Goal: Communication & Community: Answer question/provide support

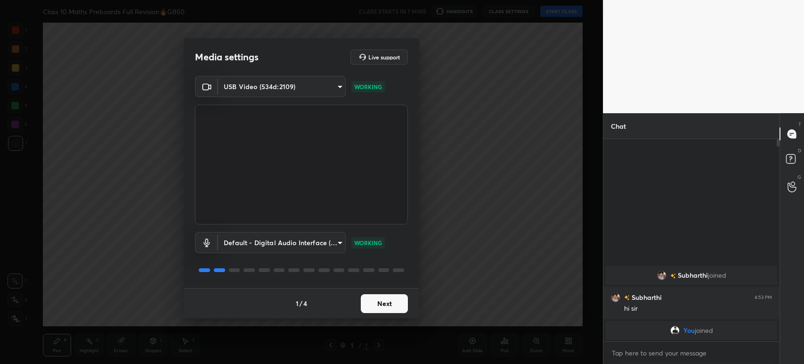
click at [388, 305] on button "Next" at bounding box center [384, 303] width 47 height 19
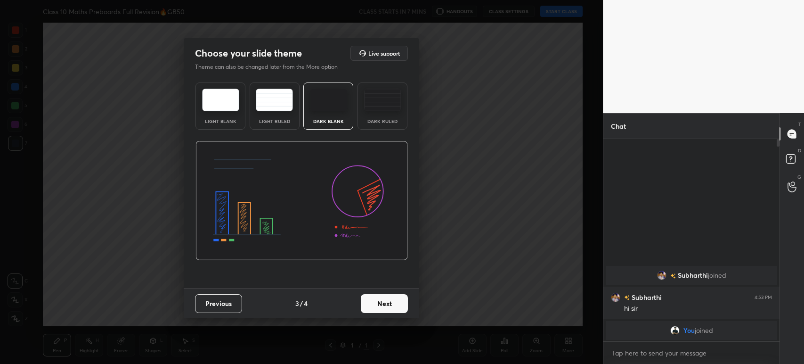
click at [388, 305] on button "Next" at bounding box center [384, 303] width 47 height 19
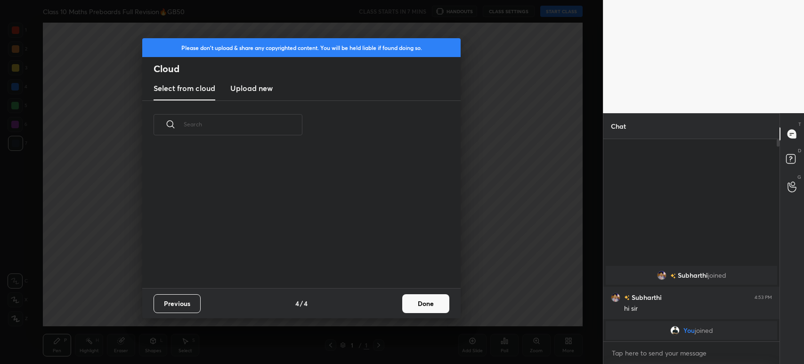
scroll to position [139, 302]
click at [253, 97] on new "Upload new" at bounding box center [251, 89] width 42 height 24
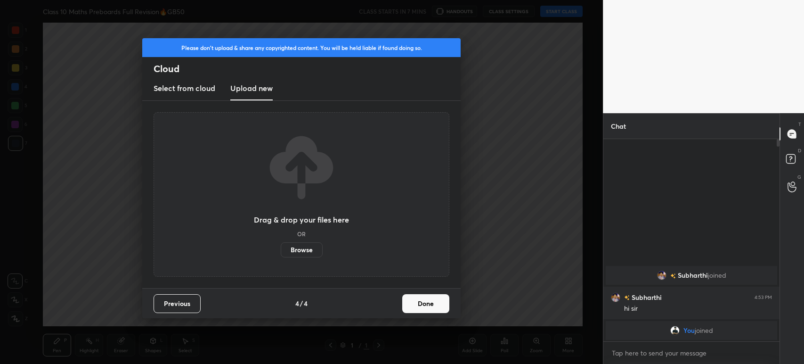
click at [308, 246] on label "Browse" at bounding box center [302, 249] width 42 height 15
click at [281, 246] on input "Browse" at bounding box center [281, 249] width 0 height 15
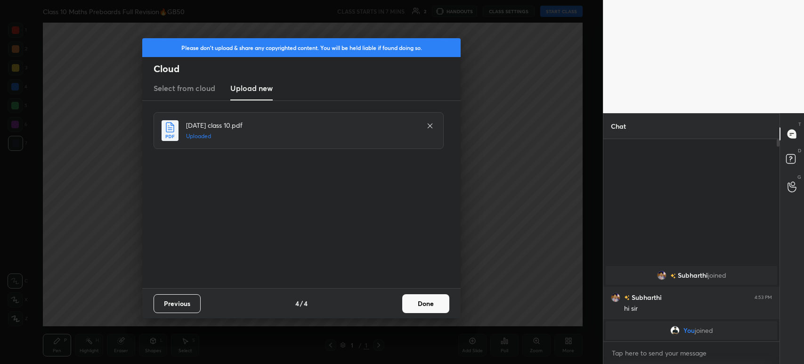
click at [418, 305] on button "Done" at bounding box center [425, 303] width 47 height 19
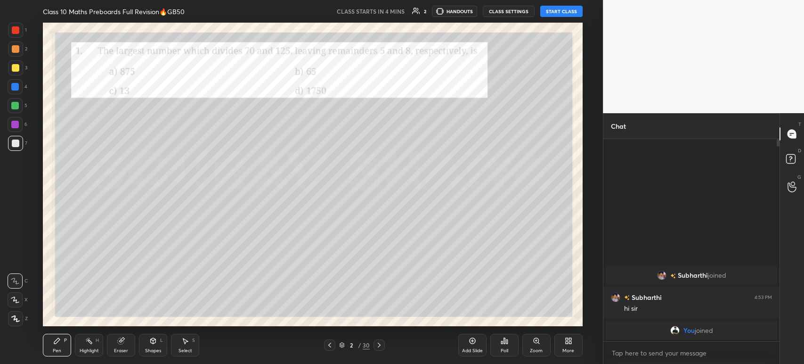
click at [334, 349] on div at bounding box center [329, 344] width 11 height 11
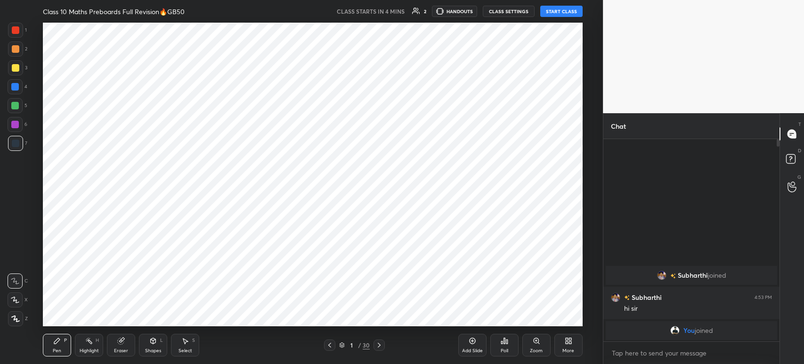
click at [472, 347] on div "Add Slide" at bounding box center [472, 344] width 28 height 23
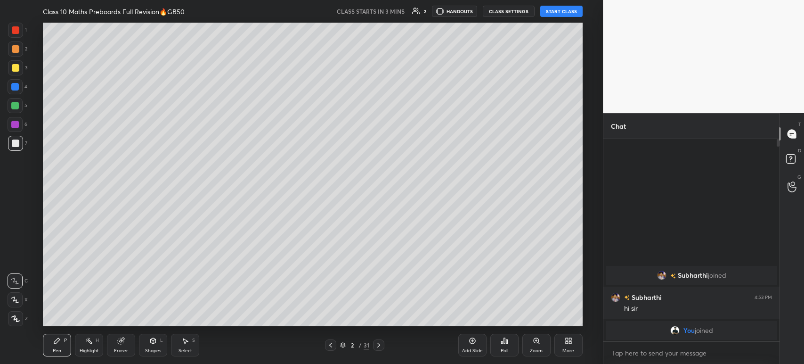
click at [17, 69] on div at bounding box center [16, 68] width 8 height 8
click at [14, 51] on div at bounding box center [16, 49] width 8 height 8
click at [14, 32] on div at bounding box center [16, 30] width 8 height 8
click at [15, 50] on div at bounding box center [16, 49] width 8 height 8
click at [16, 67] on div at bounding box center [16, 68] width 8 height 8
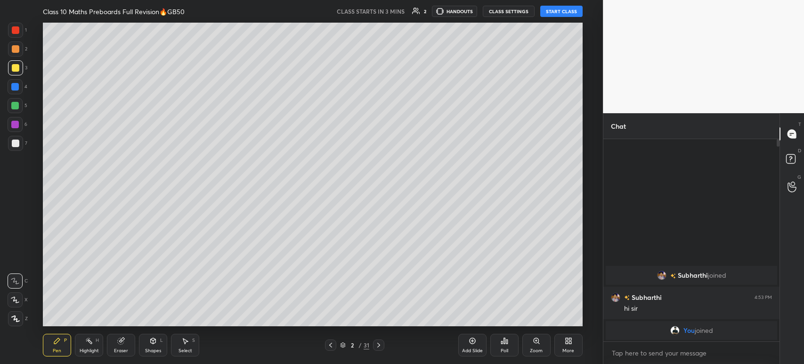
click at [16, 87] on div at bounding box center [15, 87] width 8 height 8
click at [18, 105] on div at bounding box center [15, 106] width 8 height 8
click at [21, 124] on div at bounding box center [15, 124] width 15 height 15
click at [22, 143] on div at bounding box center [15, 143] width 15 height 15
click at [15, 123] on div at bounding box center [15, 125] width 8 height 8
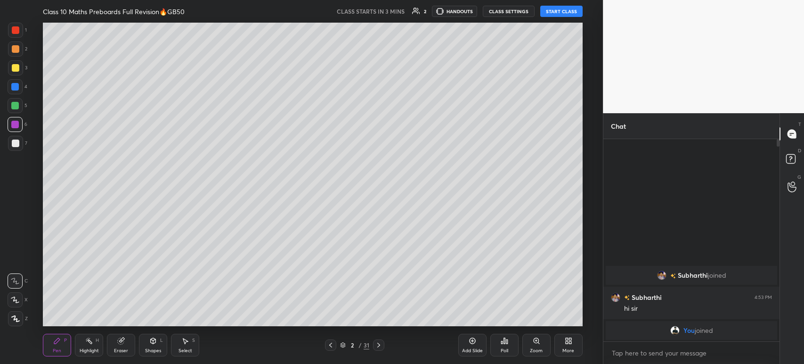
click at [13, 104] on div at bounding box center [15, 106] width 8 height 8
click at [15, 85] on div at bounding box center [15, 87] width 8 height 8
click at [15, 69] on div at bounding box center [16, 68] width 8 height 8
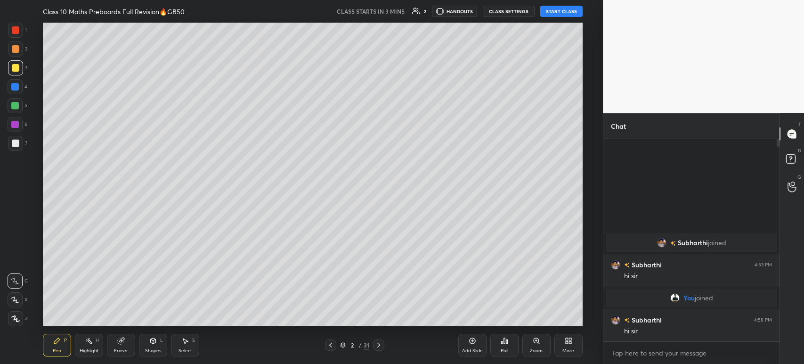
click at [621, 353] on body "1 2 3 4 5 6 7 C X Z C X Z E E Erase all H H Class 10 Maths Preboards Full Revis…" at bounding box center [402, 182] width 804 height 364
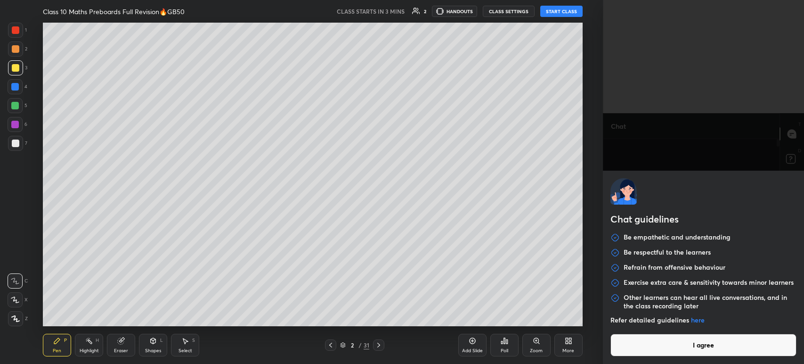
click at [626, 351] on button "I agree" at bounding box center [703, 344] width 186 height 23
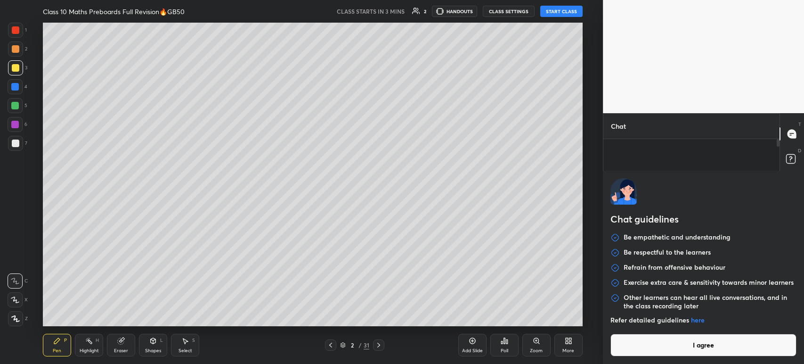
type textarea "x"
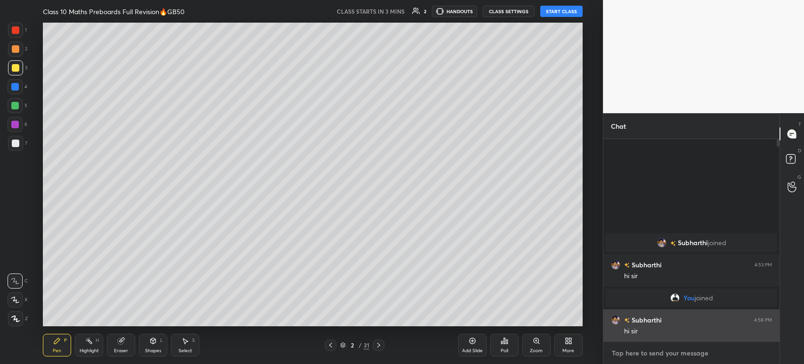
paste textarea "[URL][DOMAIN_NAME]"
type textarea "[URL][DOMAIN_NAME]"
type textarea "x"
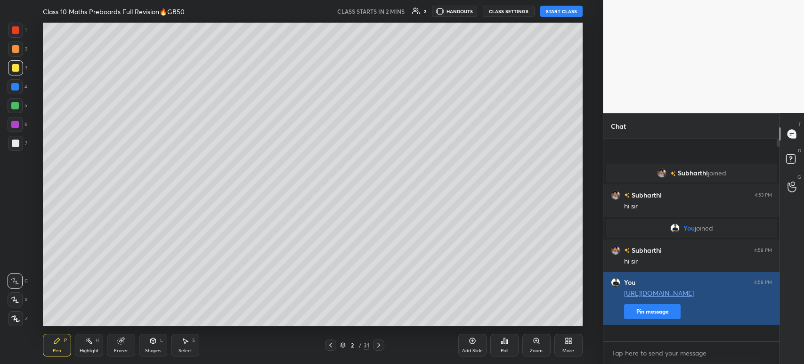
click at [633, 319] on button "Pin message" at bounding box center [652, 311] width 57 height 15
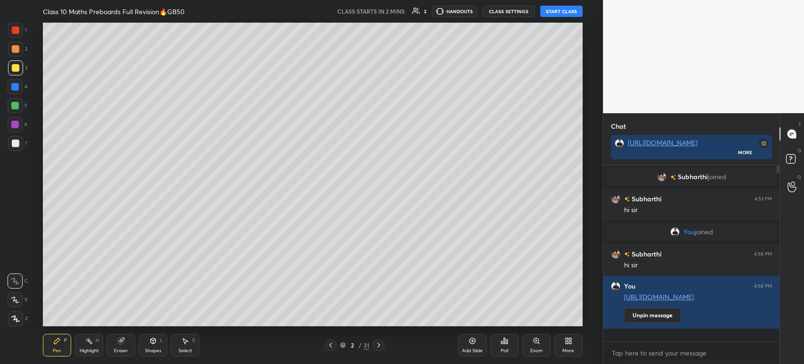
click at [20, 317] on div at bounding box center [15, 318] width 15 height 15
click at [19, 138] on div at bounding box center [15, 143] width 15 height 15
click at [21, 121] on div at bounding box center [15, 124] width 15 height 15
click at [19, 103] on div at bounding box center [15, 105] width 15 height 15
click at [18, 86] on div at bounding box center [15, 87] width 8 height 8
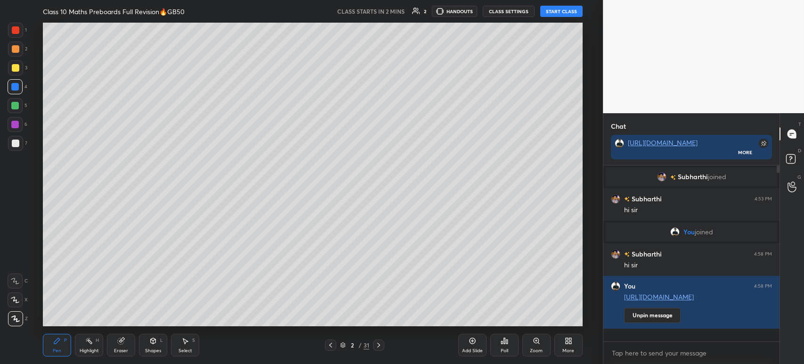
click at [15, 71] on div at bounding box center [16, 68] width 8 height 8
click at [15, 86] on div at bounding box center [15, 87] width 8 height 8
click at [13, 99] on div at bounding box center [15, 105] width 15 height 15
click at [11, 118] on div at bounding box center [15, 124] width 15 height 15
click at [13, 139] on div at bounding box center [16, 143] width 8 height 8
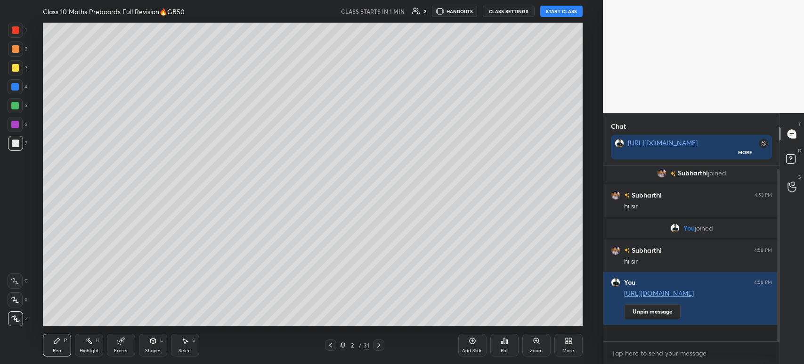
click at [554, 10] on button "START CLASS" at bounding box center [561, 11] width 42 height 11
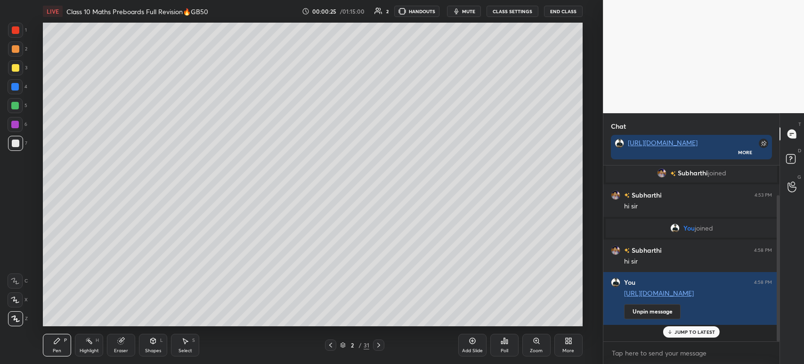
scroll to position [36, 0]
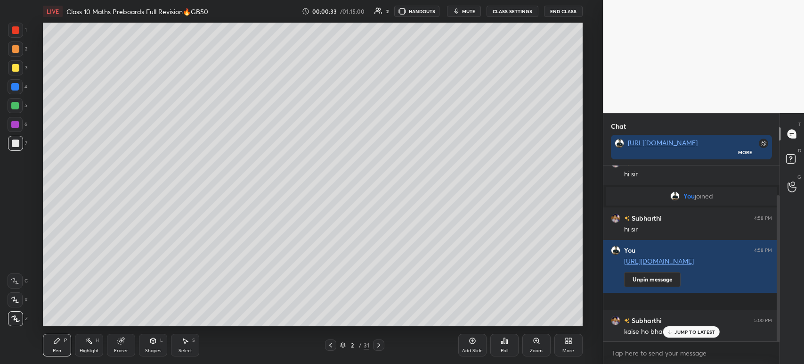
click at [19, 67] on div at bounding box center [15, 67] width 15 height 15
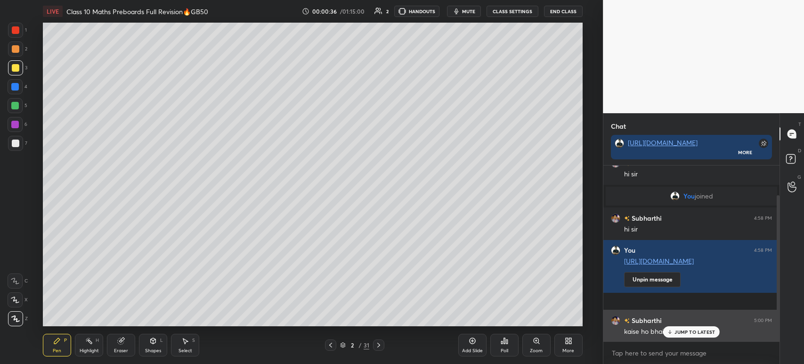
click at [690, 329] on p "JUMP TO LATEST" at bounding box center [694, 332] width 41 height 6
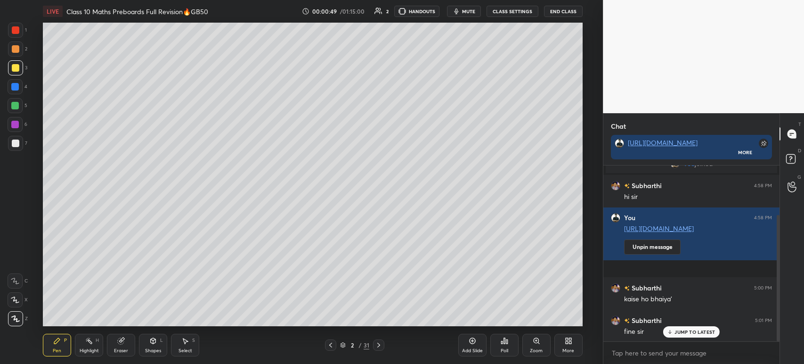
click at [125, 341] on div "Eraser" at bounding box center [121, 344] width 28 height 23
click at [23, 317] on div "Erase all" at bounding box center [16, 318] width 17 height 15
click at [17, 142] on div at bounding box center [16, 143] width 8 height 8
click at [19, 70] on div at bounding box center [15, 67] width 15 height 15
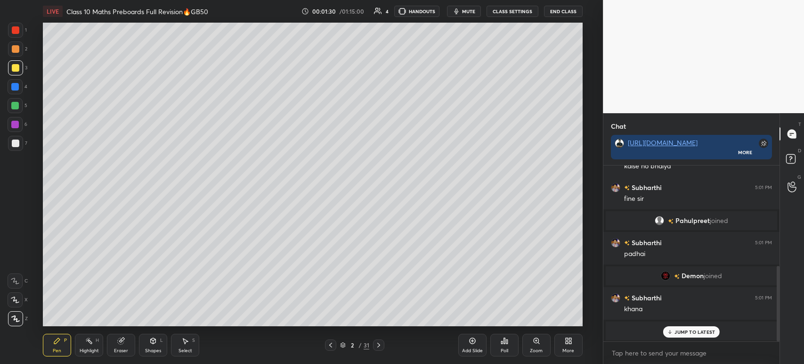
scroll to position [234, 0]
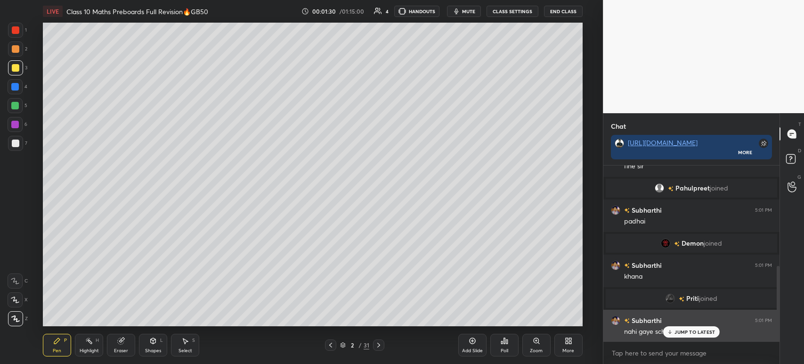
click at [689, 330] on p "JUMP TO LATEST" at bounding box center [694, 332] width 41 height 6
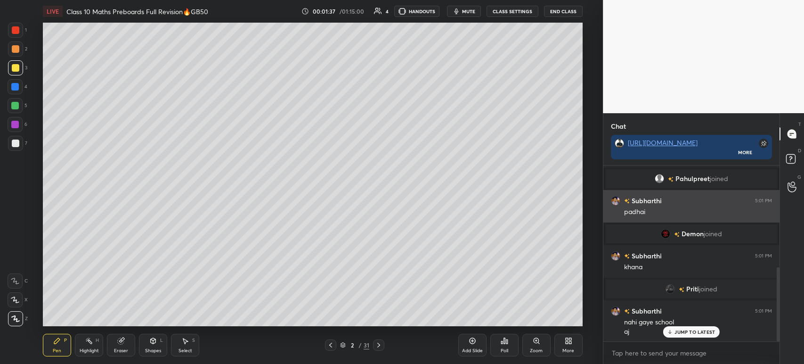
scroll to position [276, 0]
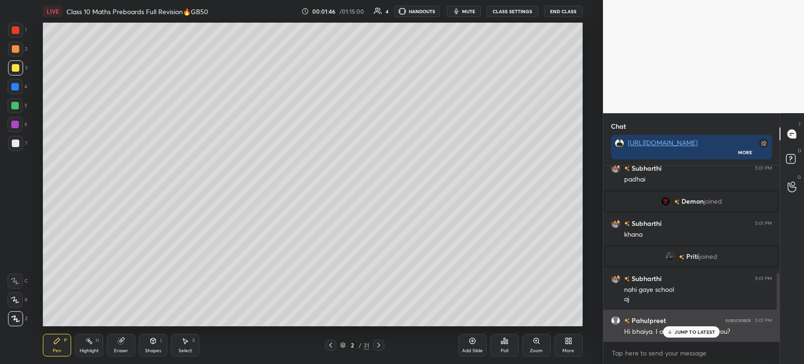
click at [681, 331] on p "JUMP TO LATEST" at bounding box center [694, 332] width 41 height 6
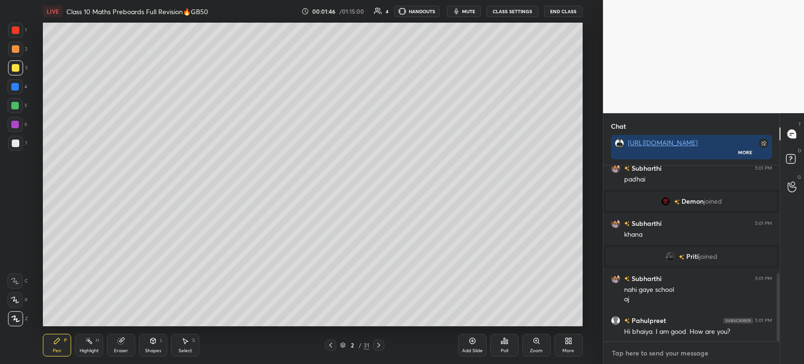
click at [657, 349] on textarea at bounding box center [691, 352] width 161 height 15
type textarea "x"
paste textarea "[URL][DOMAIN_NAME]"
type textarea "[URL][DOMAIN_NAME]"
type textarea "x"
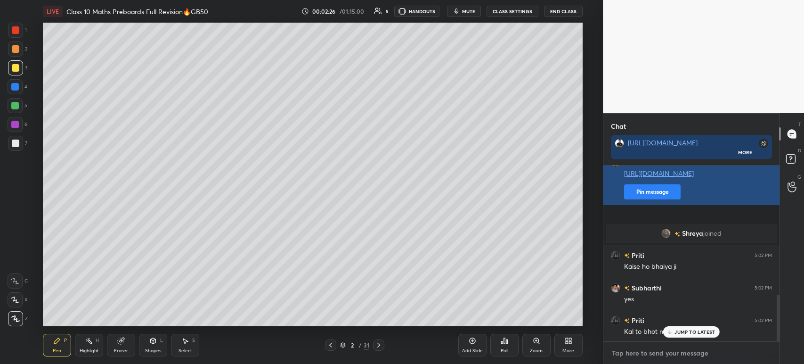
scroll to position [488, 0]
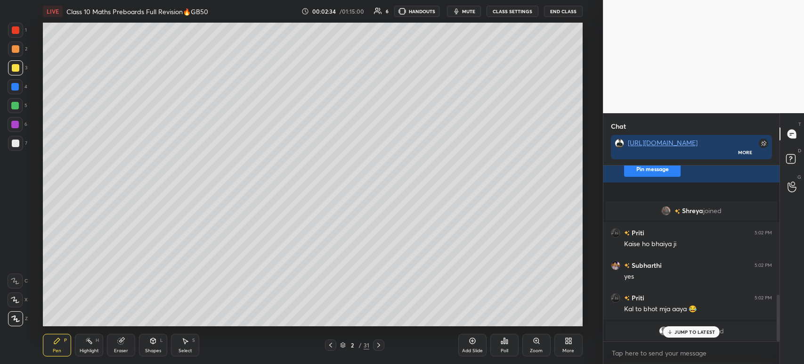
click at [673, 333] on div "JUMP TO LATEST" at bounding box center [691, 331] width 57 height 11
type textarea "x"
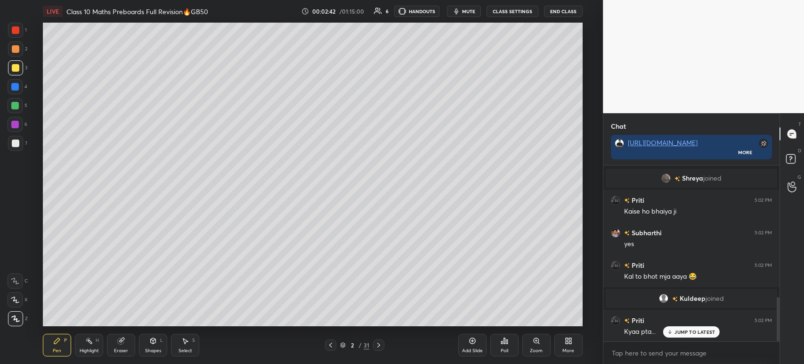
scroll to position [543, 0]
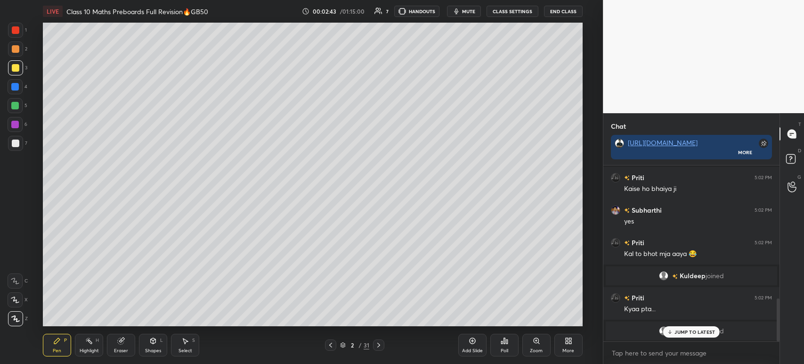
click at [19, 146] on div at bounding box center [15, 143] width 15 height 15
click at [18, 71] on div at bounding box center [16, 68] width 8 height 8
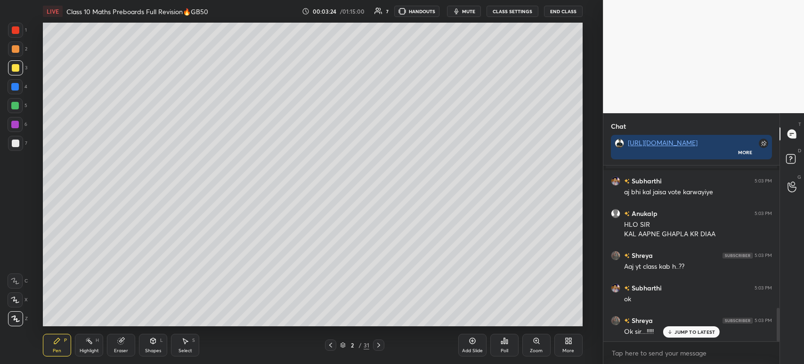
scroll to position [747, 0]
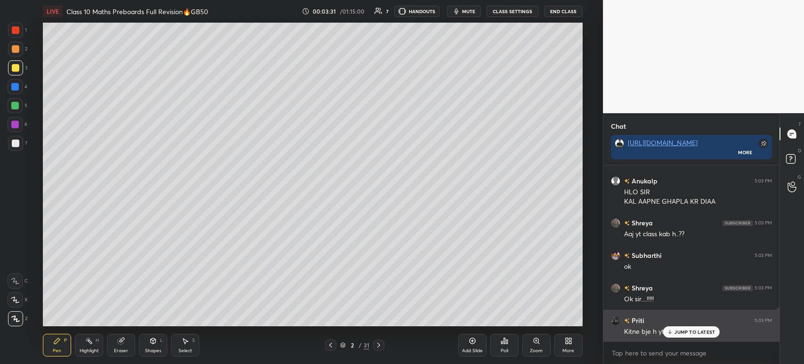
click at [679, 331] on p "JUMP TO LATEST" at bounding box center [694, 332] width 41 height 6
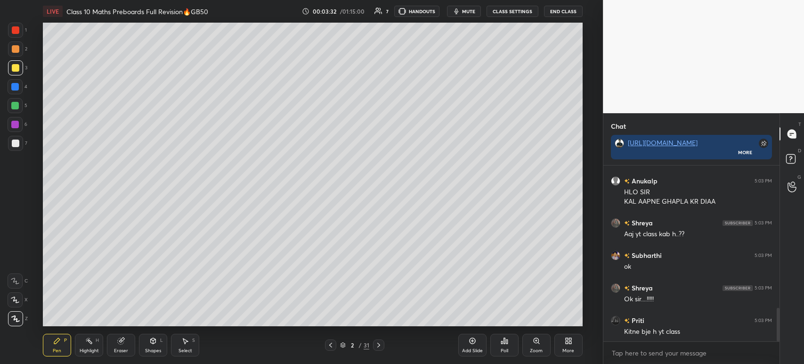
click at [16, 141] on div at bounding box center [16, 143] width 8 height 8
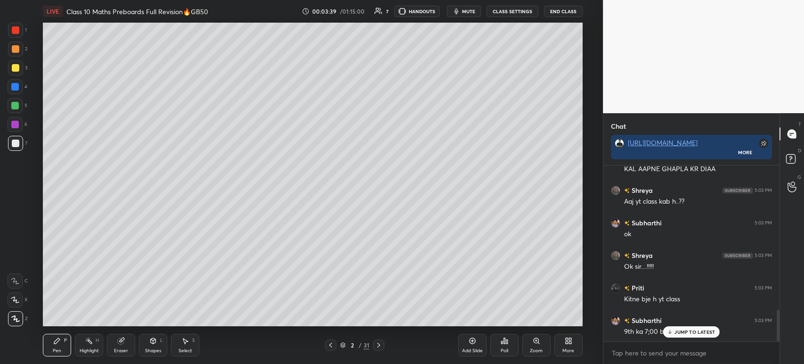
scroll to position [812, 0]
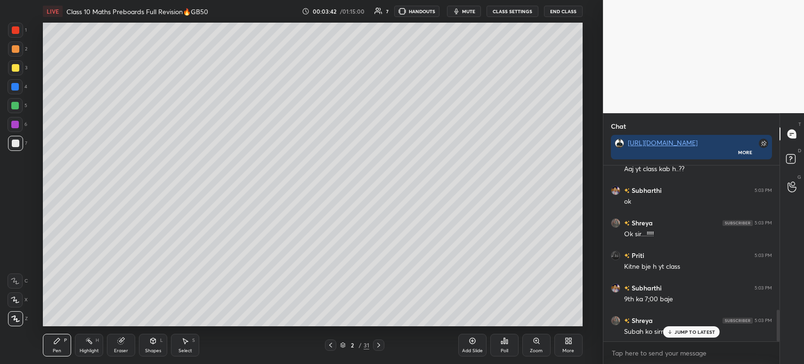
click at [675, 328] on div "JUMP TO LATEST" at bounding box center [691, 331] width 57 height 11
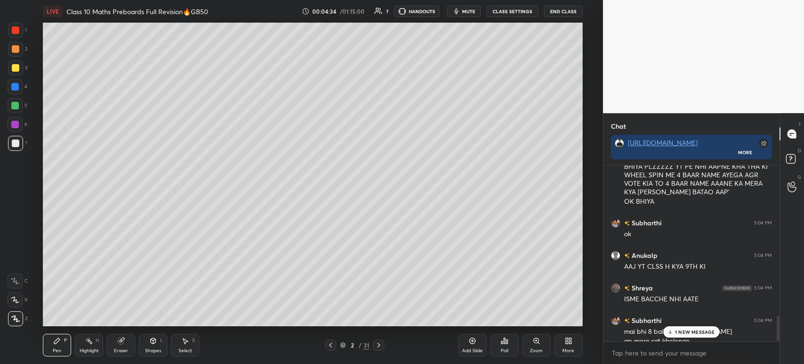
scroll to position [1052, 0]
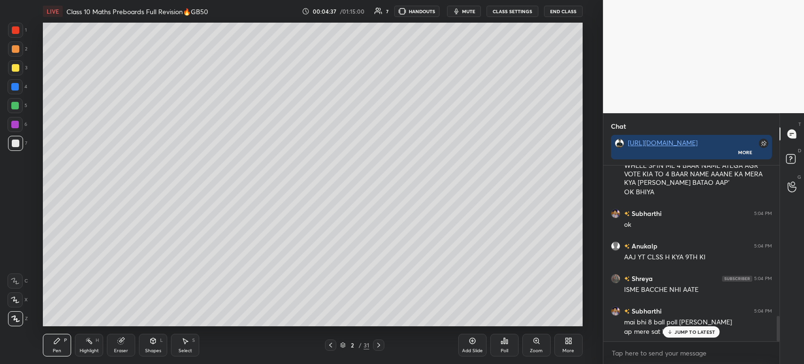
click at [22, 70] on div at bounding box center [15, 67] width 15 height 15
click at [15, 90] on div at bounding box center [15, 87] width 8 height 8
click at [13, 144] on div at bounding box center [16, 143] width 8 height 8
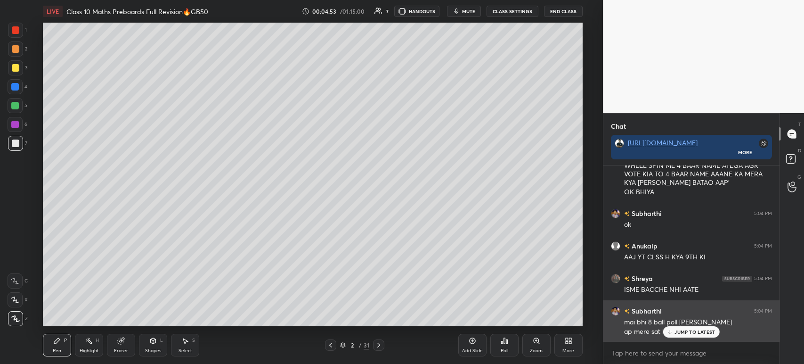
click at [682, 333] on p "JUMP TO LATEST" at bounding box center [694, 332] width 41 height 6
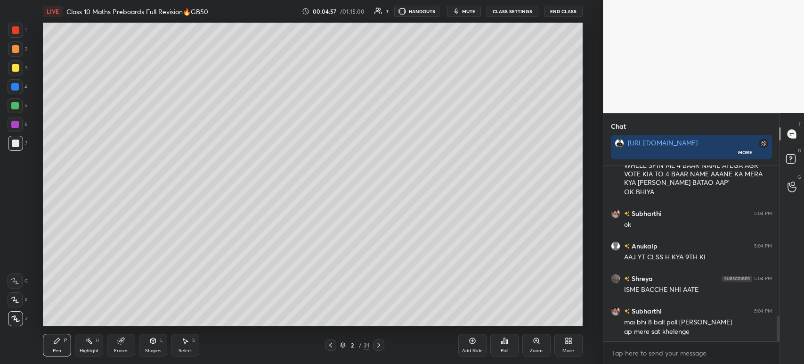
click at [17, 70] on div at bounding box center [16, 68] width 8 height 8
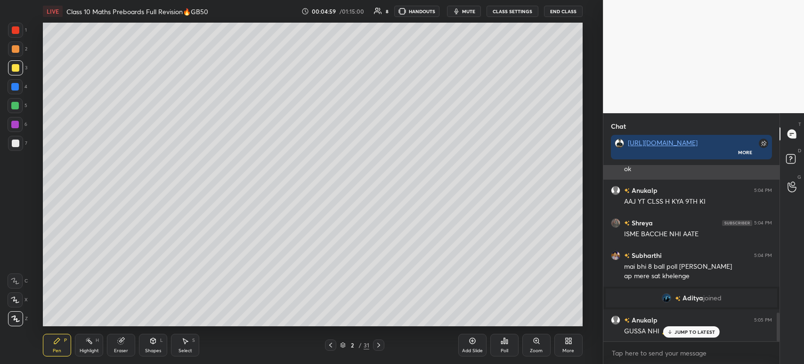
scroll to position [904, 0]
click at [373, 346] on div at bounding box center [378, 344] width 11 height 11
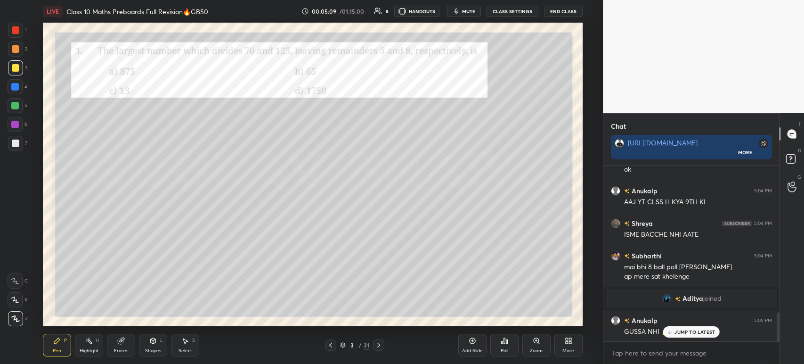
scroll to position [937, 0]
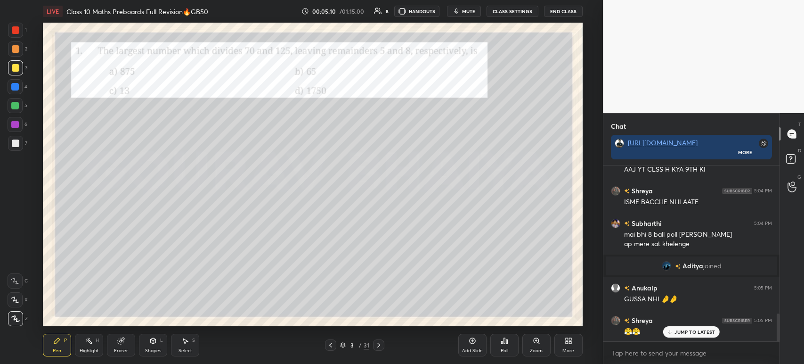
click at [19, 31] on div at bounding box center [16, 30] width 8 height 8
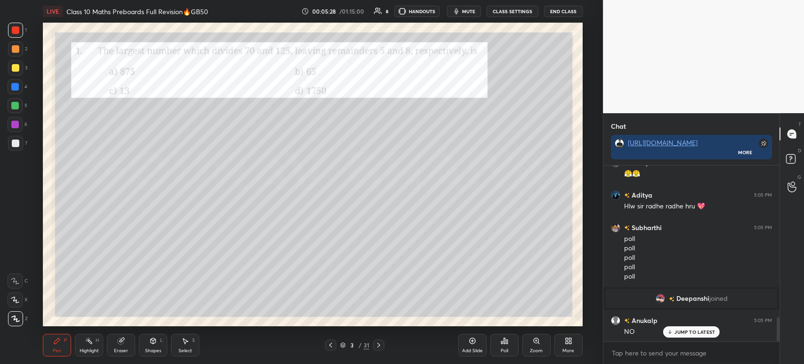
scroll to position [1101, 0]
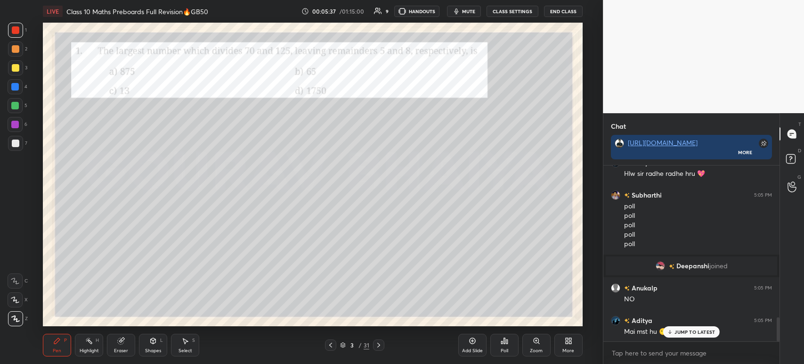
click at [504, 348] on div "Poll" at bounding box center [505, 350] width 8 height 5
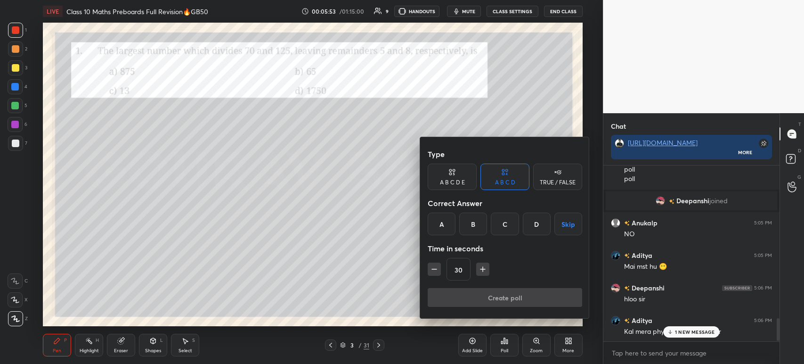
scroll to position [1198, 0]
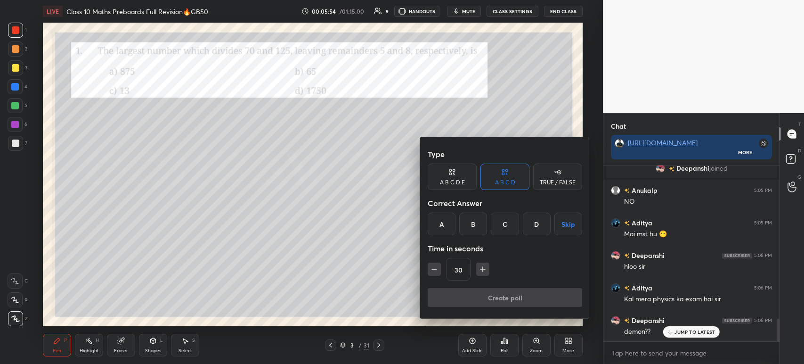
click at [508, 223] on div "C" at bounding box center [505, 223] width 28 height 23
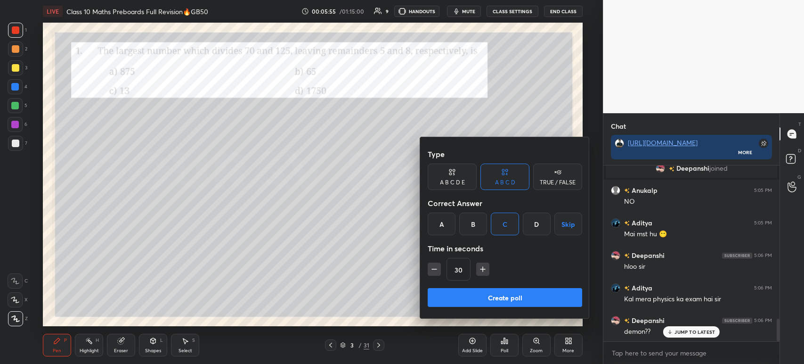
click at [482, 266] on icon "button" at bounding box center [482, 268] width 9 height 9
click at [480, 268] on icon "button" at bounding box center [482, 268] width 9 height 9
type input "60"
click at [489, 300] on button "Create poll" at bounding box center [505, 297] width 154 height 19
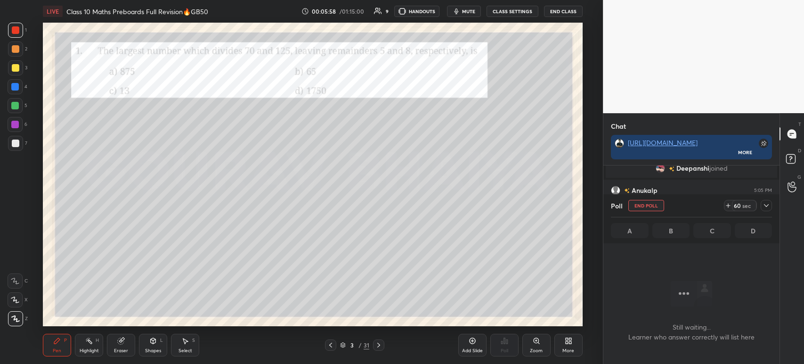
scroll to position [46, 173]
click at [767, 211] on div at bounding box center [766, 205] width 11 height 11
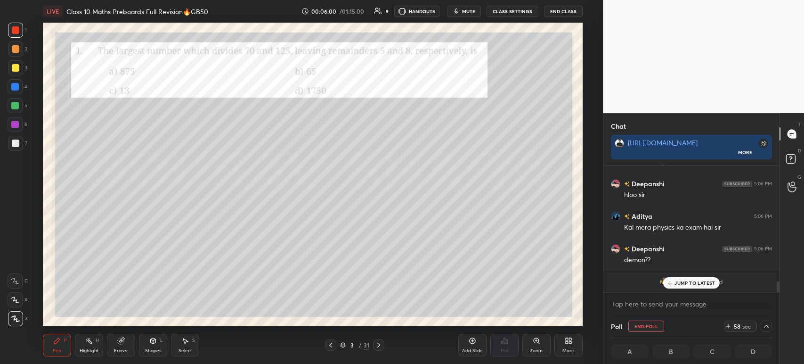
scroll to position [0, 3]
click at [671, 283] on icon at bounding box center [669, 283] width 3 height 1
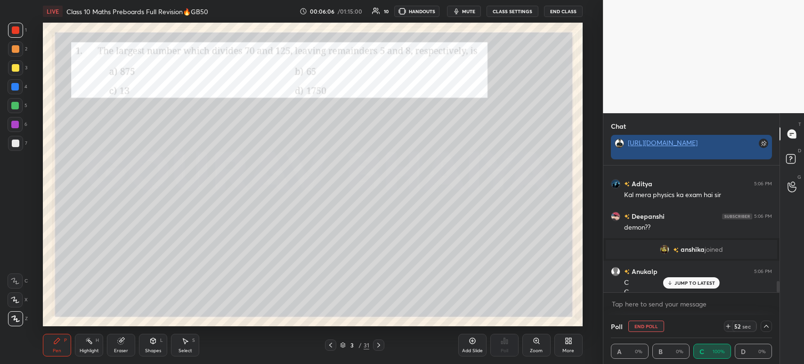
scroll to position [1312, 0]
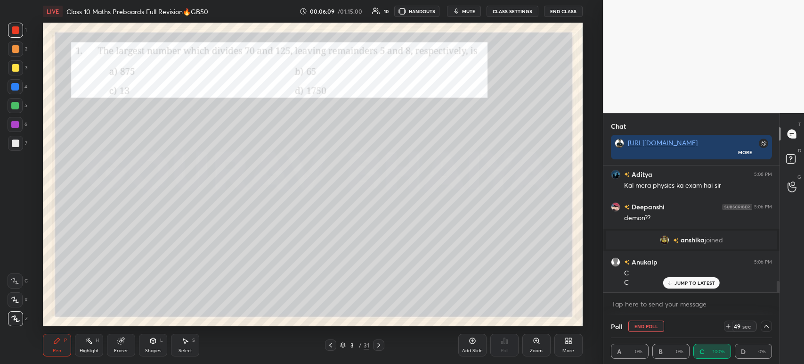
click at [22, 68] on div at bounding box center [15, 67] width 15 height 15
click at [16, 53] on div at bounding box center [15, 48] width 15 height 15
click at [16, 29] on div at bounding box center [16, 30] width 8 height 8
click at [17, 55] on div at bounding box center [15, 48] width 15 height 15
click at [16, 69] on div at bounding box center [16, 68] width 8 height 8
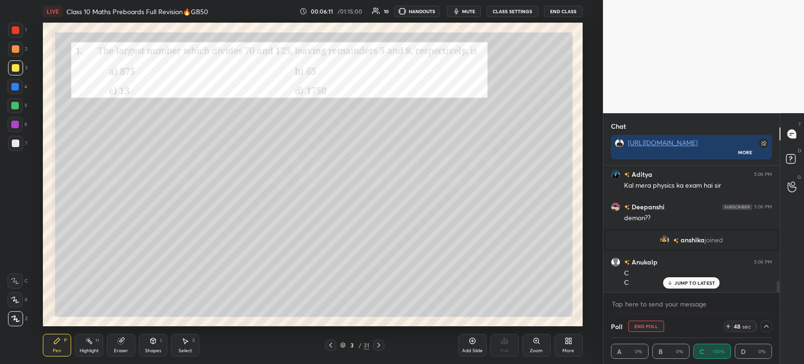
click at [17, 89] on div at bounding box center [15, 87] width 8 height 8
click at [19, 110] on div at bounding box center [15, 105] width 15 height 15
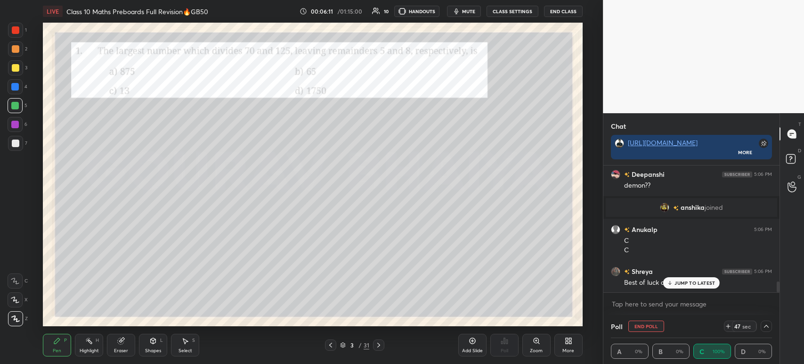
click at [17, 127] on div at bounding box center [15, 125] width 8 height 8
click at [18, 136] on div at bounding box center [15, 143] width 15 height 15
click at [14, 117] on div at bounding box center [15, 124] width 15 height 15
click at [11, 98] on div at bounding box center [15, 105] width 15 height 15
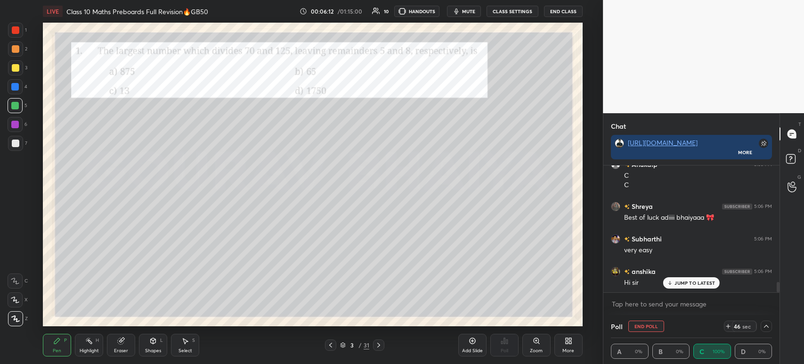
click at [10, 82] on div at bounding box center [15, 86] width 15 height 15
click at [8, 66] on div at bounding box center [15, 67] width 15 height 15
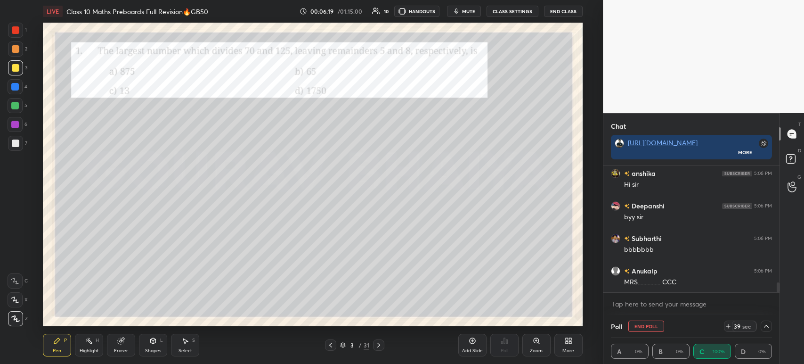
click at [14, 146] on div at bounding box center [16, 143] width 8 height 8
click at [680, 304] on textarea at bounding box center [691, 303] width 161 height 15
type textarea "x"
paste textarea "[URL][DOMAIN_NAME]"
type textarea "[URL][DOMAIN_NAME]"
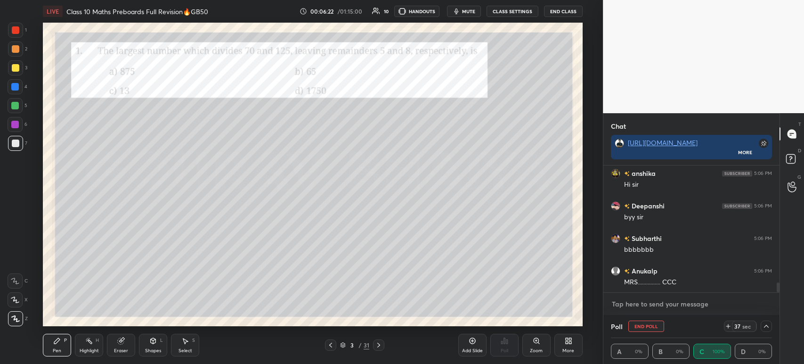
type textarea "x"
click at [765, 327] on icon at bounding box center [766, 326] width 8 height 8
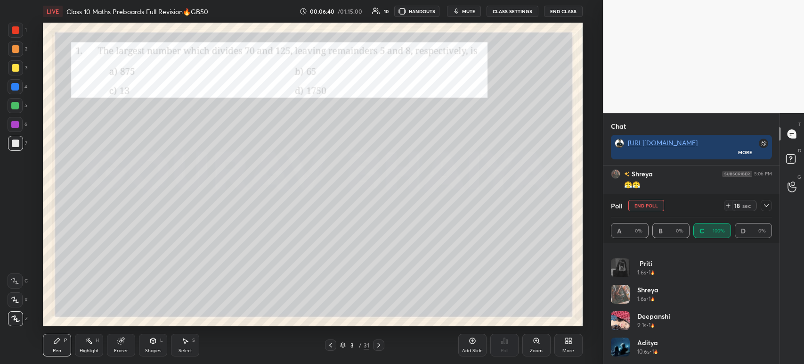
click at [768, 210] on div at bounding box center [766, 205] width 11 height 11
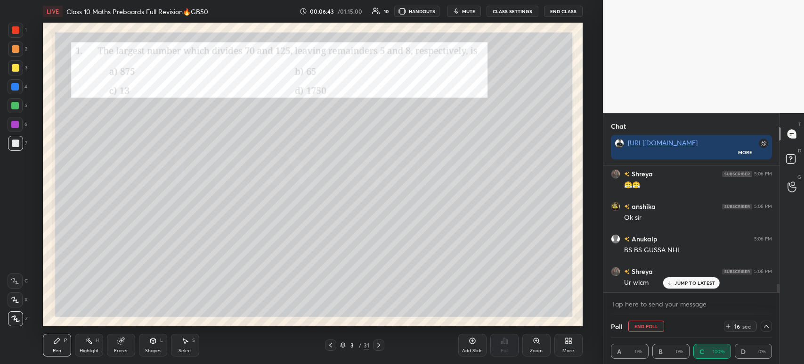
click at [18, 28] on div at bounding box center [16, 30] width 8 height 8
click at [8, 142] on div at bounding box center [15, 143] width 15 height 15
click at [15, 33] on div at bounding box center [16, 30] width 8 height 8
click at [18, 137] on div at bounding box center [15, 143] width 15 height 15
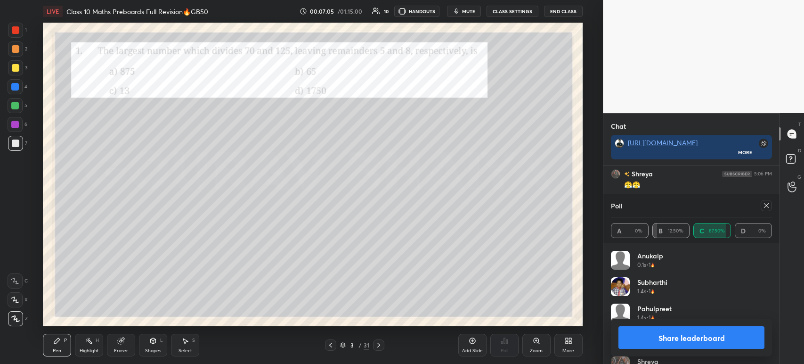
click at [647, 337] on button "Share leaderboard" at bounding box center [691, 337] width 146 height 23
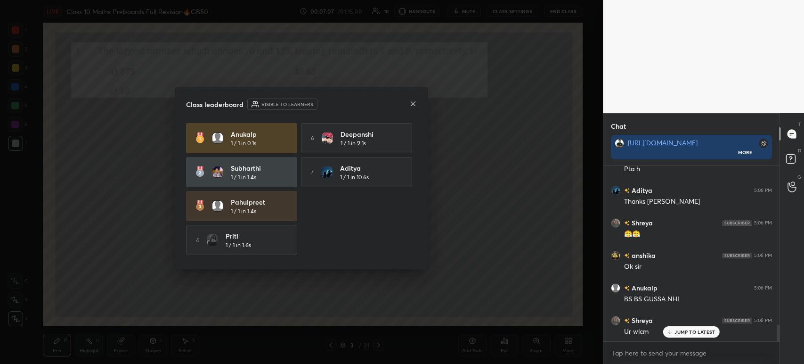
click at [412, 108] on div at bounding box center [413, 104] width 8 height 10
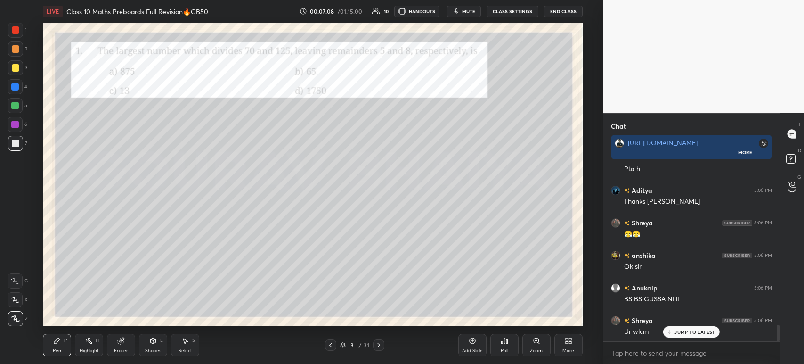
click at [13, 31] on div at bounding box center [16, 30] width 8 height 8
click at [16, 142] on div at bounding box center [16, 143] width 8 height 8
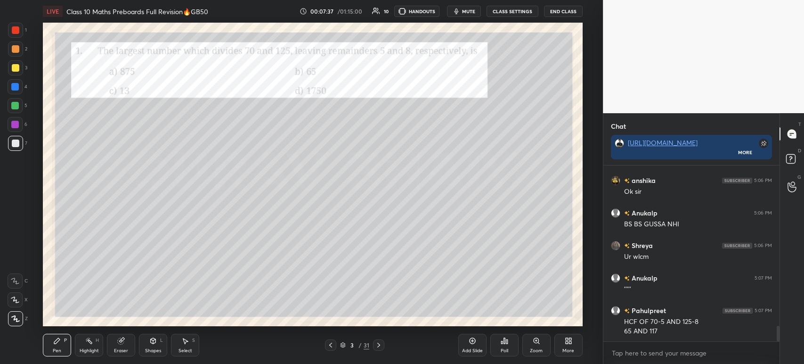
click at [25, 32] on div "1" at bounding box center [17, 30] width 19 height 15
click at [379, 347] on icon at bounding box center [379, 345] width 8 height 8
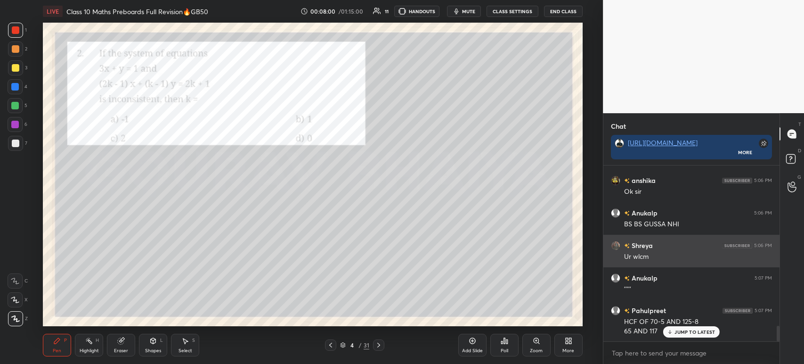
scroll to position [1838, 0]
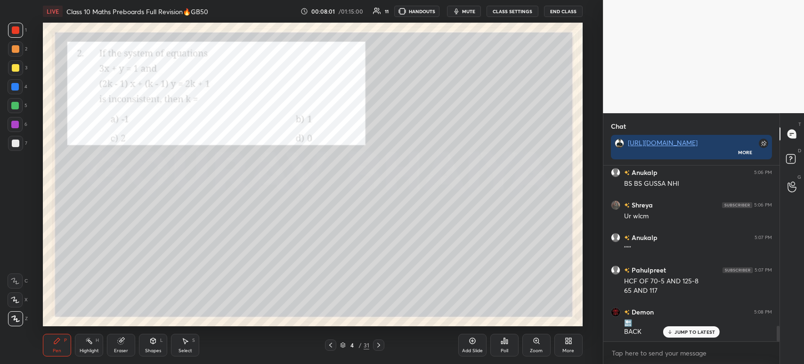
click at [19, 72] on div at bounding box center [15, 67] width 15 height 15
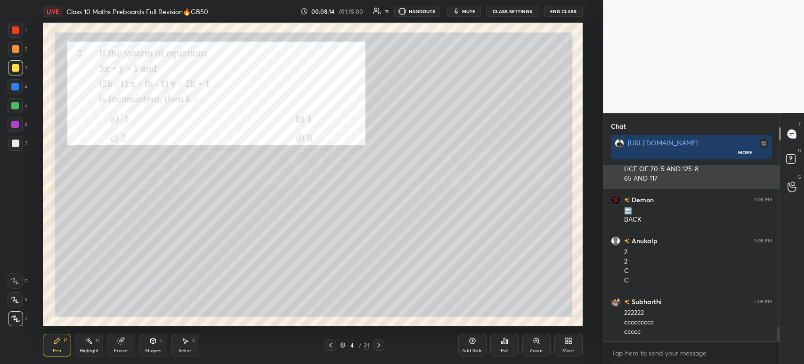
scroll to position [1999, 0]
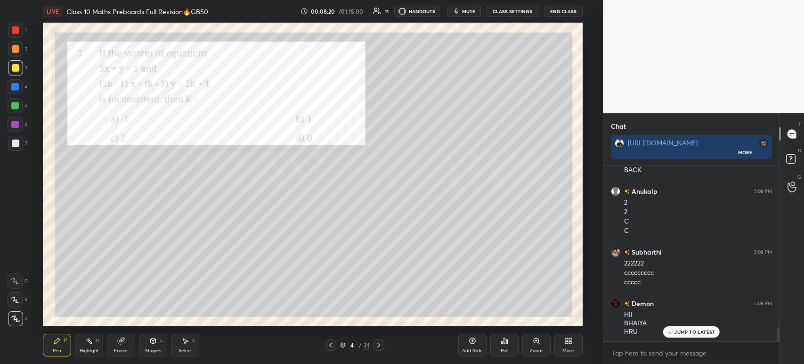
click at [500, 351] on div "Poll" at bounding box center [504, 344] width 28 height 23
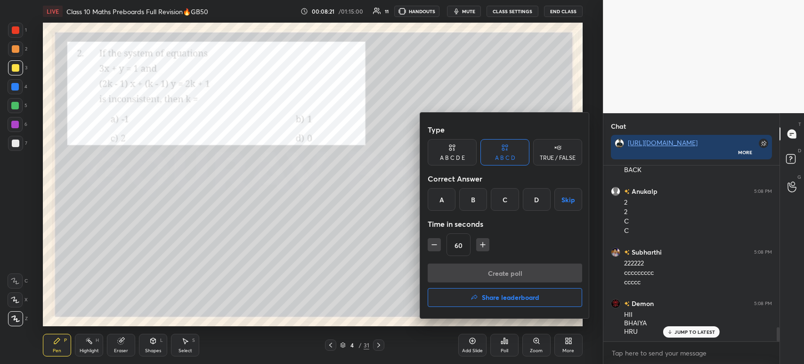
click at [497, 203] on div "C" at bounding box center [505, 199] width 28 height 23
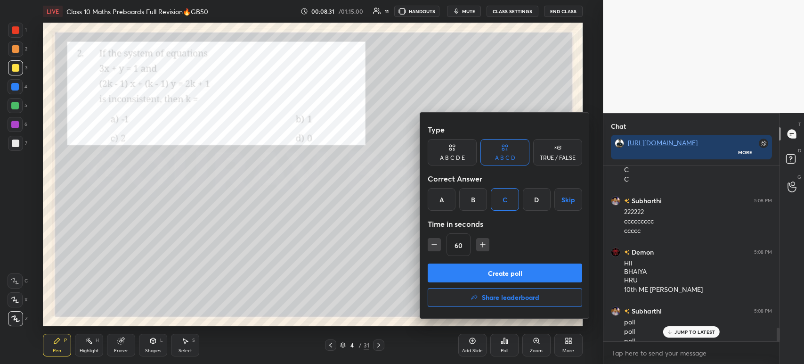
scroll to position [2060, 0]
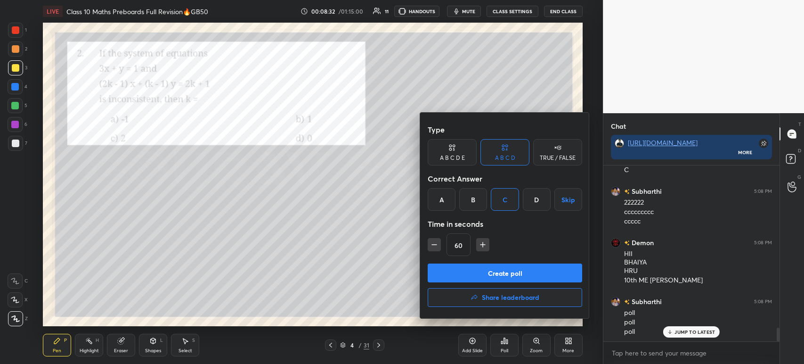
click at [496, 274] on button "Create poll" at bounding box center [505, 272] width 154 height 19
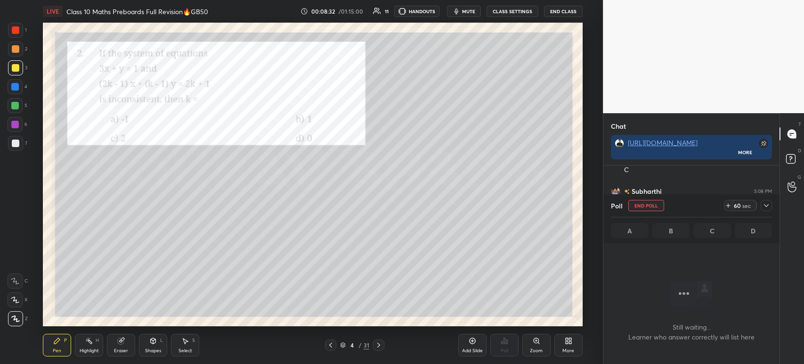
scroll to position [3, 3]
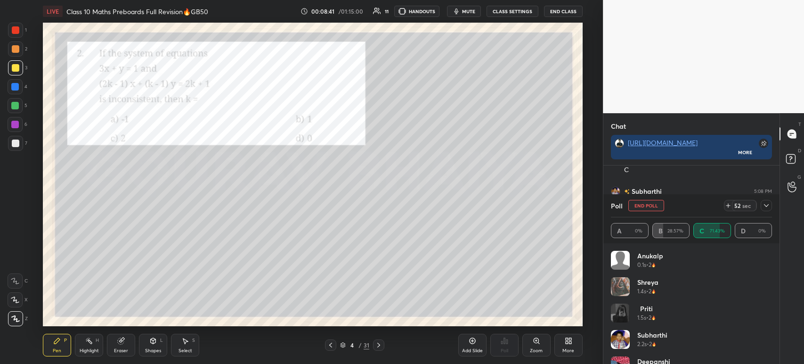
click at [772, 209] on div "Poll End Poll 52 sec A 0% B 28.57% C 71.43% D 0%" at bounding box center [691, 218] width 176 height 49
click at [766, 207] on icon at bounding box center [766, 205] width 5 height 3
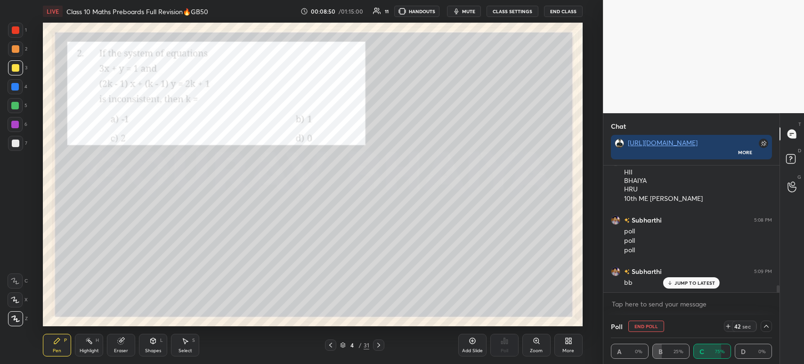
click at [17, 143] on div at bounding box center [16, 143] width 8 height 8
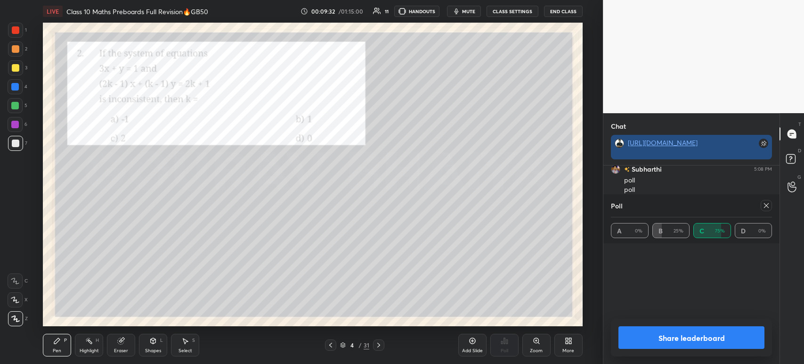
scroll to position [110, 158]
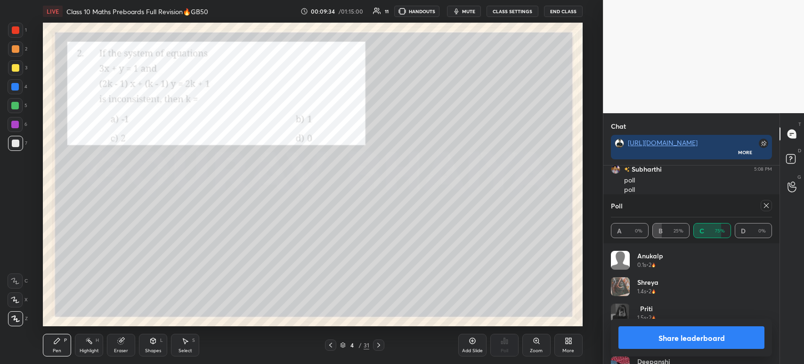
click at [647, 345] on button "Share leaderboard" at bounding box center [691, 337] width 146 height 23
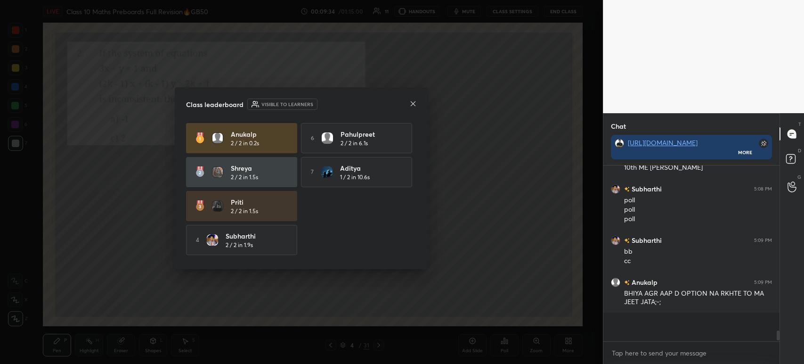
scroll to position [170, 173]
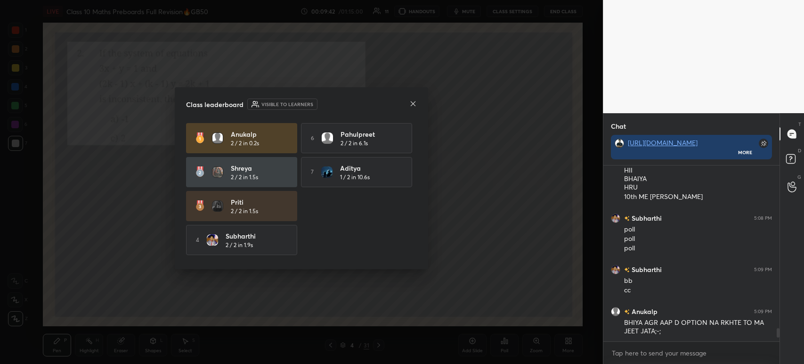
click at [415, 107] on div at bounding box center [413, 104] width 8 height 10
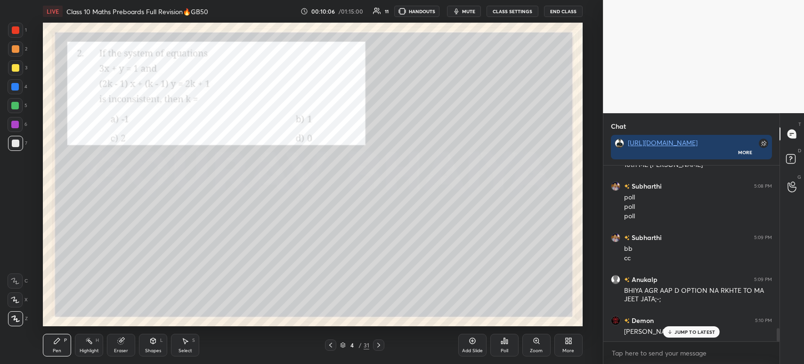
scroll to position [2216, 0]
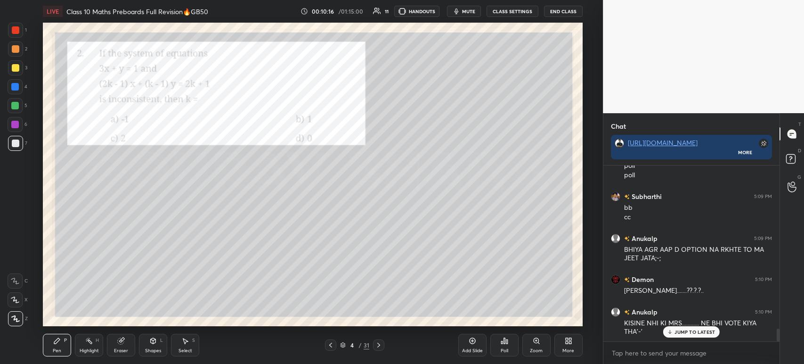
click at [21, 31] on div at bounding box center [15, 30] width 15 height 15
click at [375, 346] on icon at bounding box center [379, 345] width 8 height 8
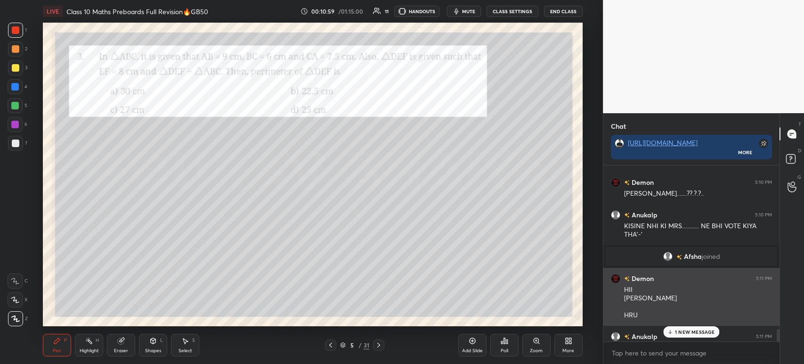
scroll to position [2329, 0]
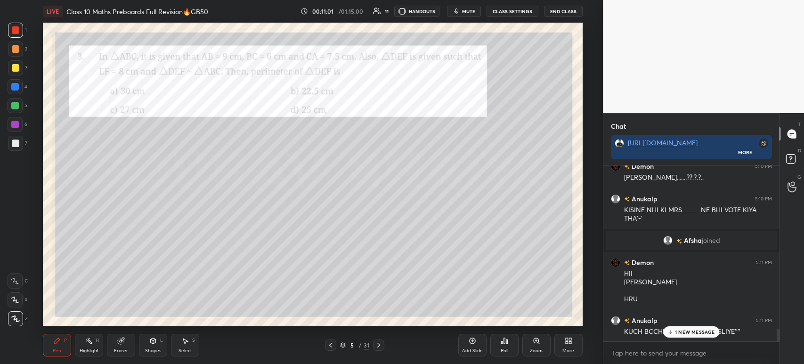
click at [688, 331] on p "1 NEW MESSAGE" at bounding box center [695, 332] width 40 height 6
click at [23, 133] on div "6" at bounding box center [18, 126] width 20 height 19
click at [18, 143] on div at bounding box center [16, 143] width 8 height 8
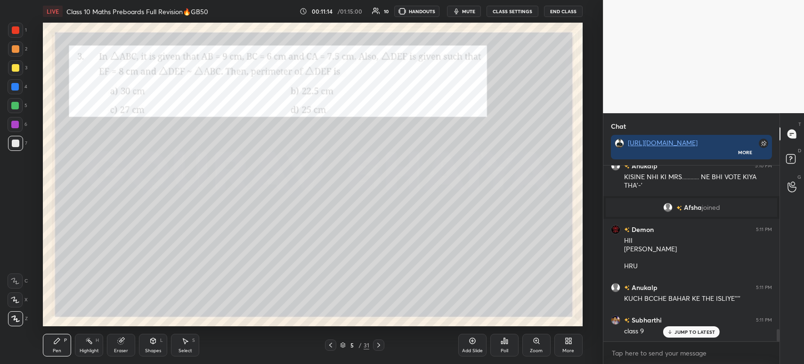
scroll to position [2394, 0]
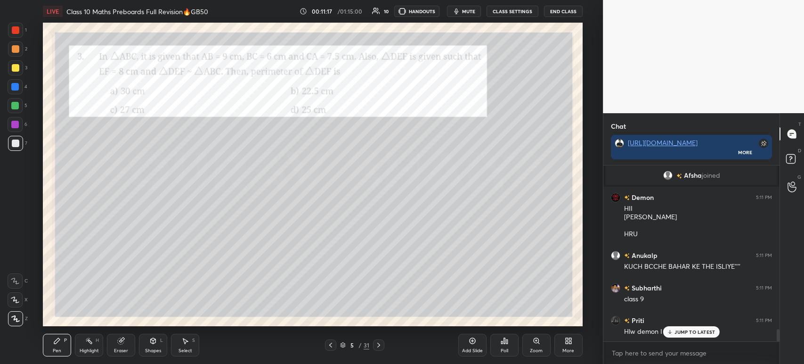
click at [18, 71] on div at bounding box center [16, 68] width 8 height 8
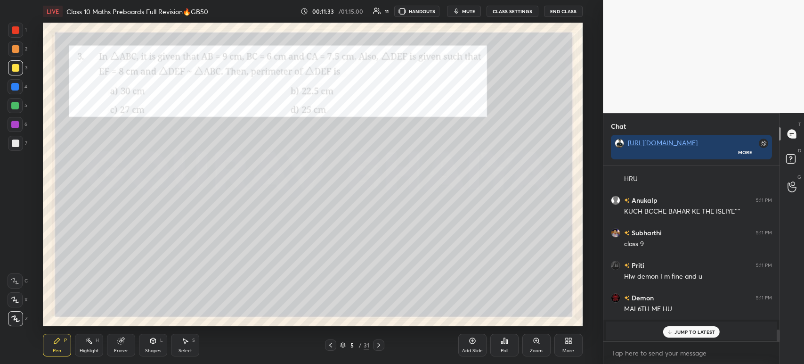
scroll to position [2482, 0]
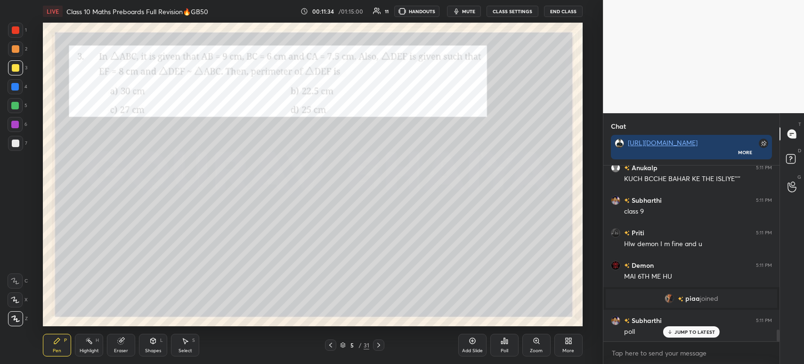
click at [516, 353] on div "Poll" at bounding box center [504, 344] width 28 height 23
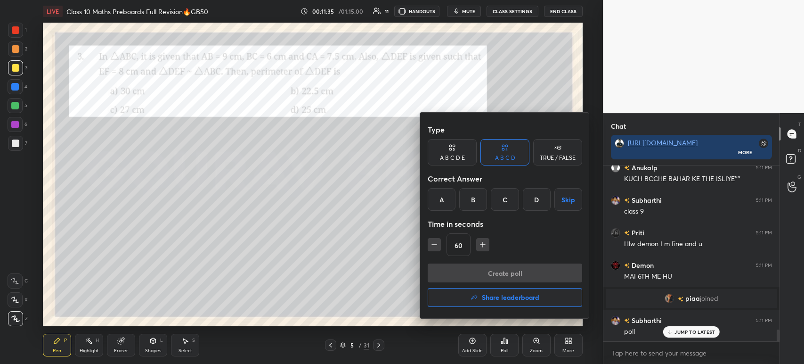
click at [446, 201] on div "A" at bounding box center [442, 199] width 28 height 23
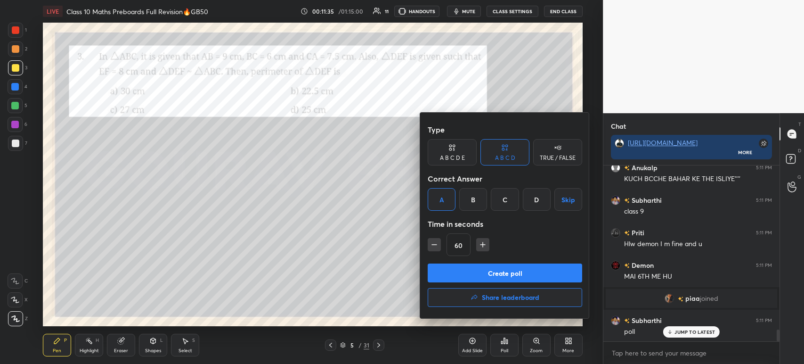
click at [462, 267] on button "Create poll" at bounding box center [505, 272] width 154 height 19
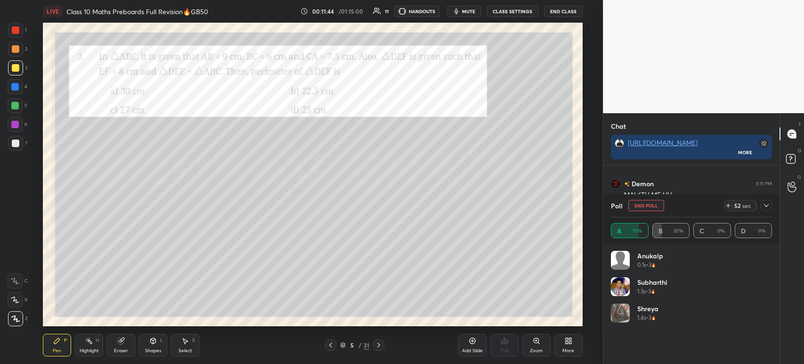
scroll to position [3, 3]
click at [768, 209] on icon at bounding box center [766, 206] width 8 height 8
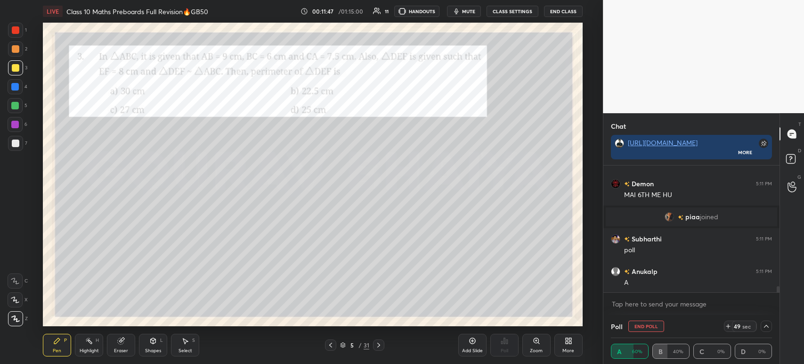
scroll to position [2596, 0]
click at [8, 147] on div at bounding box center [15, 143] width 15 height 15
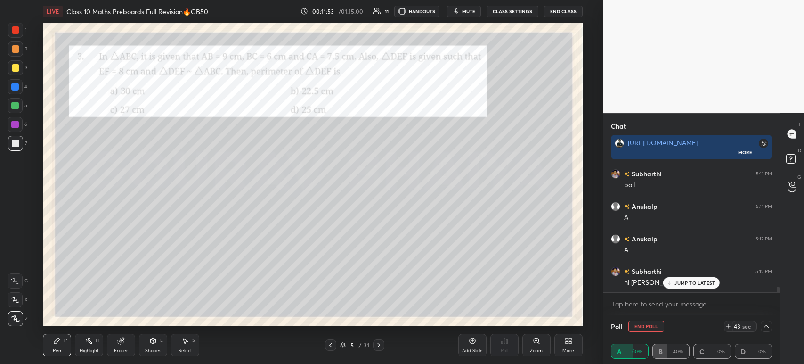
scroll to position [2661, 0]
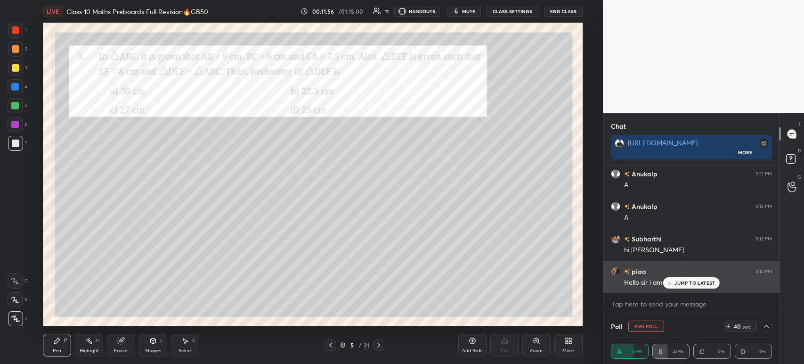
click at [698, 284] on p "JUMP TO LATEST" at bounding box center [694, 283] width 41 height 6
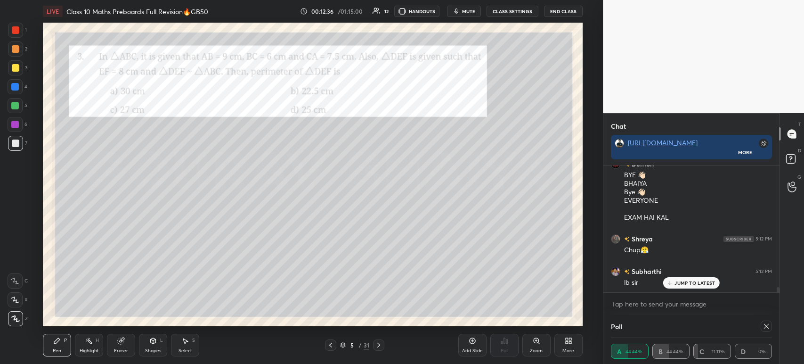
scroll to position [2898, 0]
click at [673, 284] on div "JUMP TO LATEST" at bounding box center [691, 282] width 57 height 11
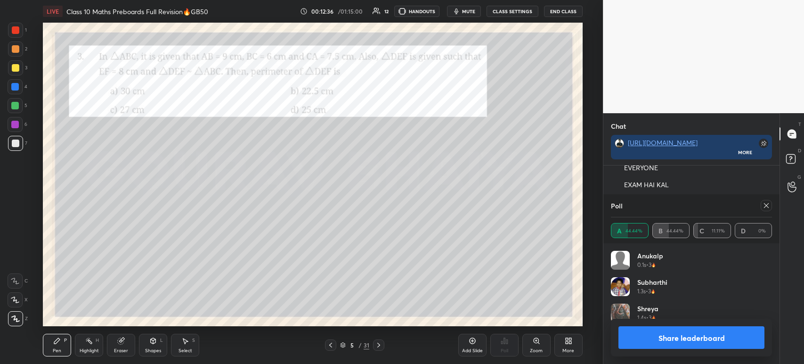
scroll to position [2931, 0]
click at [643, 341] on button "Share leaderboard" at bounding box center [691, 337] width 146 height 23
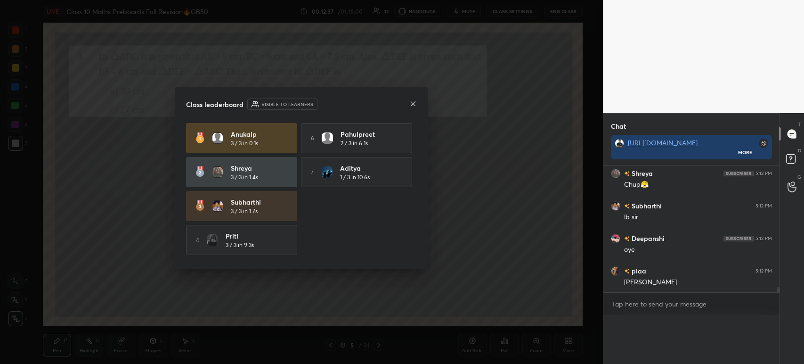
scroll to position [61, 173]
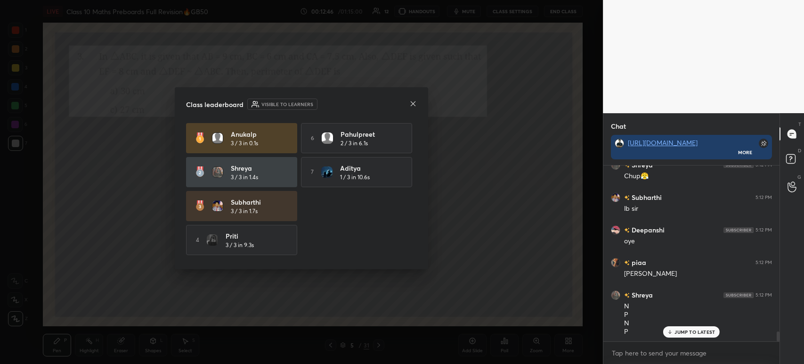
click at [414, 106] on icon at bounding box center [413, 104] width 8 height 8
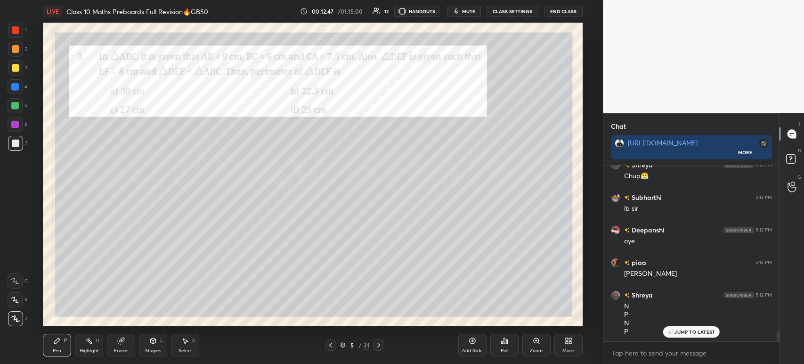
scroll to position [2973, 0]
click at [331, 344] on icon at bounding box center [330, 344] width 3 height 5
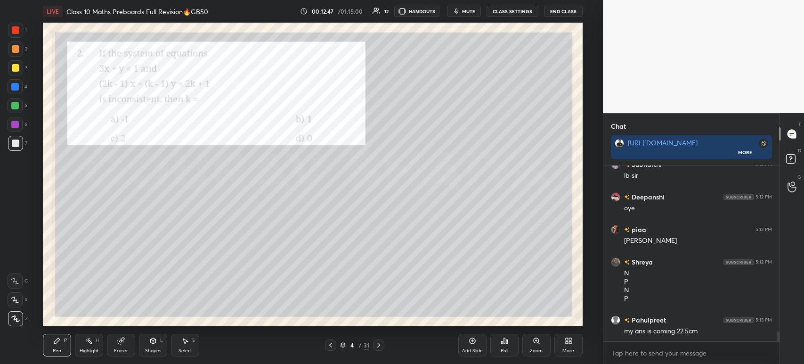
click at [335, 339] on div at bounding box center [330, 344] width 11 height 11
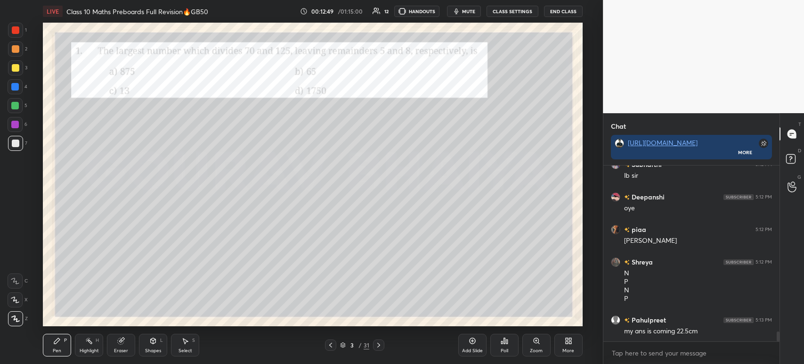
scroll to position [3013, 0]
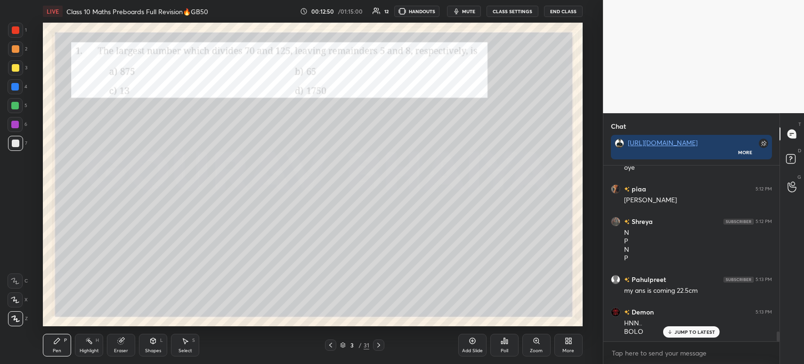
click at [377, 347] on icon at bounding box center [378, 344] width 3 height 5
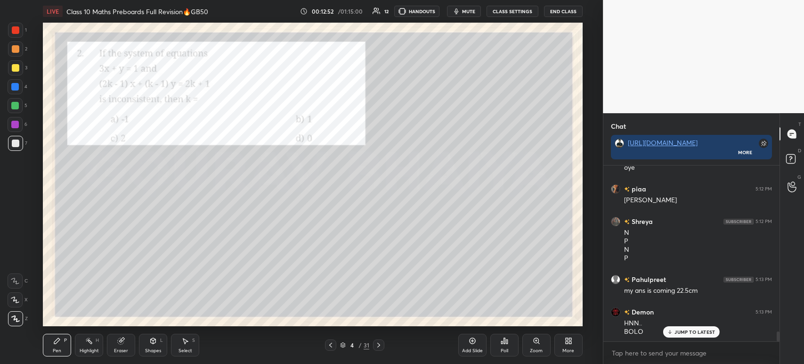
click at [380, 347] on icon at bounding box center [379, 345] width 8 height 8
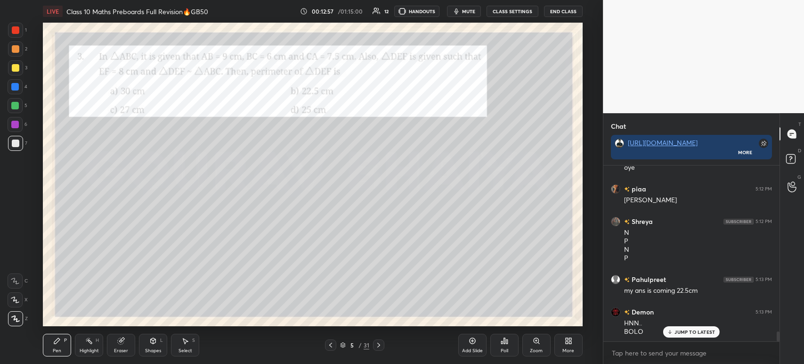
click at [20, 27] on div at bounding box center [15, 30] width 15 height 15
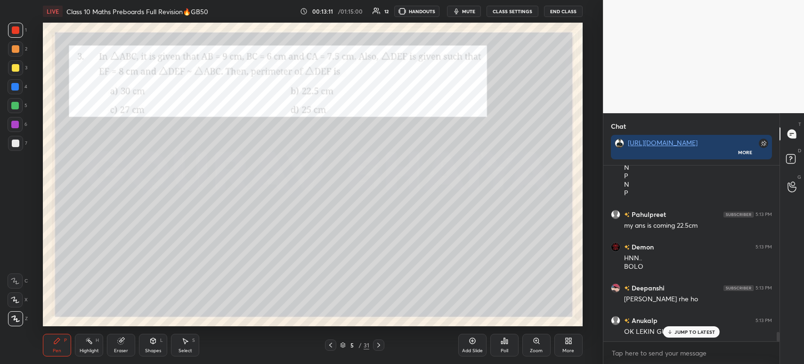
click at [19, 142] on div at bounding box center [15, 143] width 15 height 15
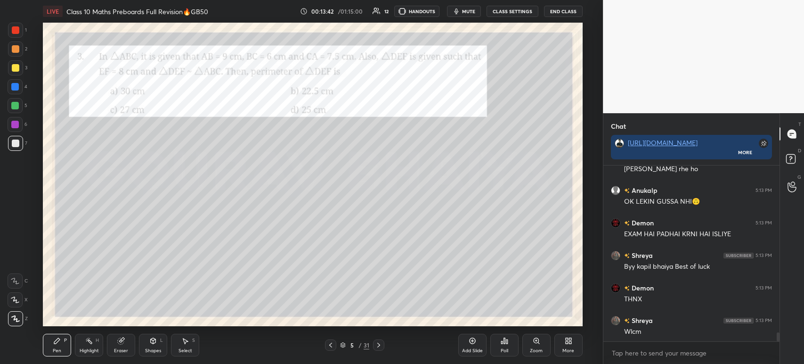
scroll to position [3249, 0]
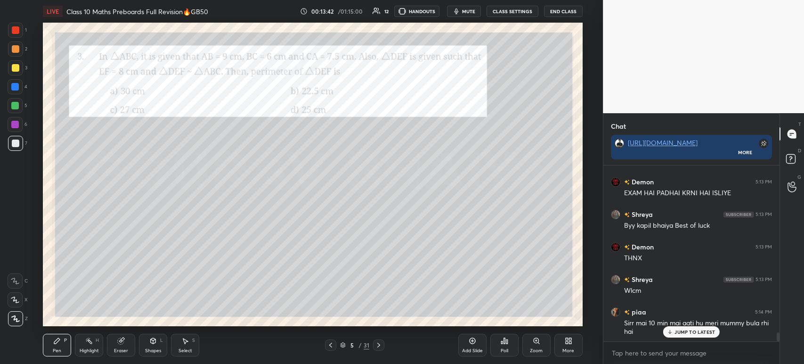
click at [16, 35] on div at bounding box center [15, 30] width 15 height 15
click at [18, 146] on div at bounding box center [16, 143] width 8 height 8
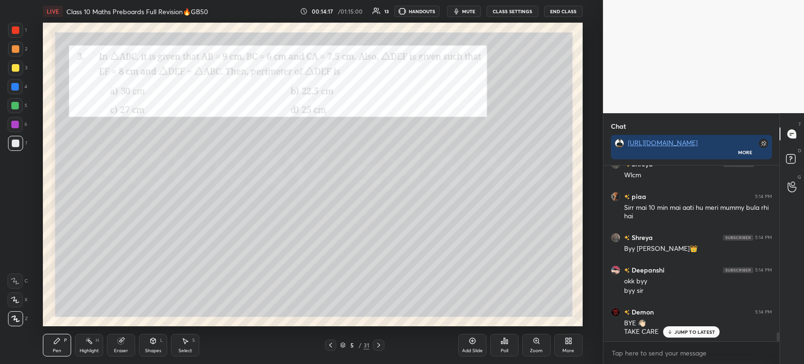
scroll to position [3397, 0]
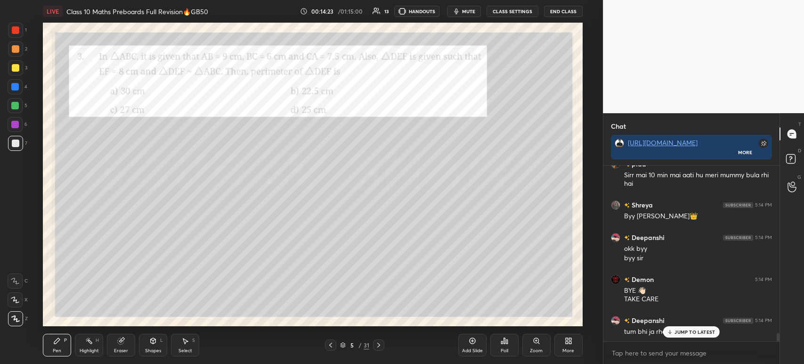
click at [16, 35] on div at bounding box center [15, 30] width 15 height 15
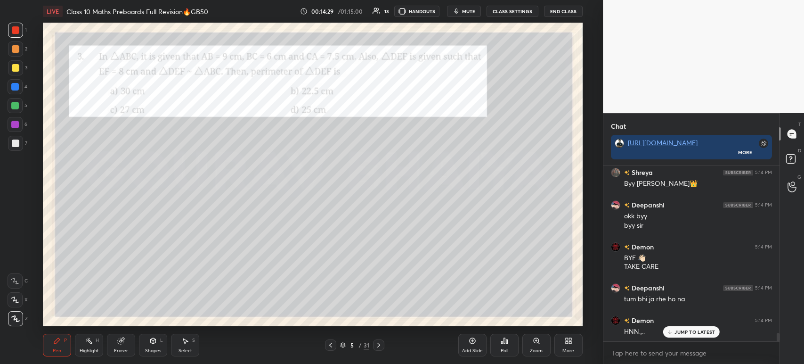
scroll to position [3463, 0]
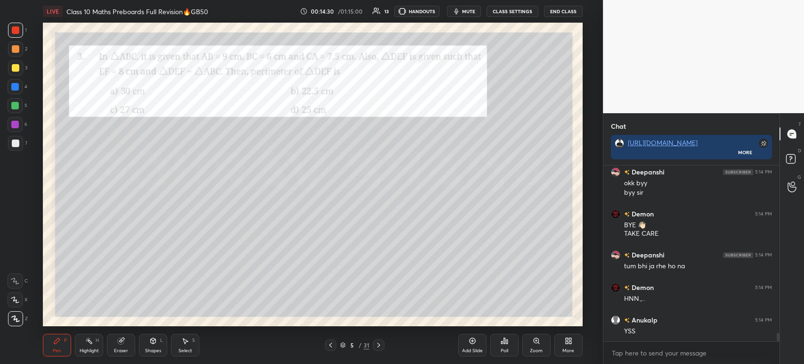
click at [381, 347] on icon at bounding box center [379, 345] width 8 height 8
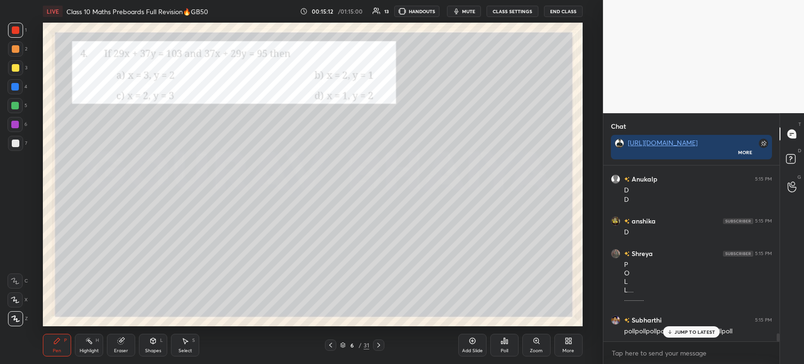
scroll to position [3765, 0]
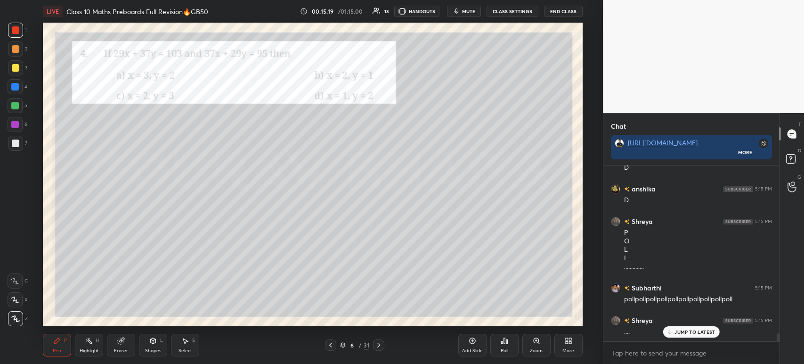
click at [498, 349] on div "Poll" at bounding box center [504, 344] width 28 height 23
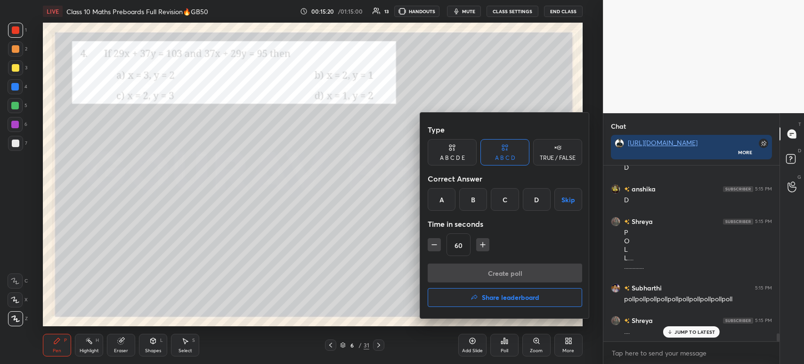
click at [527, 207] on div "D" at bounding box center [537, 199] width 28 height 23
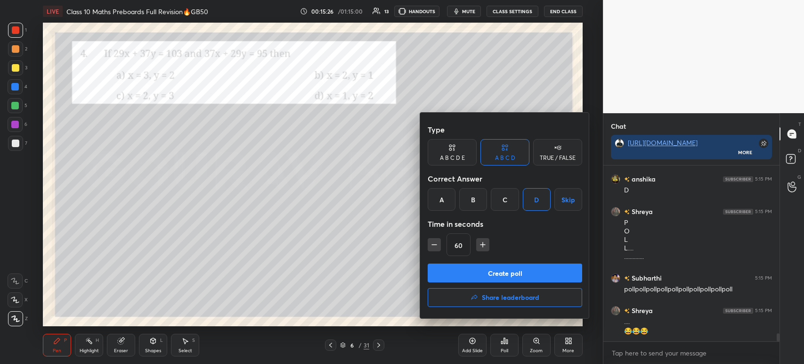
click at [467, 278] on button "Create poll" at bounding box center [505, 272] width 154 height 19
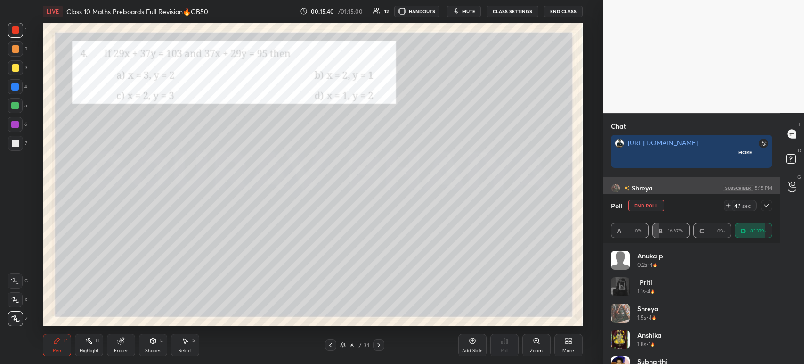
scroll to position [46, 173]
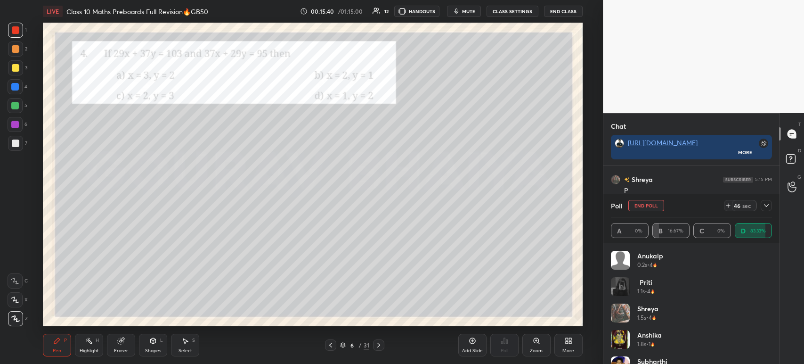
click at [765, 210] on div at bounding box center [766, 205] width 11 height 11
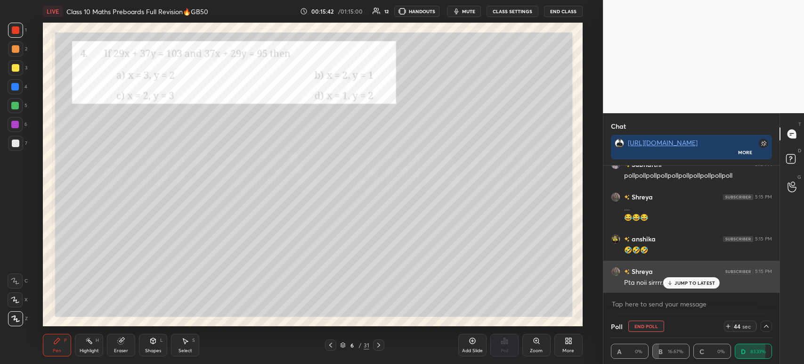
click at [683, 287] on div "JUMP TO LATEST" at bounding box center [691, 282] width 57 height 11
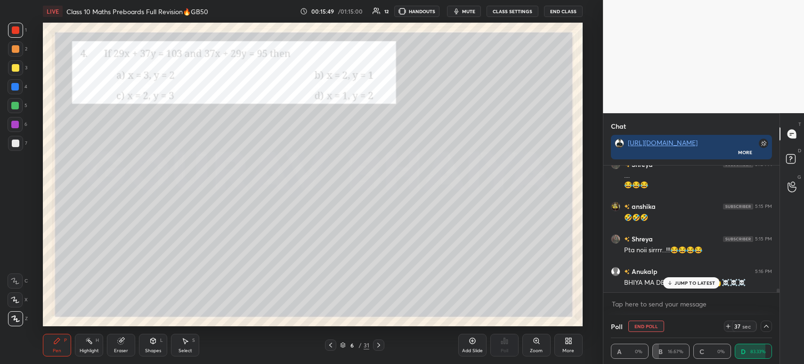
click at [19, 149] on div at bounding box center [15, 143] width 15 height 15
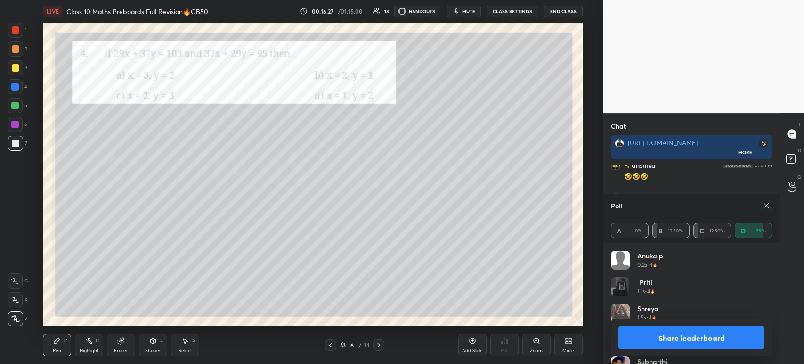
click at [641, 342] on button "Share leaderboard" at bounding box center [691, 337] width 146 height 23
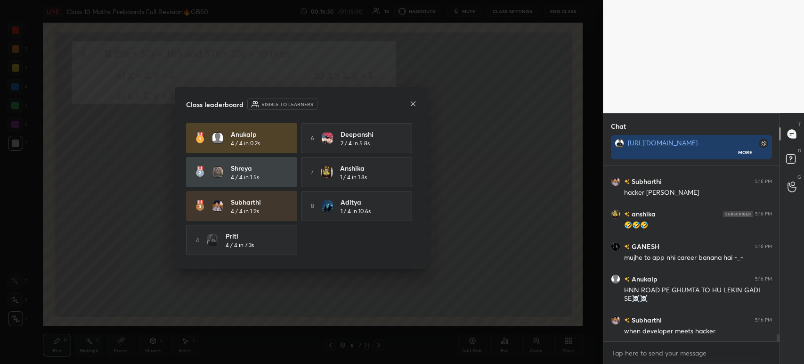
click at [411, 102] on icon at bounding box center [413, 103] width 5 height 5
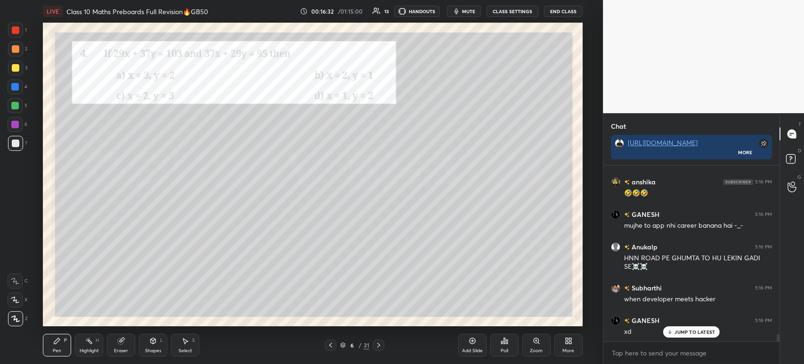
click at [15, 72] on div at bounding box center [15, 67] width 15 height 15
click at [14, 54] on div at bounding box center [15, 48] width 15 height 15
click at [12, 69] on div at bounding box center [16, 68] width 8 height 8
click at [14, 54] on div at bounding box center [15, 48] width 15 height 15
click at [15, 29] on div at bounding box center [16, 30] width 8 height 8
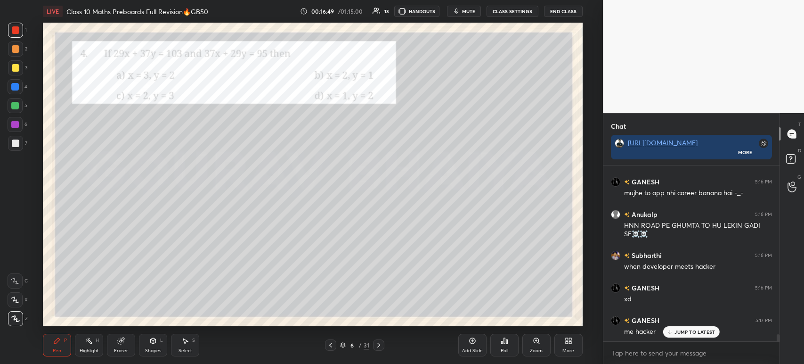
click at [13, 143] on div at bounding box center [16, 143] width 8 height 8
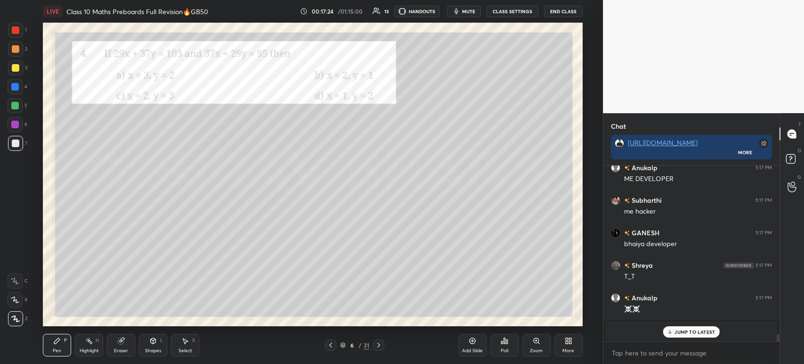
click at [20, 34] on div at bounding box center [15, 30] width 15 height 15
click at [14, 71] on div at bounding box center [16, 68] width 8 height 8
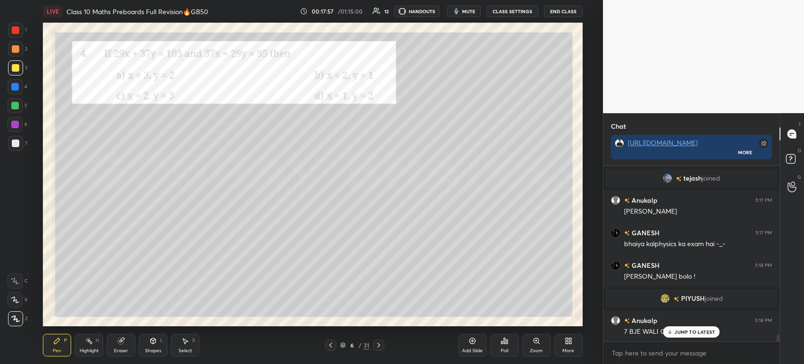
scroll to position [4534, 0]
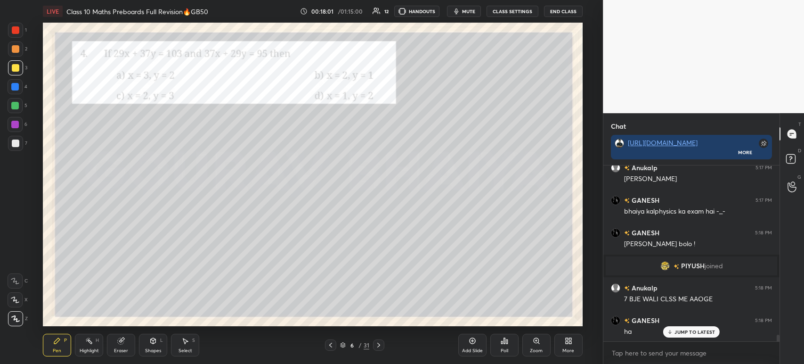
click at [15, 29] on div at bounding box center [16, 30] width 8 height 8
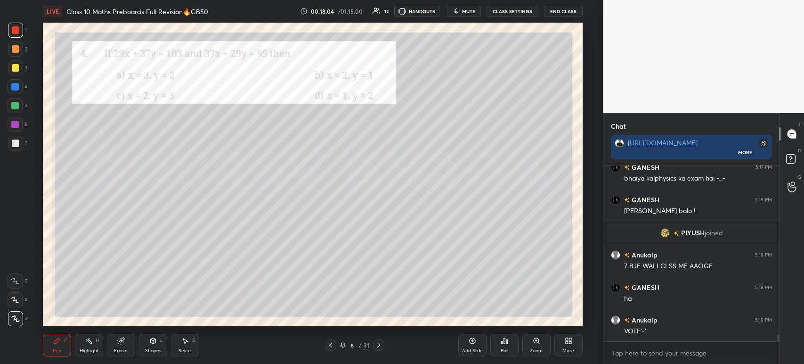
click at [18, 149] on div at bounding box center [15, 143] width 15 height 15
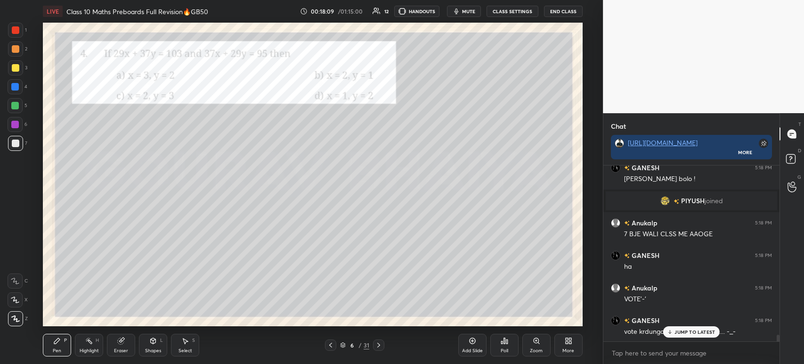
click at [16, 28] on div at bounding box center [16, 30] width 8 height 8
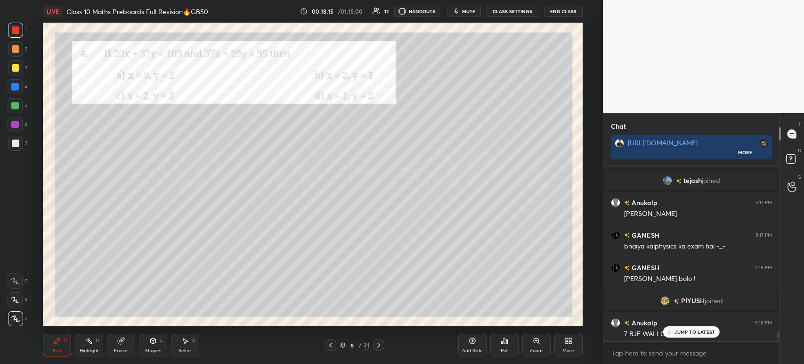
scroll to position [4505, 0]
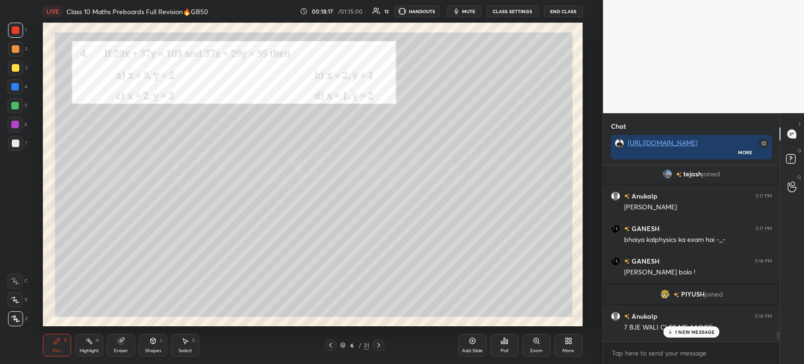
click at [376, 344] on icon at bounding box center [379, 345] width 8 height 8
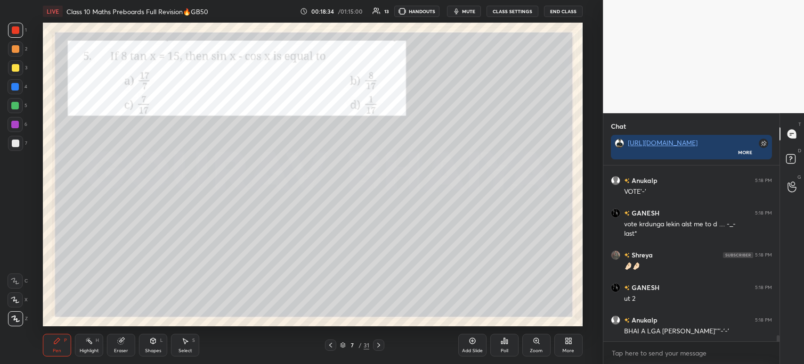
scroll to position [4738, 0]
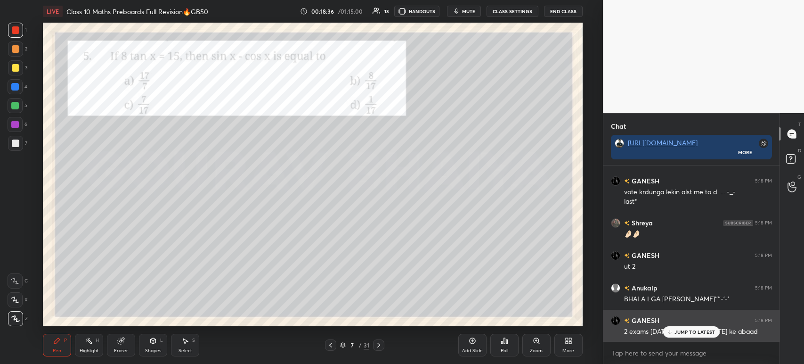
click at [678, 329] on p "JUMP TO LATEST" at bounding box center [694, 332] width 41 height 6
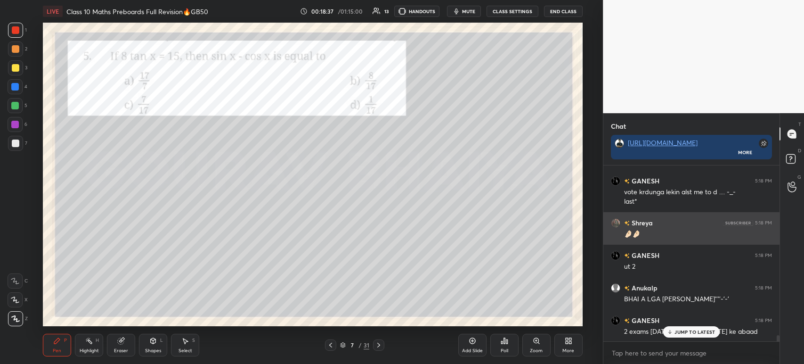
scroll to position [4770, 0]
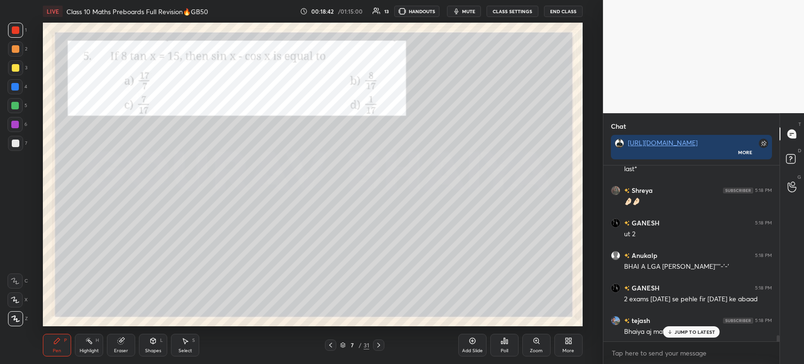
click at [14, 68] on div at bounding box center [16, 68] width 8 height 8
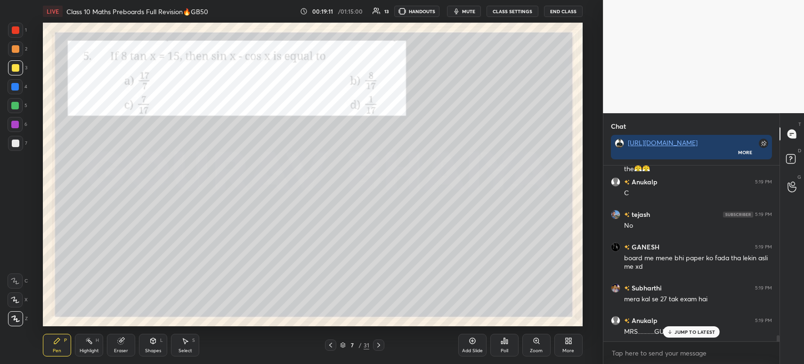
scroll to position [5039, 0]
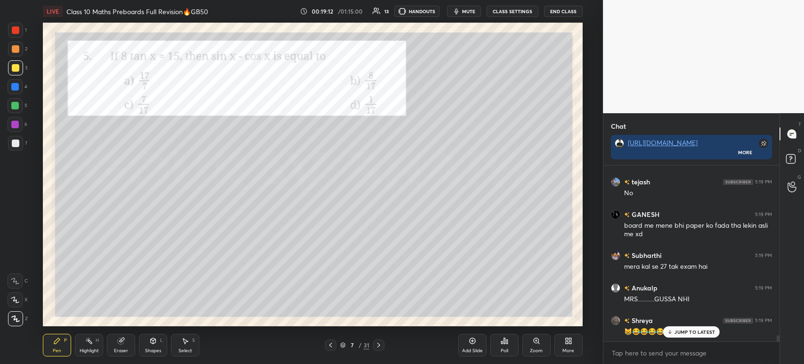
click at [501, 347] on div "Poll" at bounding box center [504, 344] width 28 height 23
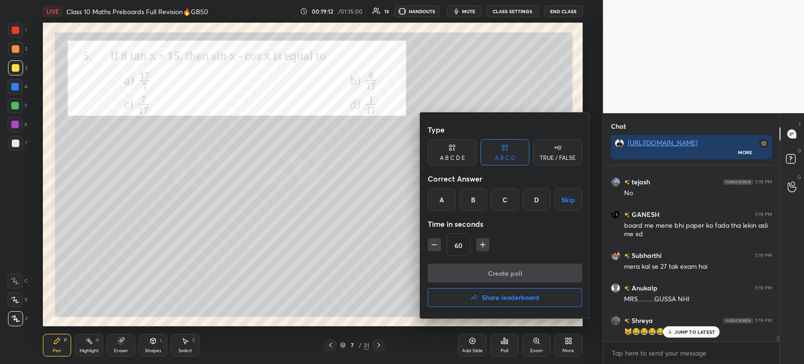
click at [501, 199] on div "C" at bounding box center [505, 199] width 28 height 23
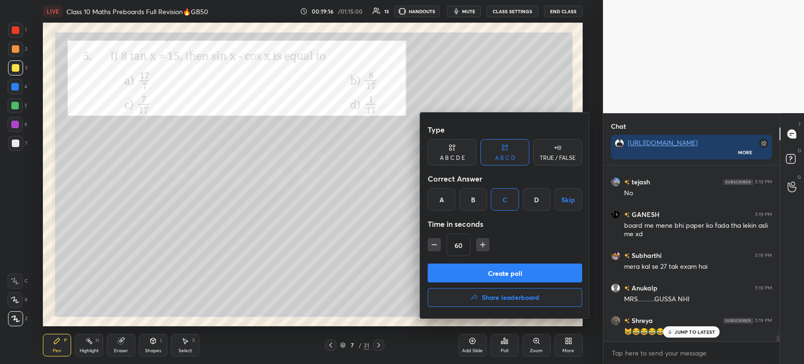
click at [483, 274] on button "Create poll" at bounding box center [505, 272] width 154 height 19
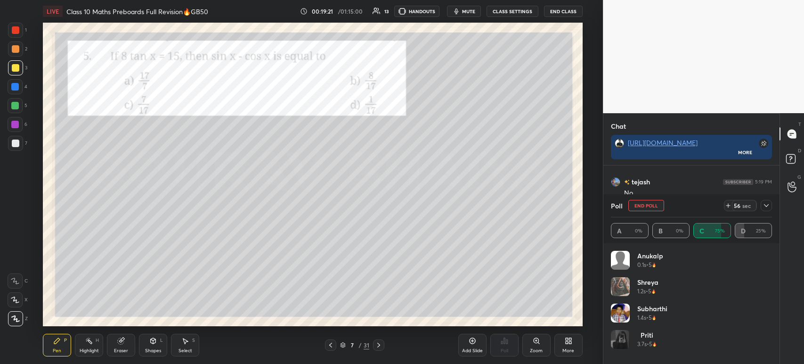
scroll to position [3, 3]
click at [765, 206] on icon at bounding box center [766, 206] width 8 height 8
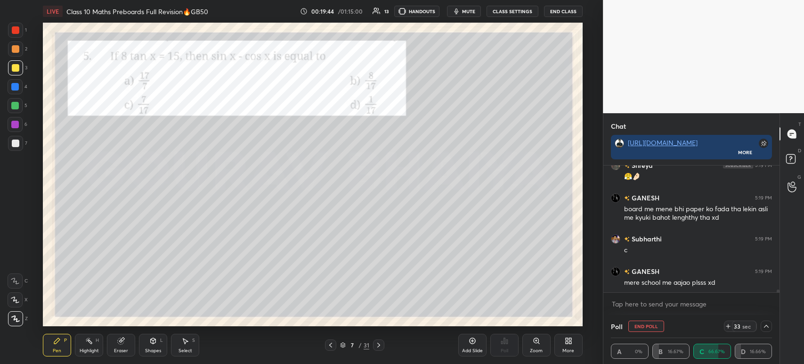
scroll to position [5301, 0]
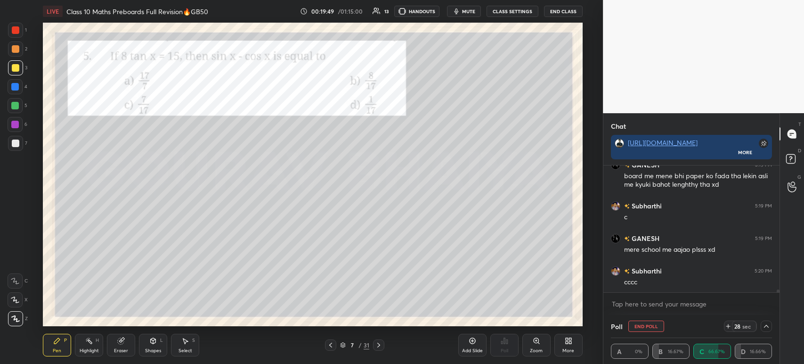
click at [13, 53] on div at bounding box center [15, 48] width 15 height 15
click at [11, 71] on div at bounding box center [15, 67] width 15 height 15
click at [14, 48] on div at bounding box center [16, 49] width 8 height 8
click at [12, 70] on div at bounding box center [16, 68] width 8 height 8
click at [18, 90] on div at bounding box center [15, 87] width 8 height 8
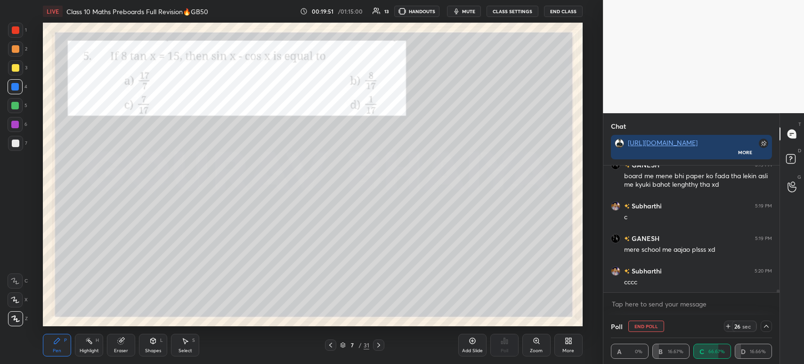
click at [17, 72] on div at bounding box center [15, 67] width 15 height 15
click at [12, 48] on div at bounding box center [16, 49] width 8 height 8
click at [14, 73] on div at bounding box center [15, 67] width 15 height 15
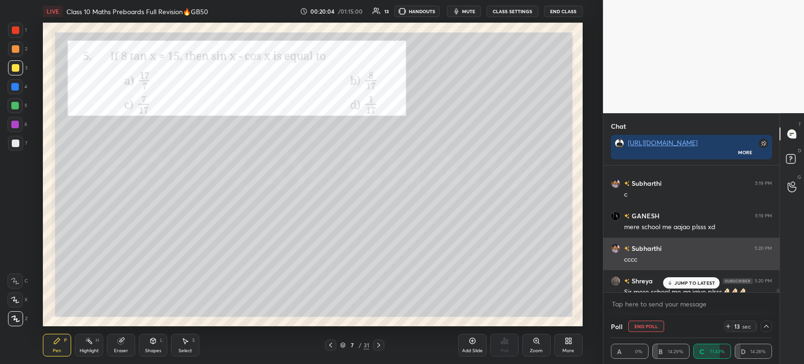
scroll to position [5333, 0]
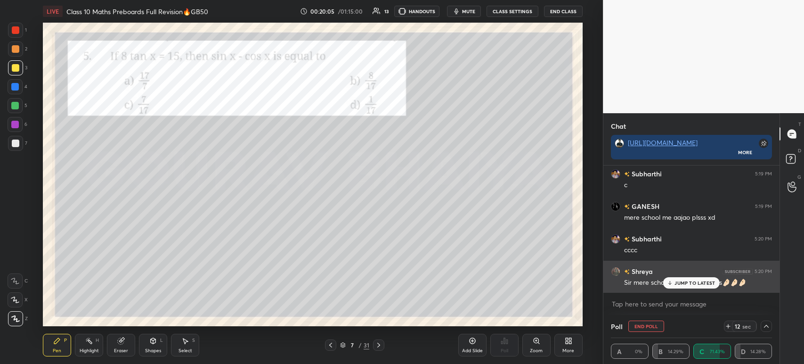
click at [670, 285] on icon at bounding box center [670, 283] width 6 height 6
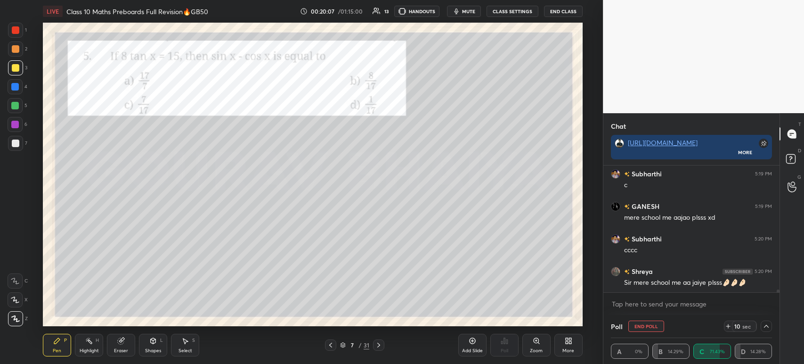
click at [17, 146] on div at bounding box center [16, 143] width 8 height 8
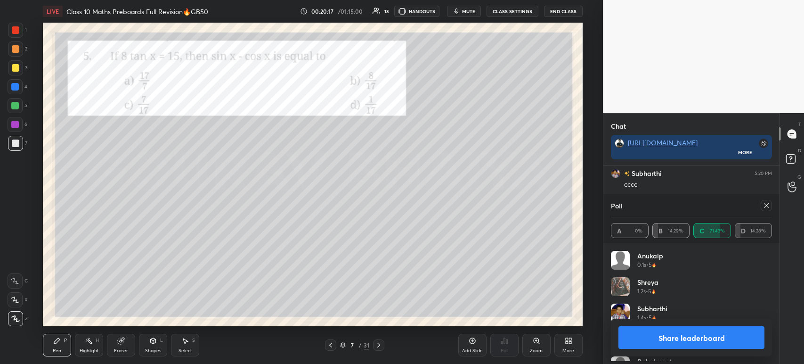
scroll to position [3, 3]
click at [648, 338] on button "Share leaderboard" at bounding box center [691, 337] width 146 height 23
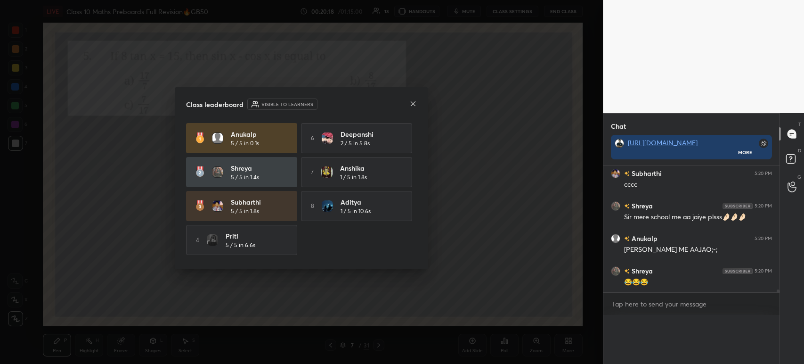
scroll to position [5379, 0]
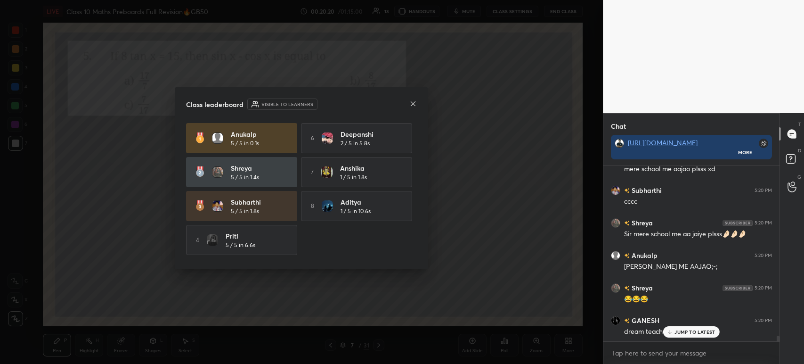
click at [414, 106] on icon at bounding box center [413, 104] width 8 height 8
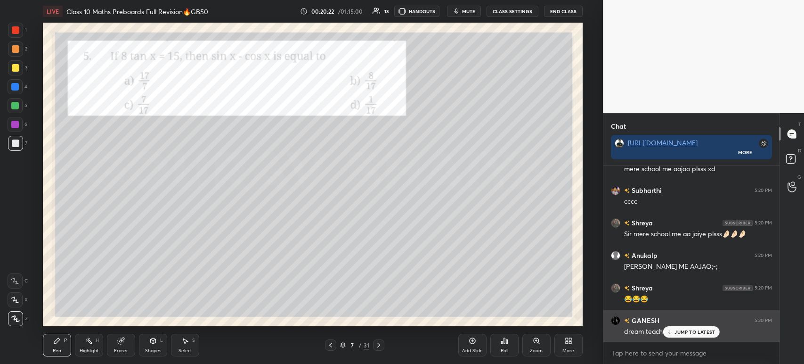
click at [678, 334] on p "JUMP TO LATEST" at bounding box center [694, 332] width 41 height 6
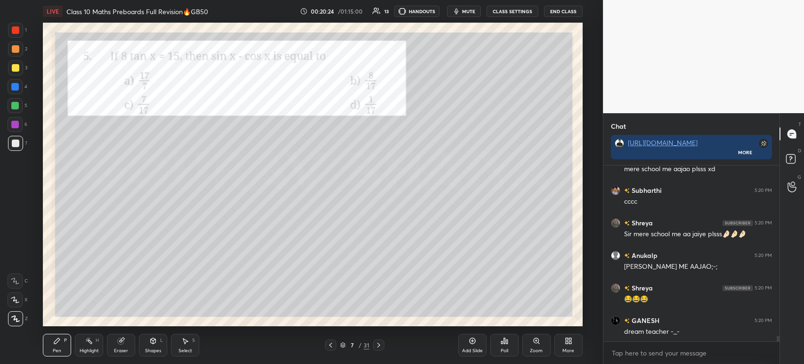
click at [19, 68] on div at bounding box center [15, 67] width 15 height 15
click at [20, 32] on div at bounding box center [15, 30] width 15 height 15
click at [18, 145] on div at bounding box center [16, 143] width 8 height 8
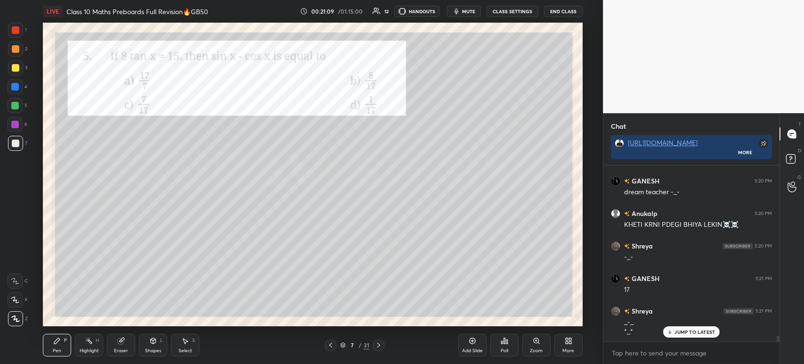
click at [21, 34] on div at bounding box center [15, 30] width 15 height 15
click at [381, 347] on icon at bounding box center [379, 345] width 8 height 8
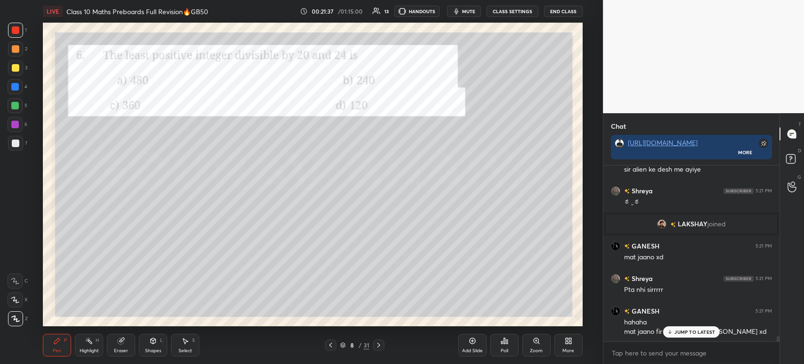
scroll to position [5748, 0]
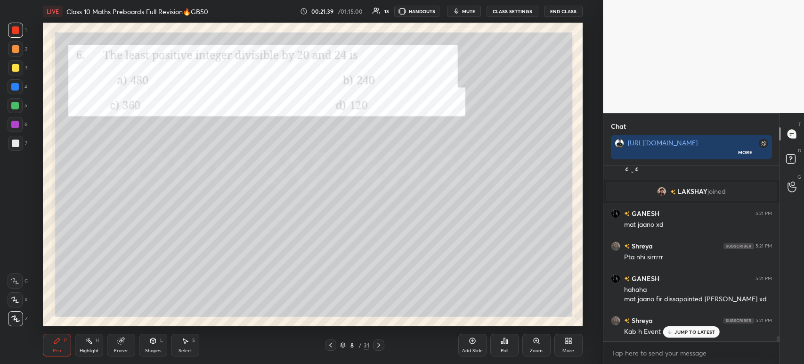
click at [20, 67] on div at bounding box center [15, 67] width 15 height 15
click at [15, 148] on div at bounding box center [15, 143] width 15 height 15
click at [11, 128] on div at bounding box center [15, 124] width 15 height 15
click at [13, 108] on div at bounding box center [15, 106] width 8 height 8
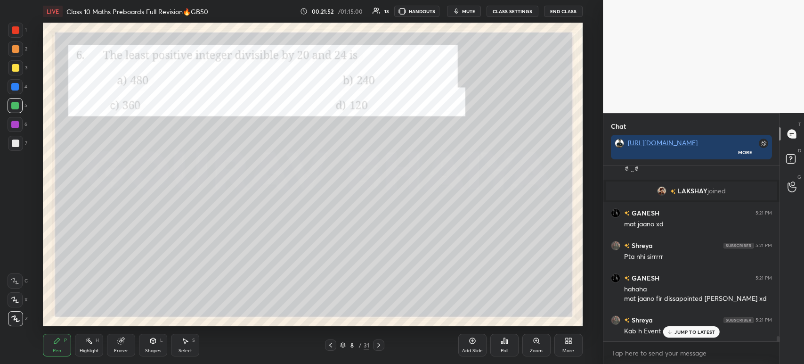
click at [13, 91] on div at bounding box center [15, 86] width 15 height 15
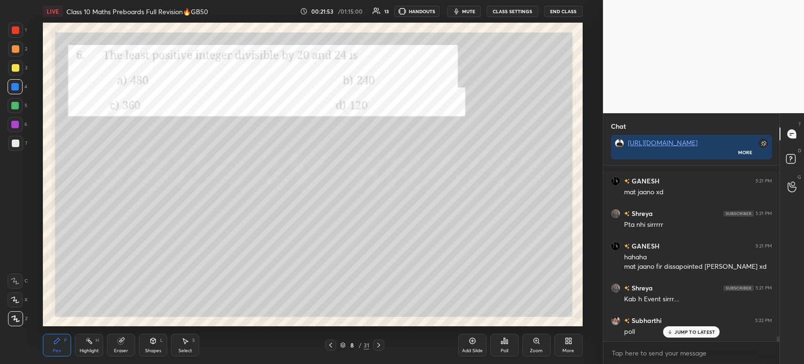
click at [11, 75] on div at bounding box center [15, 67] width 15 height 15
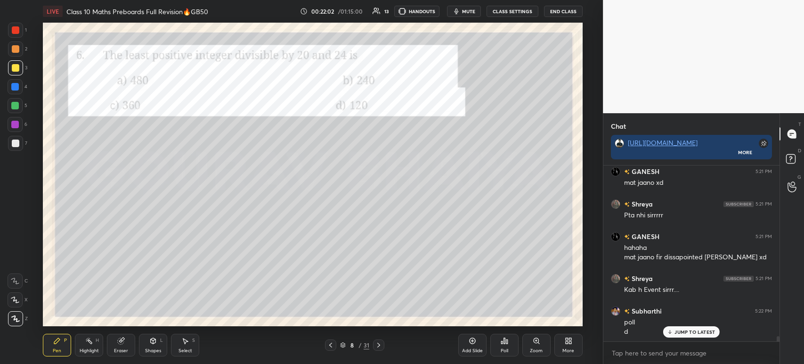
click at [18, 29] on div at bounding box center [16, 30] width 8 height 8
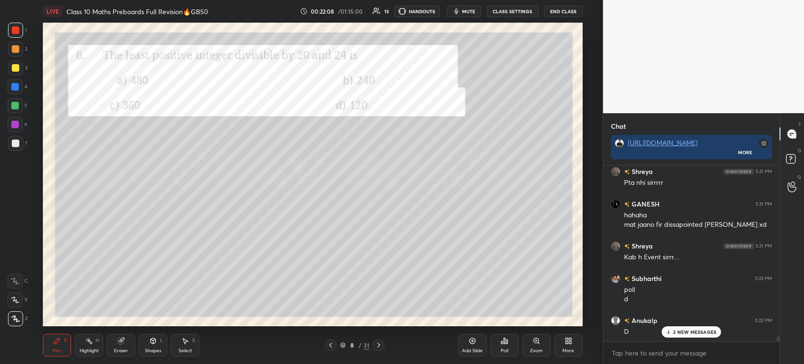
scroll to position [5913, 0]
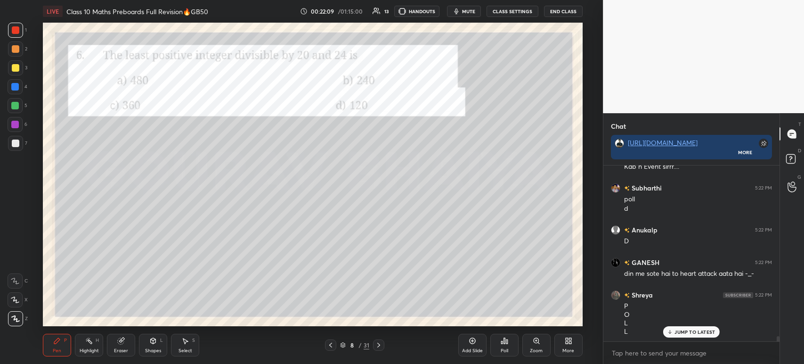
click at [505, 345] on div "Poll" at bounding box center [504, 344] width 28 height 23
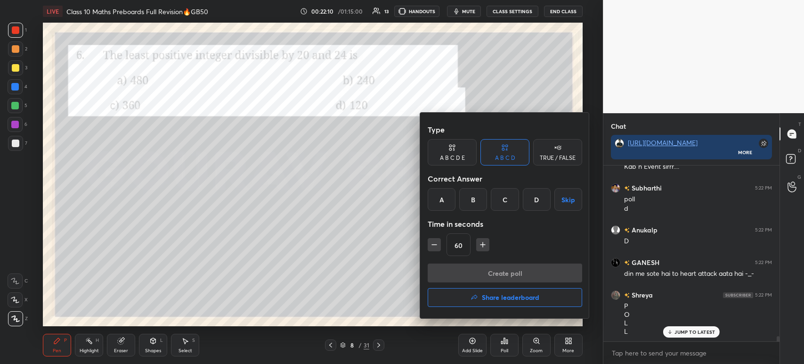
click at [537, 203] on div "D" at bounding box center [537, 199] width 28 height 23
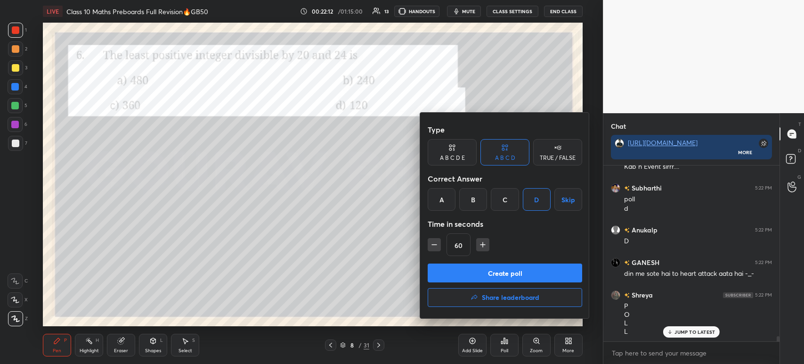
click at [488, 278] on button "Create poll" at bounding box center [505, 272] width 154 height 19
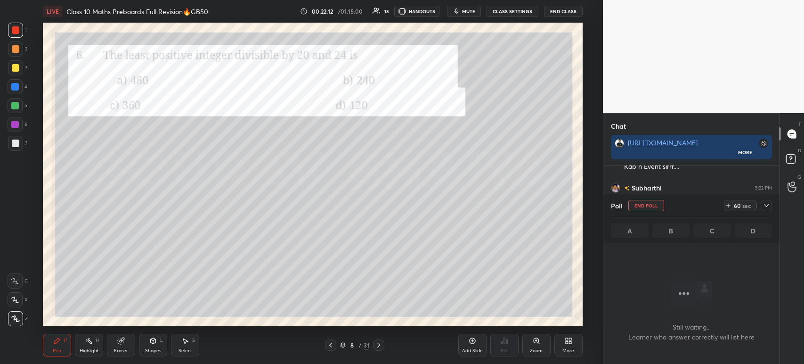
scroll to position [46, 173]
click at [768, 207] on icon at bounding box center [766, 206] width 8 height 8
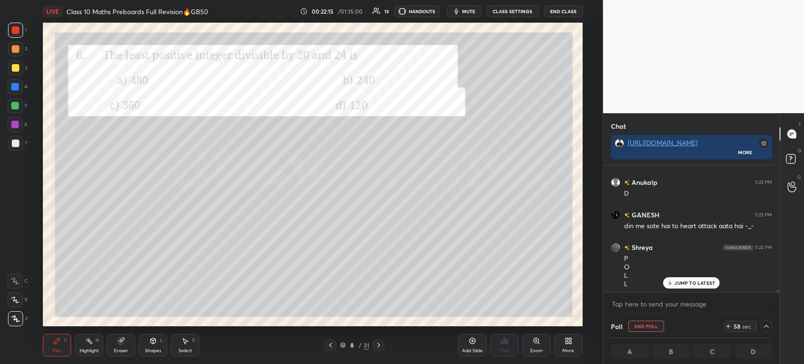
scroll to position [5962, 0]
click at [19, 71] on div at bounding box center [15, 67] width 15 height 15
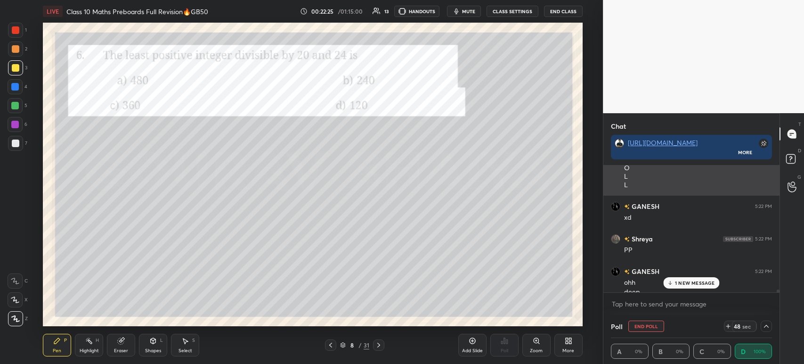
scroll to position [6069, 0]
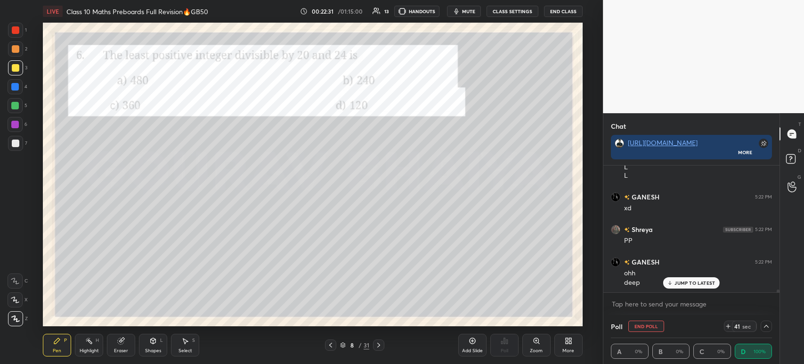
click at [18, 146] on div at bounding box center [16, 143] width 8 height 8
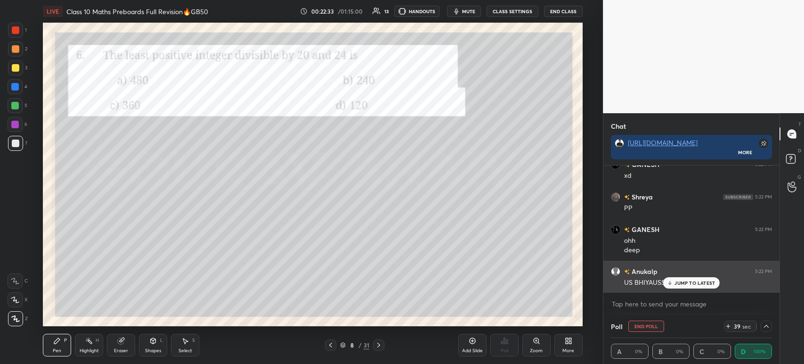
click at [674, 283] on p "JUMP TO LATEST" at bounding box center [694, 283] width 41 height 6
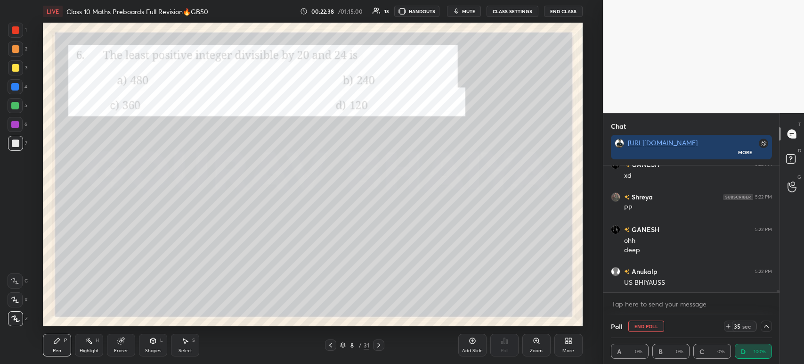
click at [16, 66] on div at bounding box center [16, 68] width 8 height 8
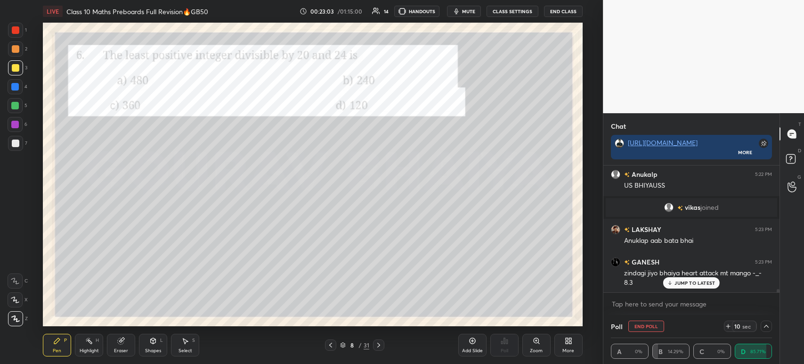
scroll to position [4495, 0]
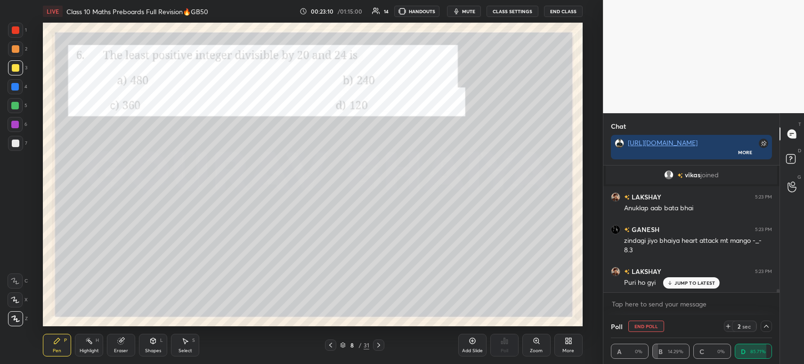
click at [769, 325] on icon at bounding box center [766, 326] width 8 height 8
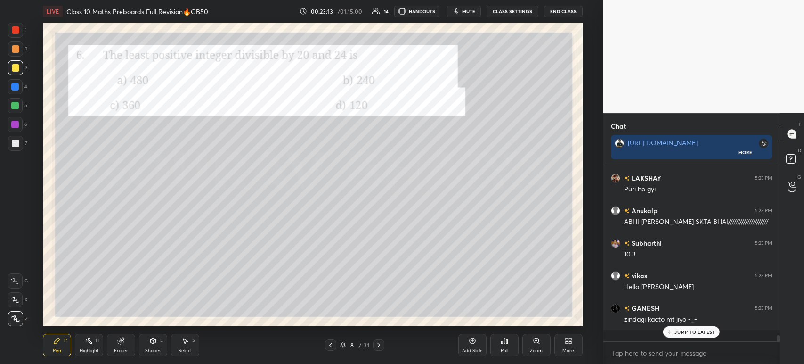
scroll to position [170, 173]
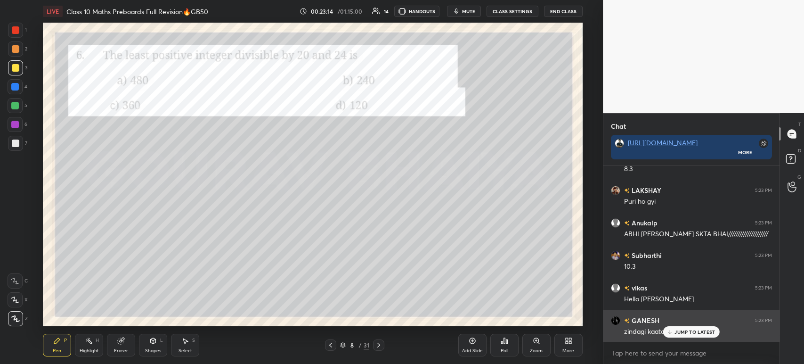
click at [674, 333] on div "JUMP TO LATEST" at bounding box center [691, 331] width 57 height 11
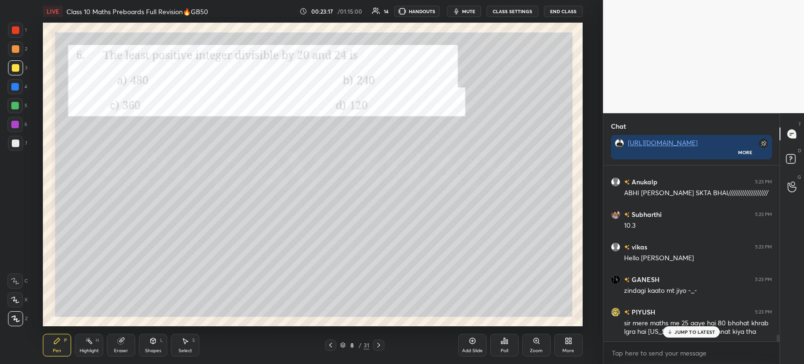
click at [497, 345] on div "Poll" at bounding box center [504, 344] width 28 height 23
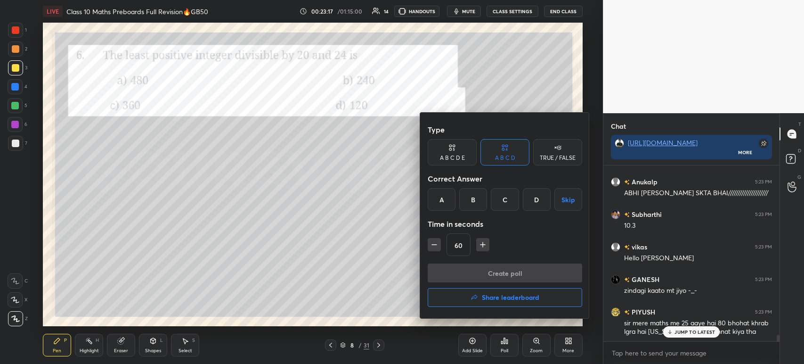
click at [486, 298] on h4 "Share leaderboard" at bounding box center [510, 297] width 57 height 7
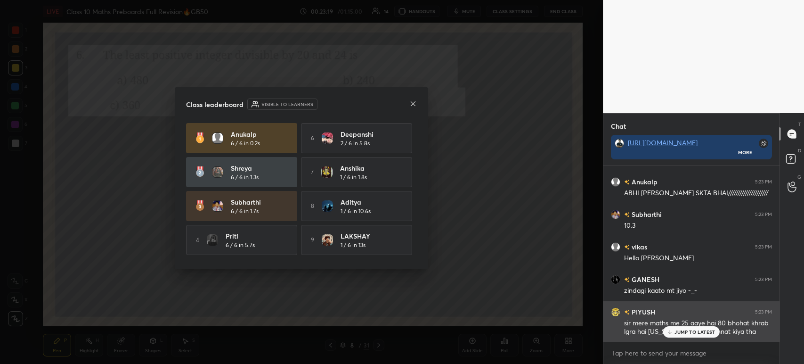
click at [679, 328] on div "JUMP TO LATEST" at bounding box center [691, 331] width 57 height 11
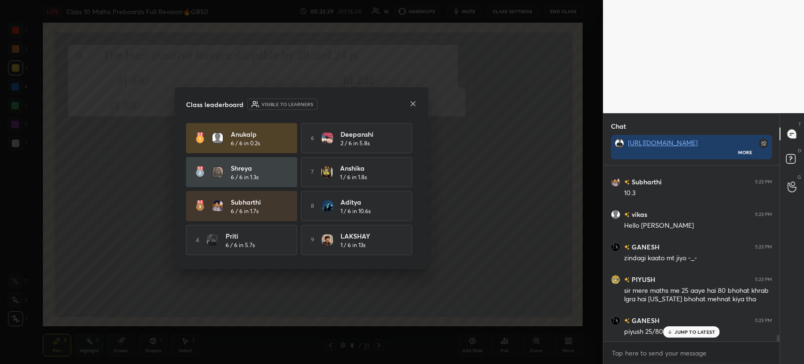
click at [415, 107] on div at bounding box center [413, 104] width 8 height 10
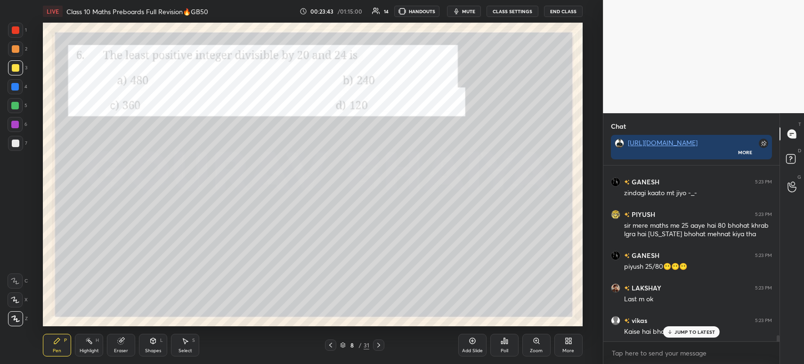
click at [20, 26] on div at bounding box center [15, 30] width 15 height 15
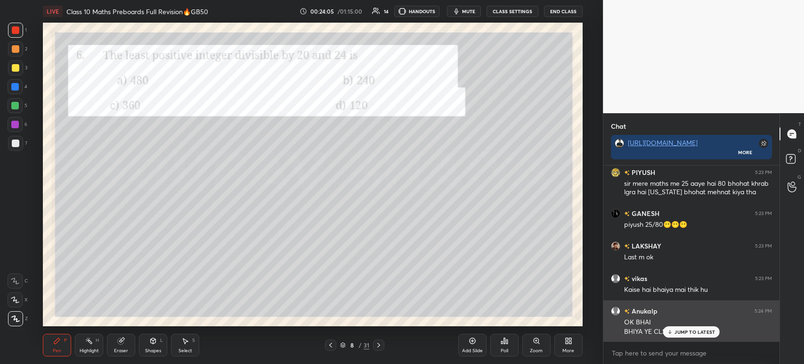
click at [678, 333] on p "JUMP TO LATEST" at bounding box center [694, 332] width 41 height 6
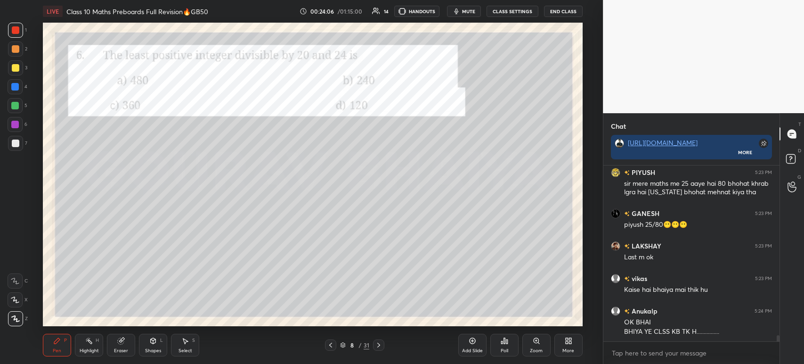
click at [383, 348] on div at bounding box center [378, 344] width 11 height 11
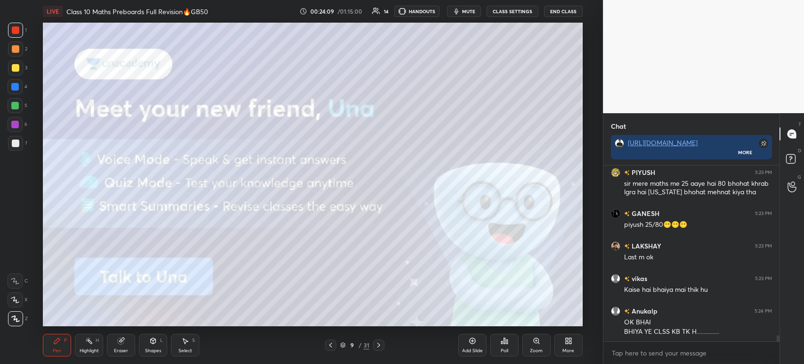
click at [15, 71] on div at bounding box center [16, 68] width 8 height 8
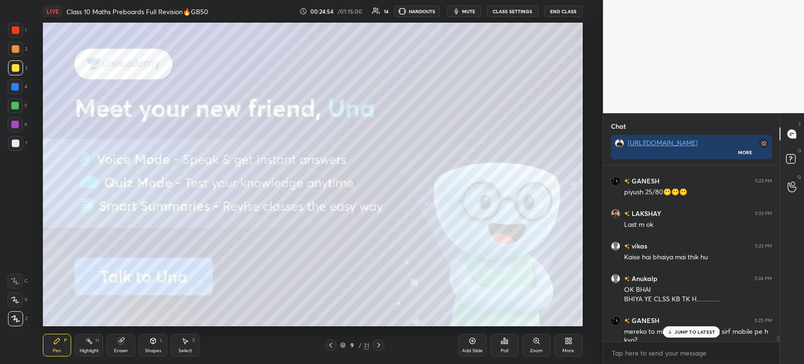
click at [376, 345] on icon at bounding box center [379, 345] width 8 height 8
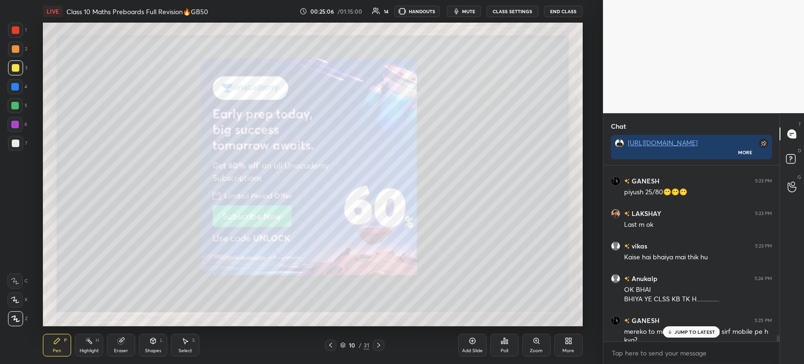
click at [377, 344] on icon at bounding box center [379, 345] width 8 height 8
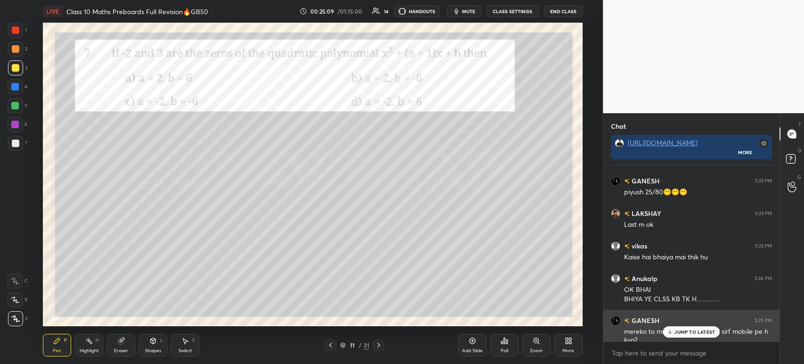
click at [678, 330] on p "JUMP TO LATEST" at bounding box center [694, 332] width 41 height 6
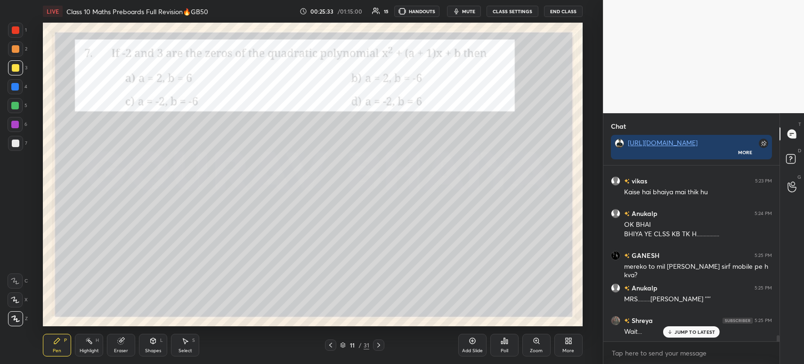
scroll to position [4895, 0]
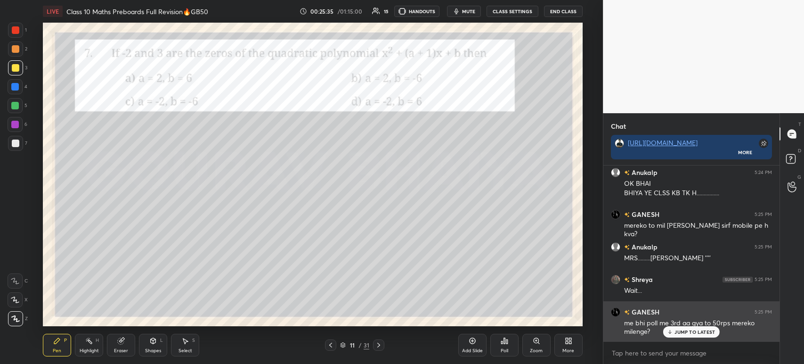
click at [679, 331] on p "JUMP TO LATEST" at bounding box center [694, 332] width 41 height 6
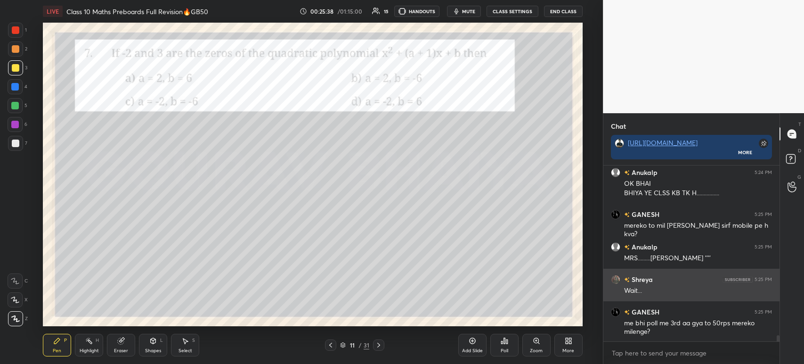
scroll to position [4927, 0]
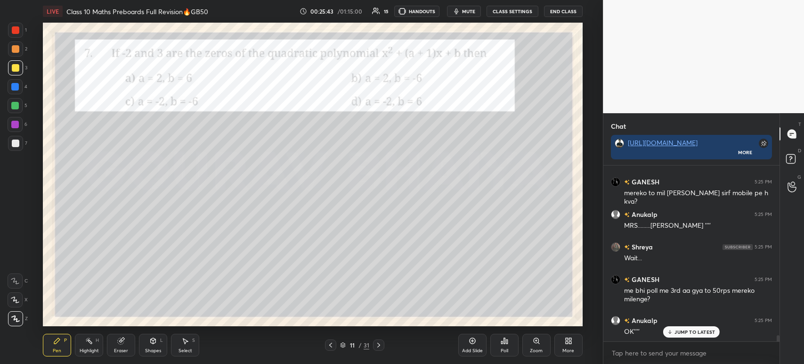
click at [22, 146] on div at bounding box center [15, 143] width 15 height 15
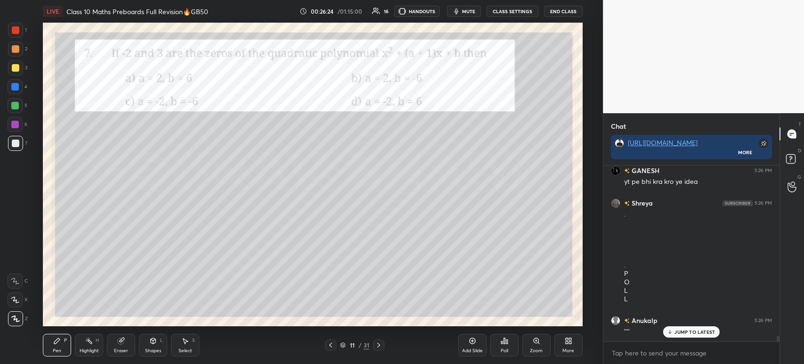
scroll to position [5239, 0]
click at [15, 29] on div at bounding box center [16, 30] width 8 height 8
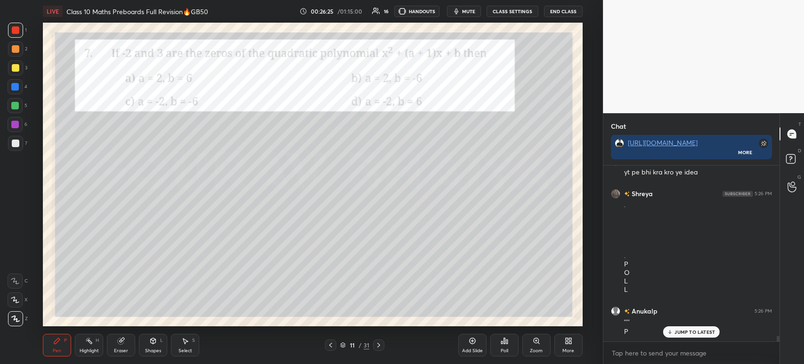
click at [16, 49] on div at bounding box center [16, 49] width 8 height 8
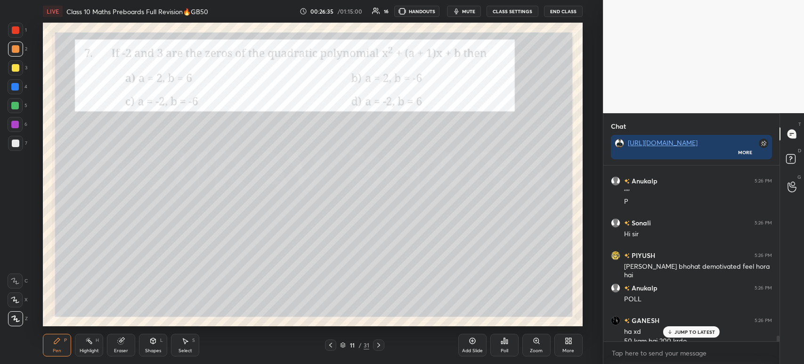
scroll to position [5378, 0]
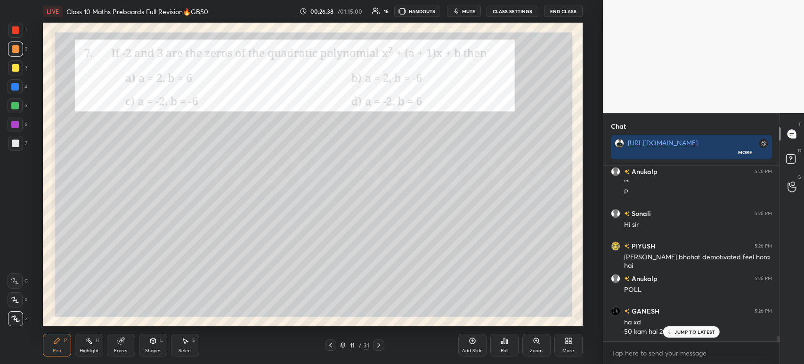
click at [504, 352] on div "Poll" at bounding box center [505, 350] width 8 height 5
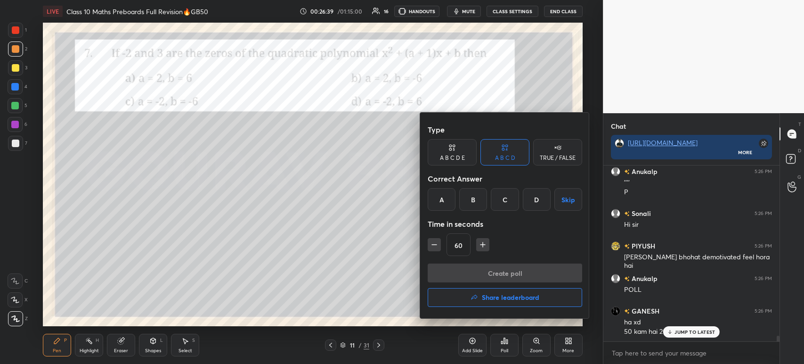
click at [499, 203] on div "C" at bounding box center [505, 199] width 28 height 23
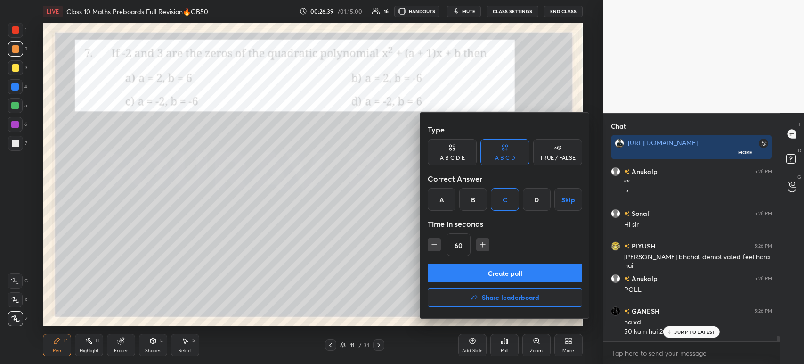
click at [479, 274] on button "Create poll" at bounding box center [505, 272] width 154 height 19
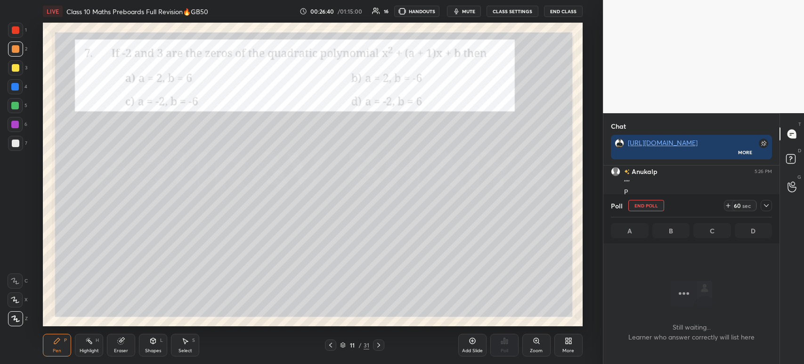
scroll to position [46, 173]
click at [10, 67] on div at bounding box center [15, 67] width 15 height 15
click at [17, 89] on div at bounding box center [15, 87] width 8 height 8
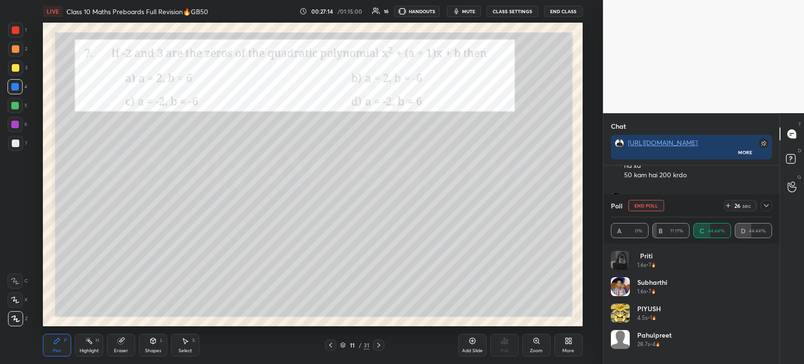
scroll to position [5567, 0]
click at [769, 206] on icon at bounding box center [766, 206] width 8 height 8
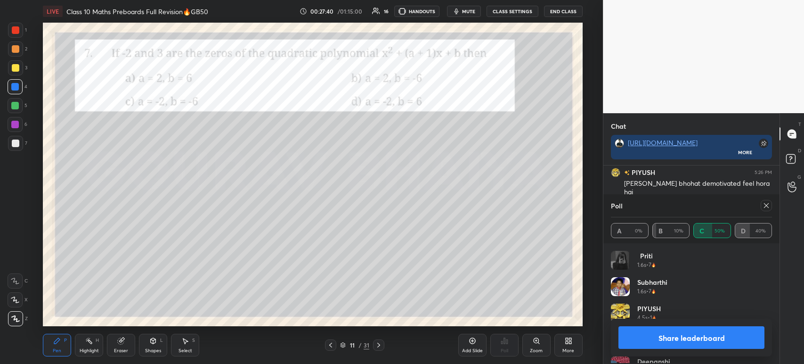
scroll to position [110, 158]
click at [670, 332] on button "Share leaderboard" at bounding box center [691, 337] width 146 height 23
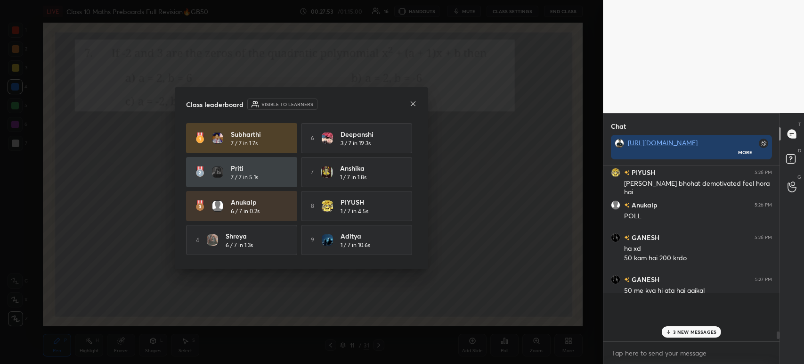
scroll to position [92, 173]
click at [414, 101] on icon at bounding box center [413, 104] width 8 height 8
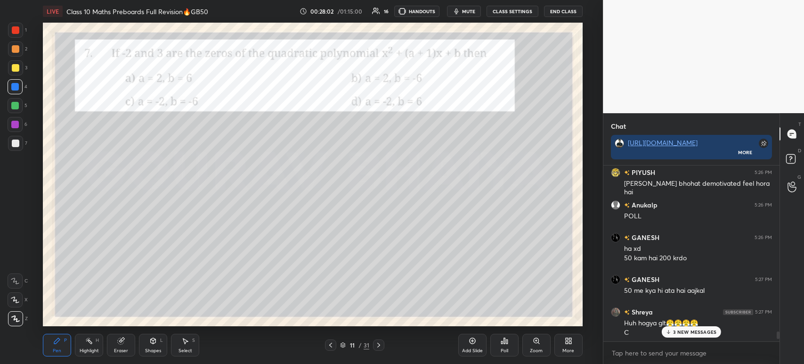
click at [17, 68] on div at bounding box center [16, 68] width 8 height 8
click at [17, 49] on div at bounding box center [16, 49] width 8 height 8
click at [13, 68] on div at bounding box center [16, 68] width 8 height 8
click at [18, 48] on div at bounding box center [16, 49] width 8 height 8
click at [18, 71] on div at bounding box center [16, 68] width 8 height 8
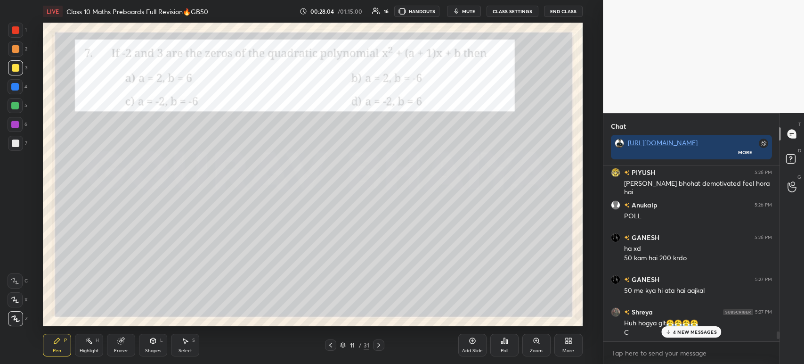
click at [13, 32] on div at bounding box center [16, 30] width 8 height 8
click at [15, 138] on div at bounding box center [15, 143] width 15 height 15
click at [16, 30] on div at bounding box center [16, 30] width 8 height 8
click at [376, 342] on icon at bounding box center [379, 345] width 8 height 8
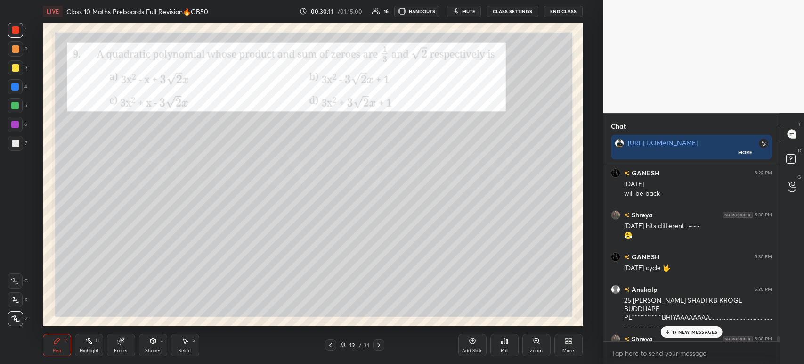
scroll to position [6025, 0]
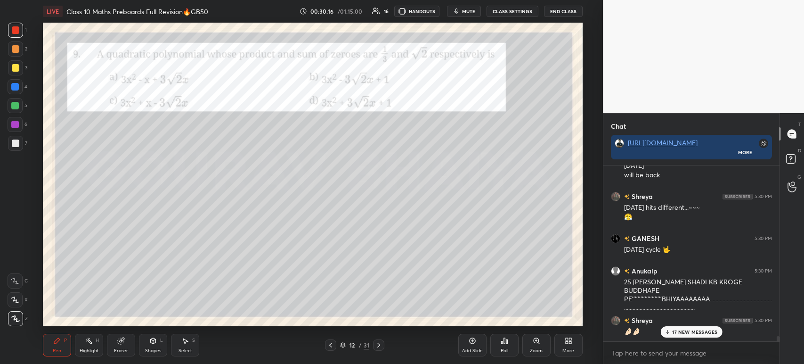
click at [16, 69] on div at bounding box center [16, 68] width 8 height 8
click at [16, 85] on div at bounding box center [15, 87] width 8 height 8
click at [14, 64] on div at bounding box center [16, 68] width 8 height 8
click at [16, 45] on div at bounding box center [16, 49] width 8 height 8
click at [16, 24] on div at bounding box center [15, 30] width 15 height 15
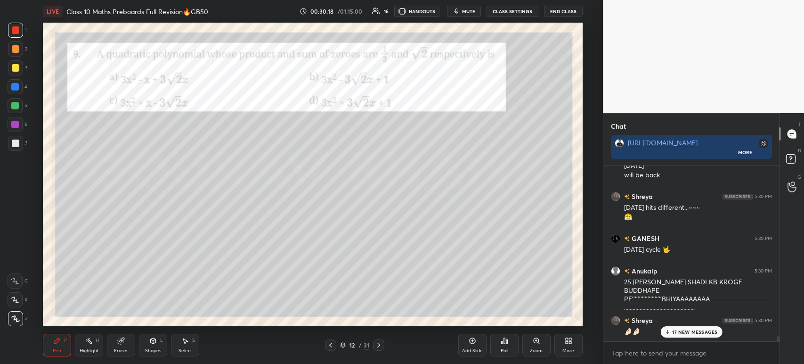
click at [14, 52] on div at bounding box center [16, 49] width 8 height 8
click at [13, 70] on div at bounding box center [16, 68] width 8 height 8
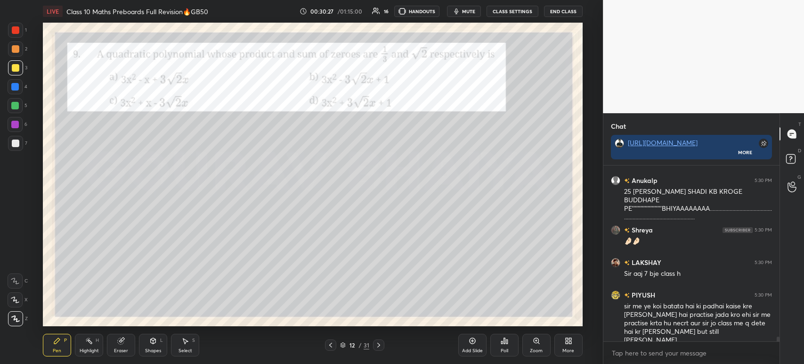
scroll to position [6148, 0]
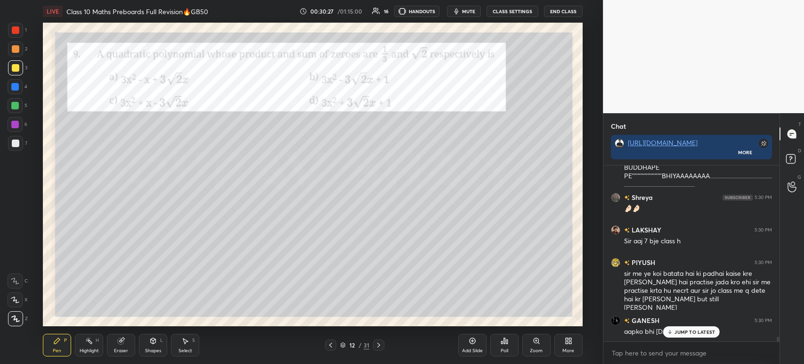
click at [12, 137] on div at bounding box center [15, 143] width 15 height 15
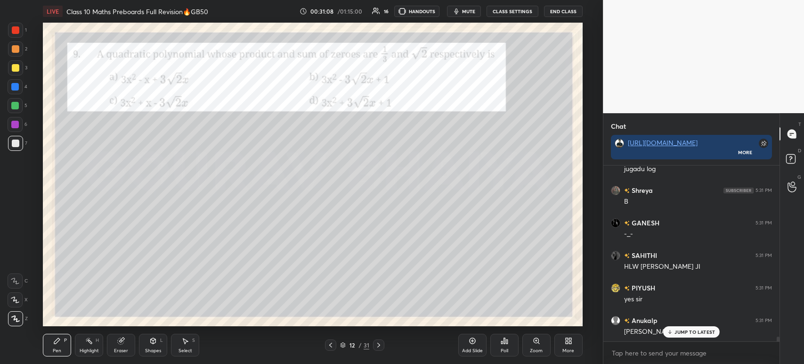
scroll to position [6440, 0]
click at [17, 68] on div at bounding box center [16, 68] width 8 height 8
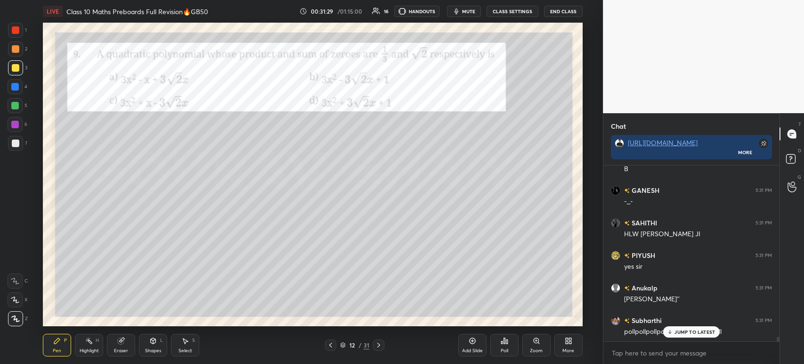
click at [502, 343] on icon at bounding box center [501, 342] width 1 height 2
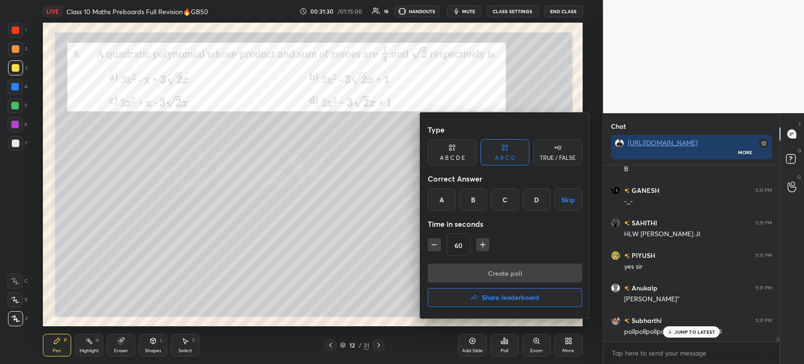
click at [473, 204] on div "B" at bounding box center [473, 199] width 28 height 23
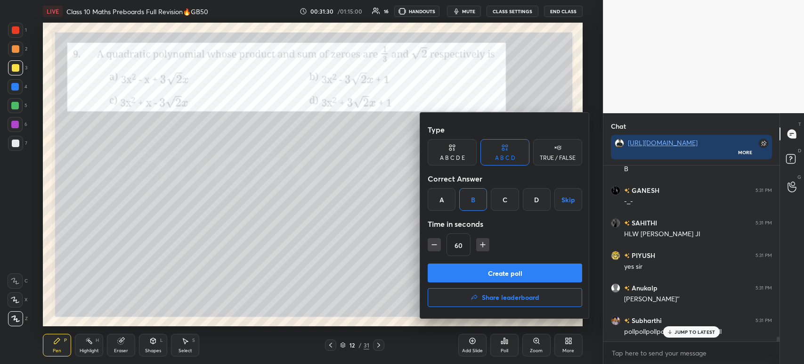
click at [471, 269] on button "Create poll" at bounding box center [505, 272] width 154 height 19
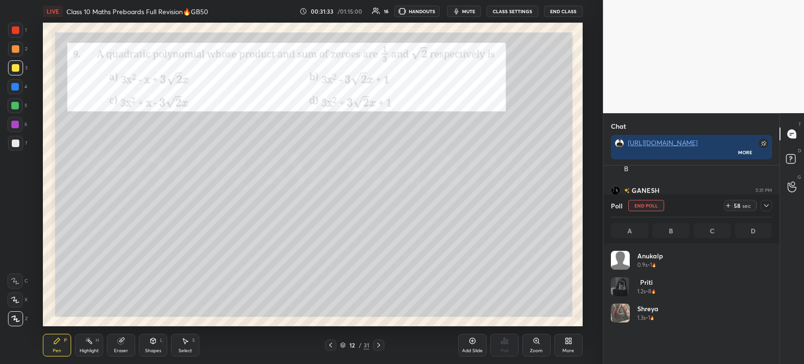
scroll to position [110, 158]
click at [765, 206] on icon at bounding box center [766, 206] width 8 height 8
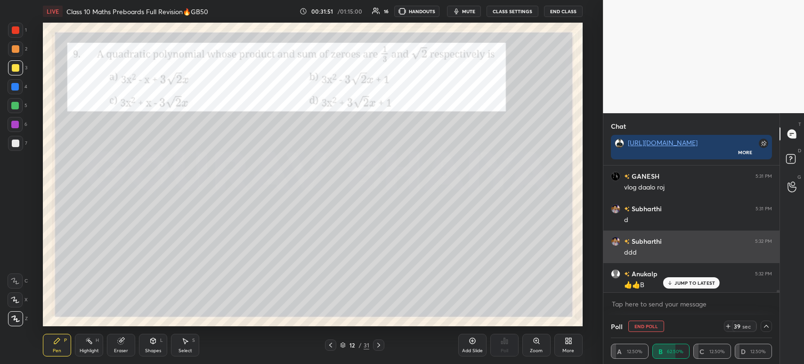
scroll to position [6620, 0]
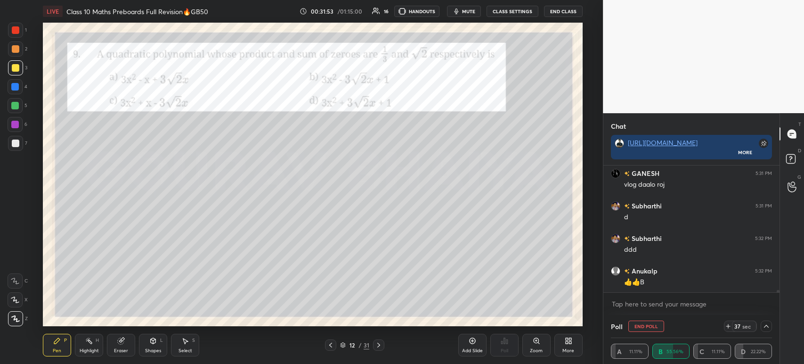
click at [15, 145] on div at bounding box center [16, 143] width 8 height 8
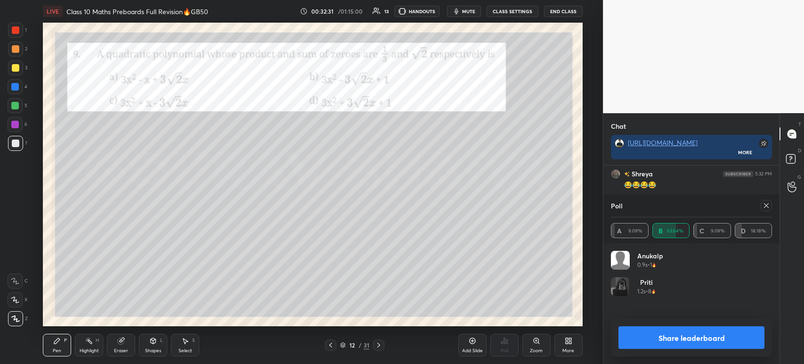
scroll to position [110, 158]
click at [647, 345] on button "Share leaderboard" at bounding box center [691, 337] width 146 height 23
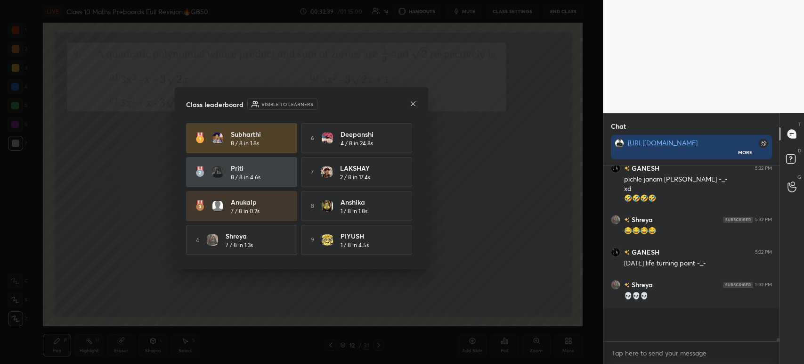
scroll to position [173, 173]
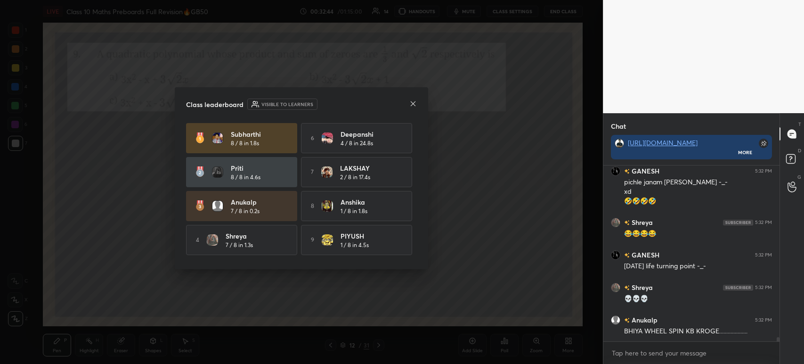
click at [414, 110] on div "Class leaderboard Visible to learners [PERSON_NAME] 8 / 8 in 1.8s 6 [PERSON_NAM…" at bounding box center [301, 178] width 253 height 182
click at [411, 108] on div at bounding box center [413, 104] width 8 height 10
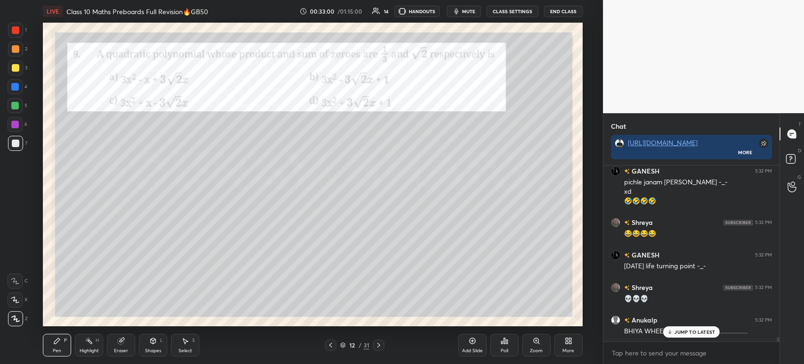
scroll to position [6817, 0]
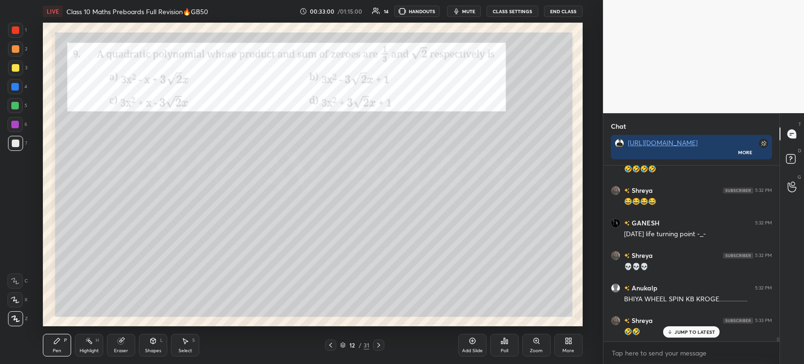
click at [16, 32] on div at bounding box center [16, 30] width 8 height 8
click at [15, 145] on div at bounding box center [16, 143] width 8 height 8
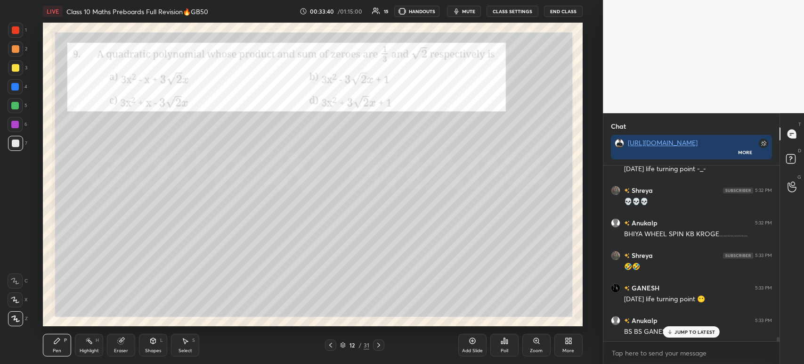
scroll to position [6891, 0]
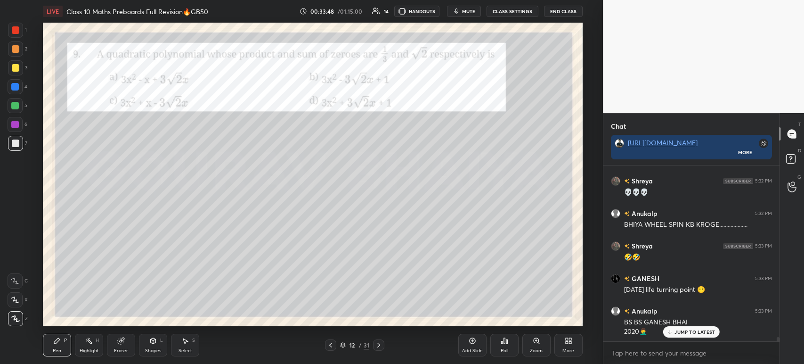
click at [20, 33] on div at bounding box center [15, 30] width 15 height 15
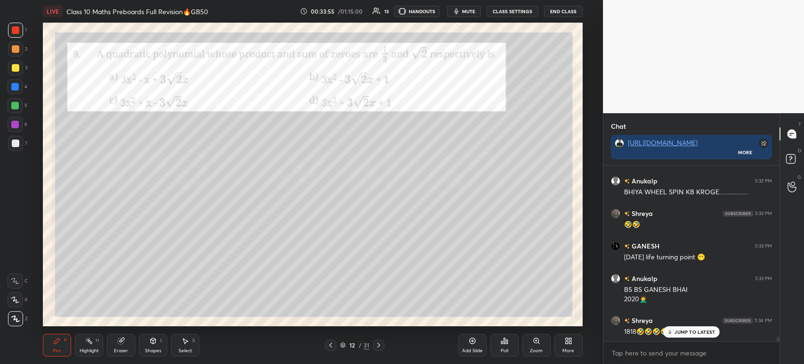
click at [383, 342] on div at bounding box center [378, 344] width 11 height 11
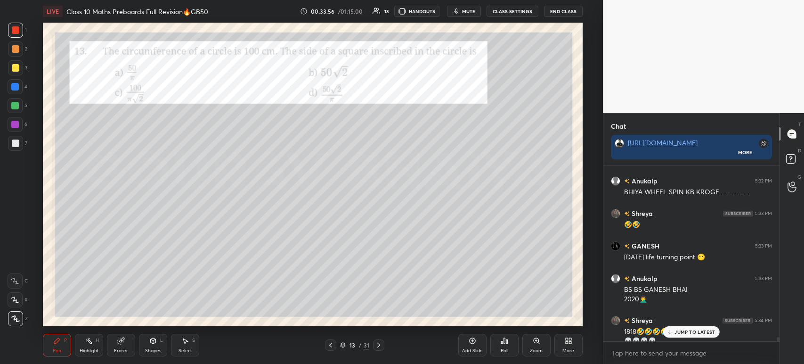
scroll to position [6933, 0]
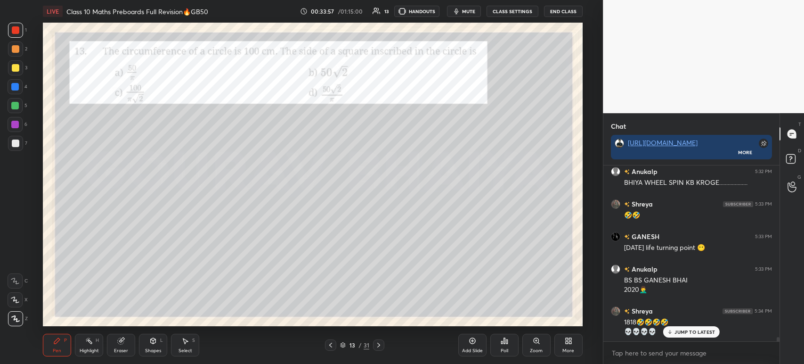
click at [378, 347] on icon at bounding box center [379, 345] width 8 height 8
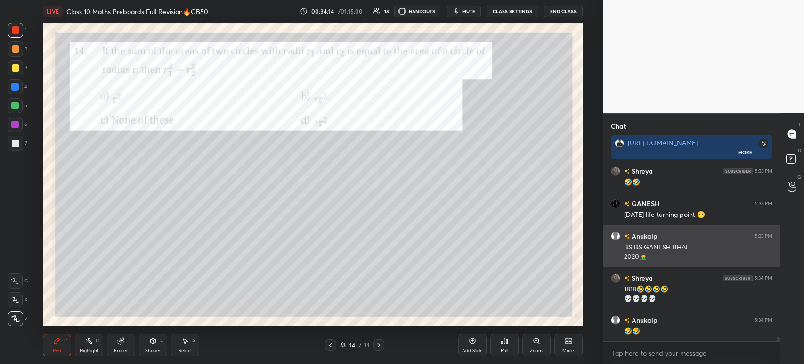
scroll to position [6975, 0]
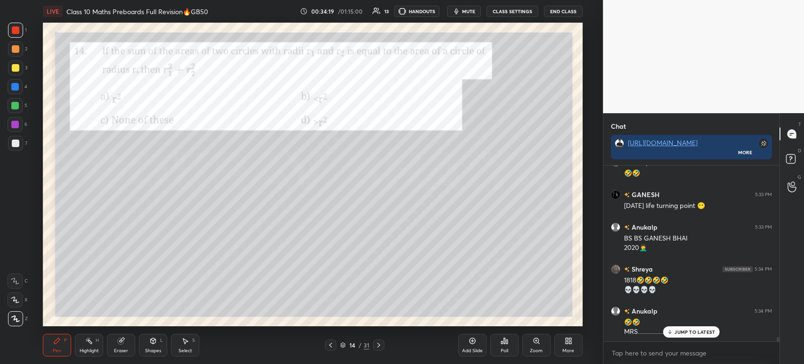
click at [20, 146] on div at bounding box center [15, 143] width 15 height 15
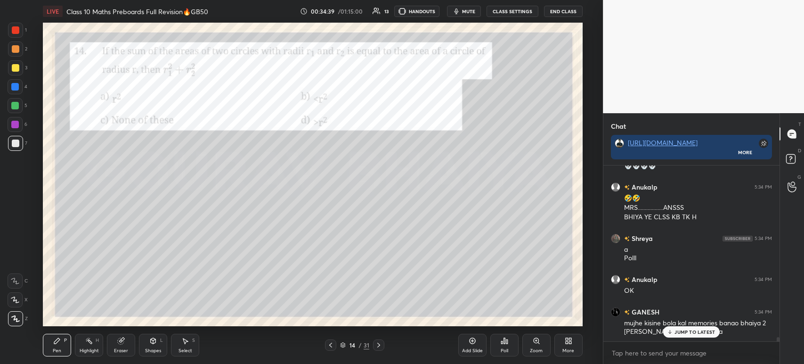
scroll to position [7131, 0]
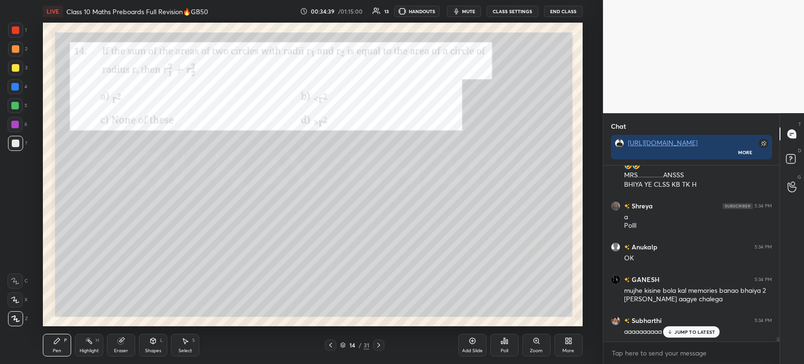
click at [505, 342] on icon at bounding box center [504, 341] width 1 height 6
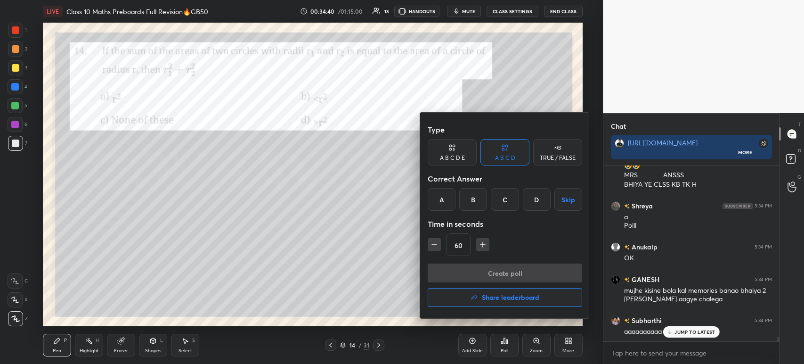
click at [434, 206] on div "A" at bounding box center [442, 199] width 28 height 23
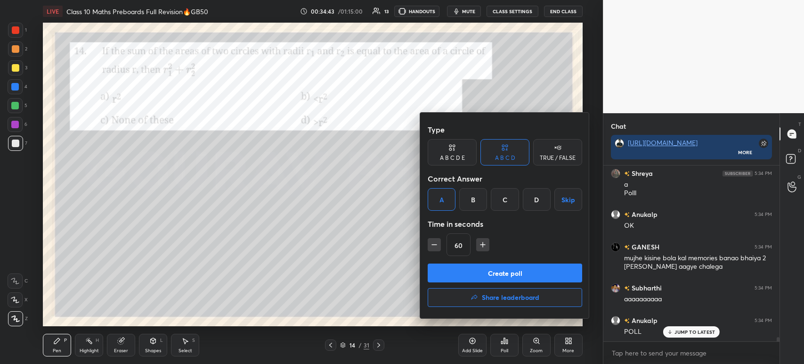
scroll to position [7196, 0]
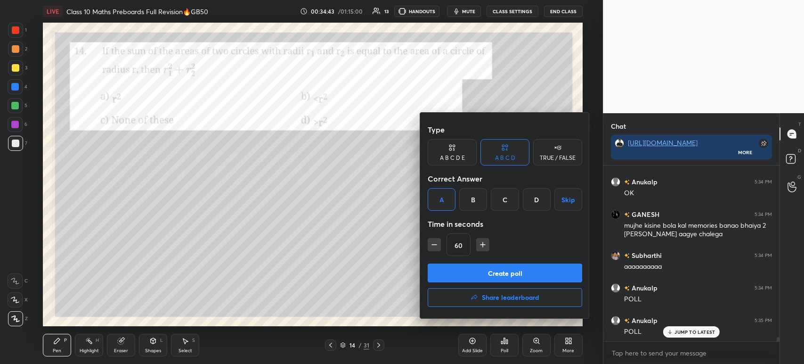
click at [462, 269] on button "Create poll" at bounding box center [505, 272] width 154 height 19
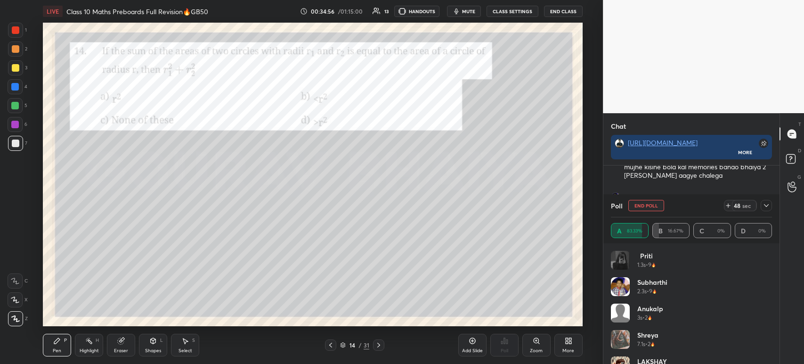
scroll to position [7296, 0]
click at [764, 206] on icon at bounding box center [766, 206] width 8 height 8
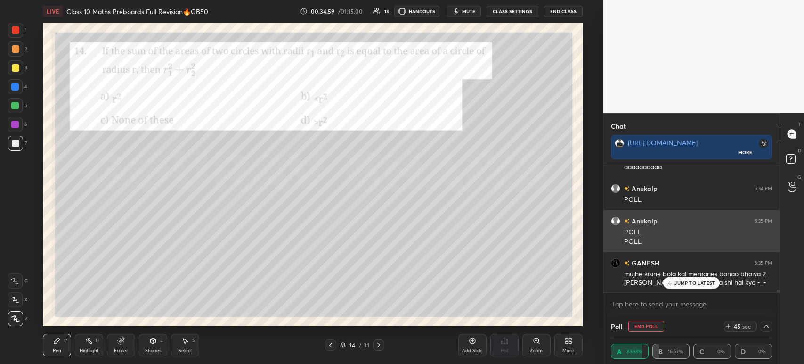
scroll to position [0, 3]
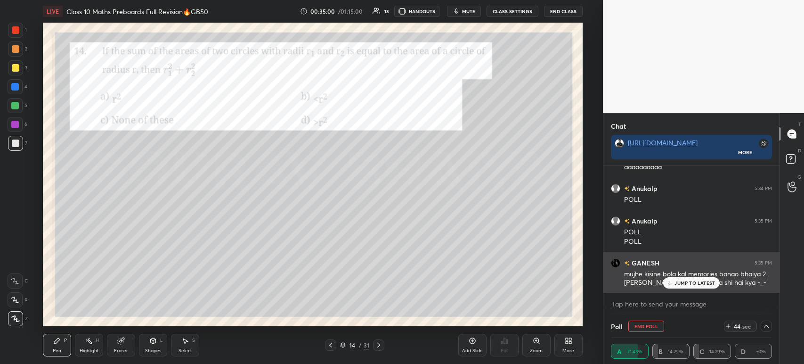
click at [681, 284] on p "JUMP TO LATEST" at bounding box center [694, 283] width 41 height 6
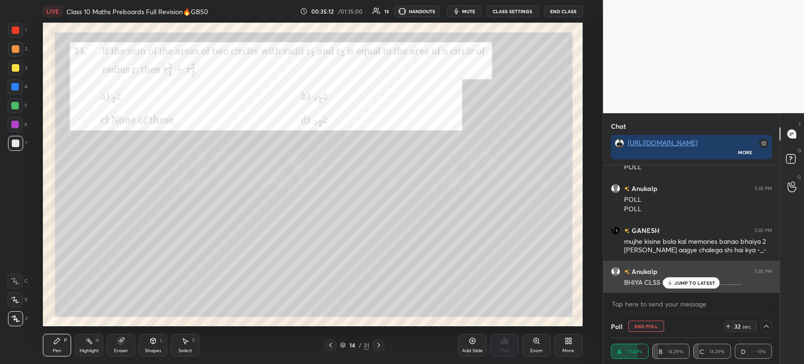
click at [678, 284] on p "JUMP TO LATEST" at bounding box center [694, 283] width 41 height 6
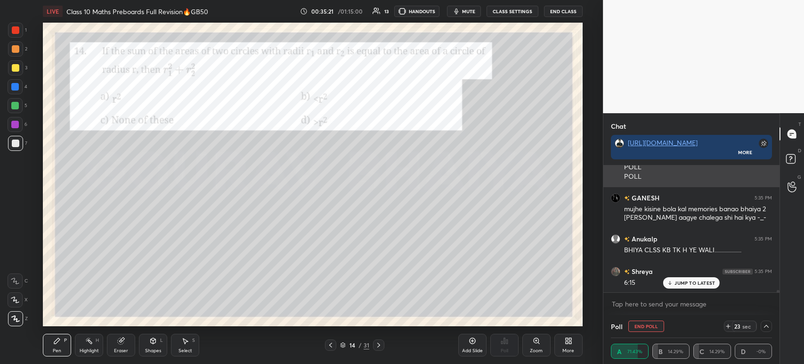
scroll to position [7402, 0]
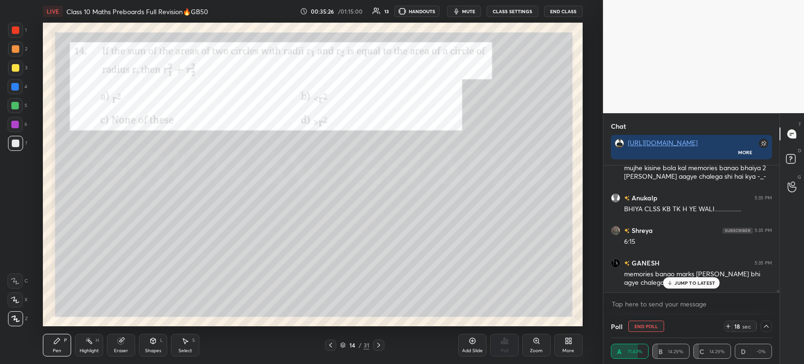
click at [16, 69] on div at bounding box center [16, 68] width 8 height 8
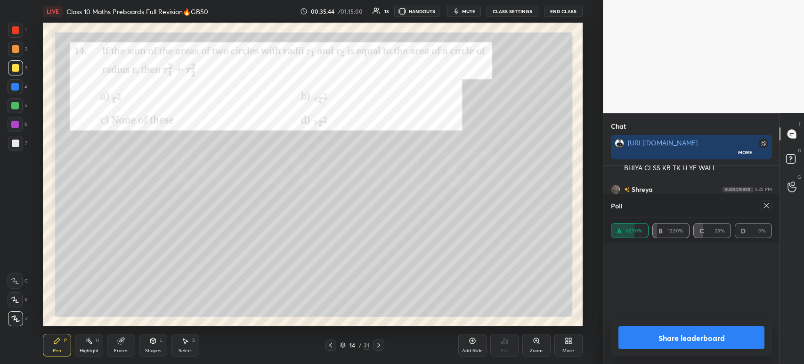
scroll to position [110, 158]
click at [646, 338] on button "Share leaderboard" at bounding box center [691, 337] width 146 height 23
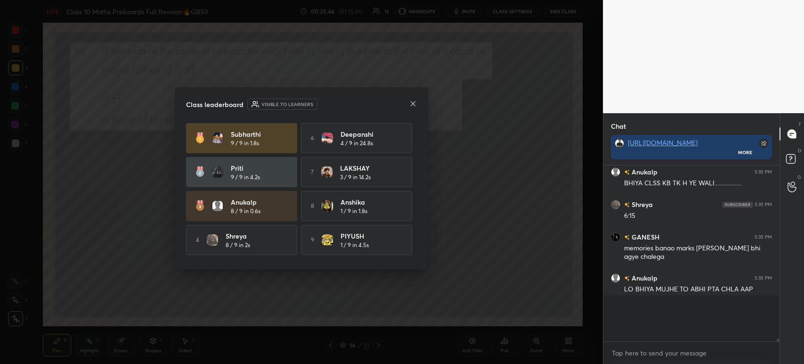
scroll to position [168, 173]
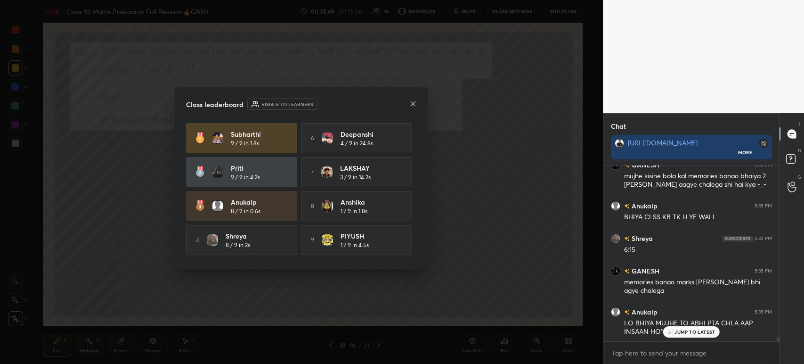
click at [414, 105] on icon at bounding box center [413, 104] width 8 height 8
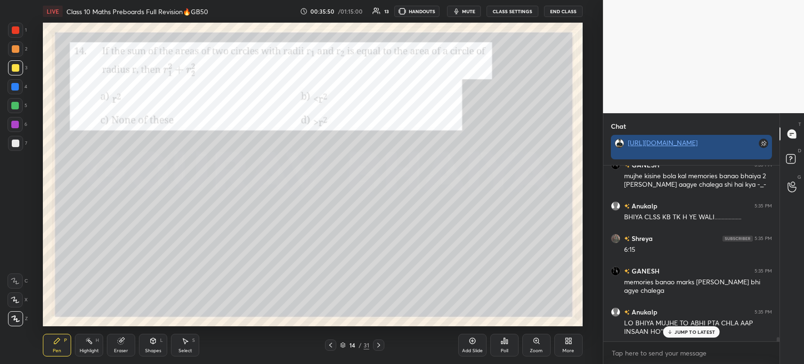
click at [675, 147] on link "[URL][DOMAIN_NAME]" at bounding box center [663, 142] width 70 height 9
click at [24, 67] on div "3" at bounding box center [17, 67] width 19 height 15
click at [19, 48] on div at bounding box center [16, 49] width 8 height 8
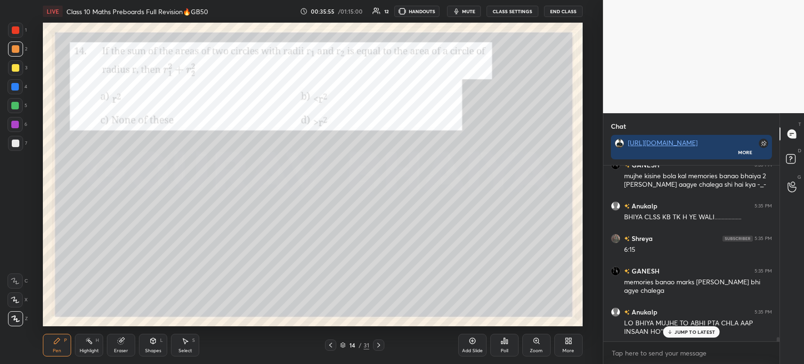
click at [22, 72] on div at bounding box center [15, 67] width 15 height 15
click at [15, 84] on div at bounding box center [15, 87] width 8 height 8
click at [15, 69] on div at bounding box center [16, 68] width 8 height 8
click at [15, 52] on div at bounding box center [16, 49] width 8 height 8
click at [14, 77] on div "3" at bounding box center [17, 69] width 19 height 19
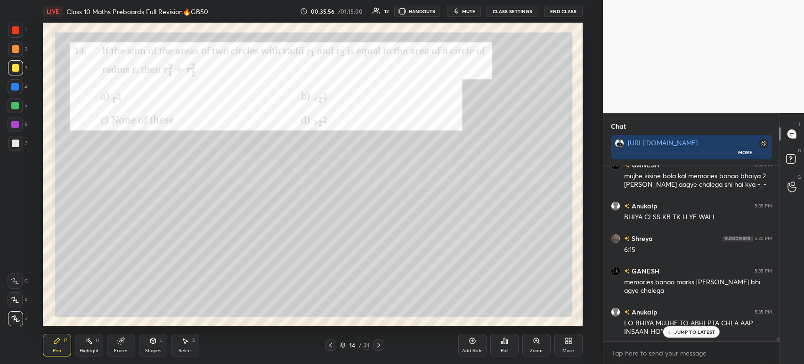
click at [10, 86] on div at bounding box center [15, 86] width 15 height 15
click at [18, 50] on div at bounding box center [16, 49] width 8 height 8
click at [16, 69] on div at bounding box center [16, 68] width 8 height 8
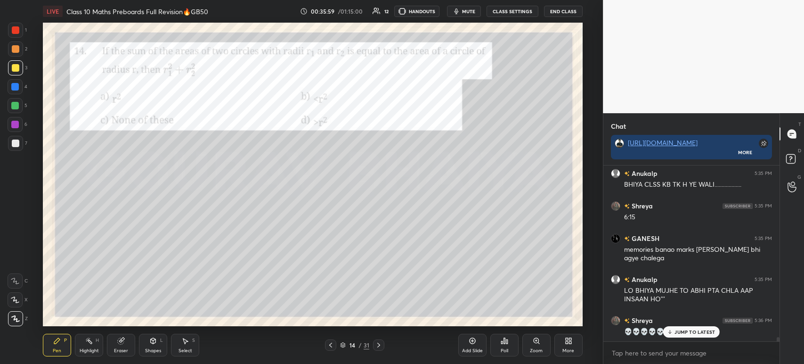
click at [15, 51] on div at bounding box center [16, 49] width 8 height 8
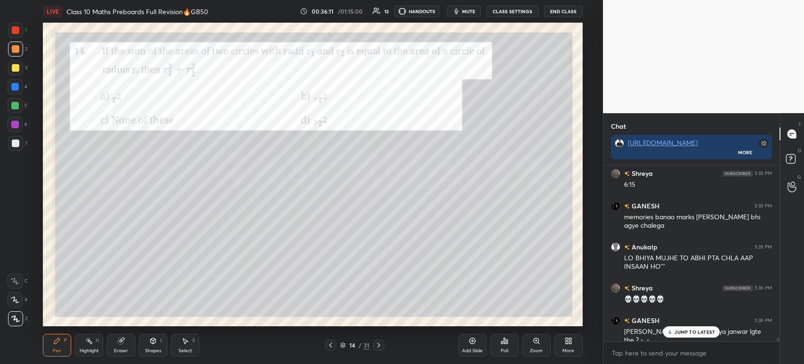
click at [22, 142] on div at bounding box center [15, 143] width 15 height 15
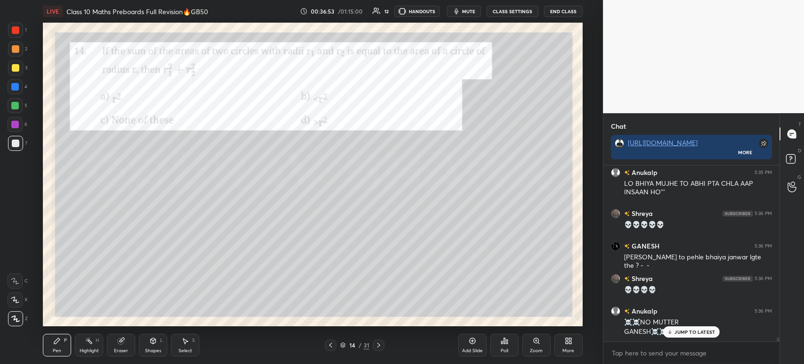
click at [22, 28] on div at bounding box center [15, 30] width 15 height 15
click at [375, 346] on icon at bounding box center [379, 345] width 8 height 8
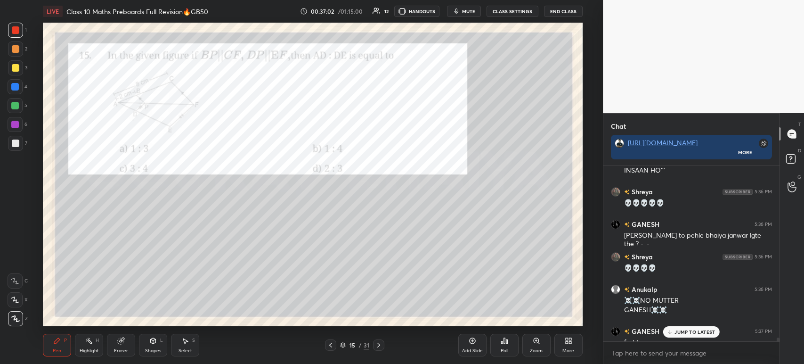
scroll to position [7566, 0]
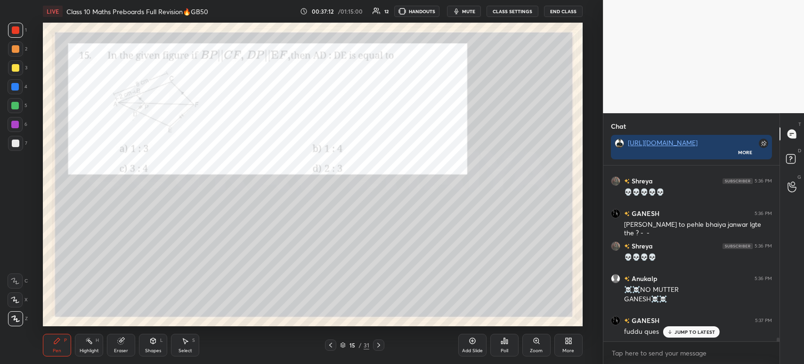
click at [19, 71] on div at bounding box center [15, 67] width 15 height 15
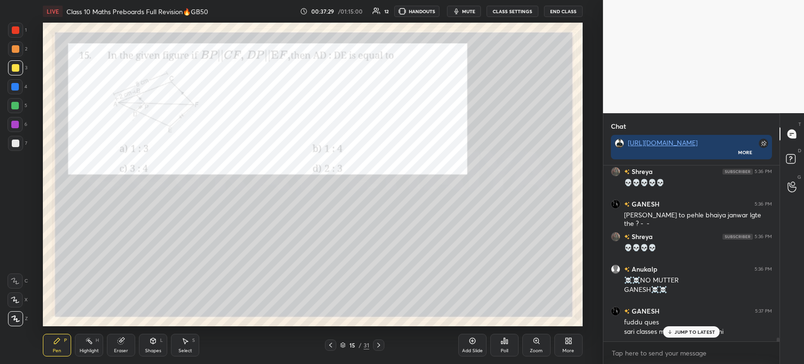
scroll to position [7616, 0]
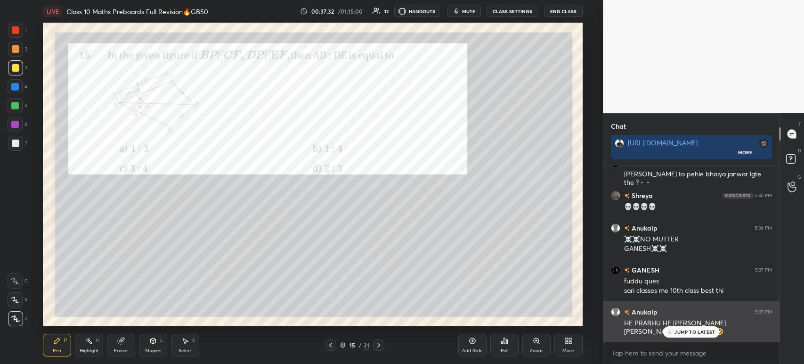
click at [675, 334] on p "JUMP TO LATEST" at bounding box center [694, 332] width 41 height 6
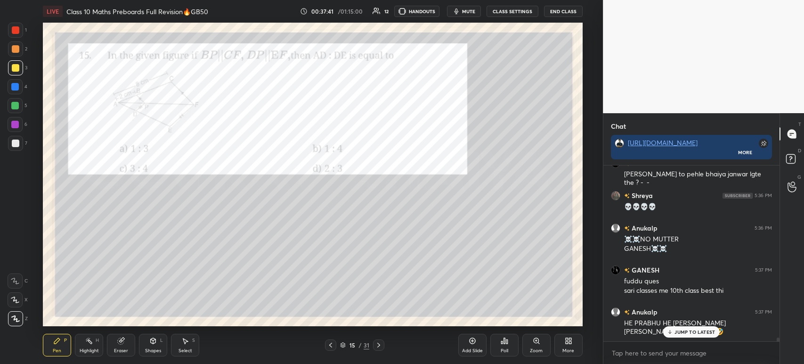
scroll to position [7649, 0]
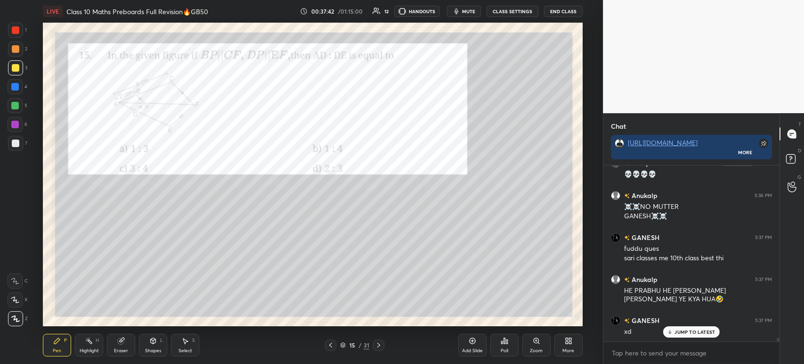
click at [502, 345] on div "Poll" at bounding box center [504, 344] width 28 height 23
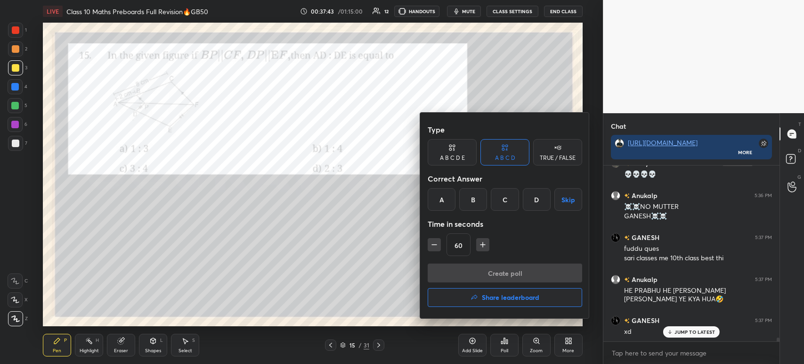
click at [445, 203] on div "A" at bounding box center [442, 199] width 28 height 23
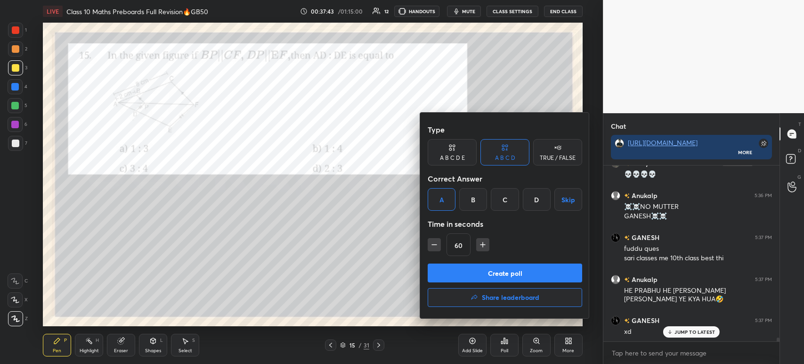
click at [454, 270] on button "Create poll" at bounding box center [505, 272] width 154 height 19
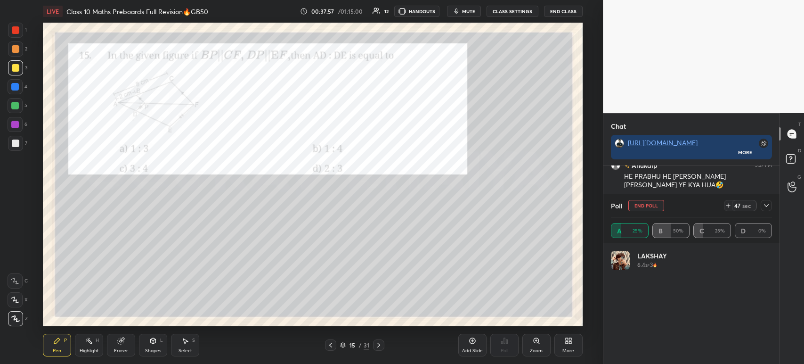
scroll to position [7795, 0]
click at [764, 215] on div "Poll End Poll 46 sec" at bounding box center [691, 205] width 161 height 23
click at [767, 209] on icon at bounding box center [766, 206] width 8 height 8
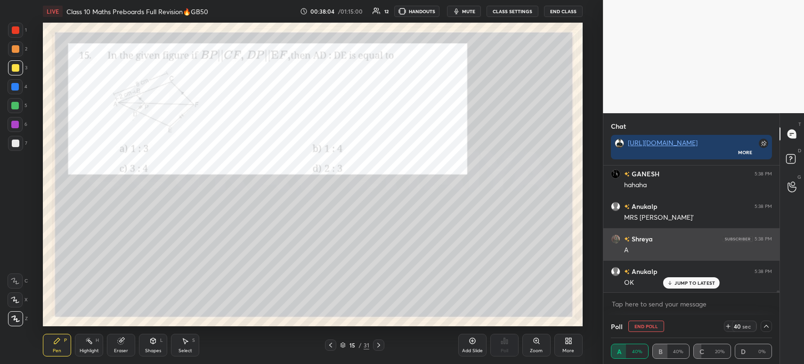
scroll to position [7850, 0]
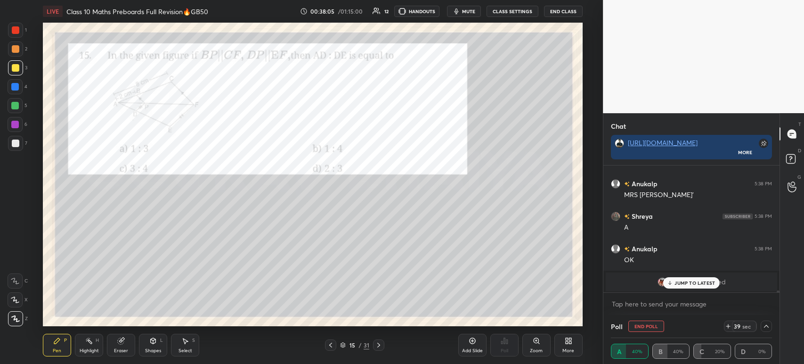
click at [677, 283] on p "JUMP TO LATEST" at bounding box center [694, 283] width 41 height 6
click at [659, 284] on img "grid" at bounding box center [661, 281] width 9 height 9
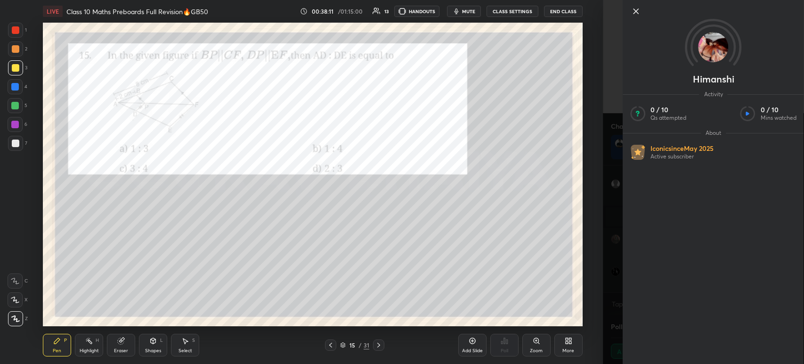
scroll to position [7948, 0]
click at [641, 10] on icon at bounding box center [635, 11] width 11 height 11
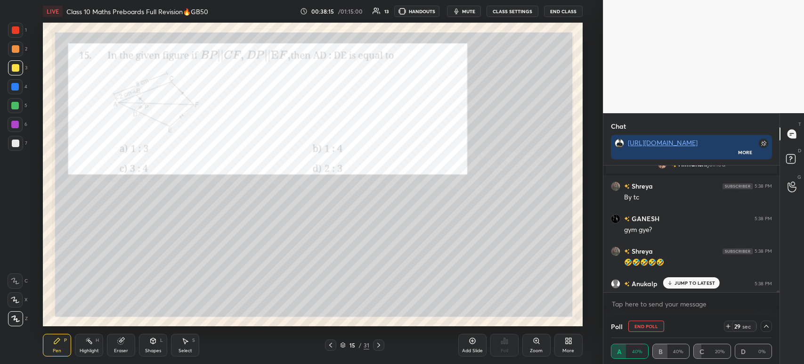
scroll to position [7980, 0]
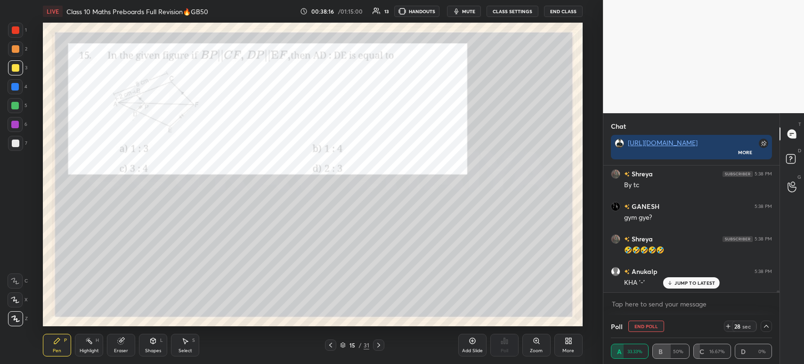
click at [666, 285] on div "JUMP TO LATEST" at bounding box center [691, 282] width 57 height 11
click at [18, 67] on div at bounding box center [16, 68] width 8 height 8
click at [16, 47] on div at bounding box center [16, 49] width 8 height 8
click at [14, 68] on div at bounding box center [16, 68] width 8 height 8
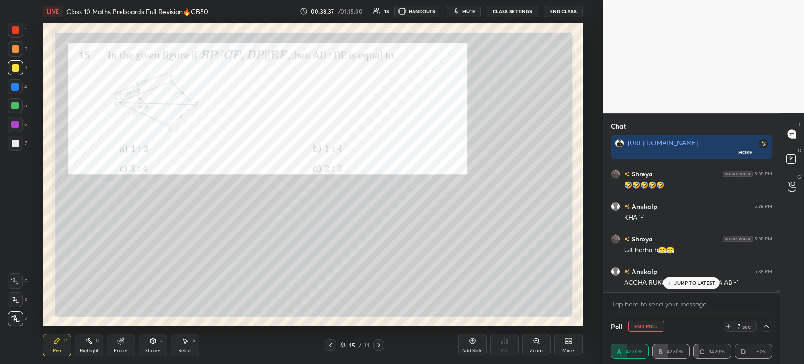
click at [9, 87] on div at bounding box center [15, 86] width 15 height 15
click at [13, 105] on div at bounding box center [15, 106] width 8 height 8
click at [15, 85] on div at bounding box center [15, 87] width 8 height 8
click at [16, 70] on div at bounding box center [16, 68] width 8 height 8
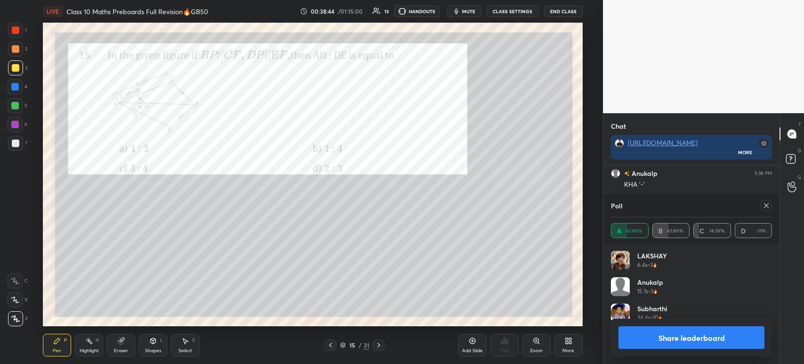
scroll to position [3, 3]
click at [641, 338] on button "Share leaderboard" at bounding box center [691, 337] width 146 height 23
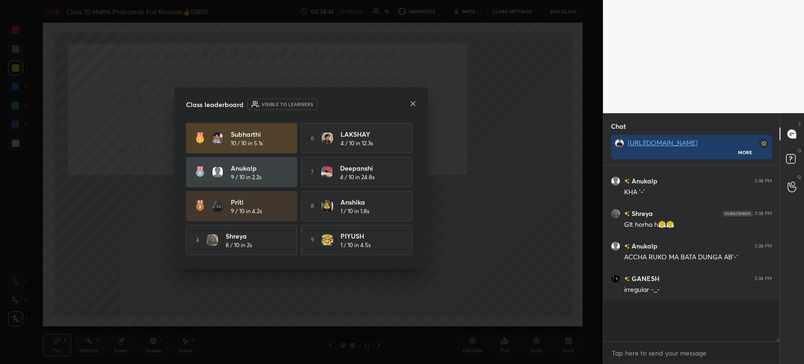
scroll to position [8059, 0]
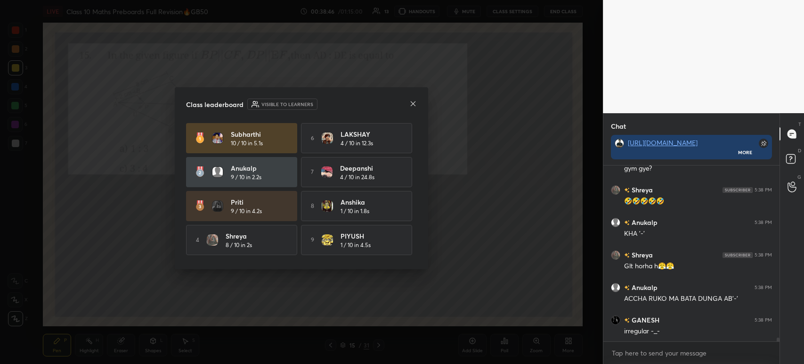
click at [411, 103] on icon at bounding box center [413, 104] width 8 height 8
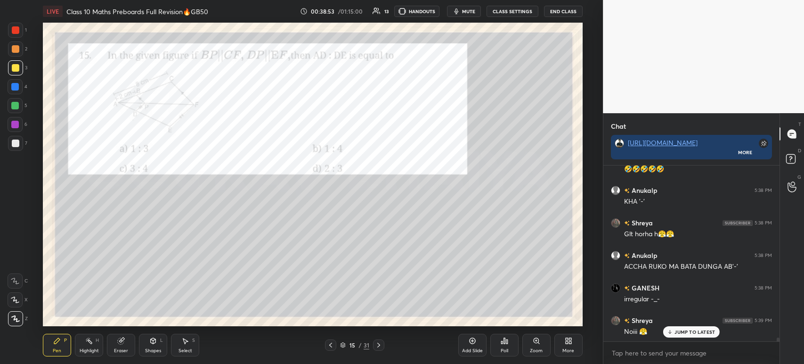
click at [15, 70] on div at bounding box center [16, 68] width 8 height 8
click at [19, 47] on div at bounding box center [15, 48] width 15 height 15
click at [15, 75] on div at bounding box center [15, 67] width 15 height 15
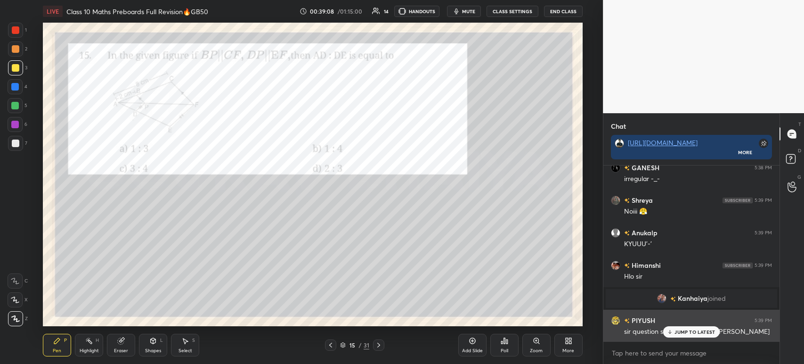
click at [674, 331] on p "JUMP TO LATEST" at bounding box center [694, 332] width 41 height 6
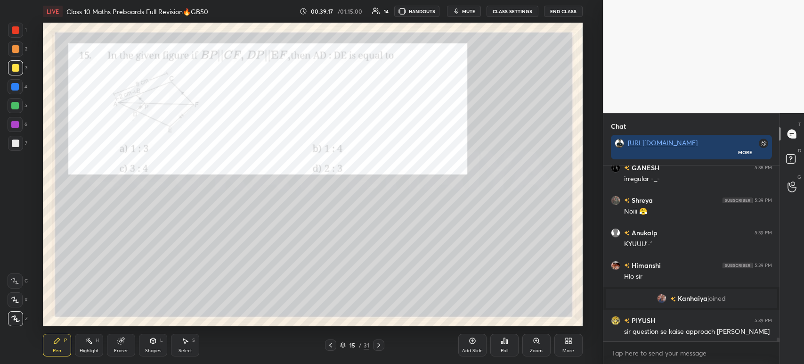
click at [16, 35] on div at bounding box center [15, 30] width 15 height 15
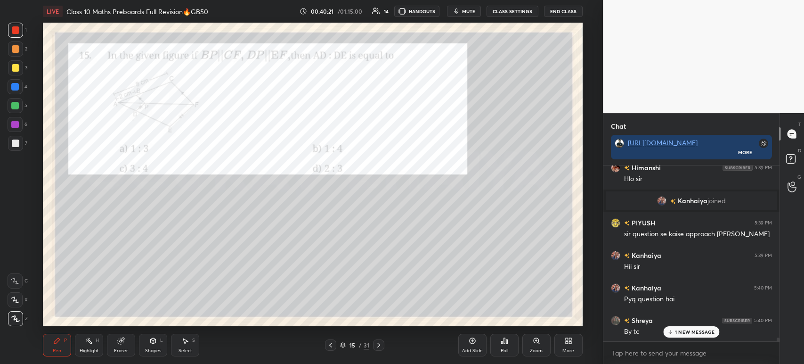
scroll to position [8312, 0]
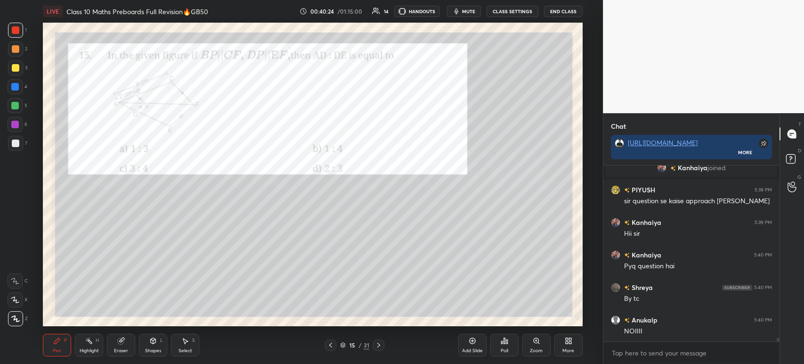
click at [380, 347] on icon at bounding box center [379, 345] width 8 height 8
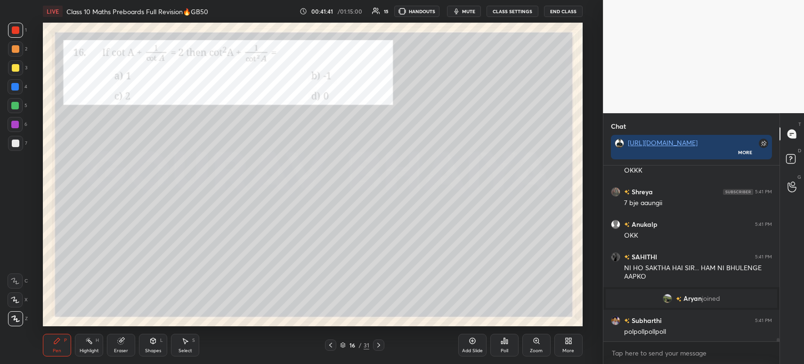
scroll to position [8643, 0]
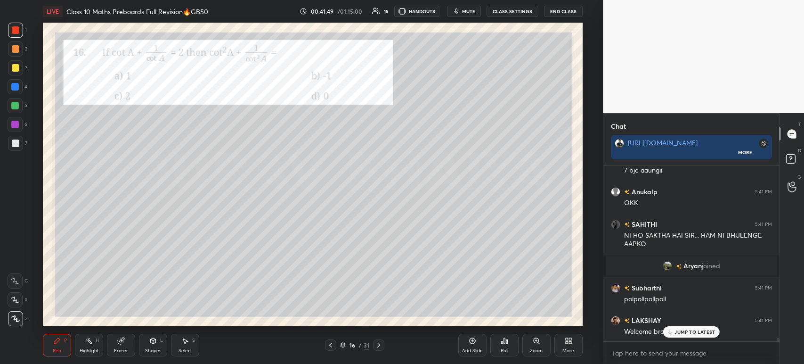
click at [501, 341] on icon at bounding box center [501, 342] width 1 height 2
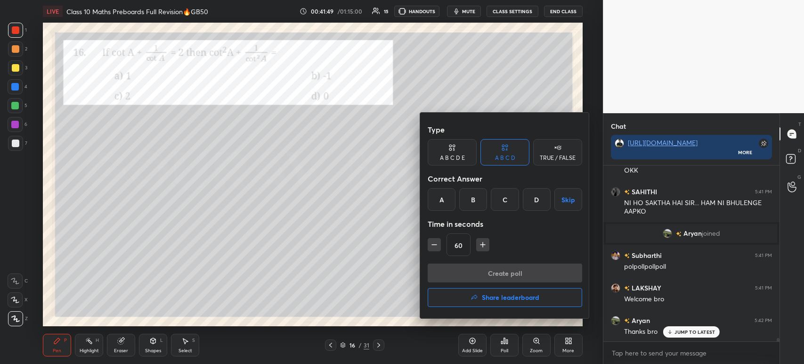
click at [505, 193] on div "C" at bounding box center [505, 199] width 28 height 23
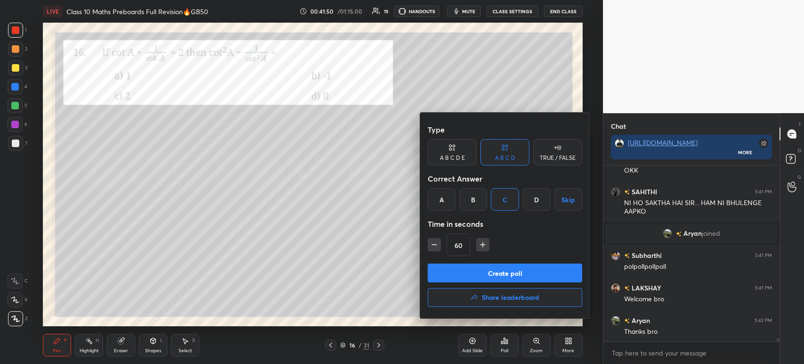
scroll to position [8708, 0]
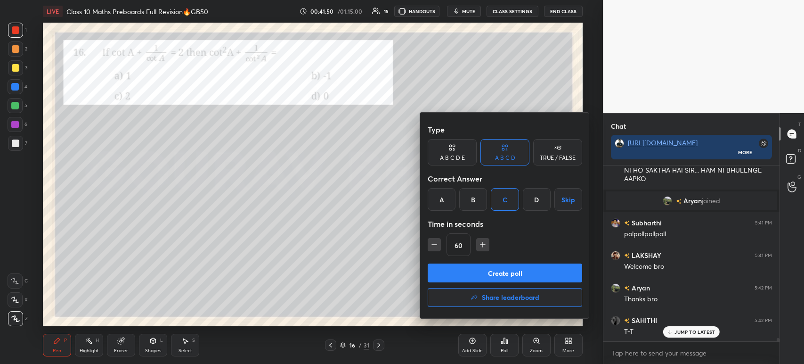
click at [487, 261] on div "Type A B C D E A B C D TRUE / FALSE Correct Answer A B C D Skip Time in seconds…" at bounding box center [505, 191] width 154 height 143
click at [490, 272] on button "Create poll" at bounding box center [505, 272] width 154 height 19
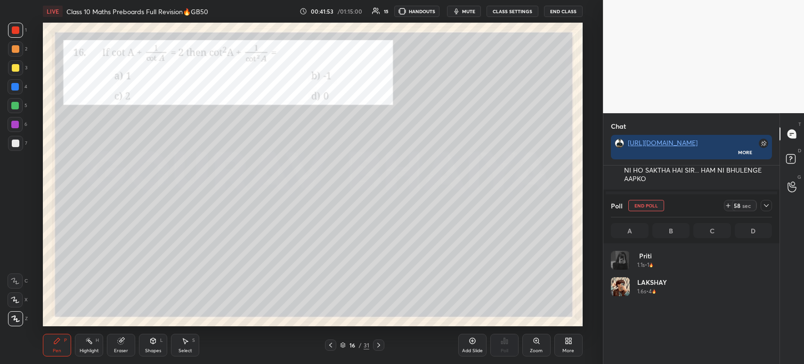
scroll to position [110, 158]
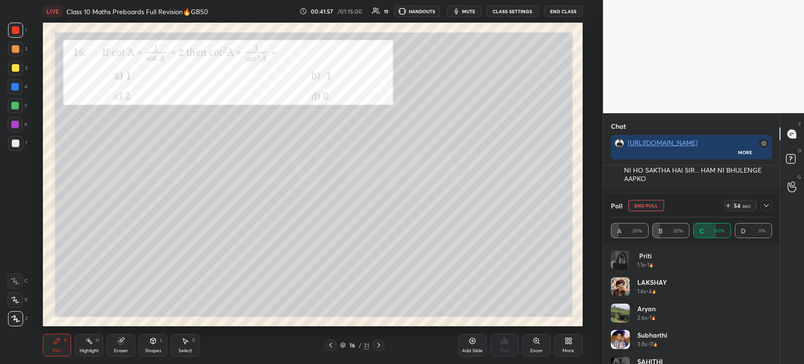
click at [769, 209] on icon at bounding box center [766, 206] width 8 height 8
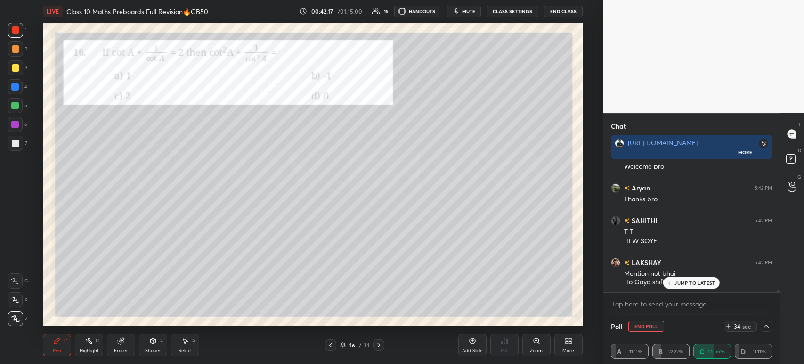
scroll to position [8840, 0]
click at [763, 329] on icon at bounding box center [766, 326] width 8 height 8
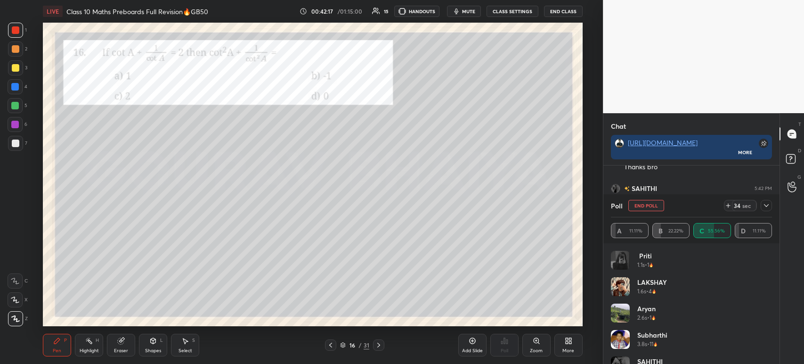
scroll to position [3, 3]
click at [765, 203] on icon at bounding box center [766, 206] width 8 height 8
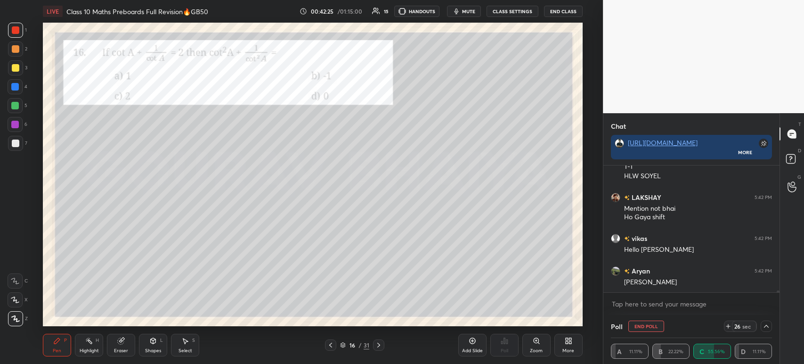
click at [765, 327] on icon at bounding box center [766, 326] width 8 height 8
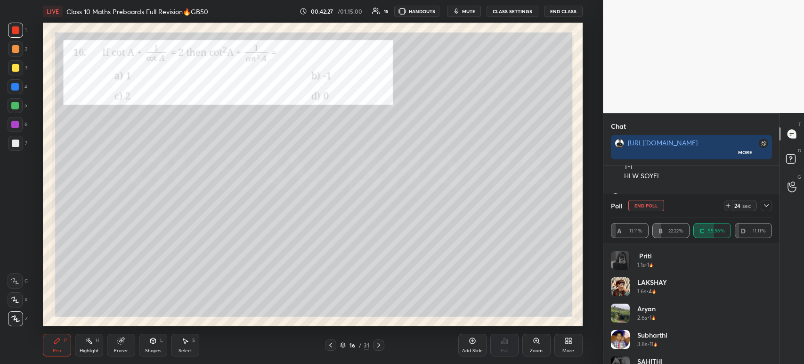
click at [773, 207] on div "Poll End Poll 24 sec A 11.11% B 22.22% C 55.56% D 11.11%" at bounding box center [691, 218] width 176 height 49
click at [770, 211] on div at bounding box center [766, 205] width 11 height 11
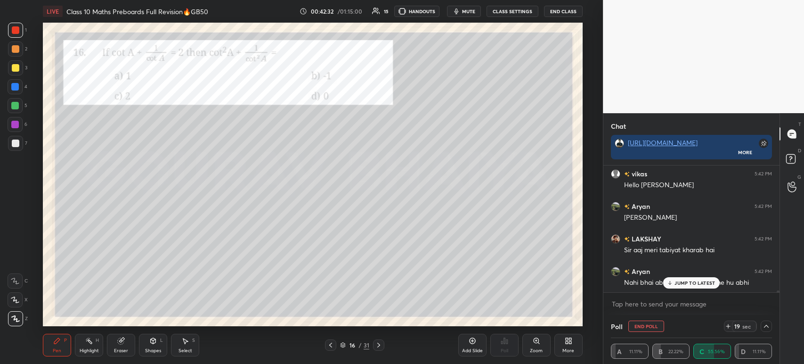
click at [693, 284] on p "JUMP TO LATEST" at bounding box center [694, 283] width 41 height 6
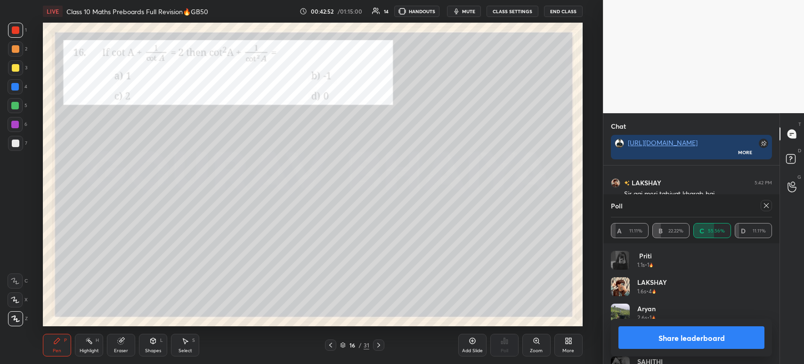
click at [654, 331] on button "Share leaderboard" at bounding box center [691, 337] width 146 height 23
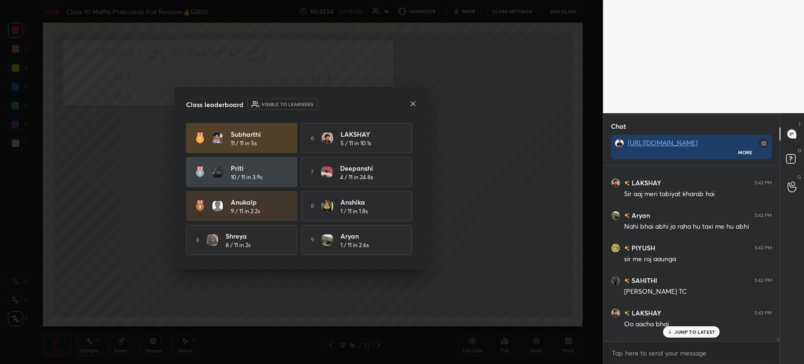
click at [414, 108] on div at bounding box center [413, 104] width 8 height 10
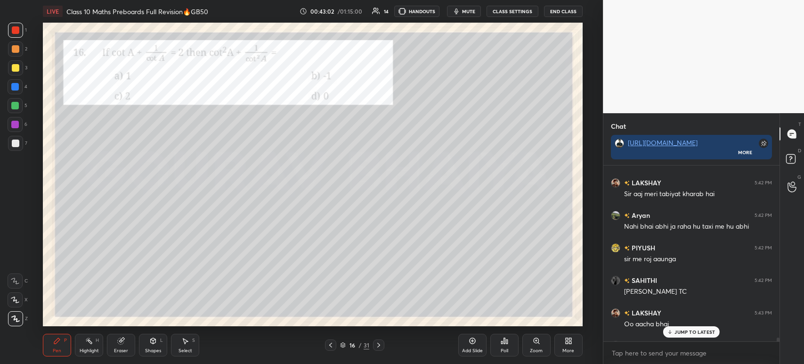
click at [21, 142] on div at bounding box center [15, 143] width 15 height 15
click at [8, 32] on div at bounding box center [15, 30] width 15 height 15
click at [376, 345] on icon at bounding box center [379, 345] width 8 height 8
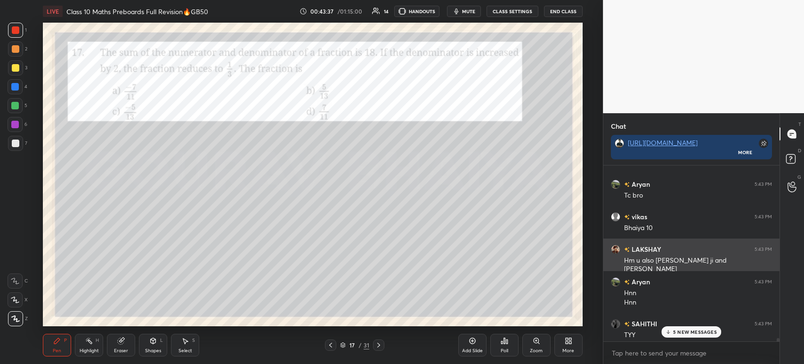
scroll to position [9158, 0]
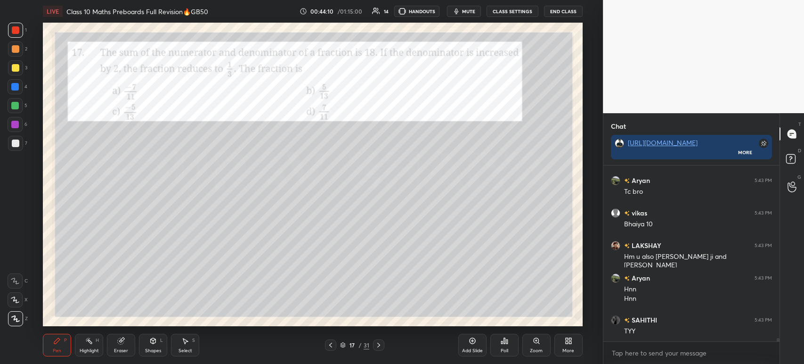
click at [16, 66] on div at bounding box center [16, 68] width 8 height 8
click at [16, 50] on div at bounding box center [16, 49] width 8 height 8
click at [18, 33] on div at bounding box center [16, 30] width 8 height 8
click at [15, 58] on div "2" at bounding box center [17, 50] width 19 height 19
click at [18, 71] on div at bounding box center [16, 68] width 8 height 8
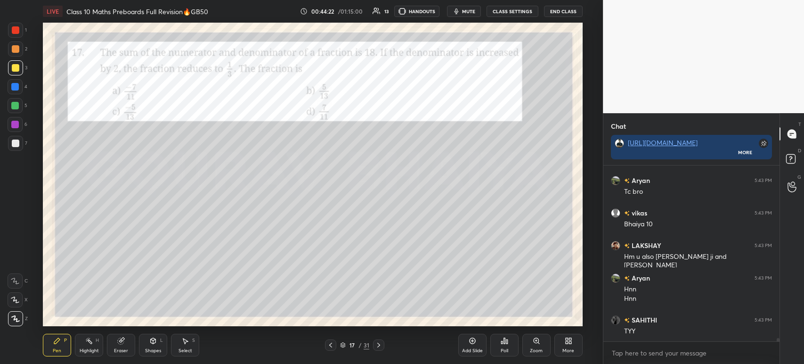
click at [17, 147] on div at bounding box center [15, 143] width 15 height 15
click at [16, 125] on div at bounding box center [15, 125] width 8 height 8
click at [17, 105] on div at bounding box center [15, 106] width 8 height 8
click at [23, 83] on div "4" at bounding box center [18, 86] width 20 height 15
click at [18, 73] on div at bounding box center [15, 67] width 15 height 15
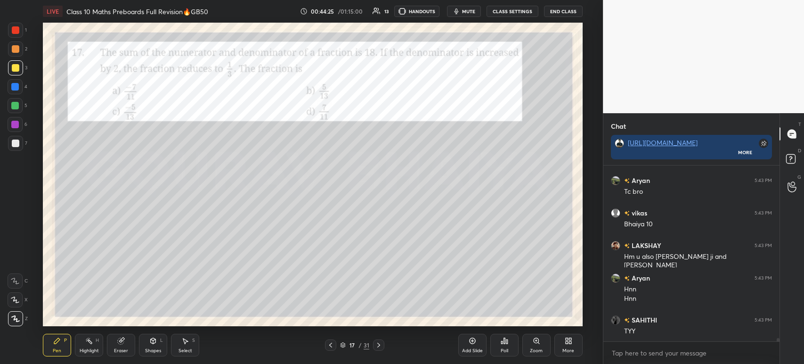
scroll to position [9190, 0]
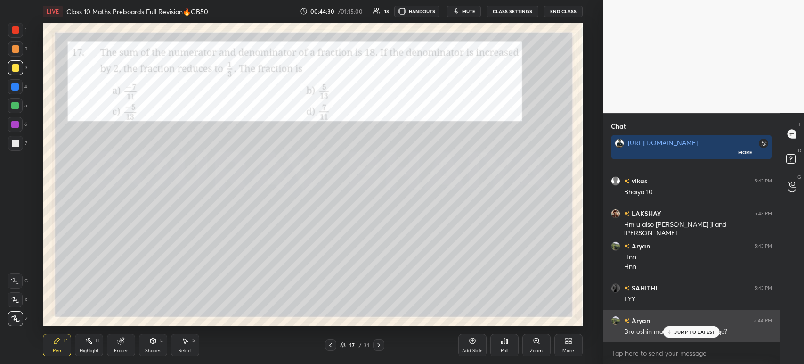
click at [682, 334] on p "JUMP TO LATEST" at bounding box center [694, 332] width 41 height 6
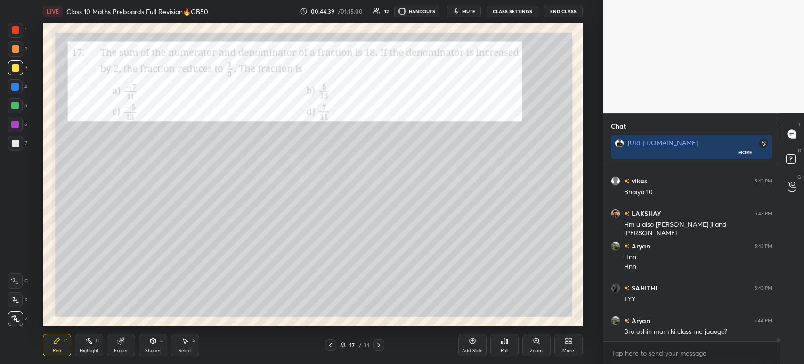
scroll to position [9223, 0]
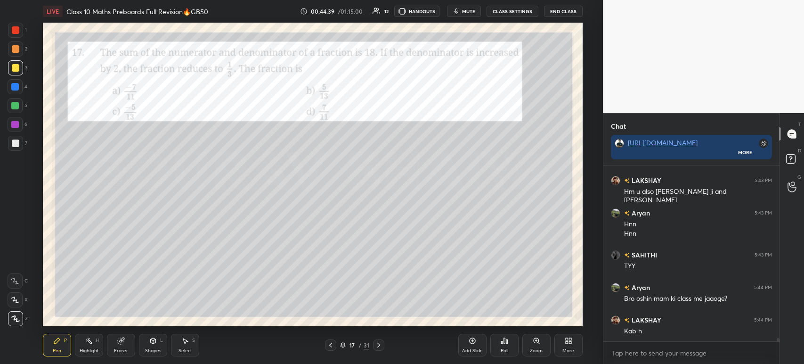
click at [501, 346] on div "Poll" at bounding box center [504, 344] width 28 height 23
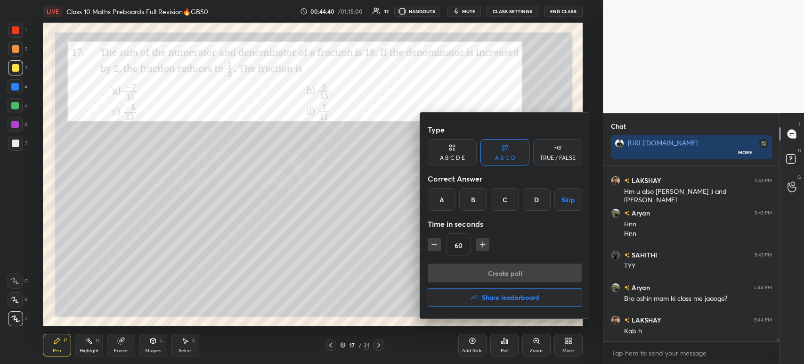
click at [469, 199] on div "B" at bounding box center [473, 199] width 28 height 23
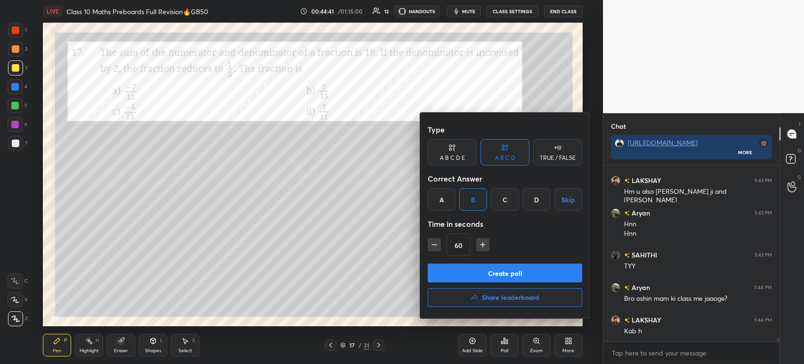
click at [486, 273] on button "Create poll" at bounding box center [505, 272] width 154 height 19
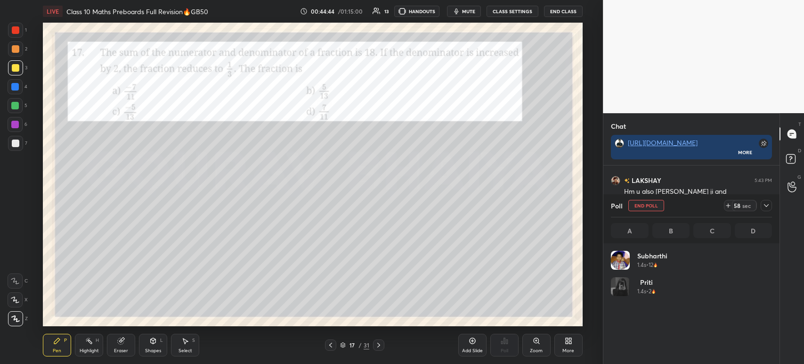
scroll to position [3, 3]
click at [766, 208] on icon at bounding box center [766, 206] width 8 height 8
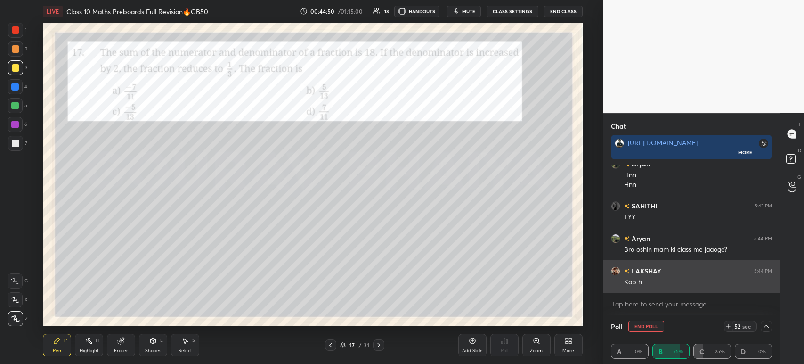
scroll to position [9304, 0]
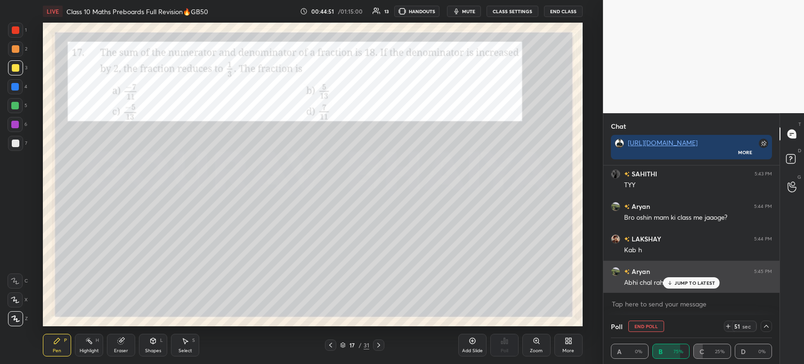
click at [674, 280] on p "JUMP TO LATEST" at bounding box center [694, 283] width 41 height 6
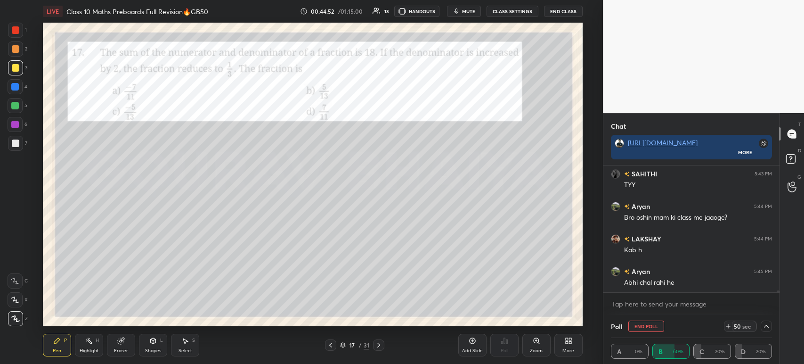
scroll to position [9337, 0]
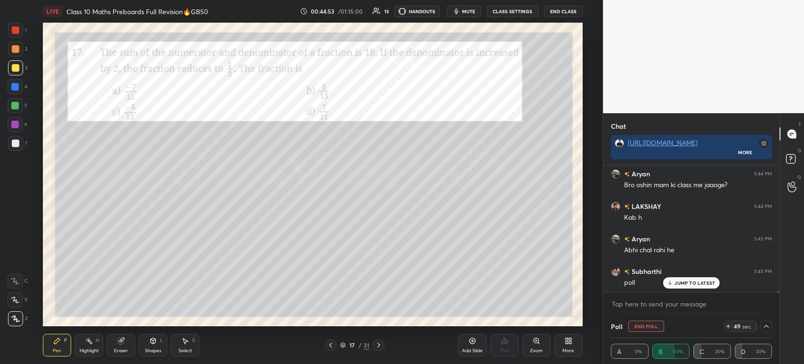
click at [670, 286] on div "JUMP TO LATEST" at bounding box center [691, 282] width 57 height 11
click at [765, 328] on icon at bounding box center [766, 326] width 8 height 8
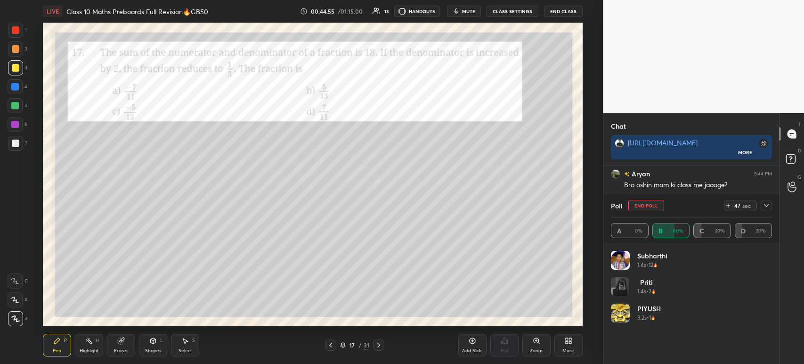
scroll to position [110, 158]
click at [769, 208] on icon at bounding box center [766, 206] width 8 height 8
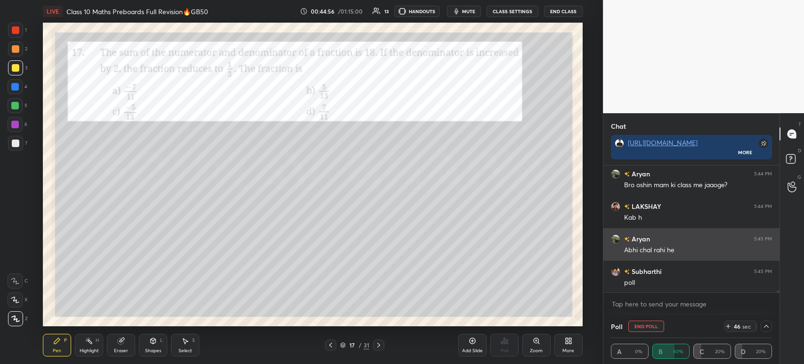
scroll to position [0, 3]
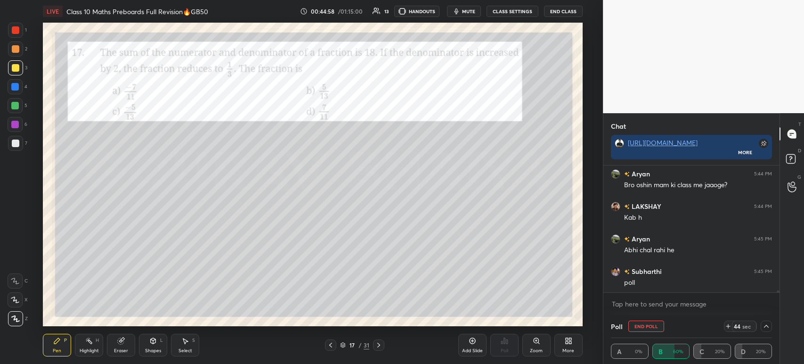
click at [23, 144] on div "7" at bounding box center [17, 143] width 19 height 15
click at [18, 66] on div at bounding box center [16, 68] width 8 height 8
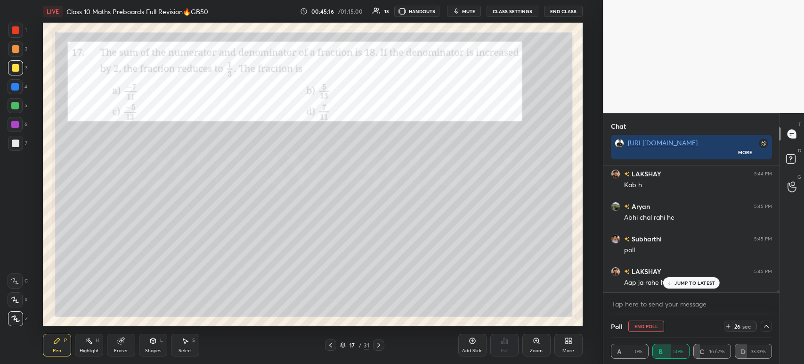
scroll to position [9402, 0]
click at [18, 141] on div at bounding box center [16, 143] width 8 height 8
click at [765, 328] on icon at bounding box center [766, 326] width 8 height 8
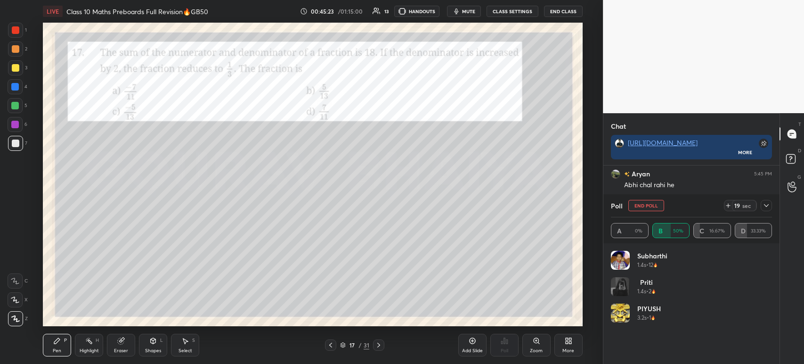
click at [765, 209] on icon at bounding box center [766, 206] width 8 height 8
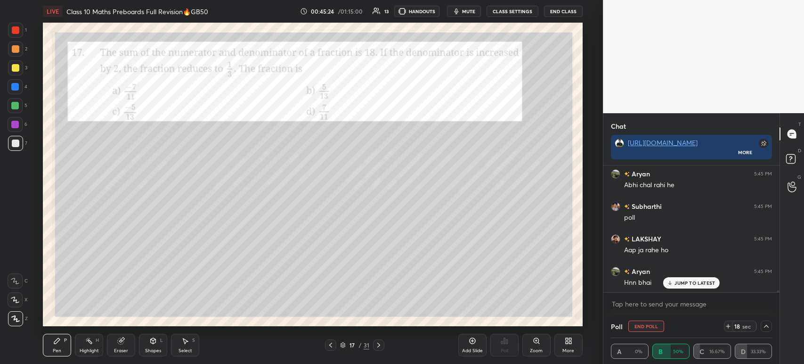
click at [766, 329] on icon at bounding box center [766, 326] width 8 height 8
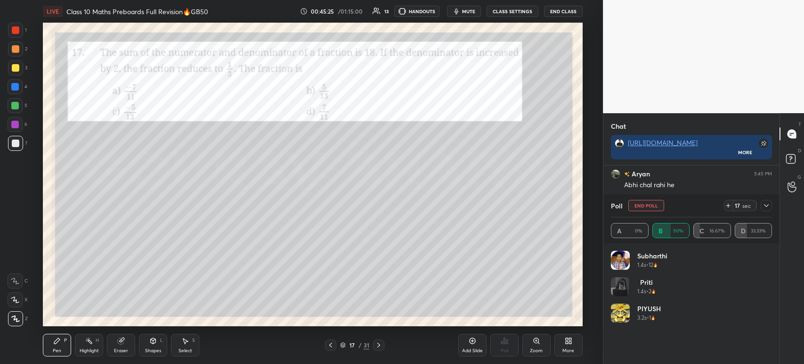
click at [769, 207] on icon at bounding box center [766, 206] width 8 height 8
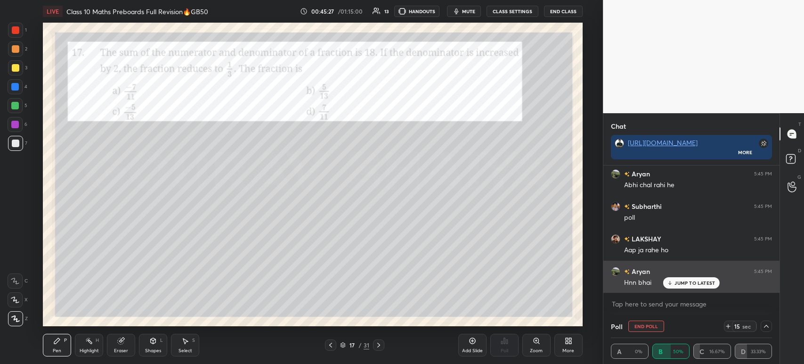
click at [685, 281] on p "JUMP TO LATEST" at bounding box center [694, 283] width 41 height 6
click at [692, 284] on p "JUMP TO LATEST" at bounding box center [694, 283] width 41 height 6
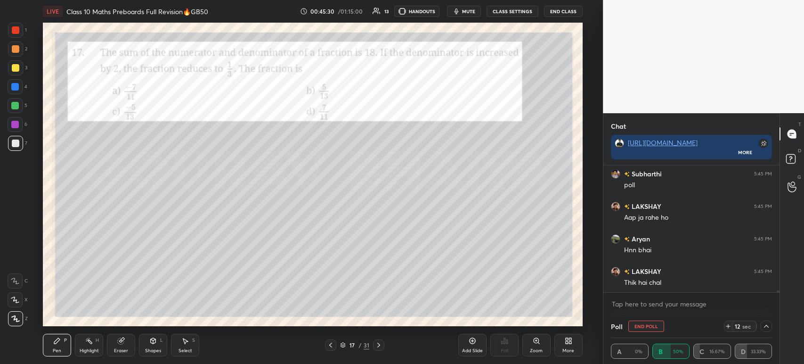
click at [766, 325] on icon at bounding box center [766, 325] width 5 height 3
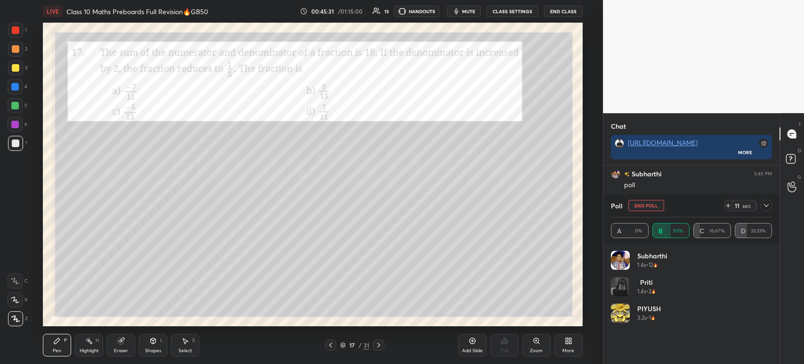
click at [767, 206] on icon at bounding box center [766, 206] width 8 height 8
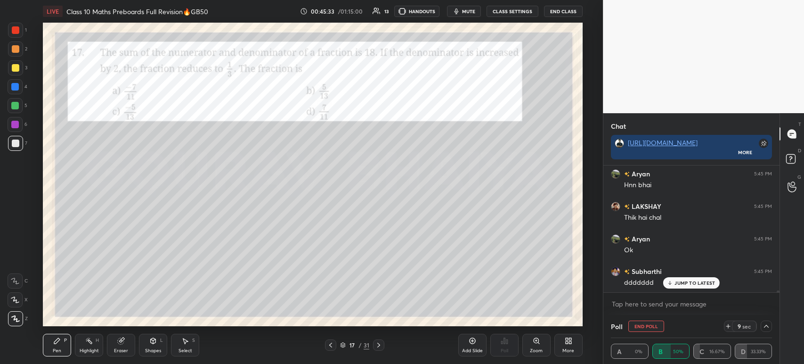
click at [17, 68] on div at bounding box center [16, 68] width 8 height 8
click at [766, 327] on icon at bounding box center [766, 326] width 8 height 8
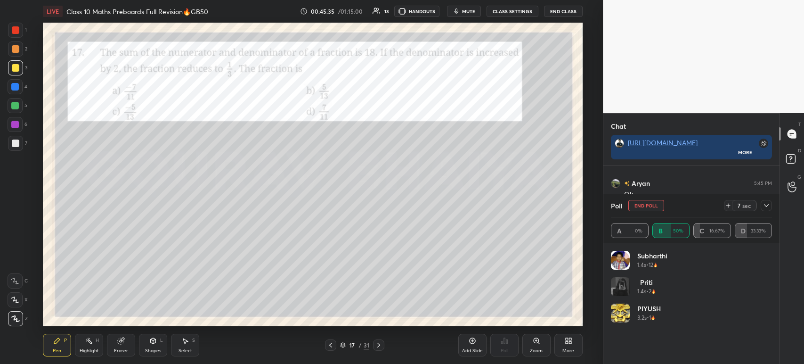
click at [768, 206] on icon at bounding box center [766, 206] width 8 height 8
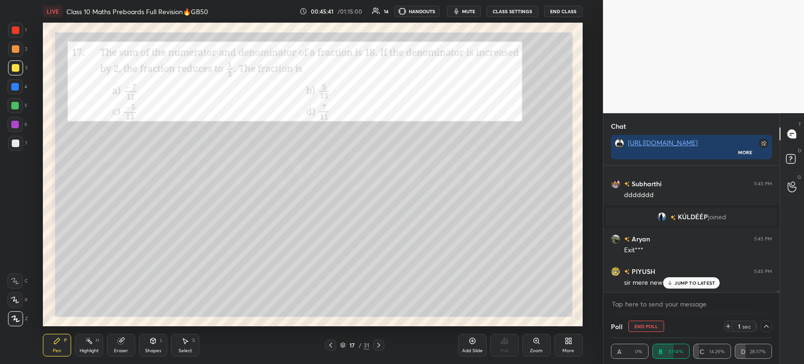
click at [677, 283] on p "JUMP TO LATEST" at bounding box center [694, 283] width 41 height 6
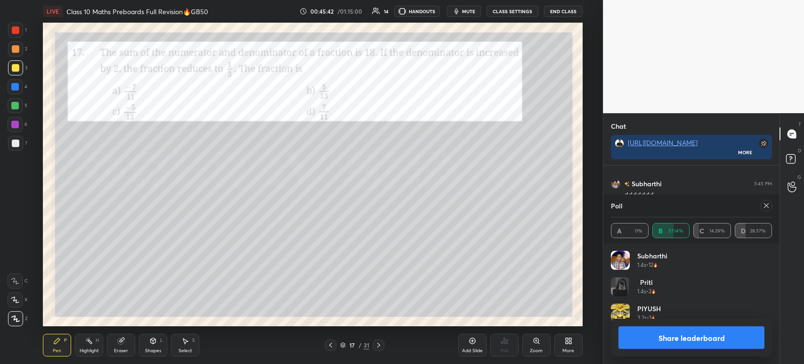
click at [636, 341] on button "Share leaderboard" at bounding box center [691, 337] width 146 height 23
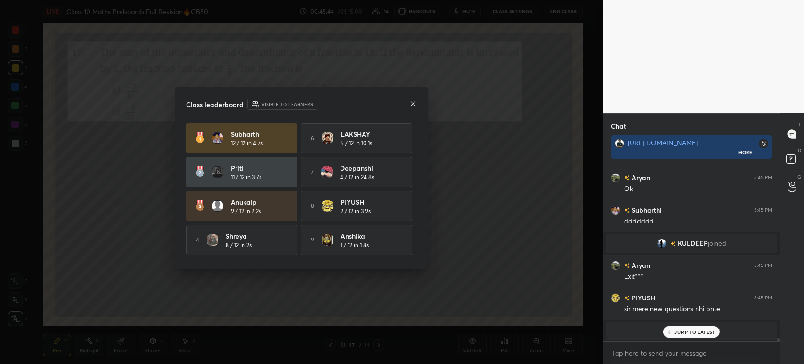
click at [413, 104] on icon at bounding box center [413, 103] width 5 height 5
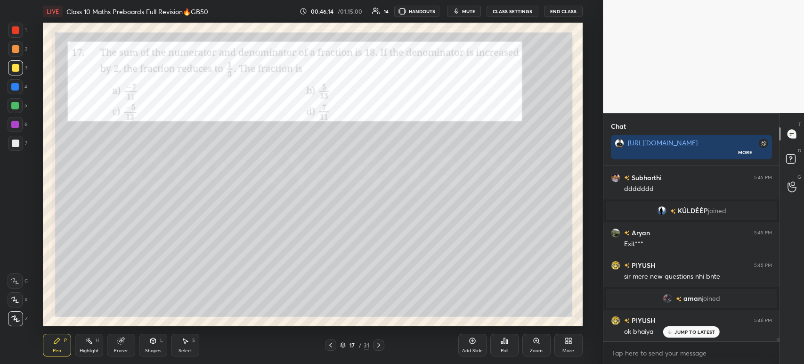
click at [14, 47] on div at bounding box center [16, 49] width 8 height 8
click at [12, 67] on div at bounding box center [16, 68] width 8 height 8
click at [12, 46] on div at bounding box center [16, 49] width 8 height 8
click at [14, 27] on div at bounding box center [16, 30] width 8 height 8
click at [15, 49] on div at bounding box center [16, 49] width 8 height 8
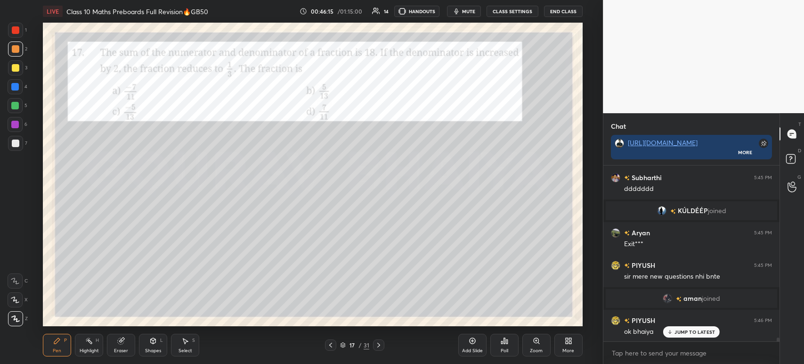
click at [11, 67] on div at bounding box center [15, 67] width 15 height 15
click at [10, 44] on div at bounding box center [15, 48] width 15 height 15
click at [12, 25] on div at bounding box center [15, 30] width 15 height 15
click at [13, 53] on div at bounding box center [15, 48] width 15 height 15
click at [15, 58] on div "2" at bounding box center [17, 50] width 19 height 19
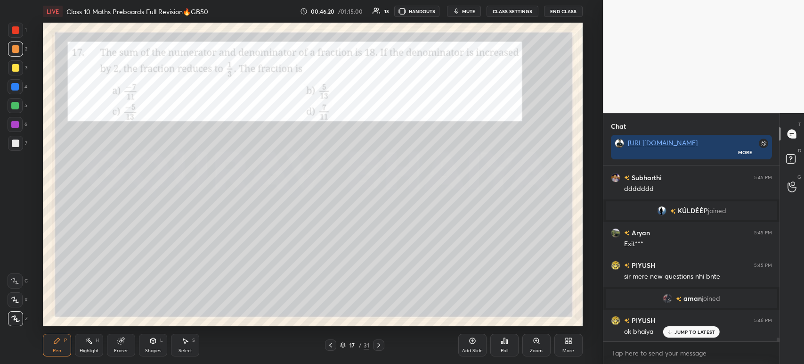
click at [12, 45] on div at bounding box center [15, 48] width 15 height 15
click at [17, 30] on div at bounding box center [16, 30] width 8 height 8
click at [12, 50] on div at bounding box center [16, 49] width 8 height 8
click at [15, 30] on div at bounding box center [16, 30] width 8 height 8
click at [12, 47] on div at bounding box center [16, 49] width 8 height 8
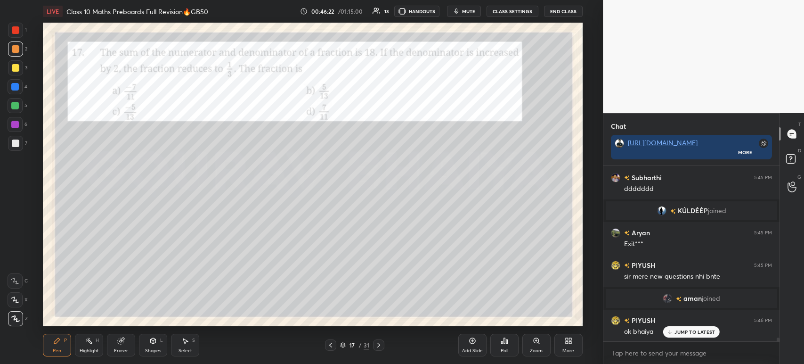
click at [22, 25] on div at bounding box center [15, 30] width 15 height 15
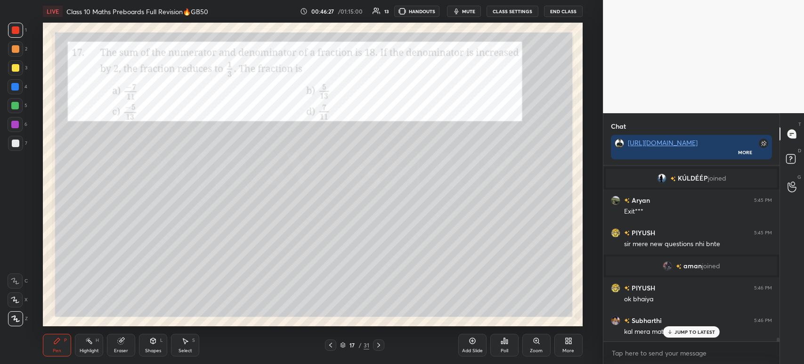
click at [19, 146] on div at bounding box center [16, 143] width 8 height 8
click at [17, 33] on div at bounding box center [16, 30] width 8 height 8
click at [15, 68] on div at bounding box center [16, 68] width 8 height 8
click at [18, 27] on div at bounding box center [16, 30] width 8 height 8
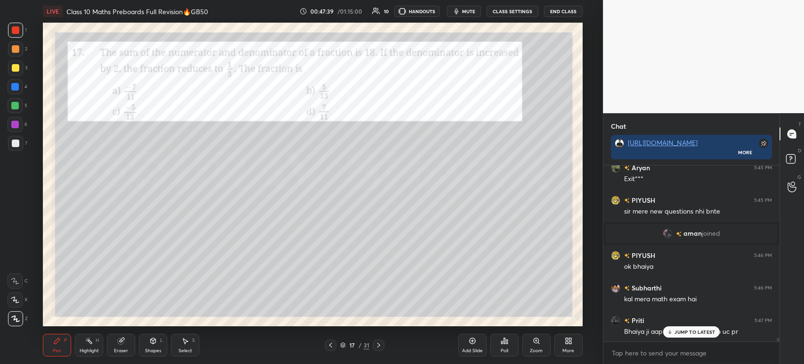
click at [375, 344] on icon at bounding box center [379, 345] width 8 height 8
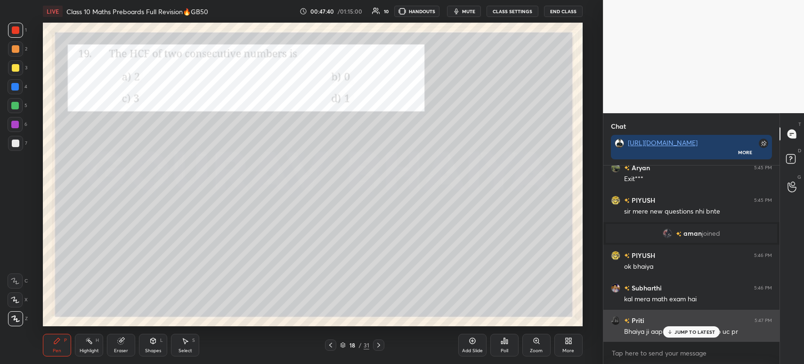
click at [683, 331] on p "JUMP TO LATEST" at bounding box center [694, 332] width 41 height 6
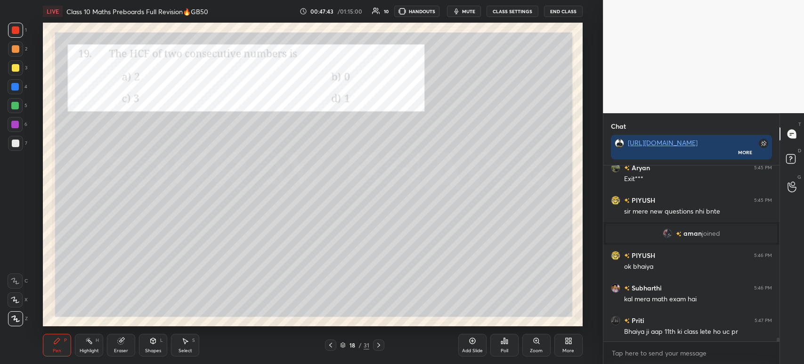
click at [377, 338] on div "Pen P Highlight H Eraser Shapes L Select S 18 / 31 Add Slide Poll Zoom More" at bounding box center [313, 345] width 540 height 38
click at [15, 36] on div at bounding box center [15, 30] width 15 height 15
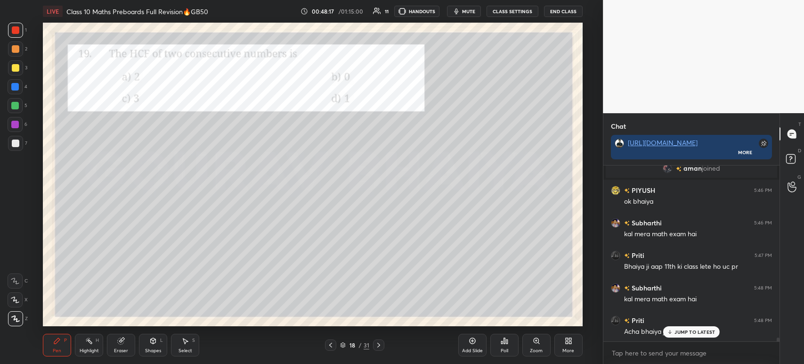
scroll to position [8017, 0]
click at [508, 346] on div "Poll" at bounding box center [504, 344] width 28 height 23
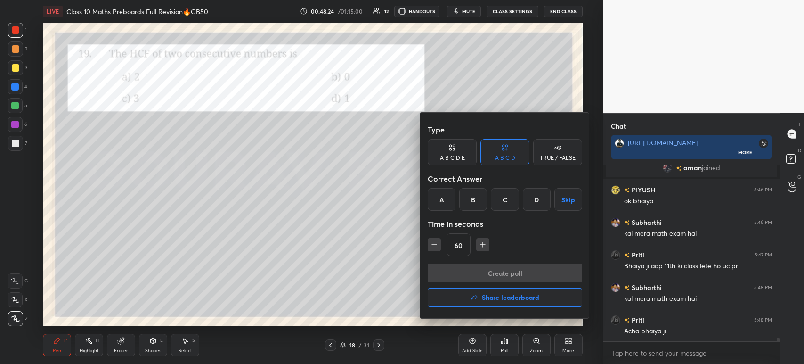
click at [535, 200] on div "D" at bounding box center [537, 199] width 28 height 23
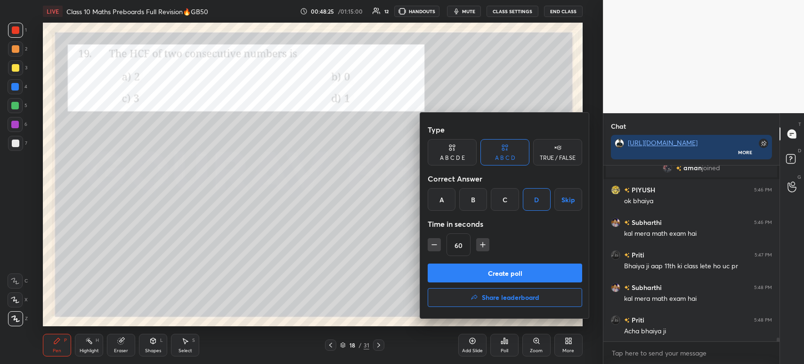
click at [495, 269] on button "Create poll" at bounding box center [505, 272] width 154 height 19
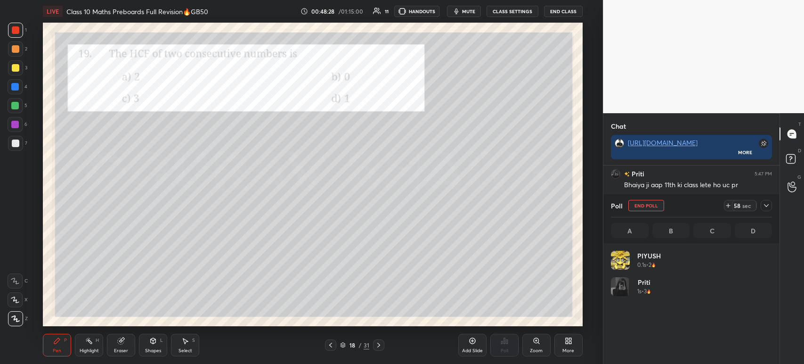
scroll to position [110, 158]
click at [769, 210] on div at bounding box center [766, 205] width 11 height 11
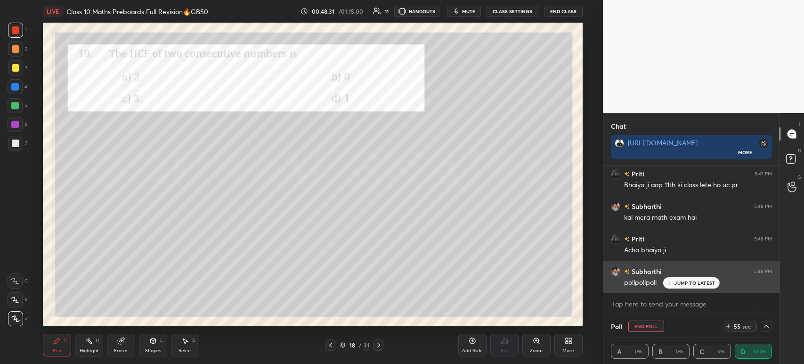
scroll to position [0, 3]
click at [674, 286] on div "JUMP TO LATEST" at bounding box center [691, 282] width 57 height 11
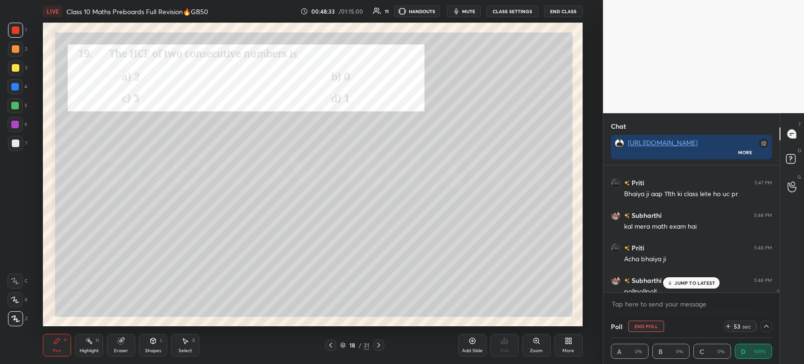
scroll to position [8098, 0]
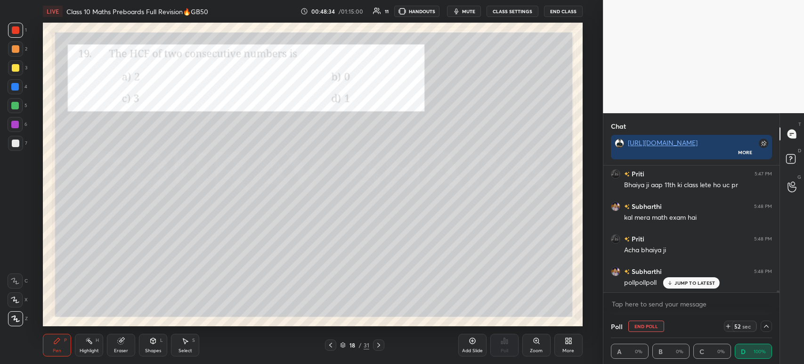
click at [769, 324] on icon at bounding box center [766, 326] width 8 height 8
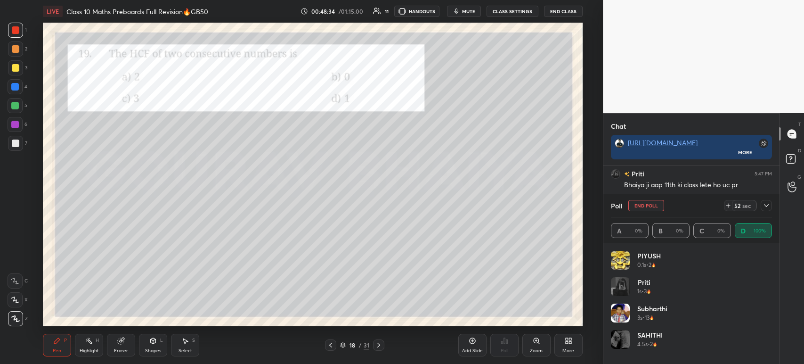
scroll to position [110, 158]
click at [766, 208] on icon at bounding box center [766, 206] width 8 height 8
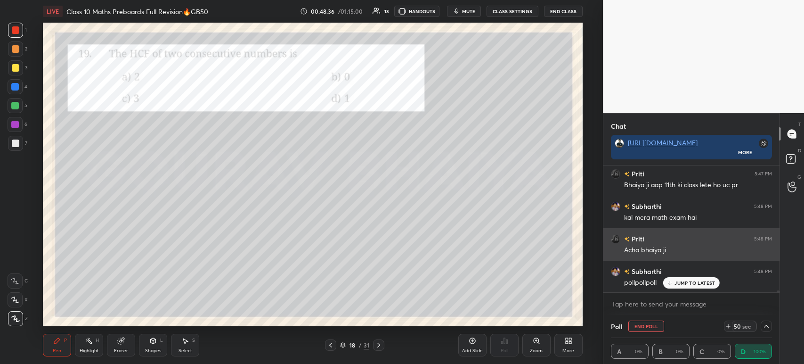
scroll to position [0, 3]
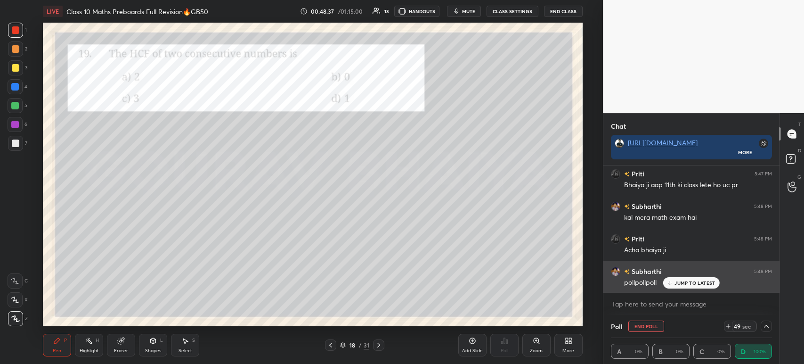
click at [678, 281] on p "JUMP TO LATEST" at bounding box center [694, 283] width 41 height 6
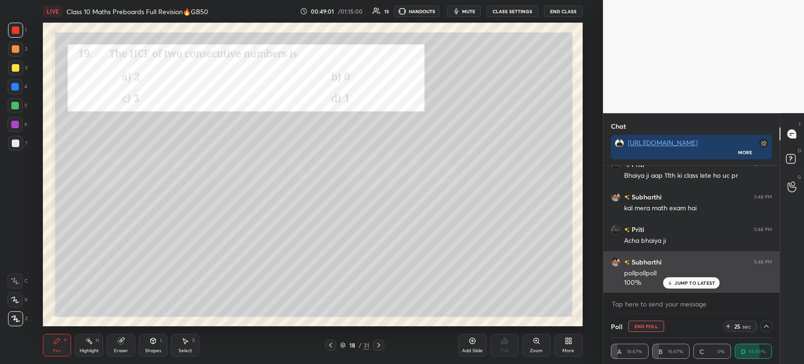
scroll to position [8108, 0]
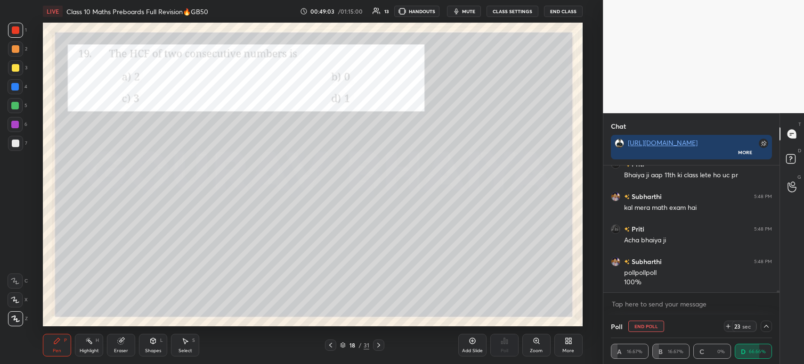
click at [765, 325] on icon at bounding box center [766, 326] width 8 height 8
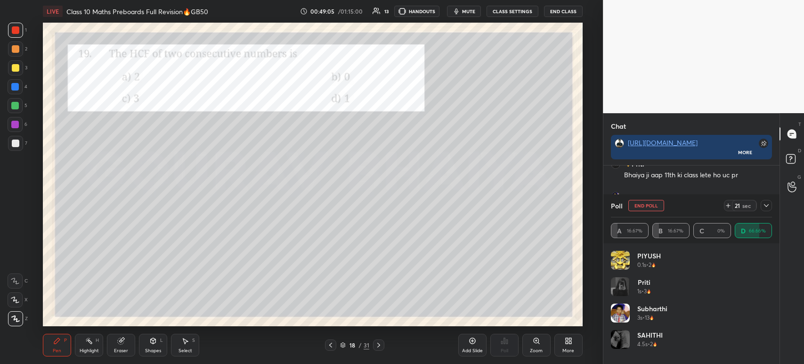
click at [15, 146] on div at bounding box center [16, 143] width 8 height 8
click at [770, 210] on div at bounding box center [766, 205] width 11 height 11
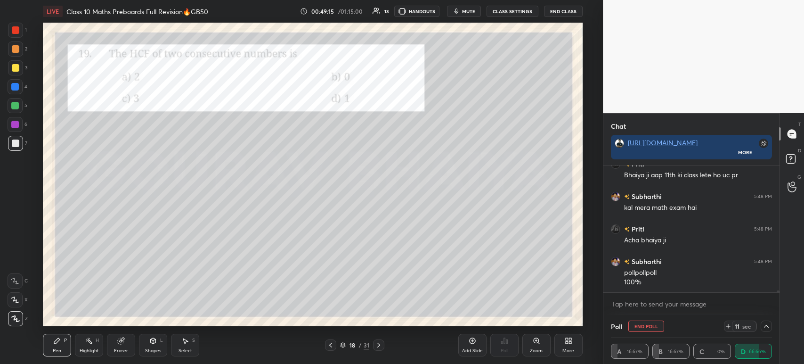
click at [769, 328] on icon at bounding box center [766, 326] width 8 height 8
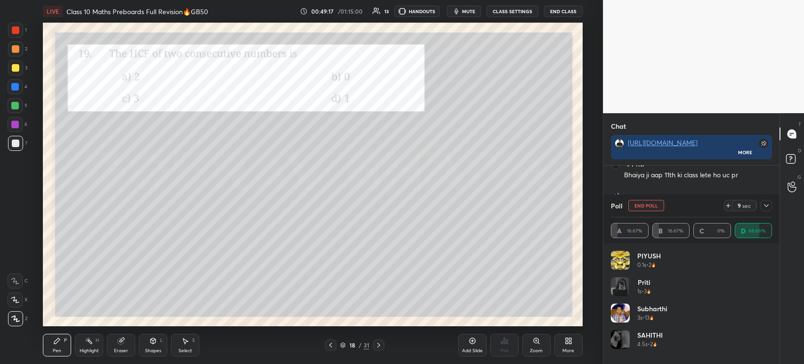
click at [772, 208] on div "Poll End Poll 9 sec A 16.67% B 16.67% C 0% D 66.66%" at bounding box center [691, 218] width 176 height 49
click at [769, 210] on div at bounding box center [766, 205] width 11 height 11
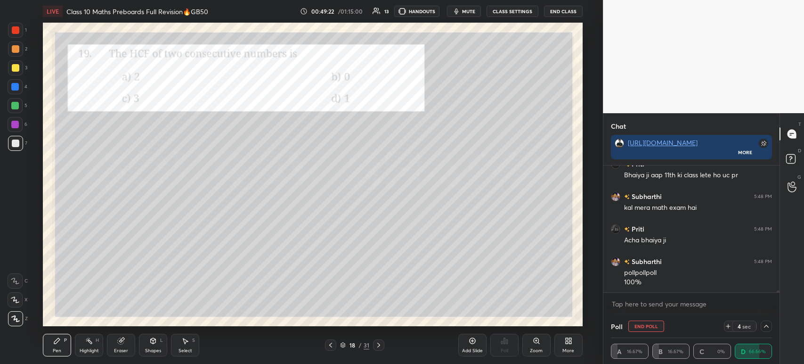
click at [12, 67] on div at bounding box center [16, 68] width 8 height 8
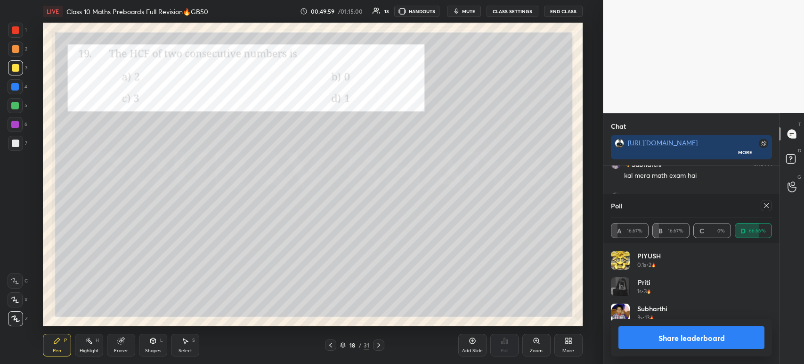
scroll to position [8172, 0]
click at [23, 33] on div at bounding box center [15, 30] width 15 height 15
click at [376, 345] on icon at bounding box center [379, 345] width 8 height 8
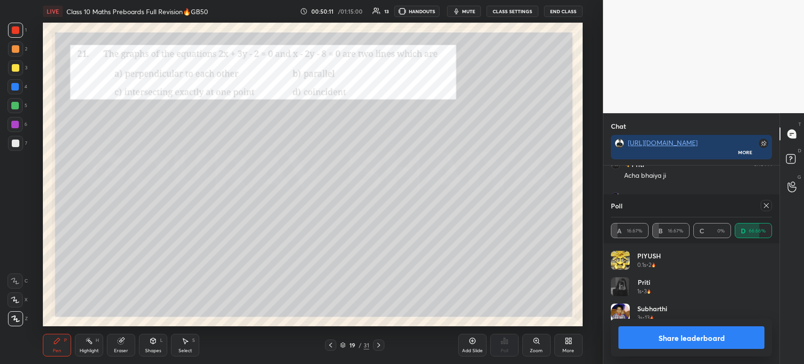
click at [657, 346] on button "Share leaderboard" at bounding box center [691, 337] width 146 height 23
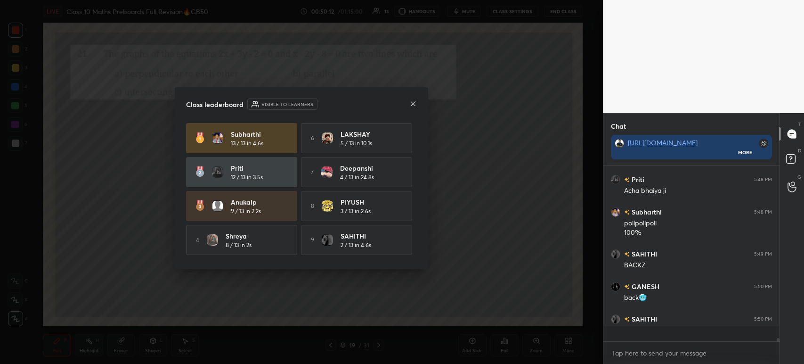
scroll to position [8161, 0]
click at [412, 106] on icon at bounding box center [413, 104] width 8 height 8
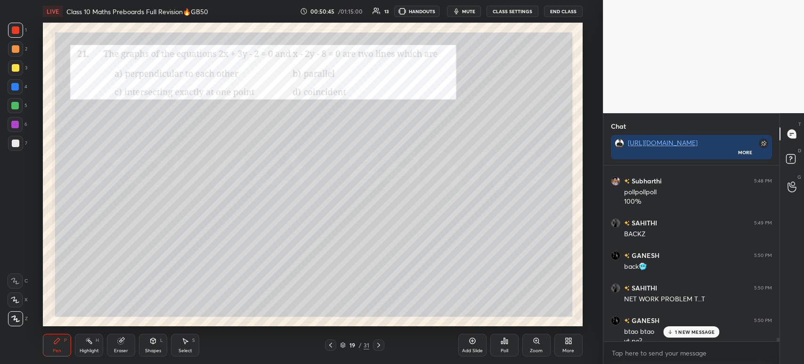
scroll to position [8198, 0]
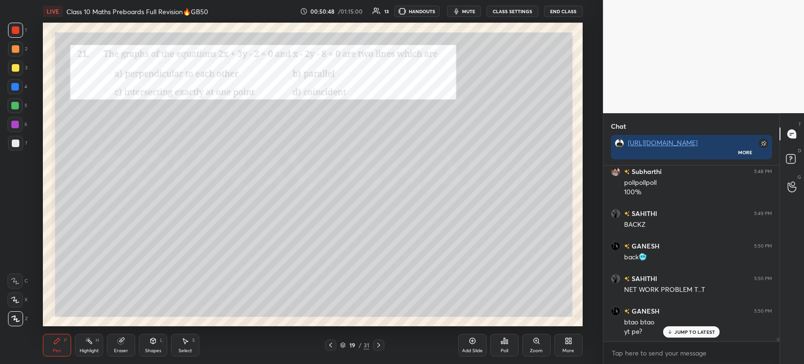
click at [504, 353] on div "Poll" at bounding box center [505, 350] width 8 height 5
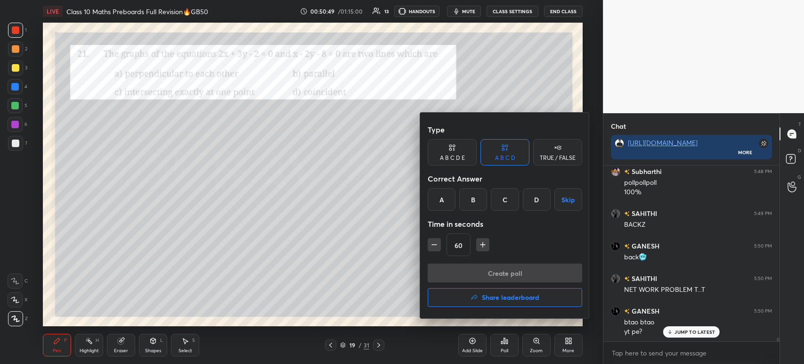
click at [504, 206] on div "C" at bounding box center [505, 199] width 28 height 23
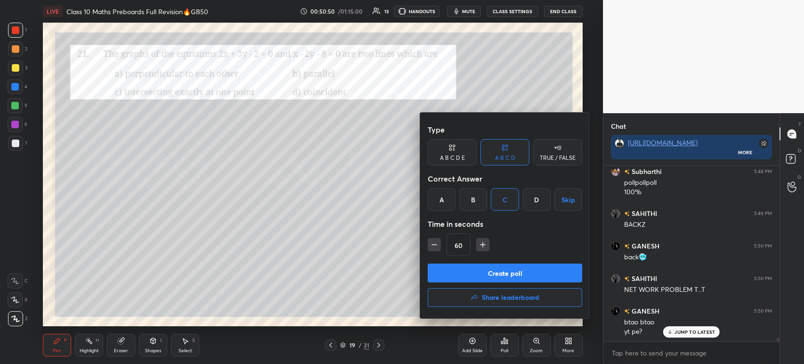
click at [495, 278] on button "Create poll" at bounding box center [505, 272] width 154 height 19
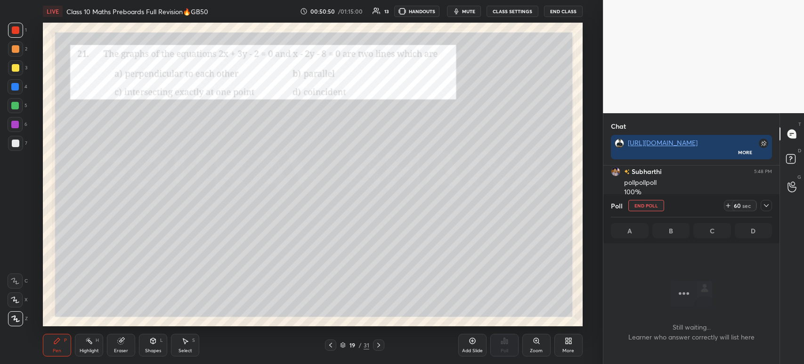
scroll to position [46, 173]
click at [764, 205] on icon at bounding box center [766, 205] width 5 height 3
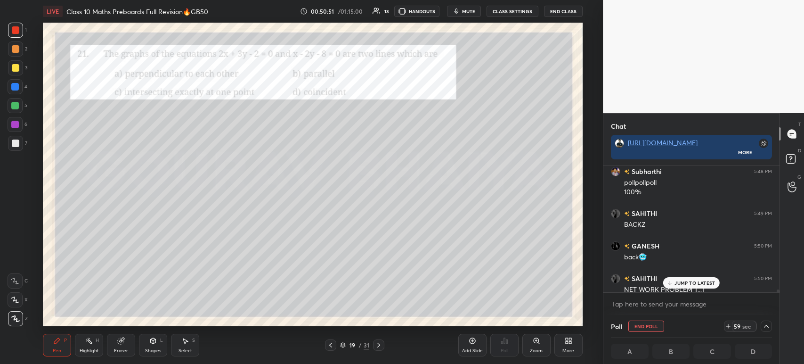
scroll to position [8247, 0]
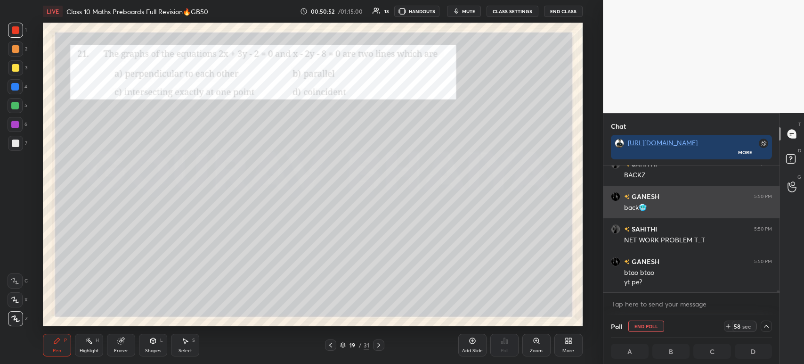
click at [753, 211] on div "back🥶" at bounding box center [698, 207] width 148 height 9
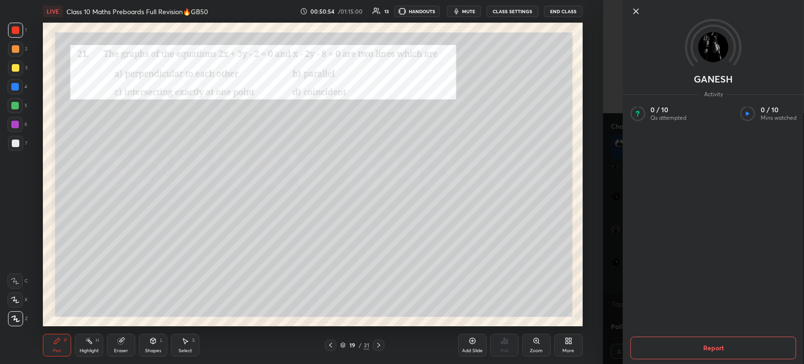
click at [636, 15] on icon at bounding box center [635, 11] width 11 height 11
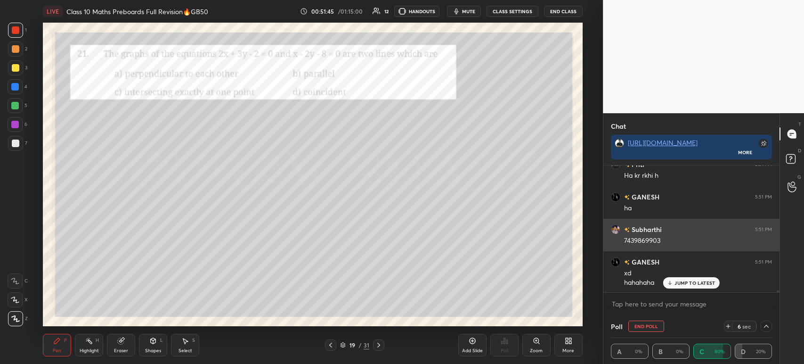
scroll to position [8451, 0]
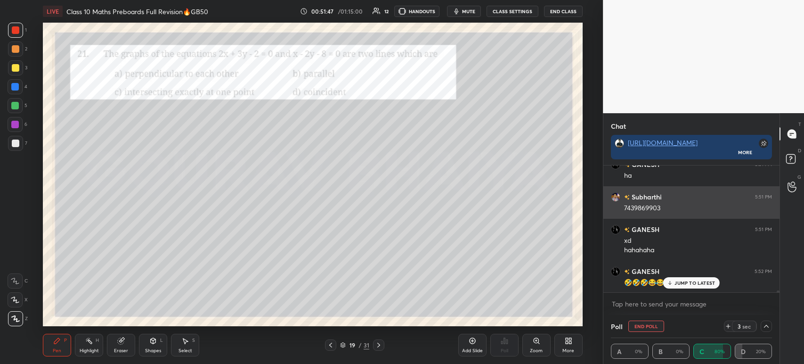
click at [717, 210] on div "7439869903" at bounding box center [698, 207] width 148 height 9
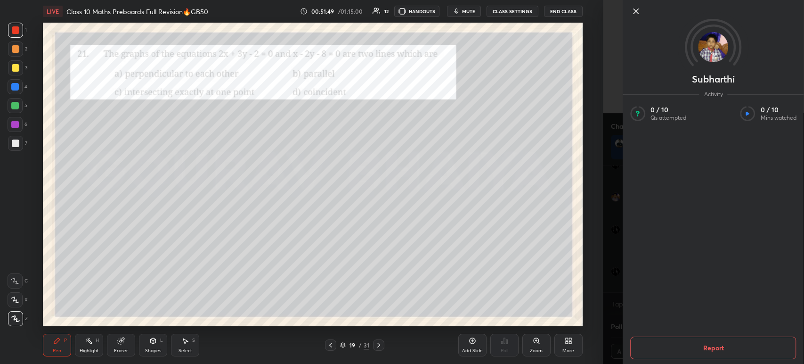
scroll to position [8484, 0]
click at [636, 14] on icon at bounding box center [635, 11] width 11 height 11
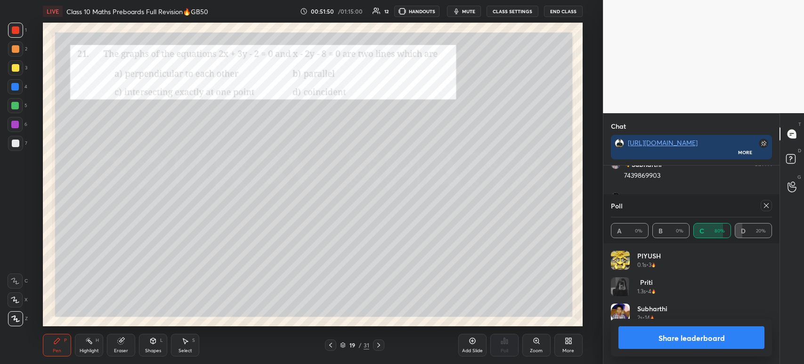
scroll to position [110, 158]
click at [18, 29] on div at bounding box center [16, 30] width 8 height 8
click at [10, 52] on div at bounding box center [15, 48] width 15 height 15
click at [15, 31] on div at bounding box center [16, 30] width 8 height 8
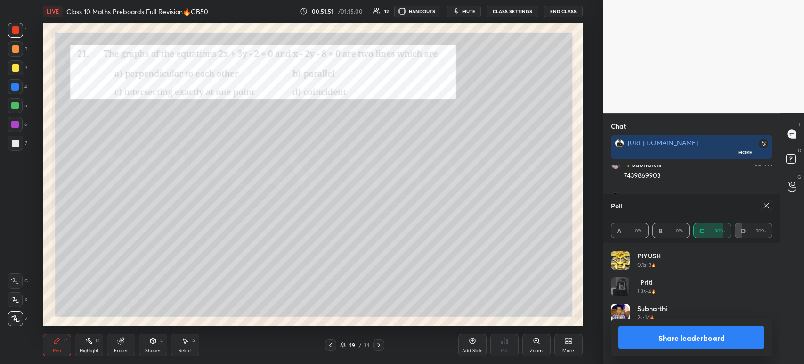
click at [15, 56] on div at bounding box center [15, 48] width 15 height 15
click at [13, 69] on div at bounding box center [16, 68] width 8 height 8
click at [686, 340] on button "Share leaderboard" at bounding box center [691, 337] width 146 height 23
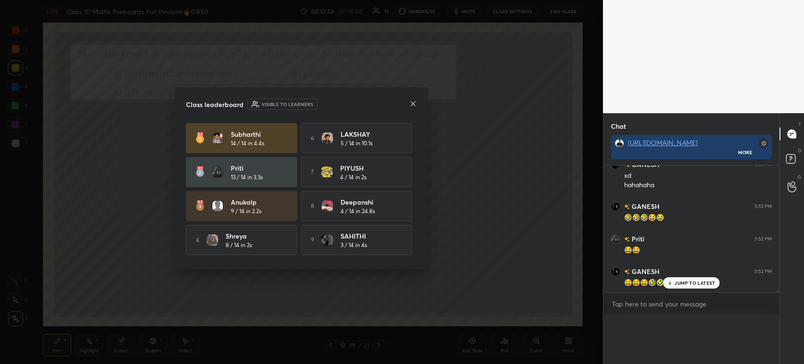
scroll to position [8497, 0]
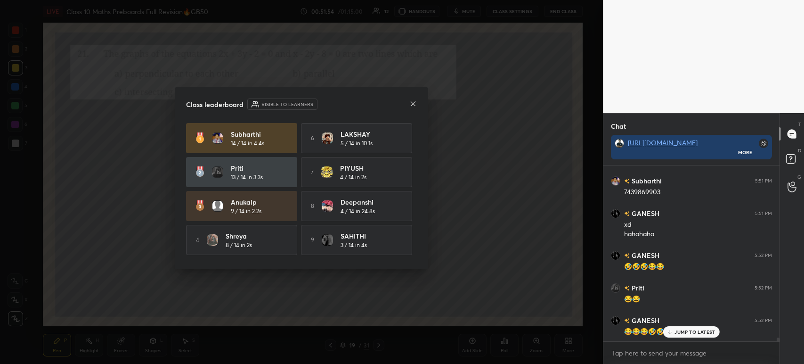
click at [414, 105] on icon at bounding box center [413, 104] width 8 height 8
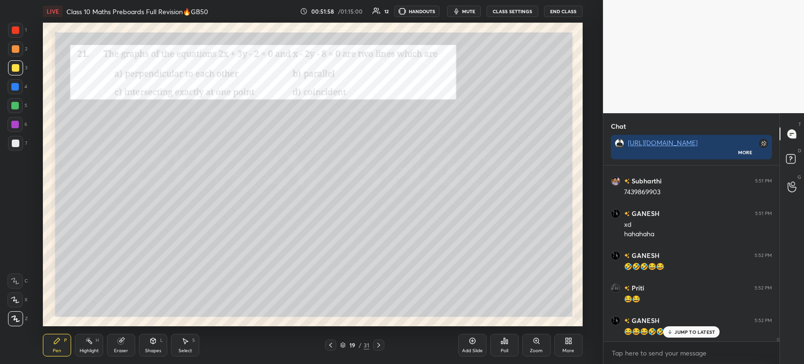
click at [16, 32] on div at bounding box center [16, 30] width 8 height 8
click at [20, 138] on div at bounding box center [15, 143] width 15 height 15
click at [14, 29] on div at bounding box center [16, 30] width 8 height 8
click at [376, 344] on icon at bounding box center [379, 345] width 8 height 8
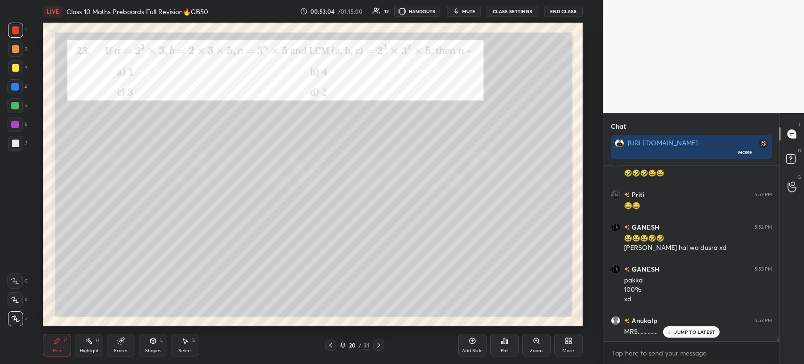
scroll to position [8593, 0]
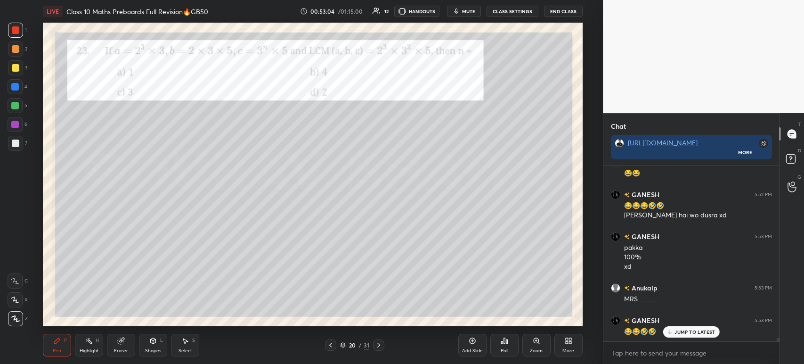
click at [506, 340] on icon at bounding box center [506, 341] width 1 height 4
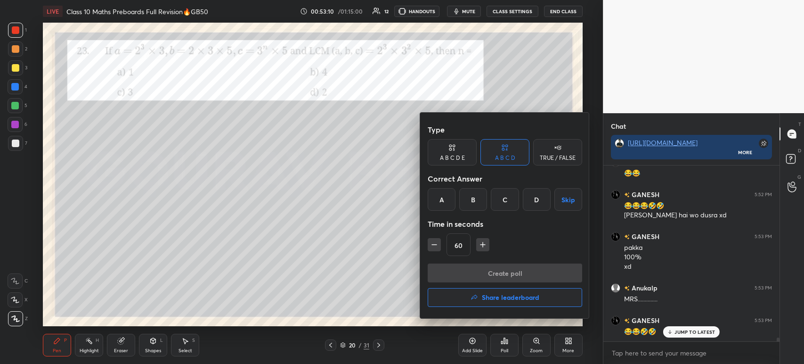
click at [530, 198] on div "D" at bounding box center [537, 199] width 28 height 23
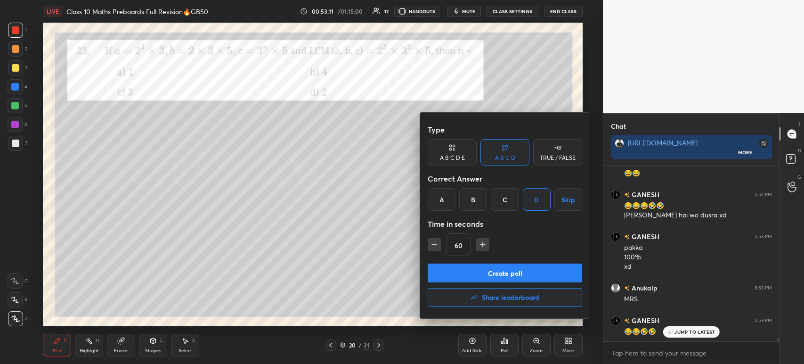
scroll to position [8625, 0]
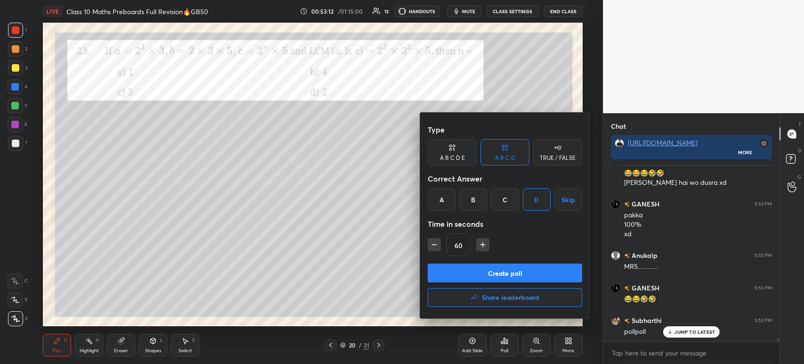
click at [500, 268] on button "Create poll" at bounding box center [505, 272] width 154 height 19
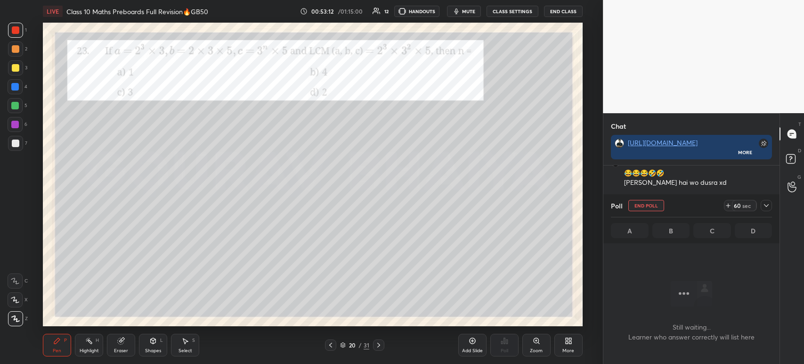
scroll to position [46, 173]
click at [769, 211] on div "Poll End Poll 59 sec" at bounding box center [691, 205] width 161 height 23
click at [766, 205] on icon at bounding box center [766, 206] width 8 height 8
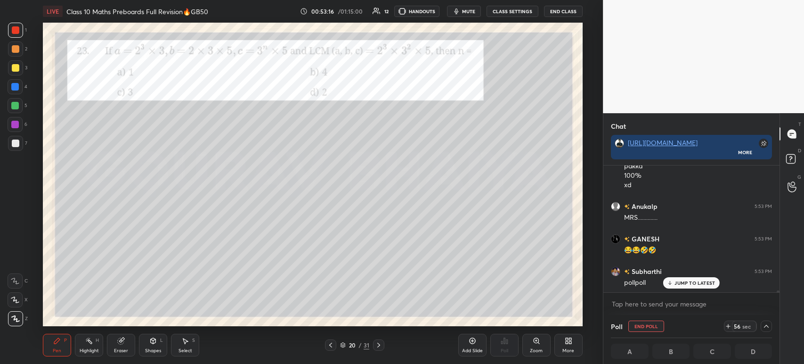
scroll to position [0, 3]
click at [768, 326] on icon at bounding box center [766, 326] width 8 height 8
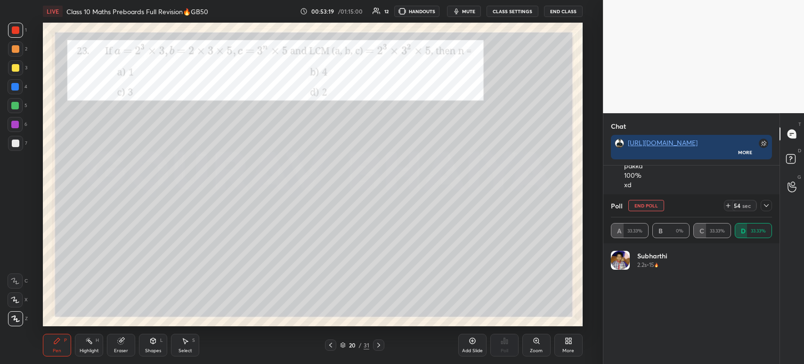
scroll to position [8707, 0]
click at [24, 146] on div "7" at bounding box center [17, 143] width 19 height 15
click at [15, 143] on div at bounding box center [16, 143] width 8 height 8
click at [772, 204] on div "Poll End Poll 39 sec A 50% B 0% C 25% D 25%" at bounding box center [691, 218] width 176 height 49
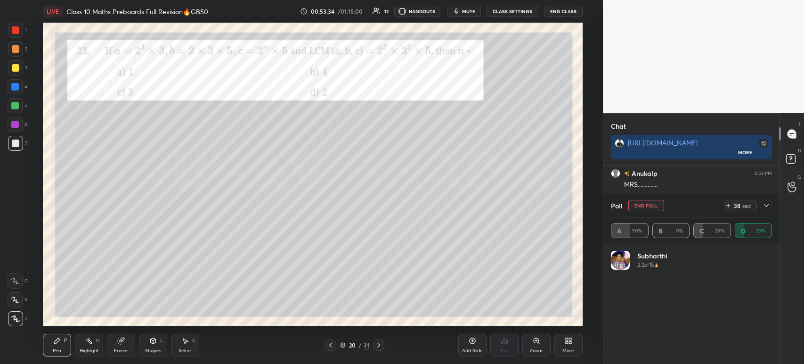
click at [770, 204] on div at bounding box center [766, 205] width 11 height 11
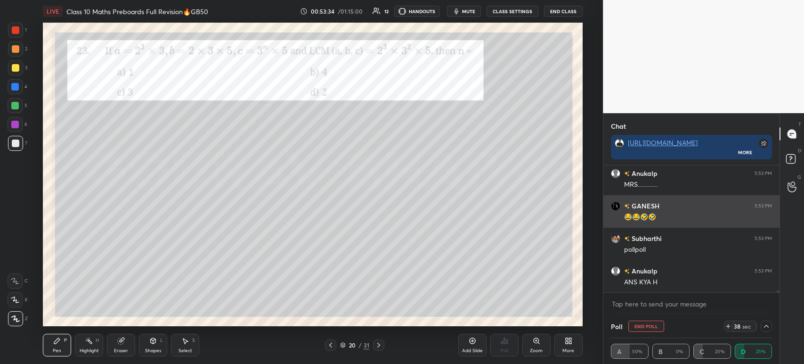
scroll to position [0, 0]
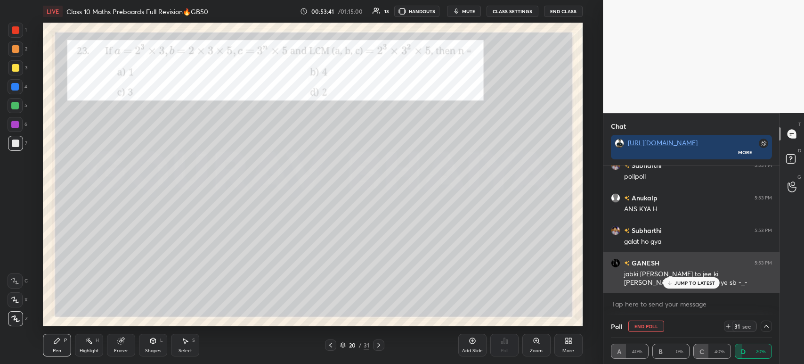
click at [671, 284] on icon at bounding box center [670, 283] width 6 height 6
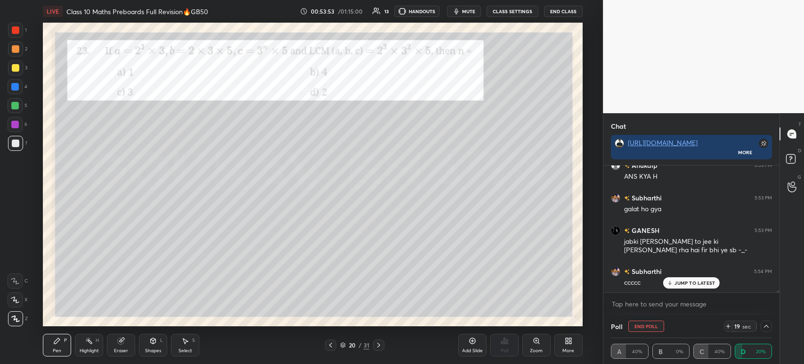
click at [16, 67] on div at bounding box center [16, 68] width 8 height 8
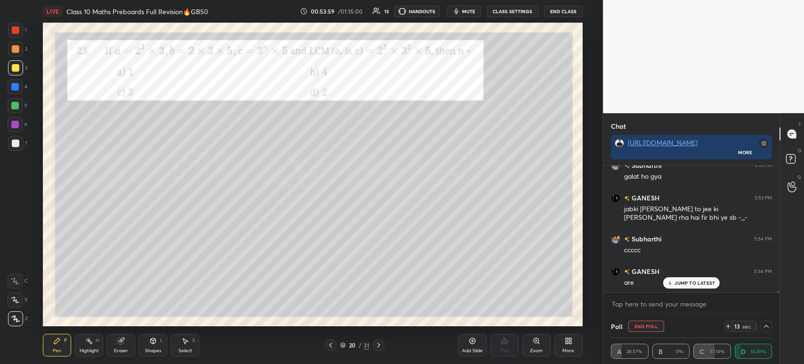
click at [17, 53] on div at bounding box center [15, 48] width 15 height 15
click at [13, 68] on div at bounding box center [16, 68] width 8 height 8
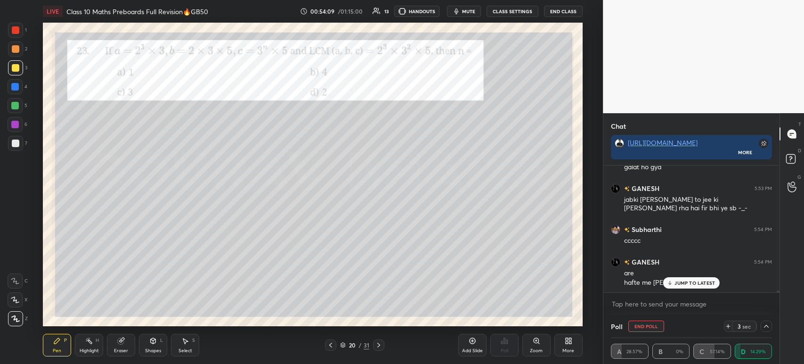
click at [675, 282] on p "JUMP TO LATEST" at bounding box center [694, 283] width 41 height 6
click at [15, 67] on div at bounding box center [16, 68] width 8 height 8
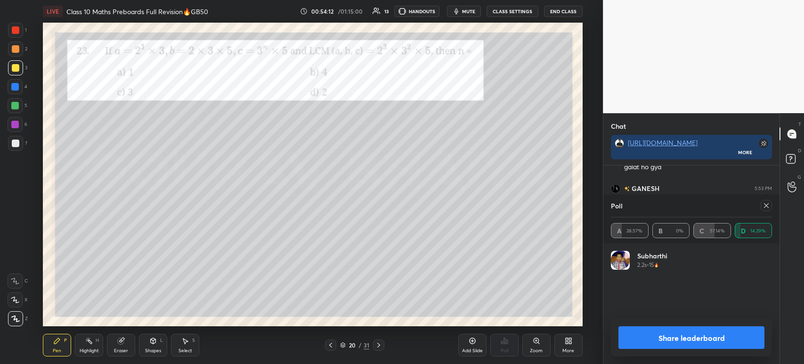
scroll to position [110, 158]
click at [641, 341] on button "Share leaderboard" at bounding box center [691, 337] width 146 height 23
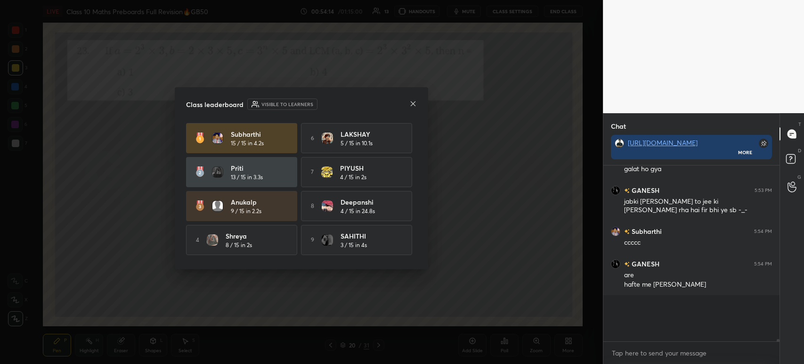
scroll to position [3, 3]
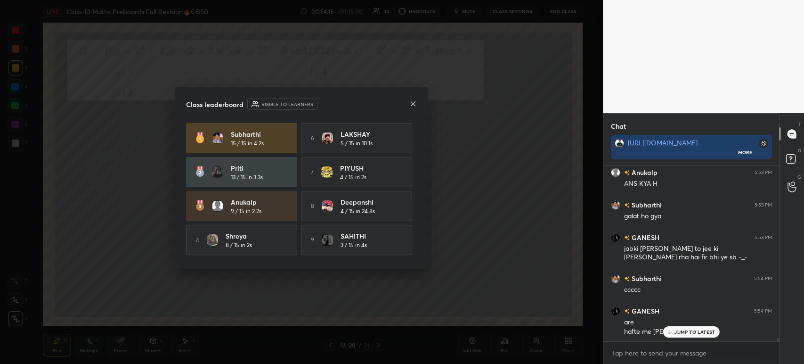
click at [413, 101] on icon at bounding box center [413, 104] width 8 height 8
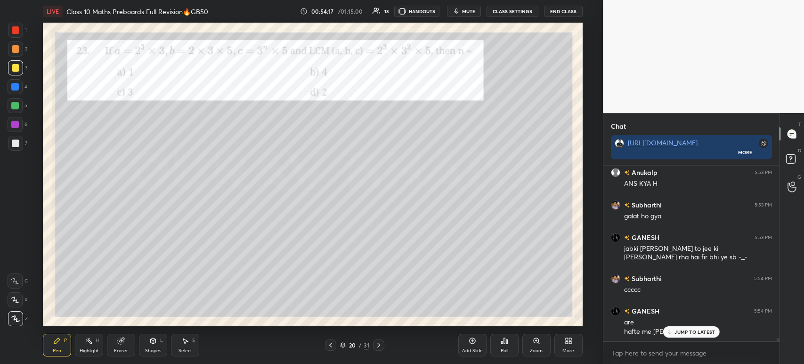
click at [20, 36] on div at bounding box center [15, 30] width 15 height 15
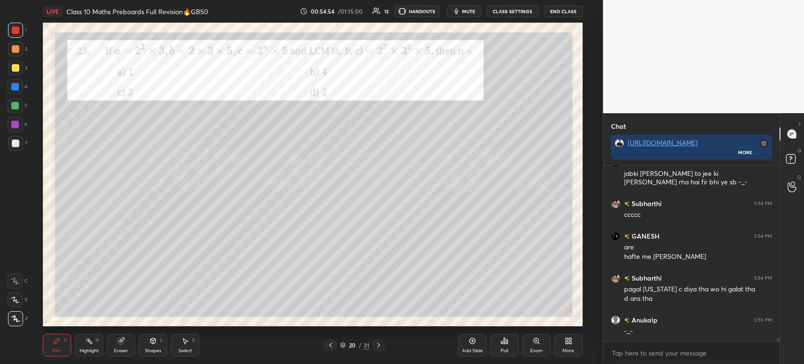
scroll to position [8913, 0]
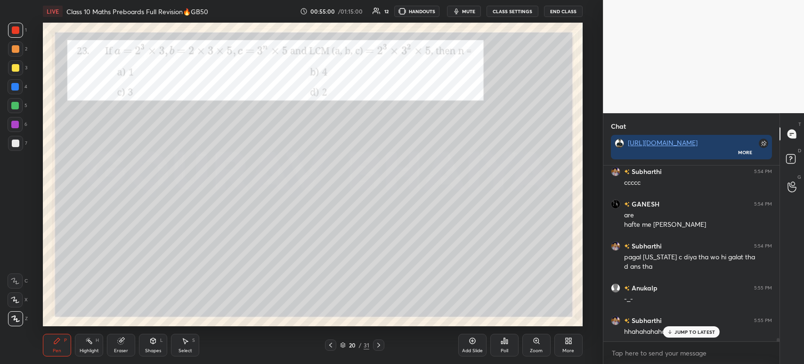
click at [379, 350] on div at bounding box center [378, 344] width 11 height 11
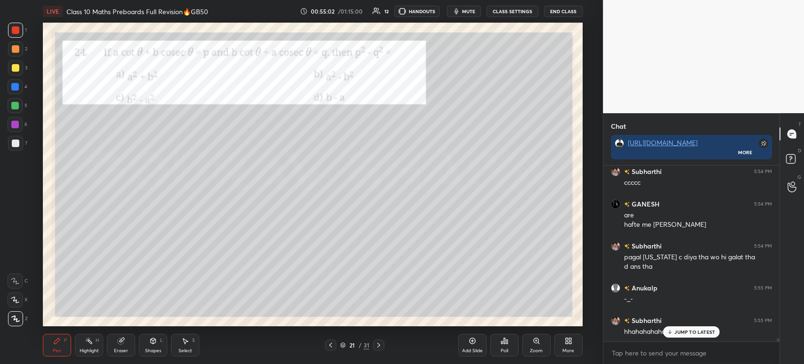
scroll to position [8962, 0]
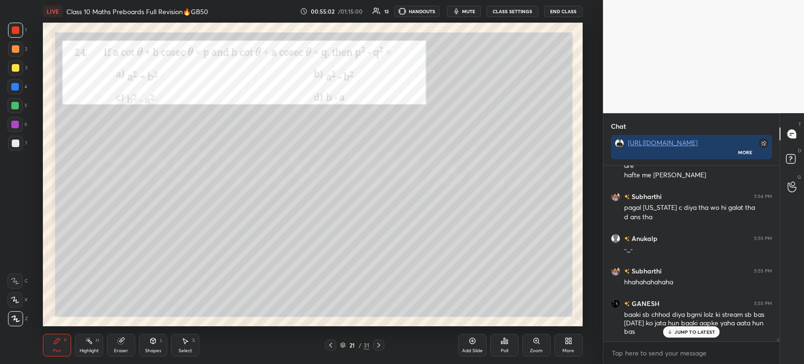
click at [381, 345] on icon at bounding box center [379, 345] width 8 height 8
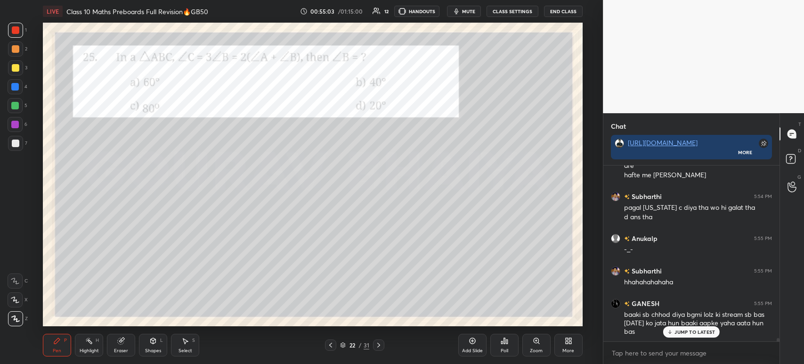
click at [331, 344] on icon at bounding box center [331, 345] width 8 height 8
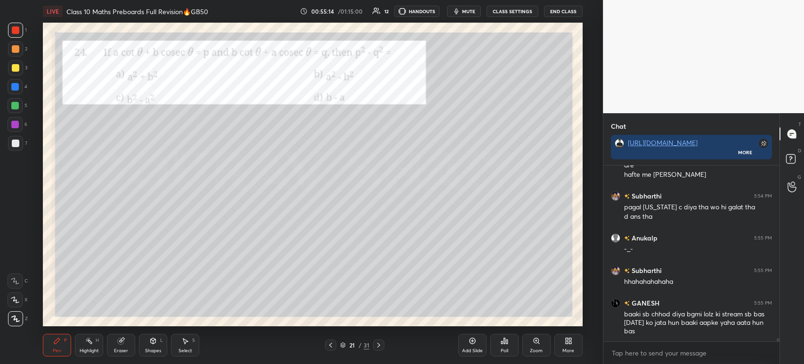
scroll to position [8995, 0]
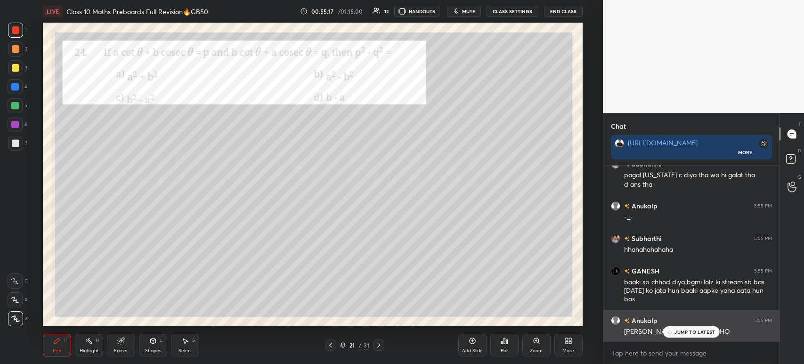
click at [674, 330] on p "JUMP TO LATEST" at bounding box center [694, 332] width 41 height 6
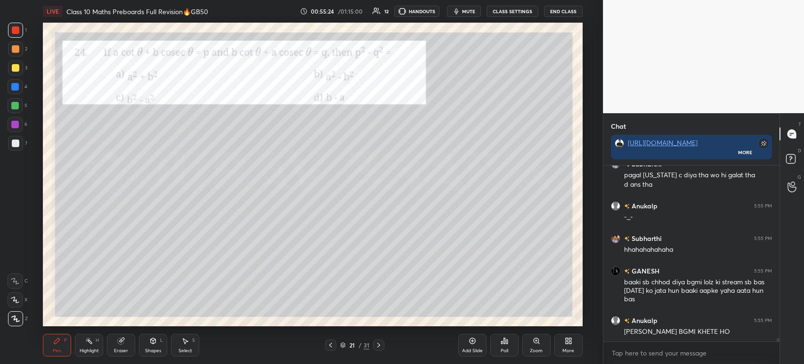
click at [24, 67] on div "3" at bounding box center [17, 67] width 19 height 15
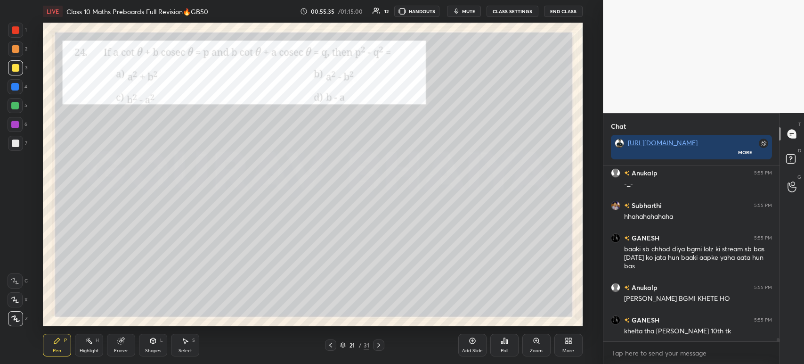
click at [17, 26] on div at bounding box center [15, 30] width 15 height 15
click at [19, 71] on div at bounding box center [15, 67] width 15 height 15
click at [18, 54] on div at bounding box center [15, 48] width 15 height 15
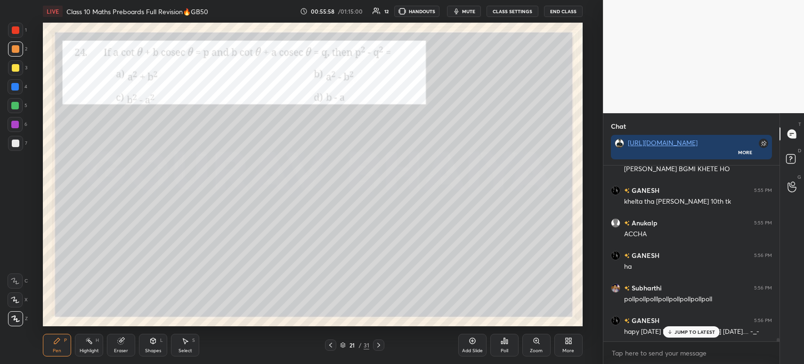
scroll to position [9190, 0]
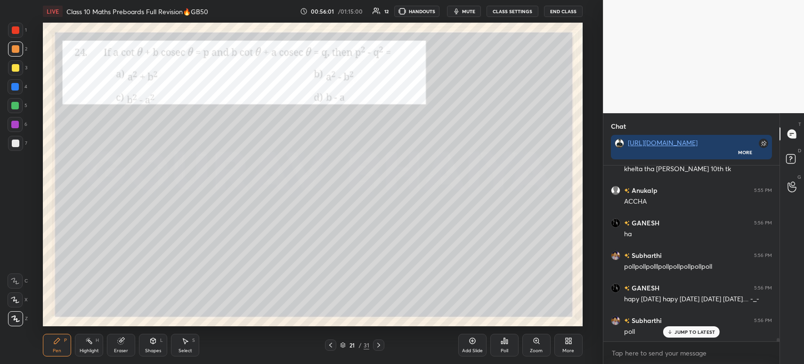
click at [21, 33] on div at bounding box center [15, 30] width 15 height 15
click at [15, 49] on div at bounding box center [16, 49] width 8 height 8
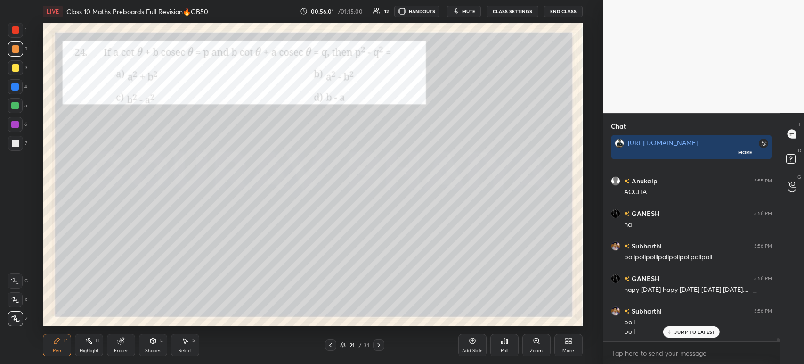
click at [16, 63] on div at bounding box center [15, 67] width 15 height 15
click at [16, 48] on div at bounding box center [16, 49] width 8 height 8
click at [20, 32] on div at bounding box center [15, 30] width 15 height 15
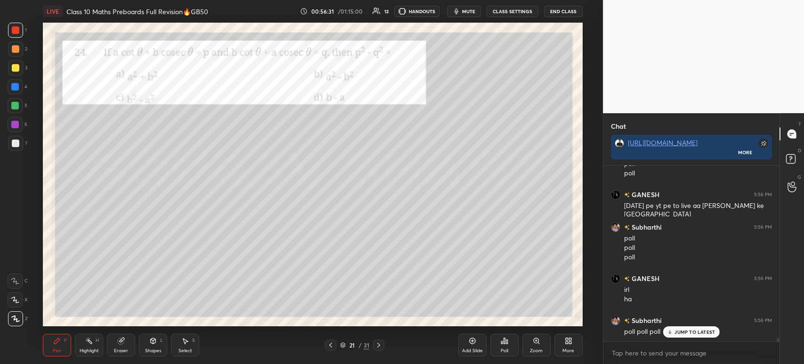
scroll to position [9399, 0]
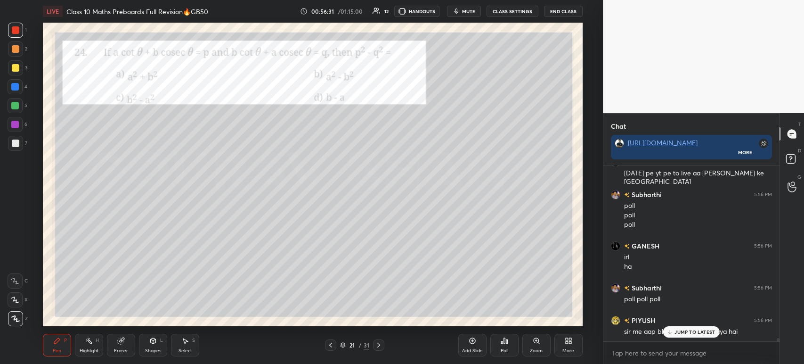
click at [501, 348] on div "Poll" at bounding box center [505, 350] width 8 height 5
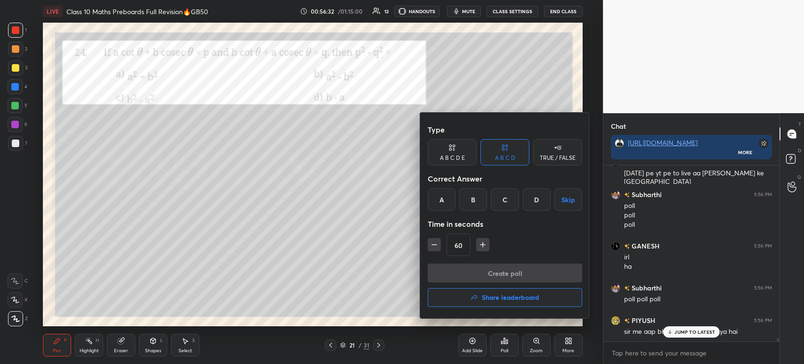
click at [501, 202] on div "C" at bounding box center [505, 199] width 28 height 23
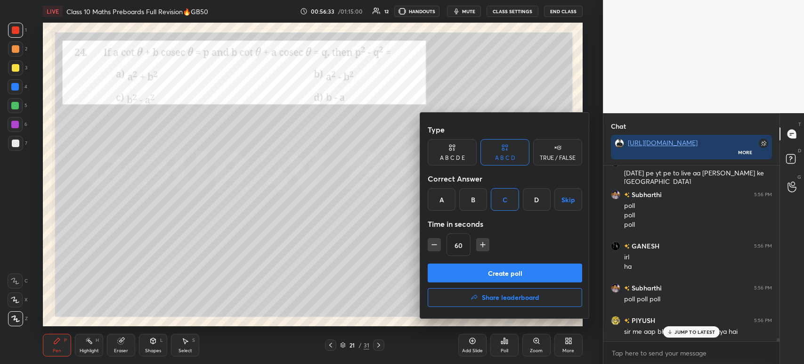
click at [470, 270] on button "Create poll" at bounding box center [505, 272] width 154 height 19
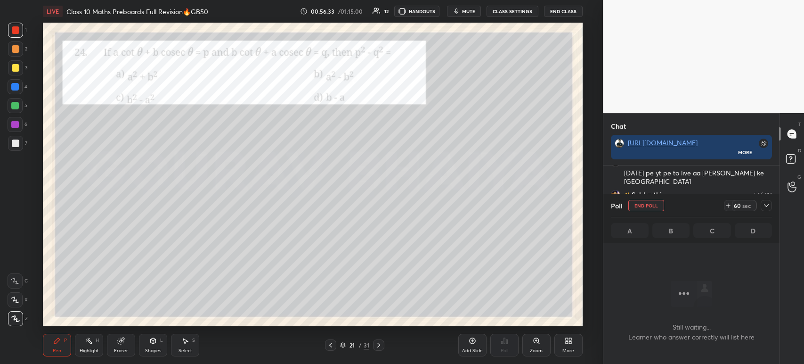
scroll to position [46, 173]
click at [772, 207] on div "Poll End Poll 60 sec A B C D" at bounding box center [691, 218] width 176 height 49
click at [761, 205] on div at bounding box center [766, 205] width 11 height 11
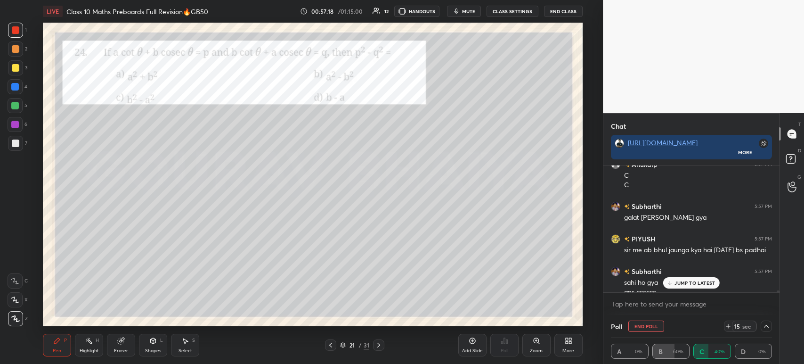
scroll to position [9629, 0]
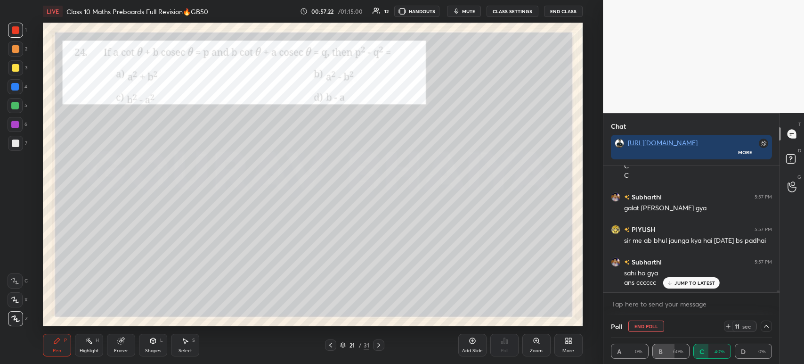
click at [18, 72] on div at bounding box center [15, 67] width 15 height 15
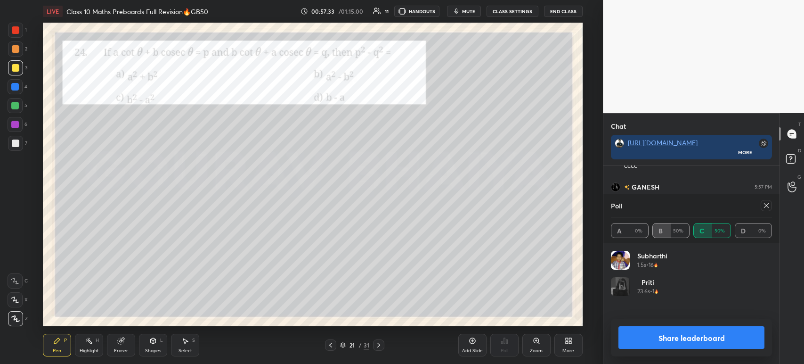
scroll to position [110, 158]
click at [657, 334] on button "Share leaderboard" at bounding box center [691, 337] width 146 height 23
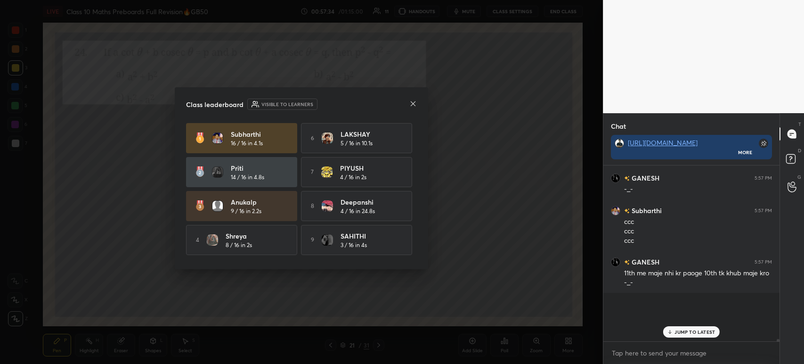
scroll to position [9805, 0]
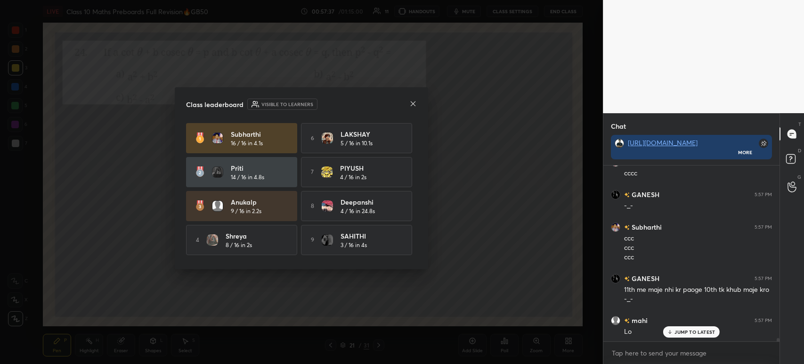
click at [413, 105] on icon at bounding box center [413, 104] width 8 height 8
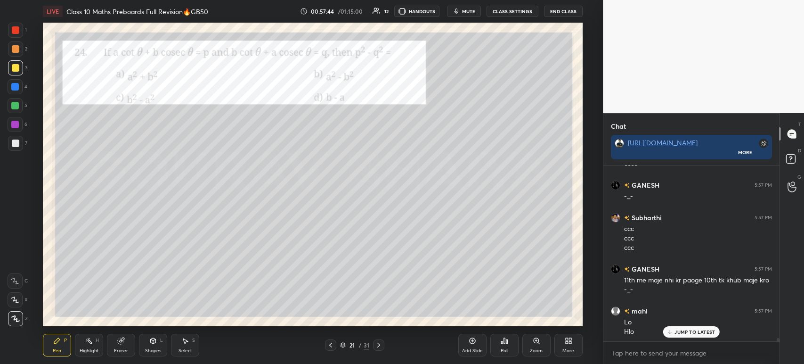
click at [15, 144] on div at bounding box center [16, 143] width 8 height 8
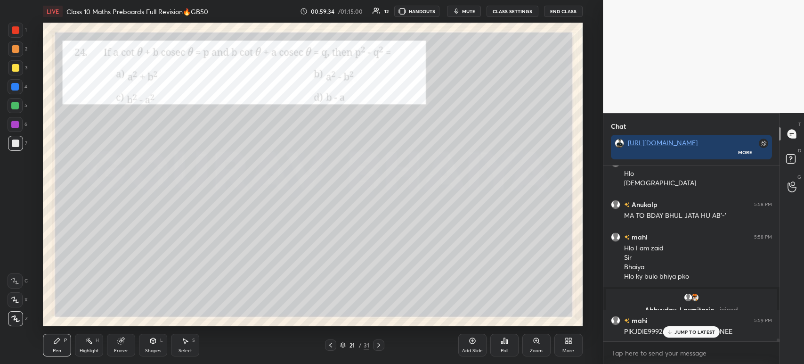
scroll to position [10026, 0]
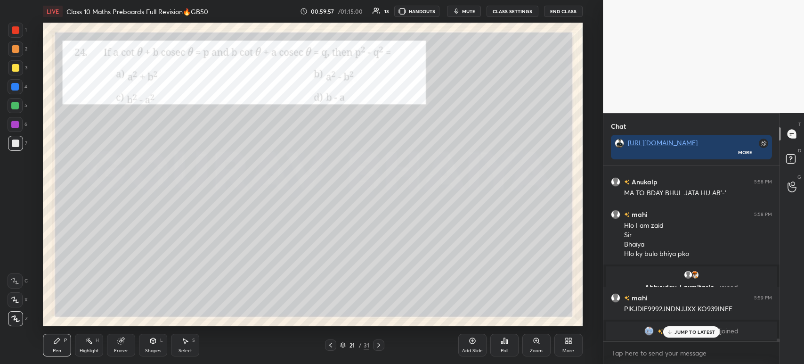
click at [20, 35] on div at bounding box center [15, 30] width 15 height 15
click at [680, 331] on p "JUMP TO LATEST" at bounding box center [694, 332] width 41 height 6
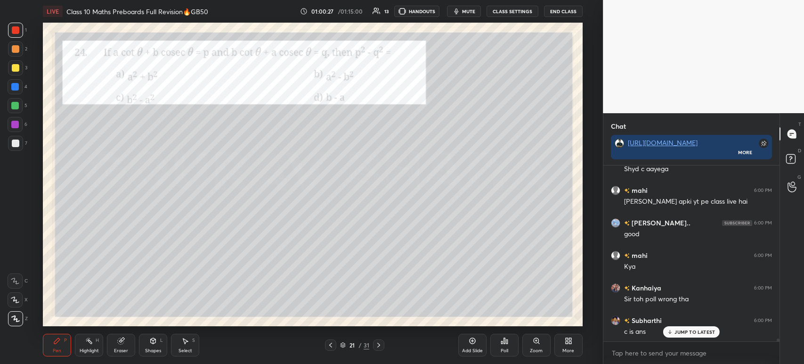
scroll to position [10403, 0]
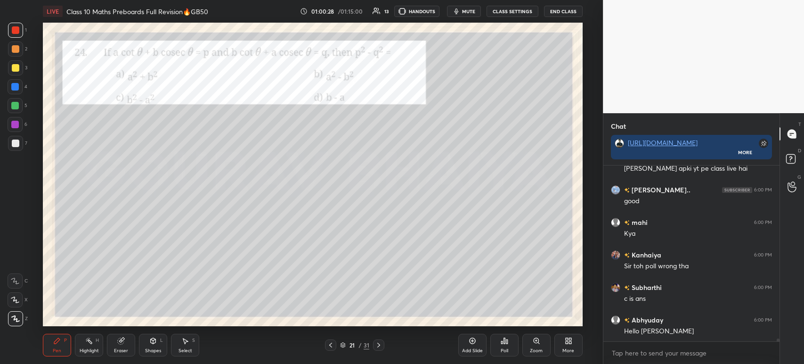
click at [16, 146] on div at bounding box center [16, 143] width 8 height 8
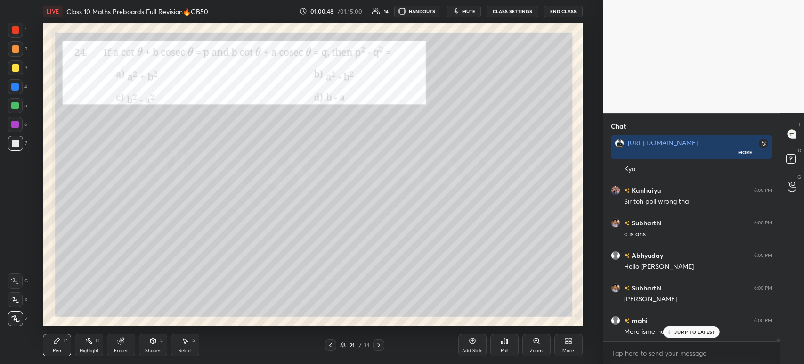
scroll to position [10500, 0]
click at [24, 29] on div "1" at bounding box center [17, 30] width 19 height 15
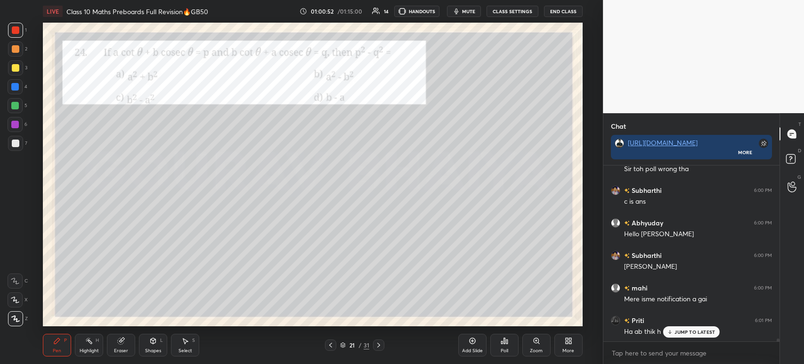
click at [381, 348] on icon at bounding box center [379, 345] width 8 height 8
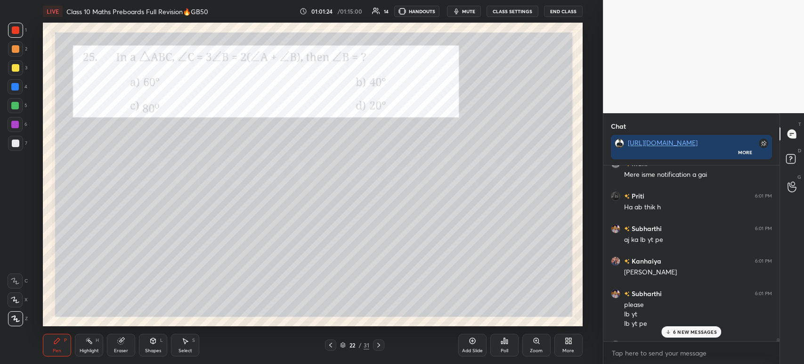
scroll to position [10649, 0]
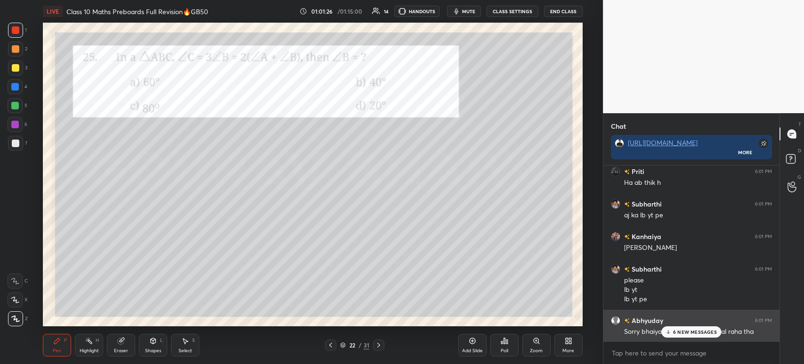
click at [671, 331] on icon at bounding box center [668, 332] width 6 height 6
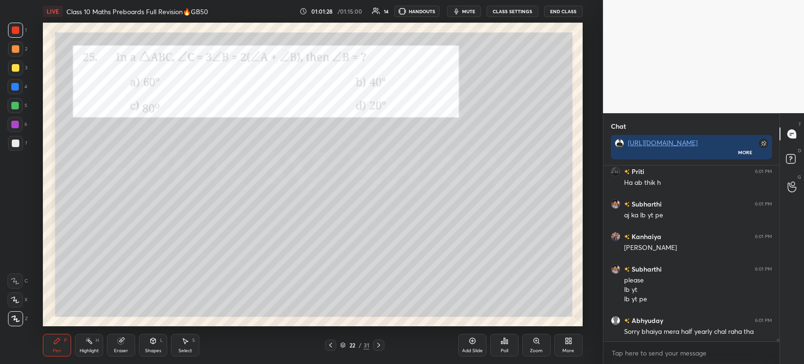
click at [505, 347] on div "Poll" at bounding box center [504, 344] width 28 height 23
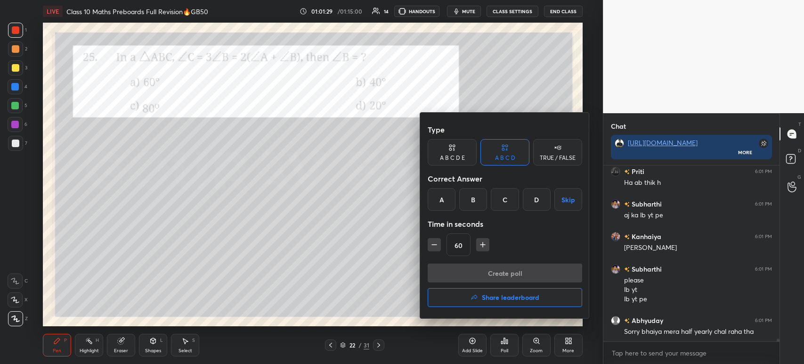
click at [487, 296] on h4 "Share leaderboard" at bounding box center [510, 297] width 57 height 7
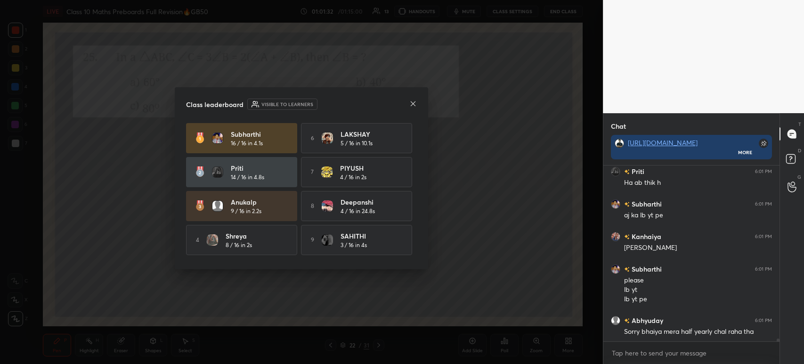
click at [412, 104] on icon at bounding box center [413, 104] width 8 height 8
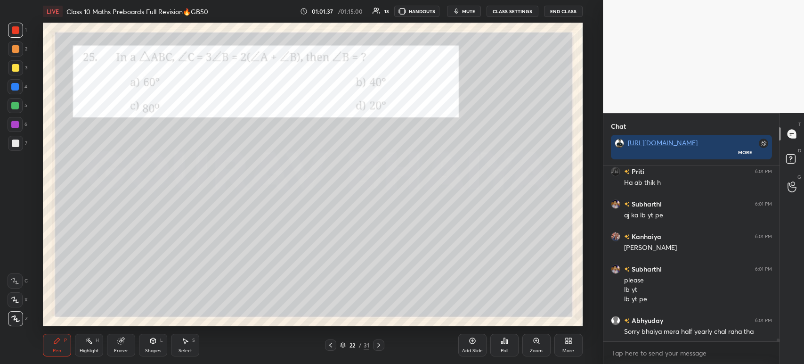
click at [505, 346] on div "Poll" at bounding box center [504, 344] width 28 height 23
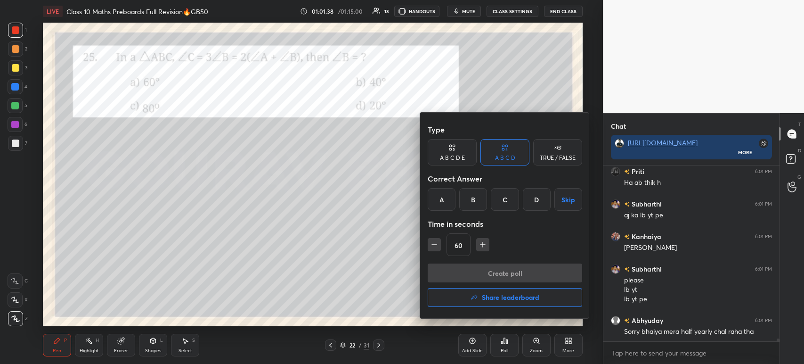
click at [494, 346] on div at bounding box center [402, 182] width 804 height 364
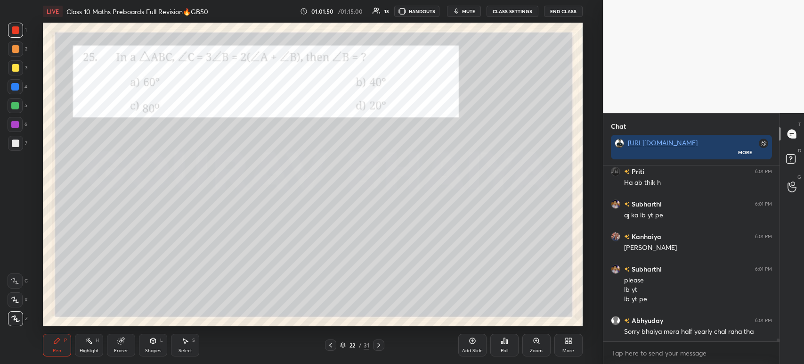
click at [15, 68] on div at bounding box center [16, 68] width 8 height 8
click at [499, 343] on div "Poll" at bounding box center [504, 344] width 28 height 23
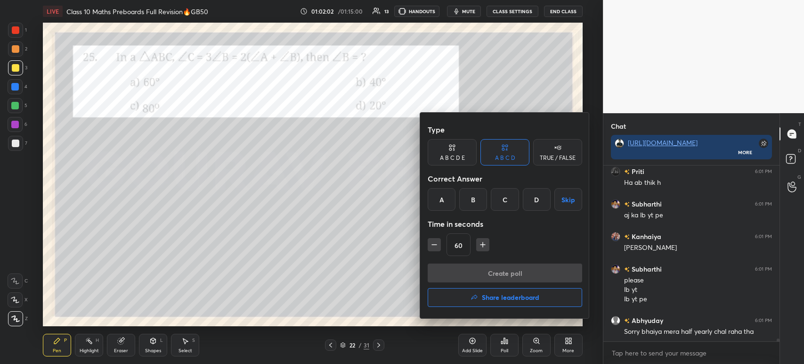
click at [472, 209] on div "B" at bounding box center [473, 199] width 28 height 23
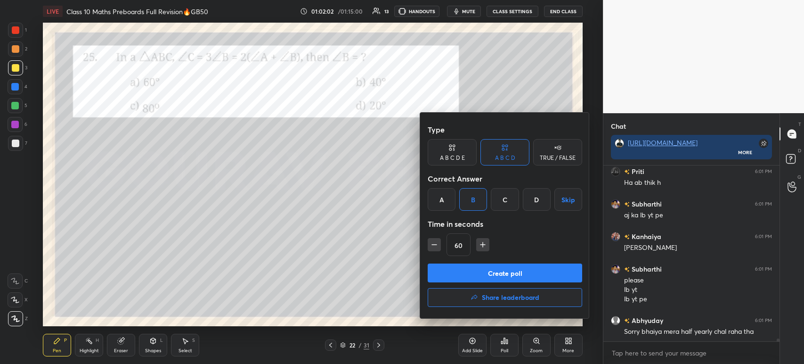
click at [459, 274] on button "Create poll" at bounding box center [505, 272] width 154 height 19
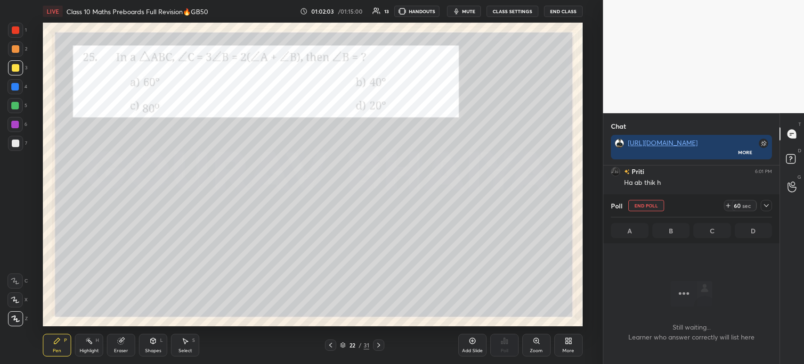
scroll to position [46, 173]
click at [766, 204] on icon at bounding box center [766, 206] width 8 height 8
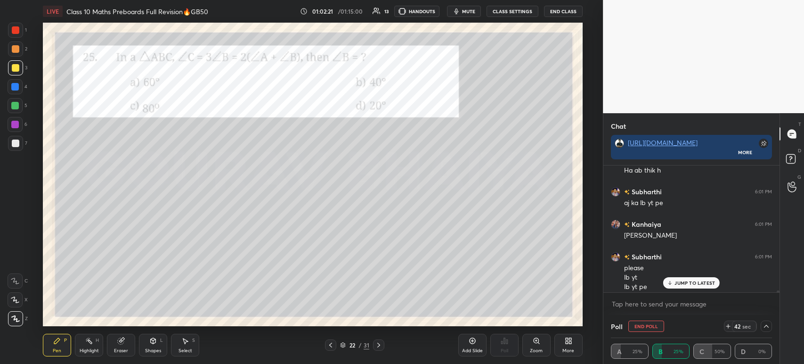
scroll to position [10698, 0]
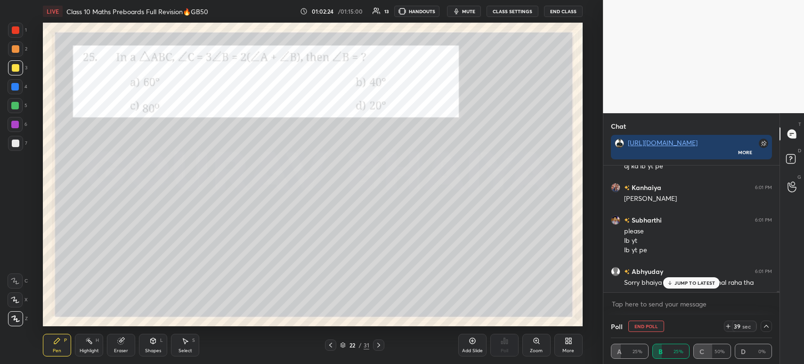
click at [23, 87] on div at bounding box center [15, 86] width 15 height 15
click at [20, 67] on div at bounding box center [15, 67] width 15 height 15
click at [18, 48] on div at bounding box center [16, 49] width 8 height 8
click at [12, 67] on div at bounding box center [16, 68] width 8 height 8
click at [10, 147] on div at bounding box center [15, 143] width 15 height 15
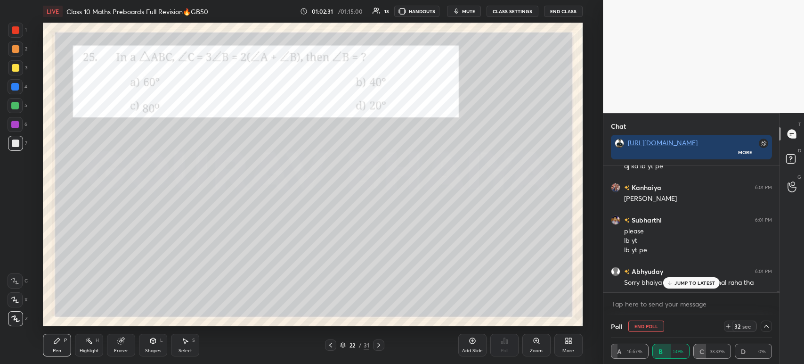
click at [23, 146] on div "7" at bounding box center [17, 143] width 19 height 15
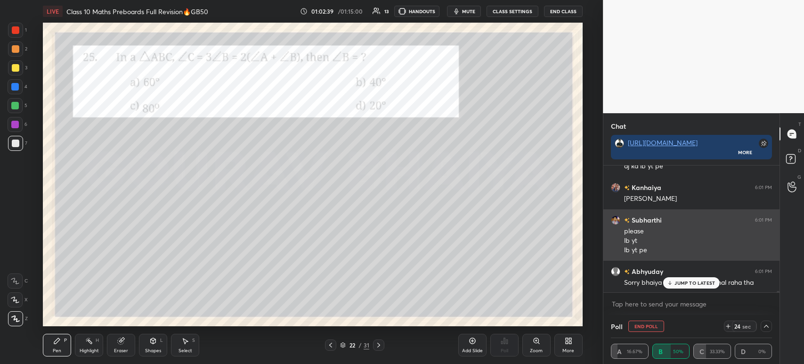
scroll to position [3, 3]
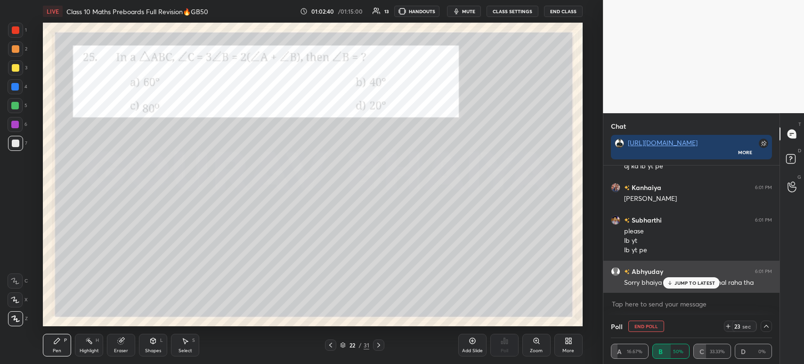
click at [681, 283] on p "JUMP TO LATEST" at bounding box center [694, 283] width 41 height 6
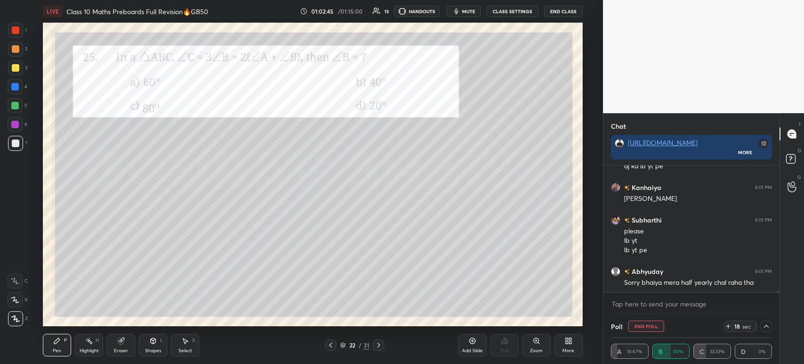
click at [767, 325] on icon at bounding box center [766, 326] width 8 height 8
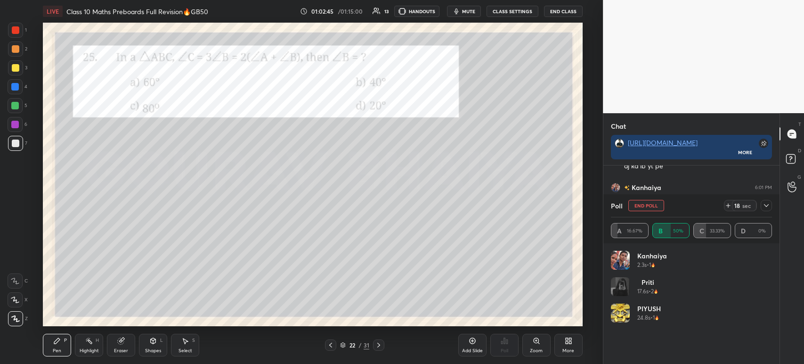
scroll to position [110, 158]
click at [764, 209] on icon at bounding box center [766, 206] width 8 height 8
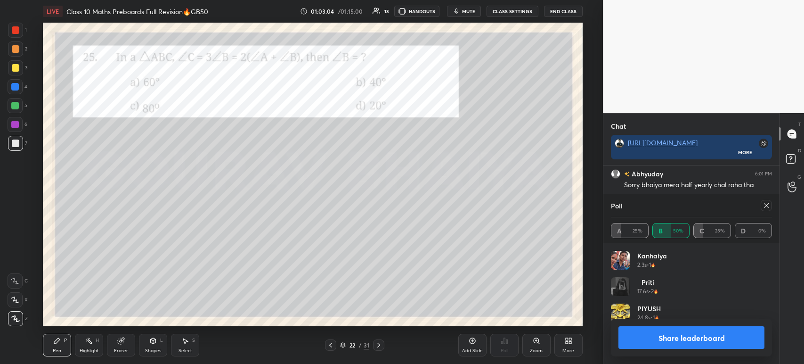
click at [630, 342] on button "Share leaderboard" at bounding box center [691, 337] width 146 height 23
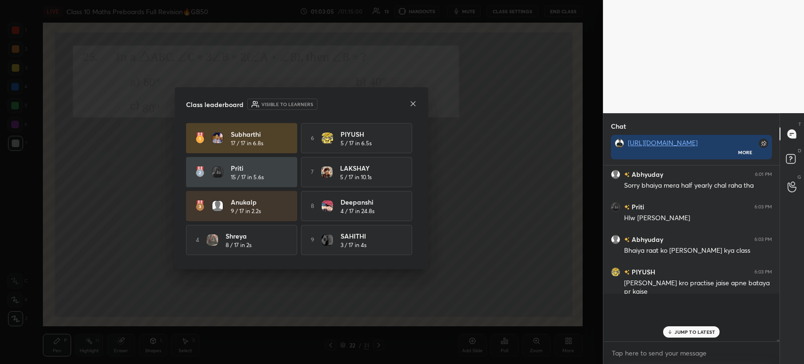
scroll to position [57, 173]
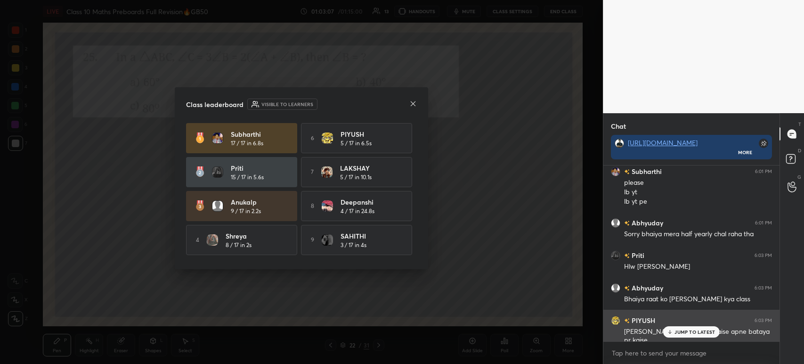
click at [672, 335] on div "JUMP TO LATEST" at bounding box center [691, 331] width 57 height 11
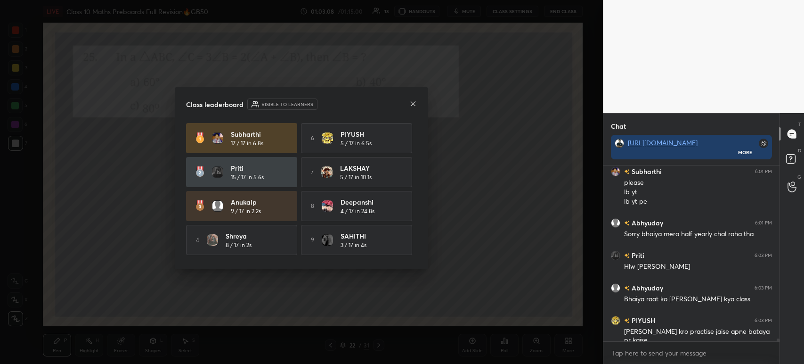
click at [411, 104] on icon at bounding box center [413, 104] width 8 height 8
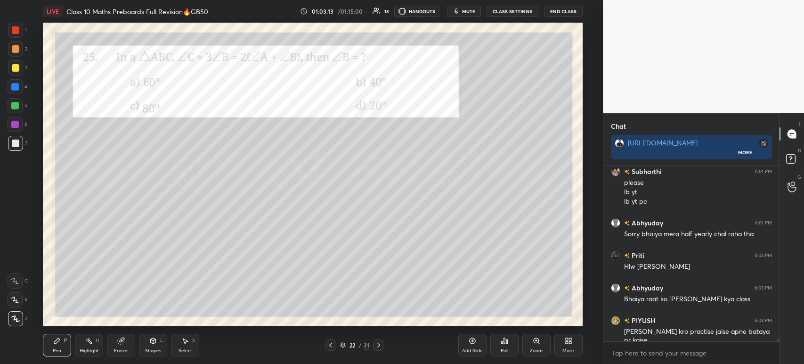
click at [16, 71] on div at bounding box center [16, 68] width 8 height 8
click at [21, 43] on div at bounding box center [15, 48] width 15 height 15
click at [16, 33] on div at bounding box center [16, 30] width 8 height 8
click at [12, 57] on div "2" at bounding box center [17, 50] width 19 height 19
click at [12, 71] on div at bounding box center [16, 68] width 8 height 8
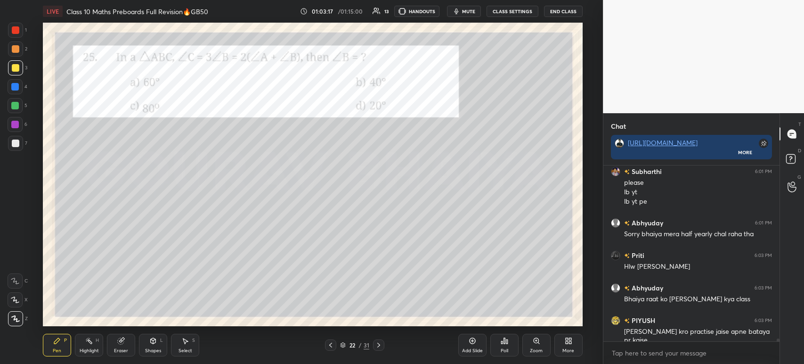
click at [19, 31] on div at bounding box center [16, 30] width 8 height 8
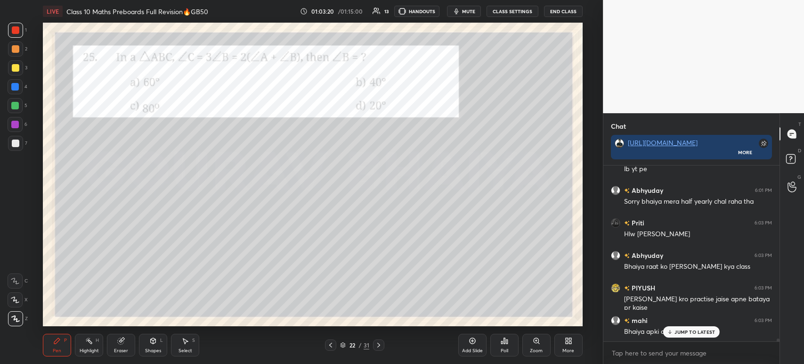
click at [14, 56] on div at bounding box center [15, 48] width 15 height 15
click at [15, 67] on div at bounding box center [16, 68] width 8 height 8
click at [15, 33] on div at bounding box center [16, 30] width 8 height 8
click at [20, 70] on div at bounding box center [15, 67] width 15 height 15
click at [15, 33] on div at bounding box center [16, 30] width 8 height 8
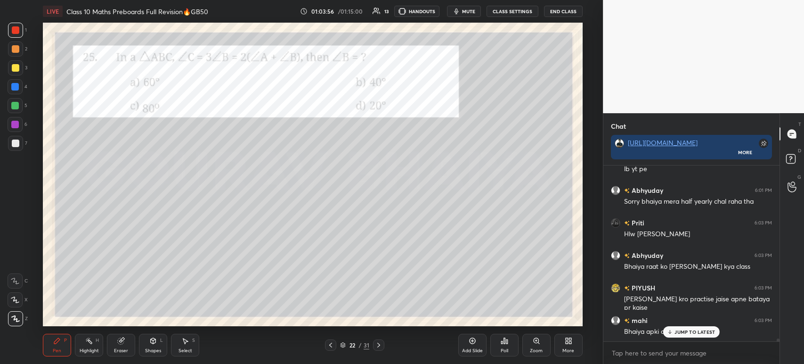
click at [24, 142] on div "7" at bounding box center [17, 143] width 19 height 15
click at [16, 29] on div at bounding box center [16, 30] width 8 height 8
click at [378, 345] on icon at bounding box center [379, 345] width 8 height 8
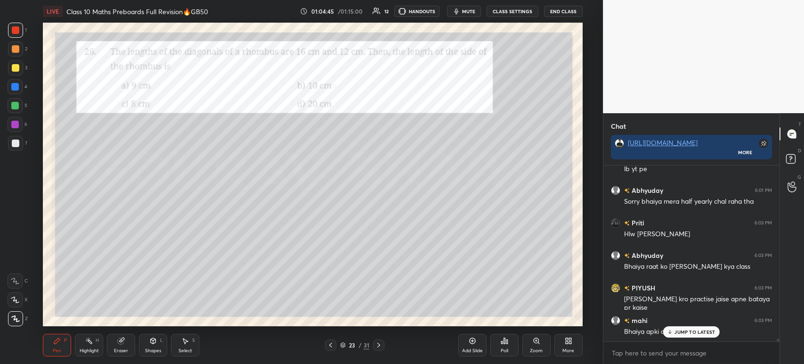
scroll to position [10779, 0]
click at [23, 70] on div "3" at bounding box center [17, 67] width 19 height 15
click at [15, 48] on div at bounding box center [16, 49] width 8 height 8
click at [15, 26] on div at bounding box center [15, 30] width 15 height 15
click at [15, 53] on div at bounding box center [15, 48] width 15 height 15
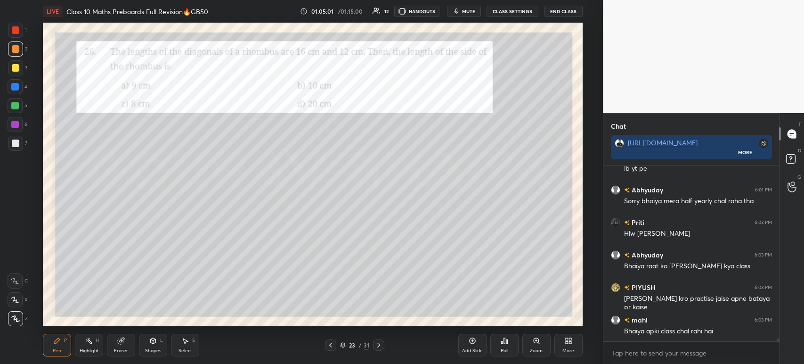
click at [11, 67] on div at bounding box center [15, 67] width 15 height 15
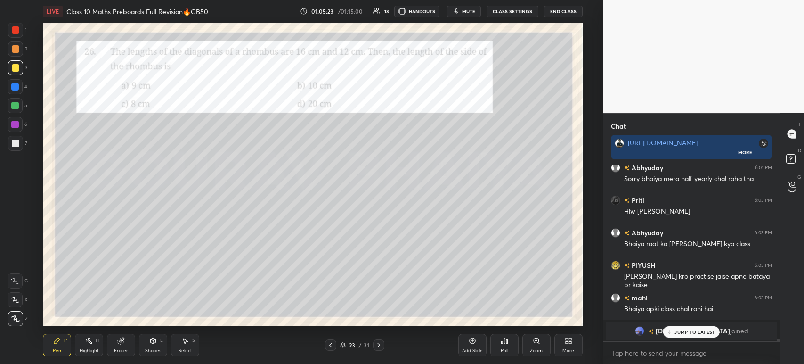
scroll to position [10802, 0]
click at [24, 145] on div "7" at bounding box center [17, 143] width 19 height 15
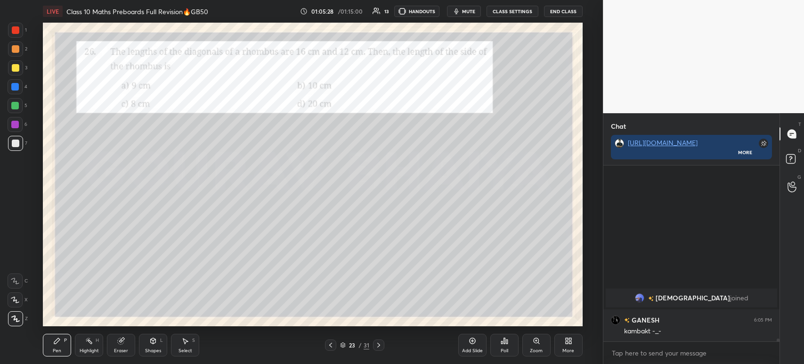
click at [503, 341] on icon at bounding box center [505, 341] width 8 height 8
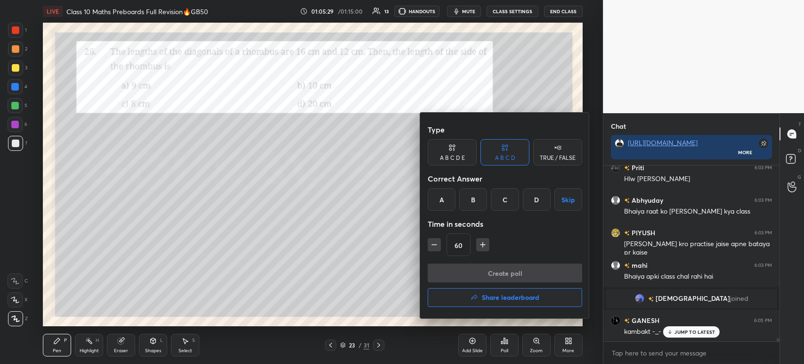
click at [475, 199] on div "B" at bounding box center [473, 199] width 28 height 23
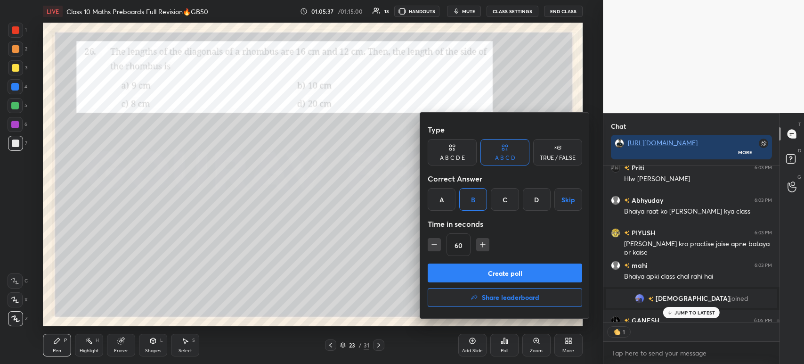
scroll to position [154, 173]
click at [498, 272] on button "Create poll" at bounding box center [505, 272] width 154 height 19
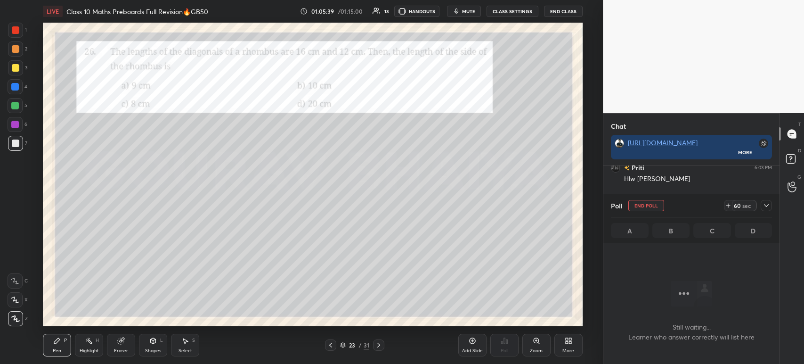
scroll to position [3, 3]
click at [767, 208] on icon at bounding box center [766, 206] width 8 height 8
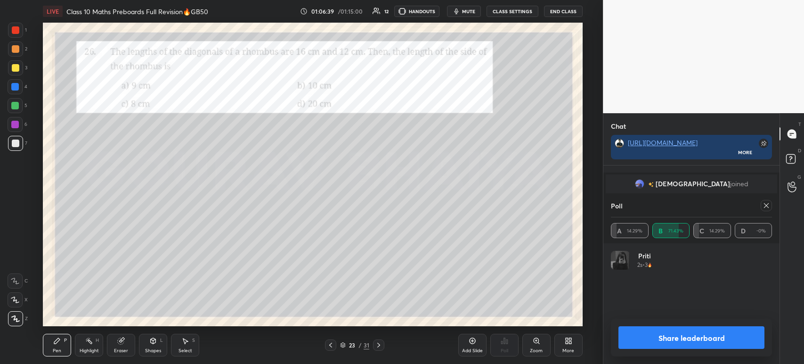
scroll to position [109, 158]
click at [16, 70] on div at bounding box center [16, 68] width 8 height 8
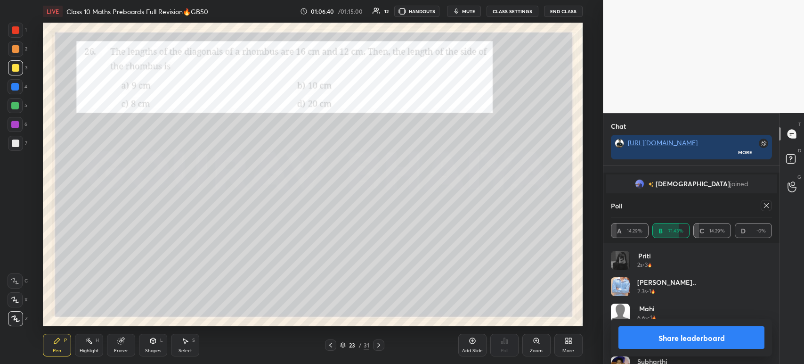
click at [696, 333] on button "Share leaderboard" at bounding box center [691, 337] width 146 height 23
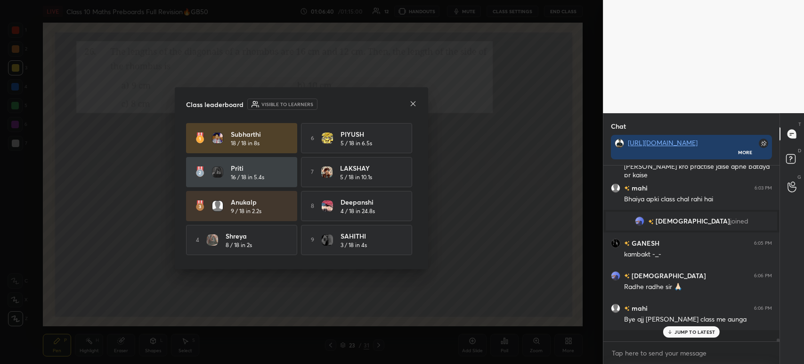
scroll to position [170, 173]
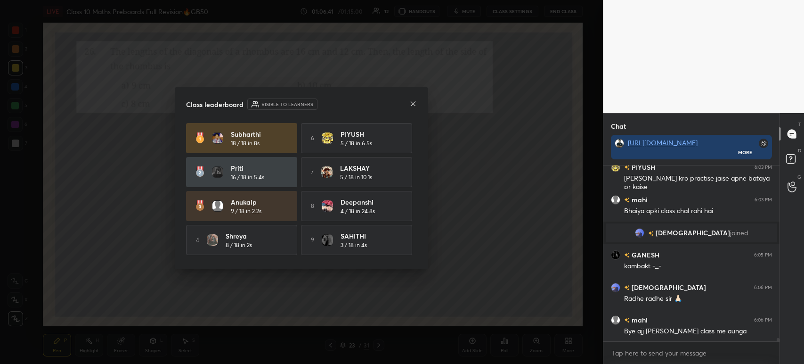
click at [414, 108] on div at bounding box center [413, 104] width 8 height 10
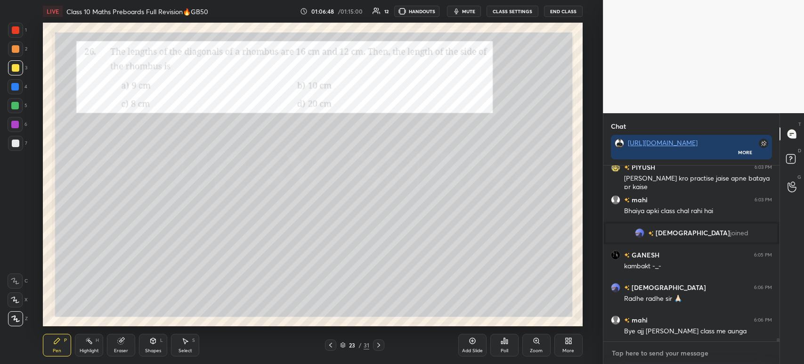
click at [656, 354] on textarea at bounding box center [691, 352] width 161 height 15
type textarea "x"
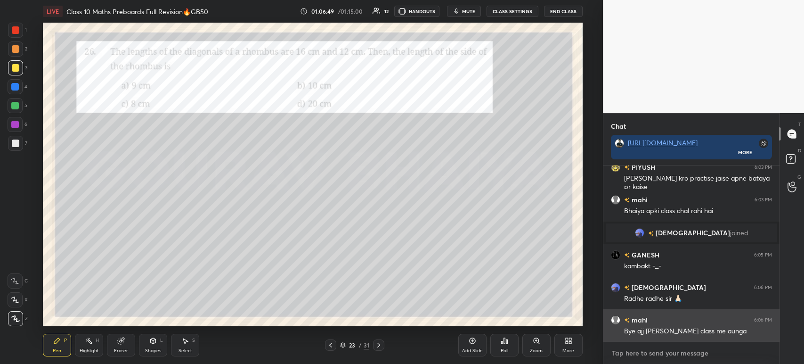
paste textarea "[URL][DOMAIN_NAME]"
type textarea "[URL][DOMAIN_NAME]"
type textarea "x"
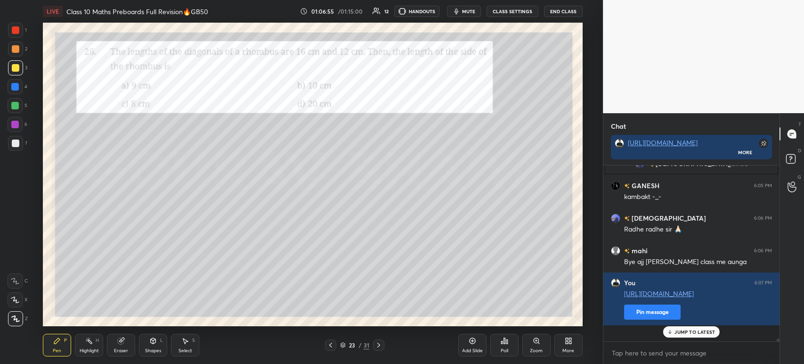
click at [20, 69] on div at bounding box center [15, 67] width 15 height 15
click at [21, 28] on div at bounding box center [15, 30] width 15 height 15
click at [380, 346] on icon at bounding box center [379, 345] width 8 height 8
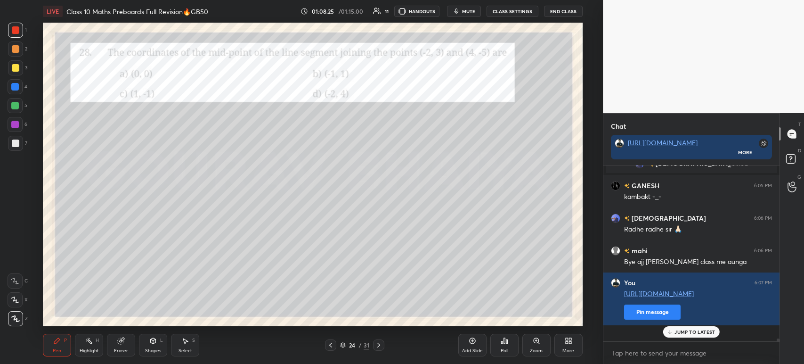
click at [505, 346] on div "Poll" at bounding box center [504, 344] width 28 height 23
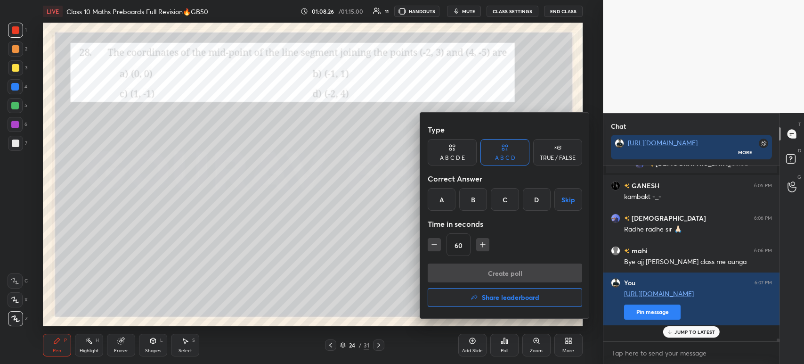
click at [501, 206] on div "C" at bounding box center [505, 199] width 28 height 23
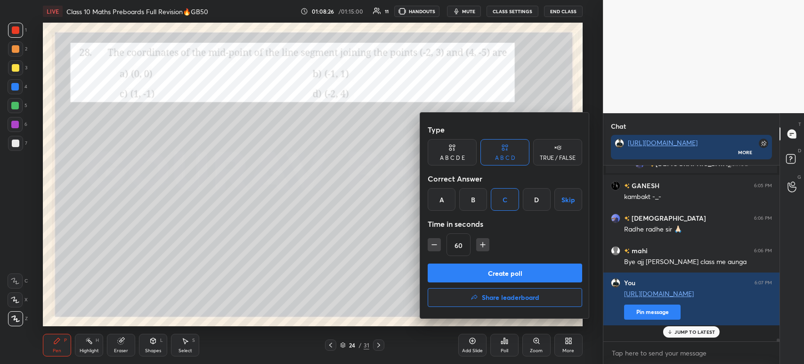
click at [463, 274] on button "Create poll" at bounding box center [505, 272] width 154 height 19
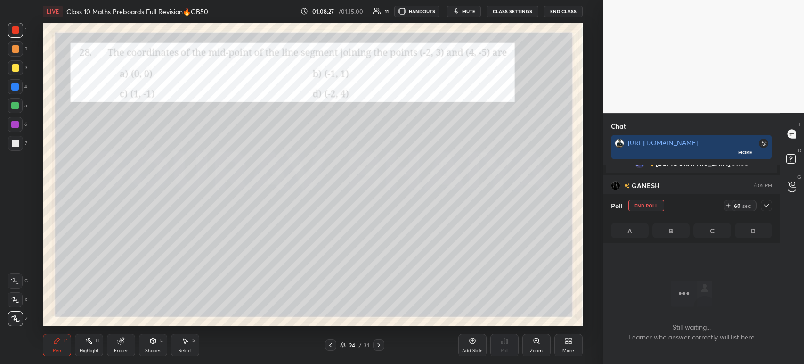
scroll to position [3, 3]
click at [766, 207] on icon at bounding box center [766, 206] width 8 height 8
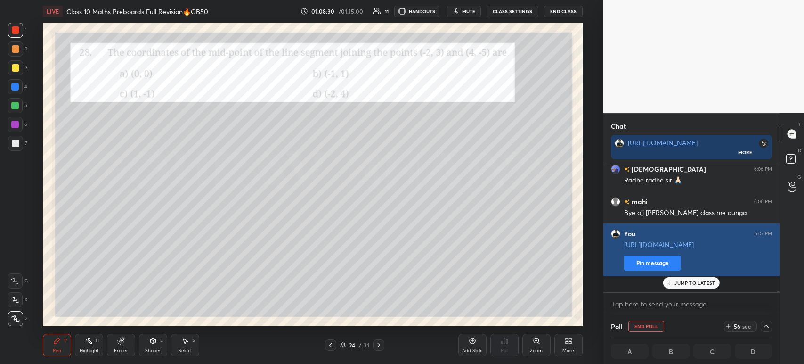
scroll to position [0, 3]
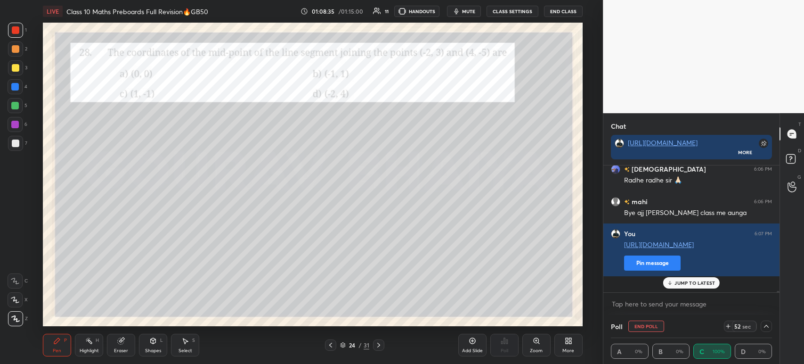
click at [17, 70] on div at bounding box center [16, 68] width 8 height 8
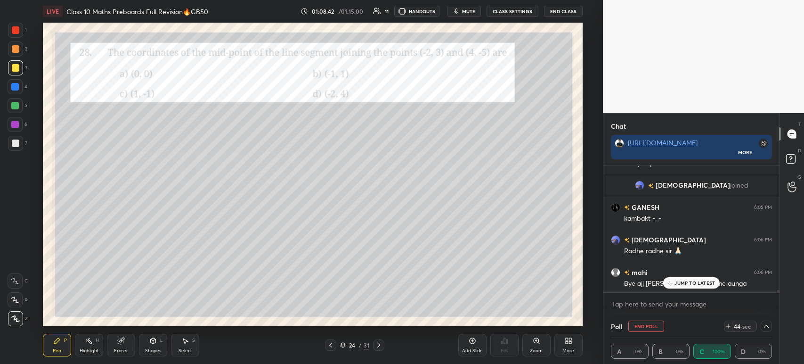
scroll to position [10044, 0]
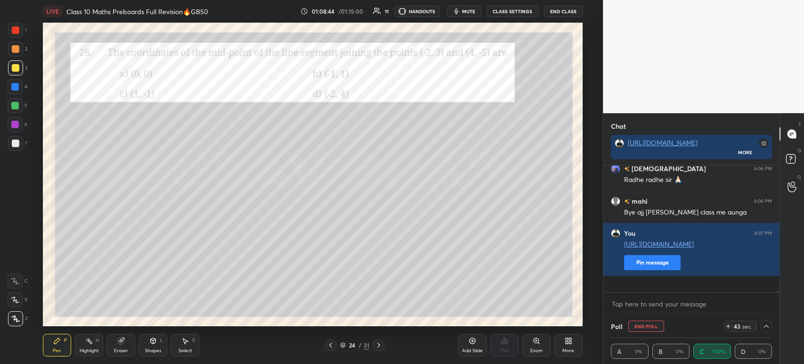
click at [14, 147] on div at bounding box center [15, 143] width 15 height 15
click at [17, 122] on div at bounding box center [15, 125] width 8 height 8
click at [14, 101] on div at bounding box center [15, 105] width 15 height 15
click at [15, 85] on div at bounding box center [15, 87] width 8 height 8
click at [14, 72] on div at bounding box center [15, 67] width 15 height 15
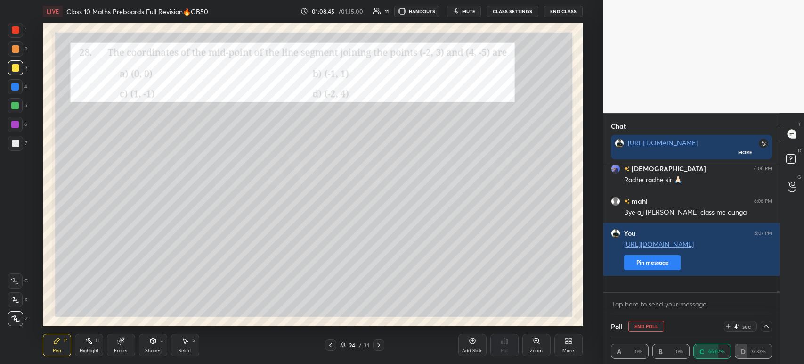
scroll to position [10076, 0]
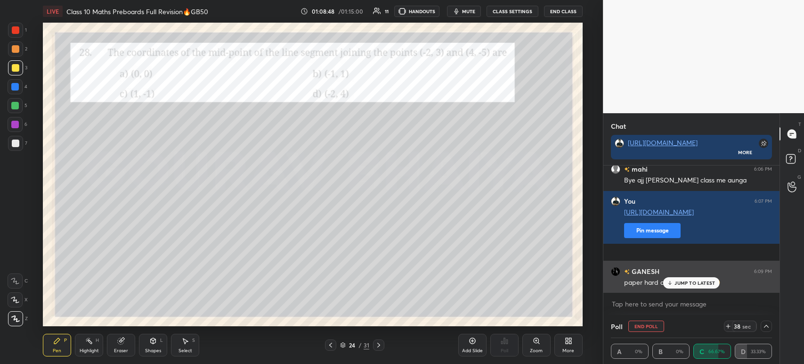
click at [673, 283] on icon at bounding box center [670, 283] width 6 height 6
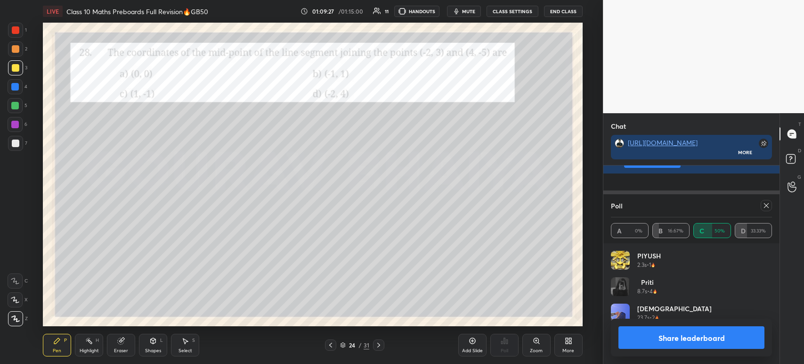
scroll to position [110, 158]
click at [652, 336] on button "Share leaderboard" at bounding box center [691, 337] width 146 height 23
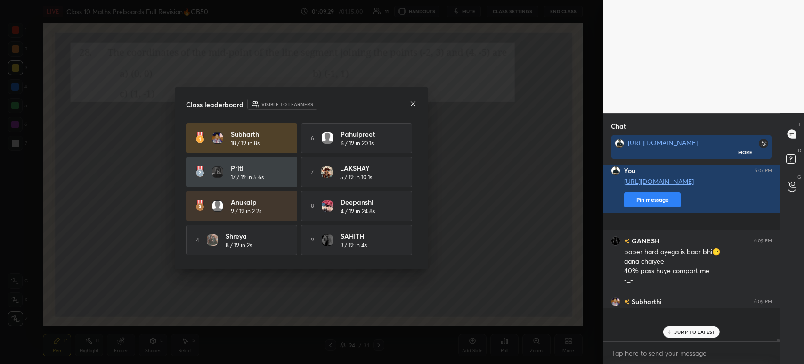
scroll to position [169, 173]
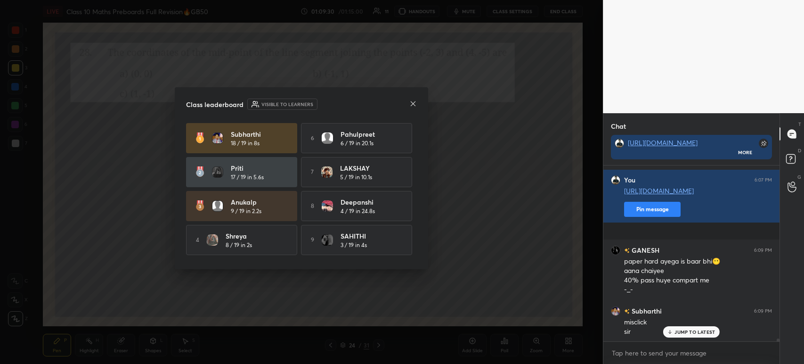
click at [418, 107] on div "Class leaderboard Visible to learners [PERSON_NAME] 18 / 19 in 8s 6 [PERSON_NAM…" at bounding box center [301, 178] width 253 height 182
click at [418, 105] on div "Class leaderboard Visible to learners [PERSON_NAME] 18 / 19 in 8s 6 [PERSON_NAM…" at bounding box center [301, 178] width 253 height 182
click at [414, 106] on icon at bounding box center [413, 104] width 8 height 8
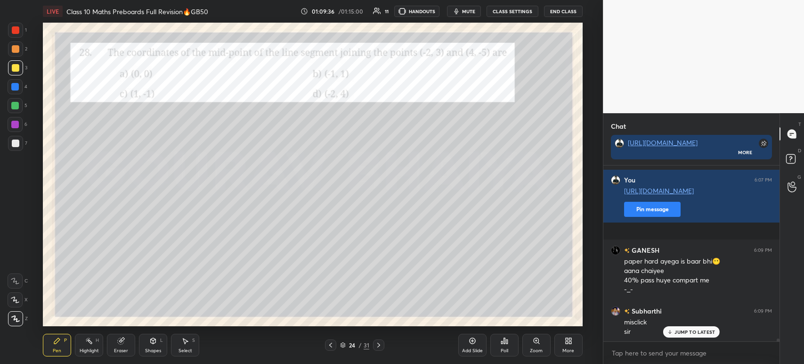
click at [115, 339] on div "Eraser" at bounding box center [121, 344] width 28 height 23
click at [57, 350] on div "Pen" at bounding box center [57, 350] width 8 height 5
click at [23, 28] on div at bounding box center [15, 30] width 15 height 15
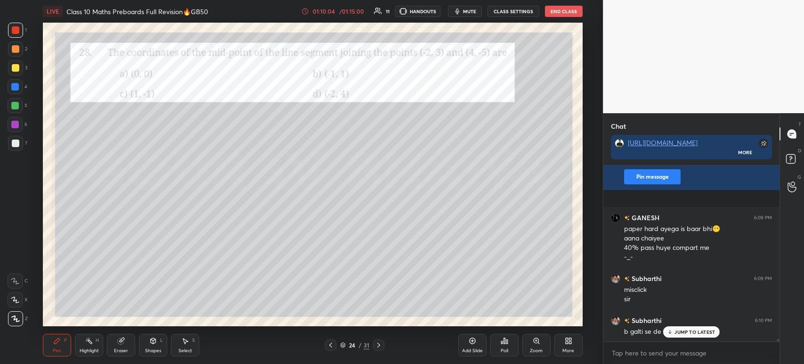
click at [373, 346] on div at bounding box center [378, 344] width 11 height 11
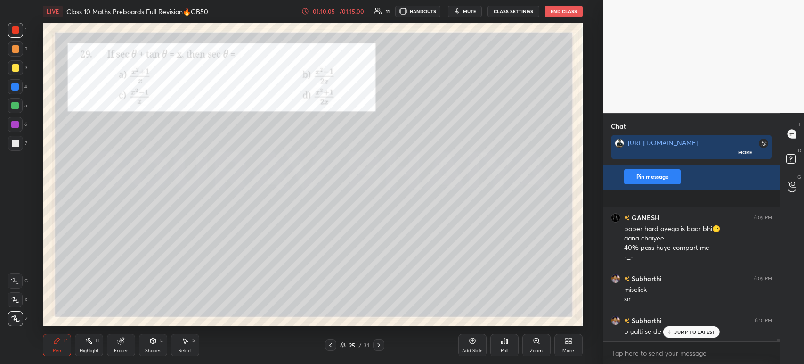
scroll to position [10131, 0]
click at [507, 344] on icon at bounding box center [505, 341] width 8 height 8
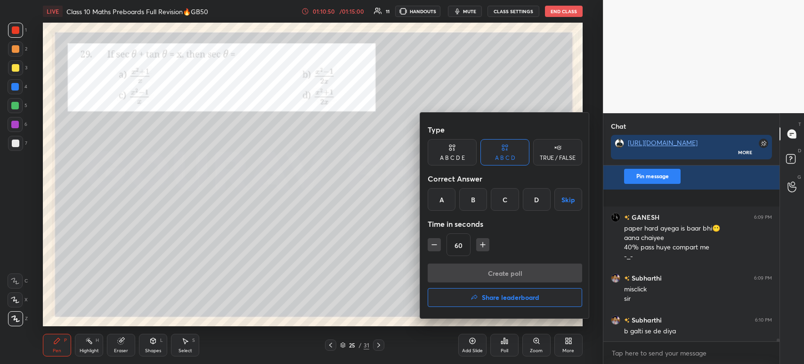
click at [527, 201] on div "D" at bounding box center [537, 199] width 28 height 23
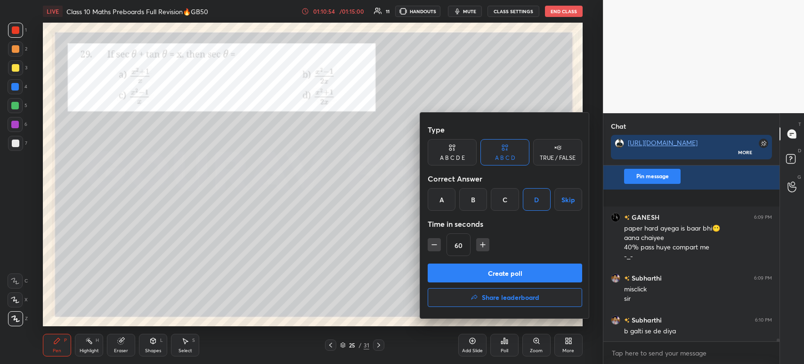
click at [482, 271] on button "Create poll" at bounding box center [505, 272] width 154 height 19
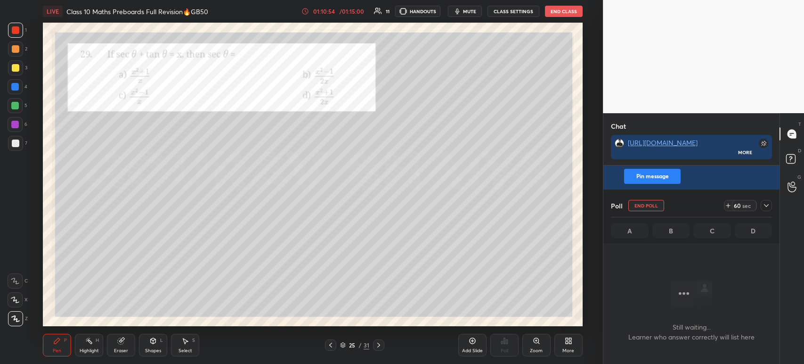
scroll to position [46, 173]
click at [771, 202] on div at bounding box center [766, 205] width 11 height 11
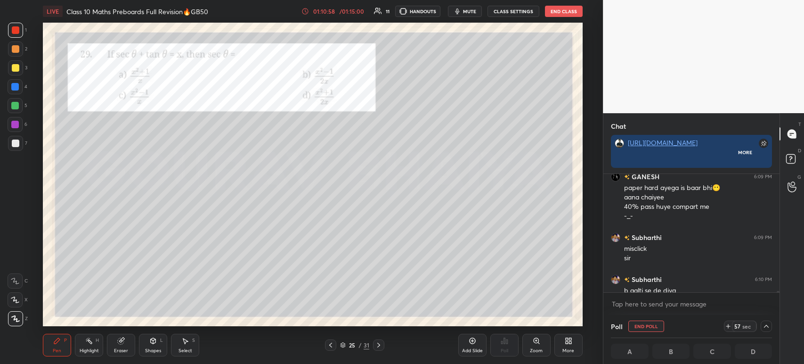
scroll to position [3, 3]
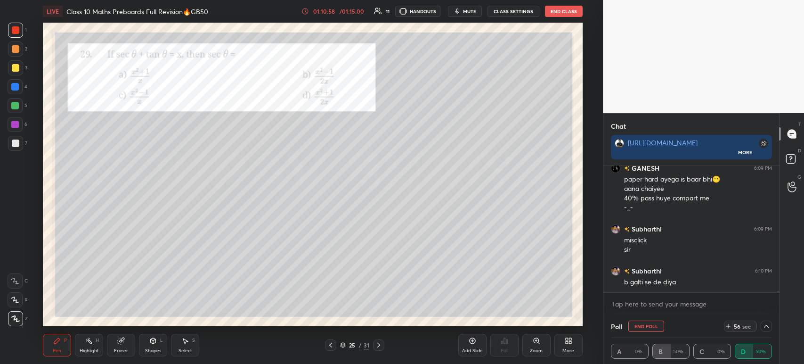
click at [23, 146] on div at bounding box center [15, 143] width 15 height 15
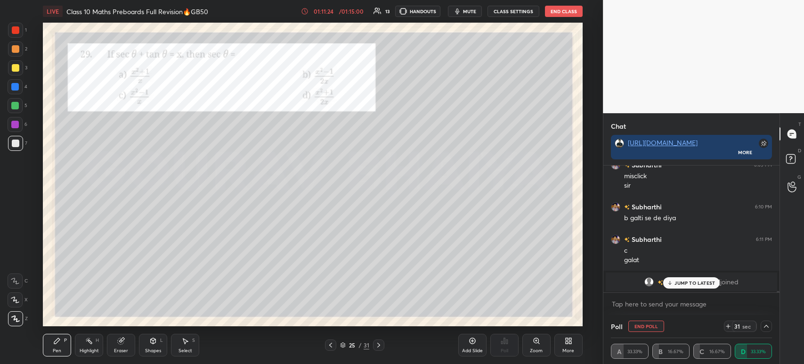
scroll to position [10276, 0]
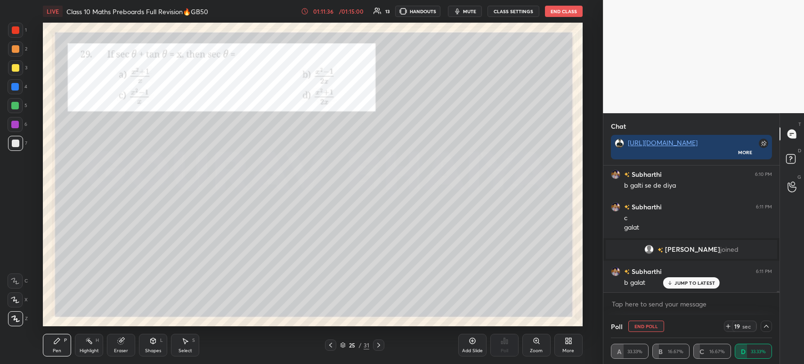
click at [23, 33] on div "1" at bounding box center [17, 30] width 19 height 15
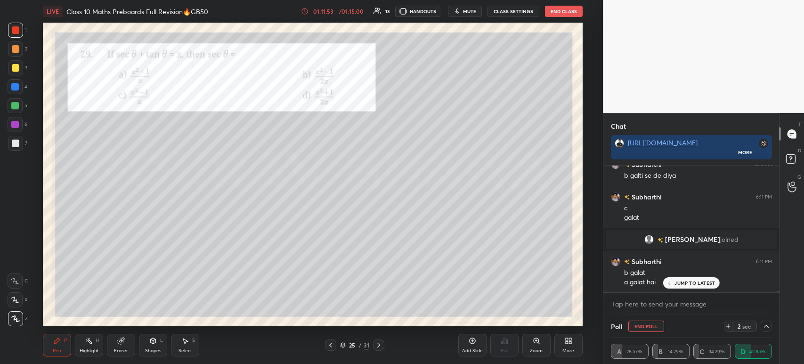
scroll to position [10318, 0]
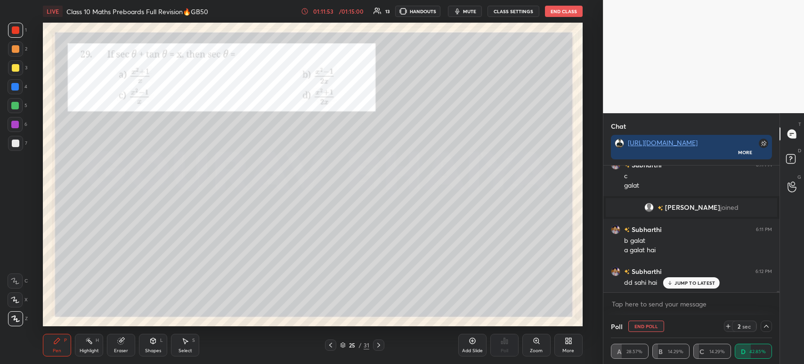
click at [383, 345] on div at bounding box center [378, 344] width 11 height 11
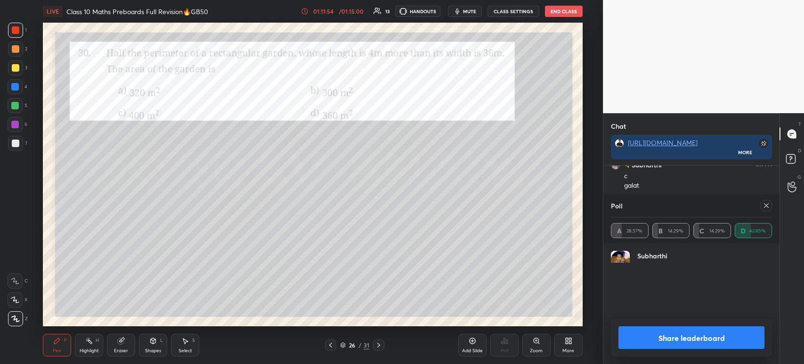
scroll to position [110, 158]
click at [671, 341] on button "Share leaderboard" at bounding box center [691, 337] width 146 height 23
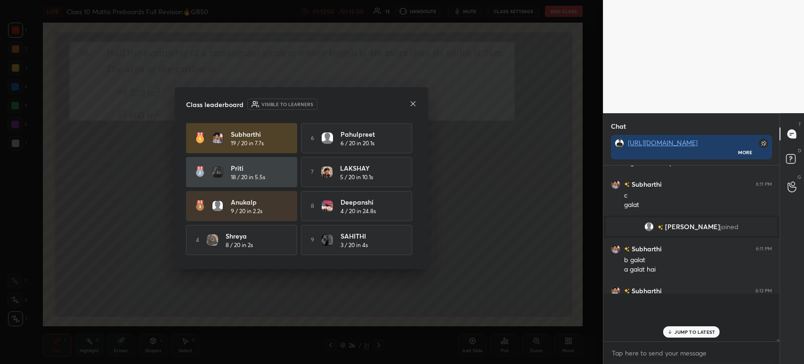
scroll to position [3, 3]
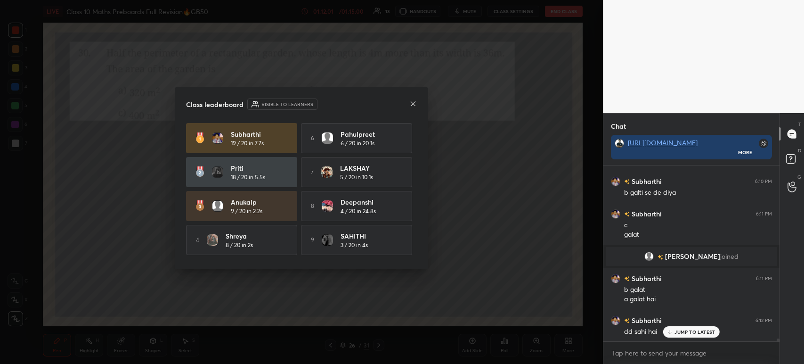
click at [410, 105] on icon at bounding box center [413, 104] width 8 height 8
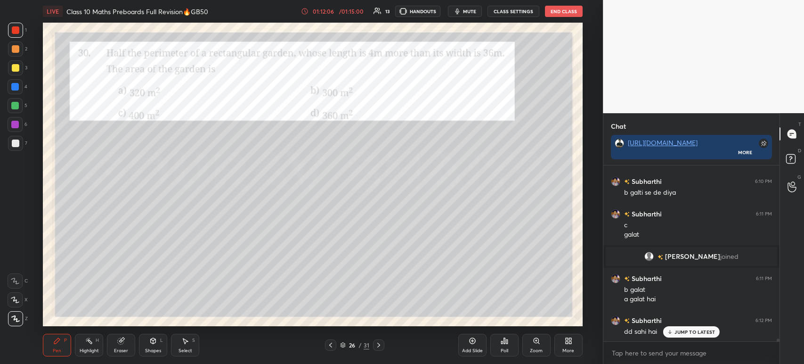
scroll to position [10292, 0]
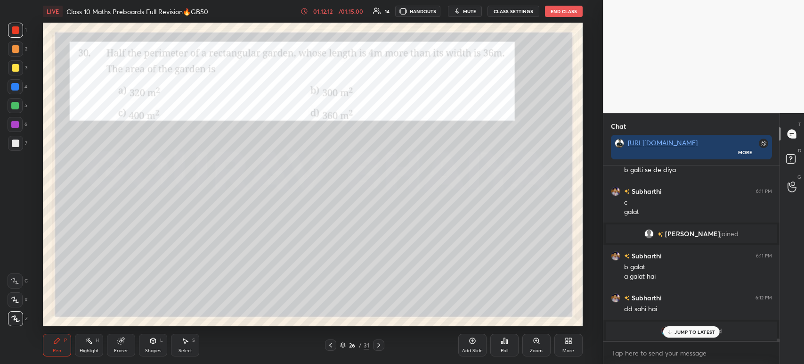
click at [700, 331] on p "JUMP TO LATEST" at bounding box center [694, 332] width 41 height 6
click at [670, 329] on div "grid" at bounding box center [667, 330] width 13 height 9
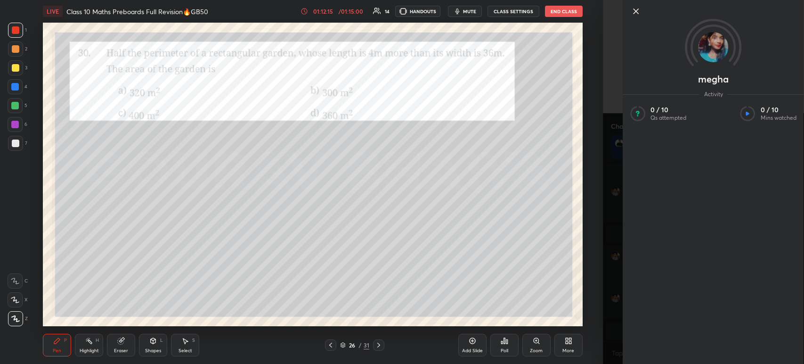
scroll to position [10324, 0]
click at [638, 14] on icon at bounding box center [635, 11] width 11 height 11
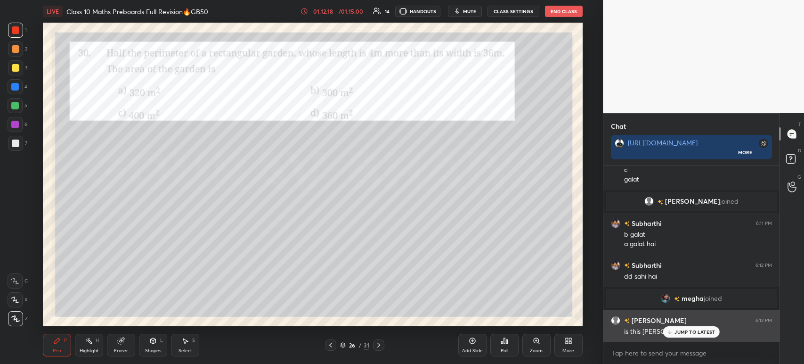
click at [678, 333] on p "JUMP TO LATEST" at bounding box center [694, 332] width 41 height 6
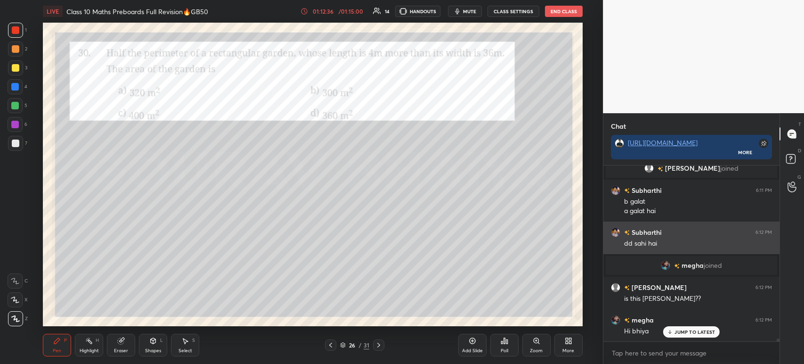
scroll to position [10389, 0]
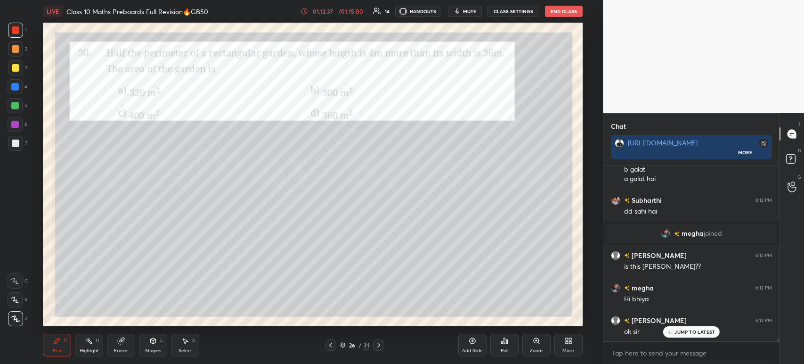
click at [19, 71] on div at bounding box center [15, 67] width 15 height 15
click at [642, 355] on textarea at bounding box center [691, 352] width 161 height 15
type textarea "x"
paste textarea "[URL][DOMAIN_NAME]"
type textarea "[URL][DOMAIN_NAME]"
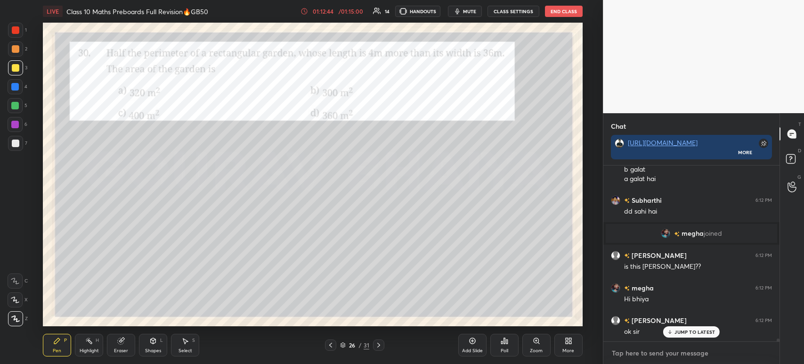
type textarea "x"
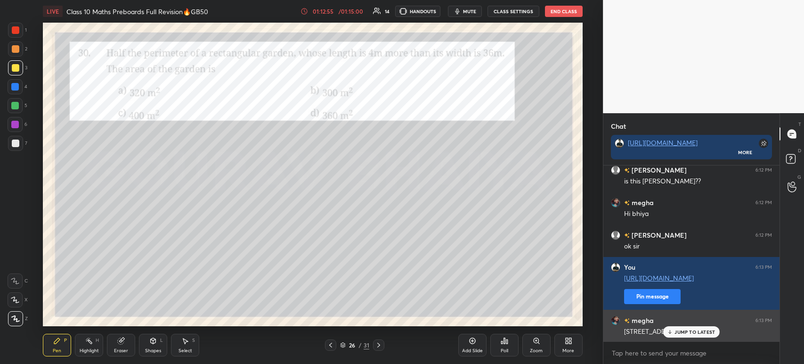
click at [684, 334] on p "JUMP TO LATEST" at bounding box center [694, 332] width 41 height 6
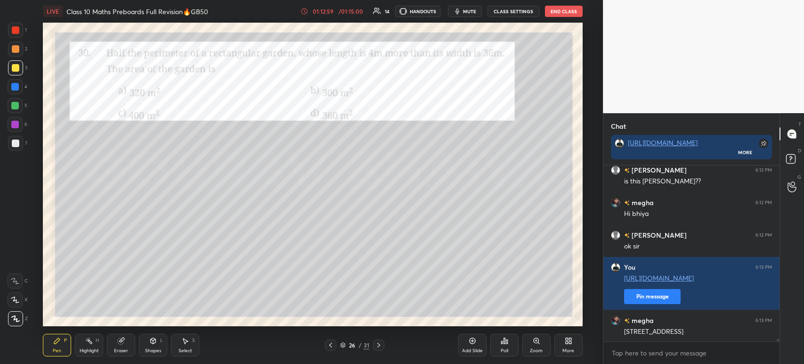
click at [501, 343] on icon at bounding box center [505, 341] width 8 height 8
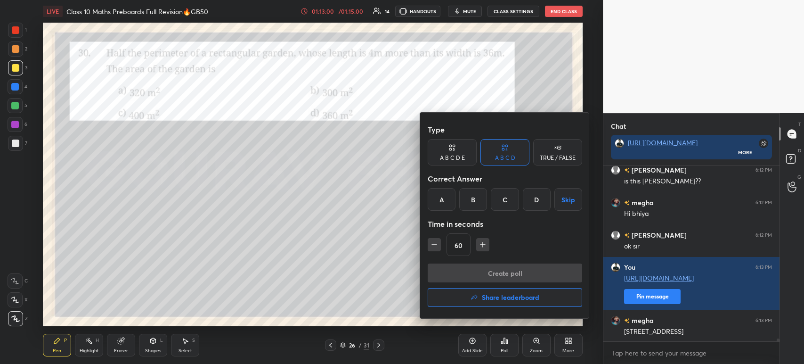
click at [441, 198] on div "A" at bounding box center [442, 199] width 28 height 23
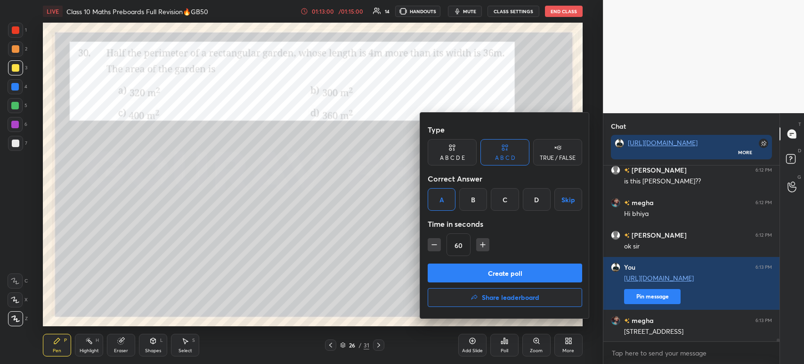
click at [460, 283] on div "Create poll Share leaderboard" at bounding box center [505, 286] width 154 height 47
click at [463, 270] on button "Create poll" at bounding box center [505, 272] width 154 height 19
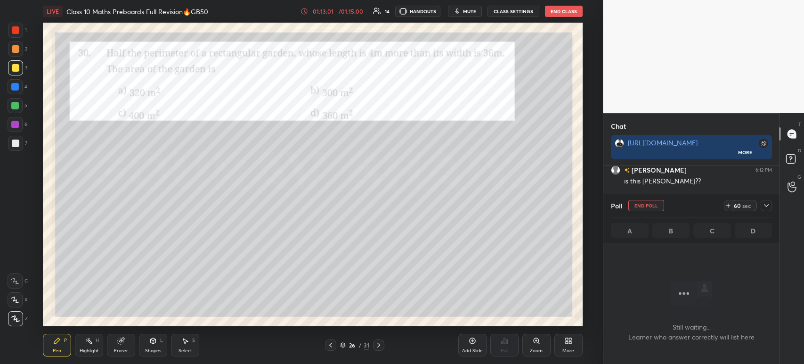
scroll to position [3, 3]
click at [19, 144] on div at bounding box center [16, 143] width 8 height 8
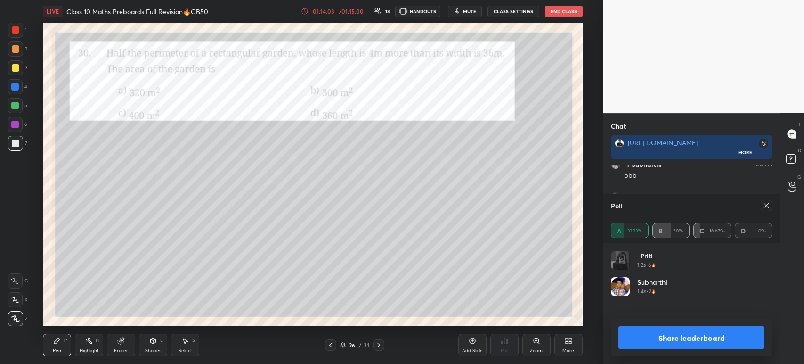
scroll to position [10761, 0]
click at [23, 26] on div "1" at bounding box center [17, 30] width 19 height 15
click at [682, 340] on button "Share leaderboard" at bounding box center [691, 337] width 146 height 23
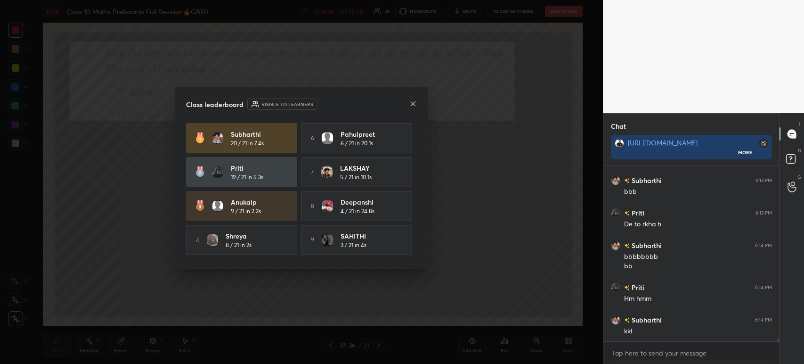
scroll to position [33, 0]
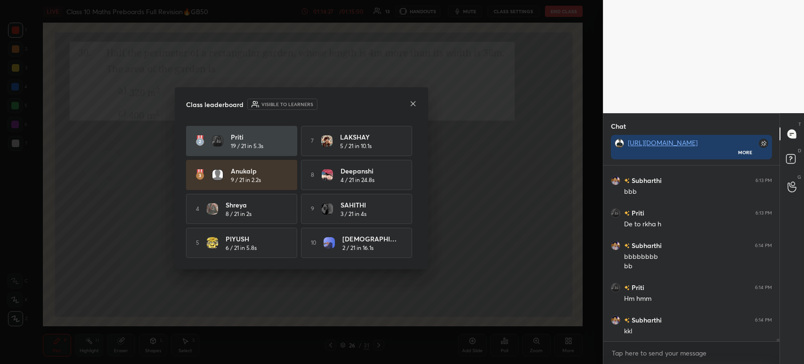
click at [413, 100] on icon at bounding box center [413, 104] width 8 height 8
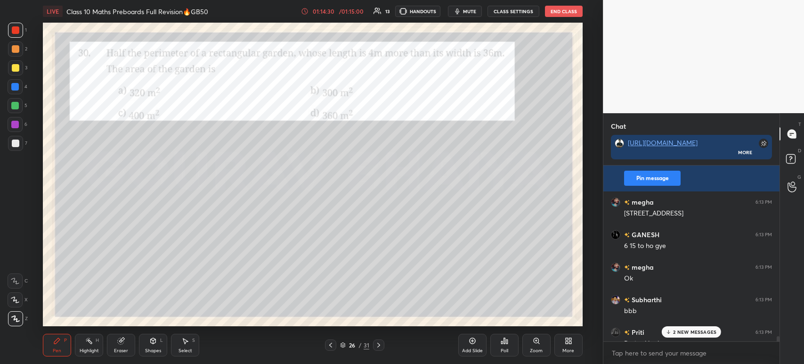
scroll to position [10592, 0]
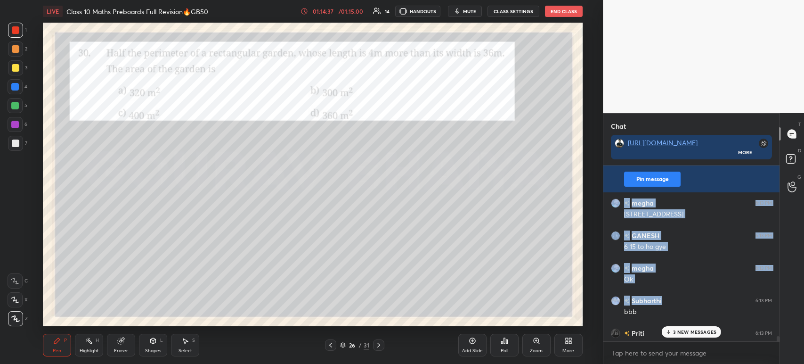
drag, startPoint x: 669, startPoint y: 297, endPoint x: 671, endPoint y: 164, distance: 132.8
click at [671, 165] on div "[PERSON_NAME] 6:09 PM misclick [PERSON_NAME] 6:10 PM b galti se de diya [PERSON…" at bounding box center [691, 264] width 176 height 199
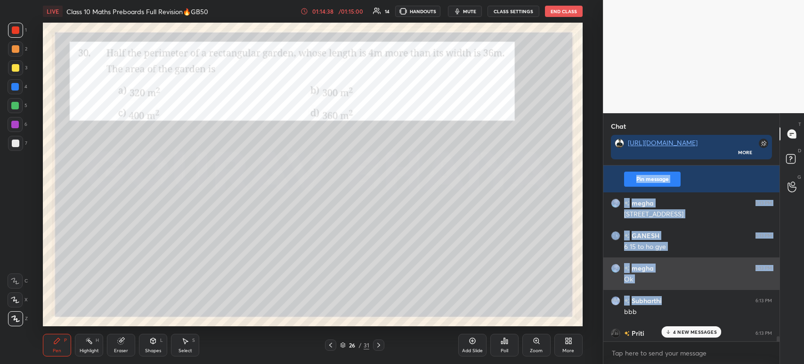
click at [676, 287] on div "[PERSON_NAME] 6:13 PM Ok" at bounding box center [691, 273] width 176 height 32
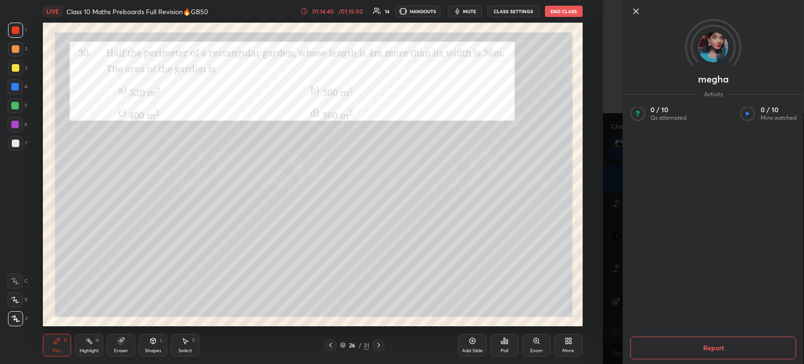
click at [639, 9] on icon at bounding box center [635, 11] width 11 height 11
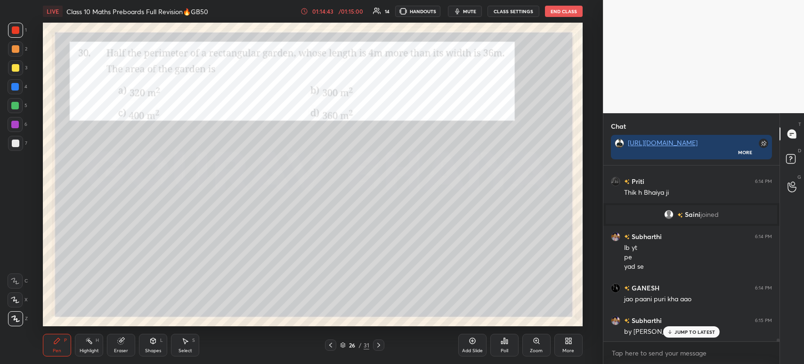
scroll to position [10915, 0]
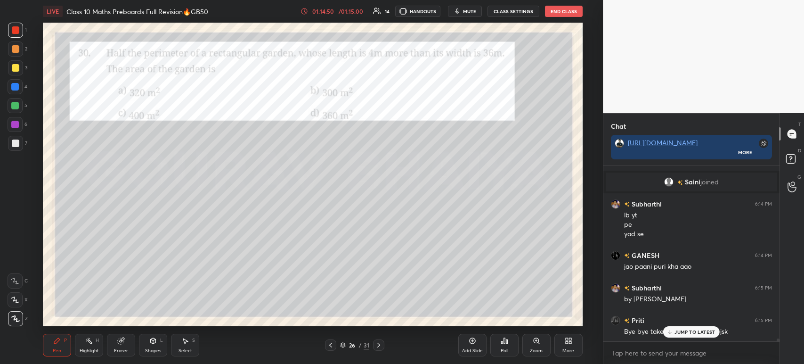
click at [688, 334] on p "JUMP TO LATEST" at bounding box center [694, 332] width 41 height 6
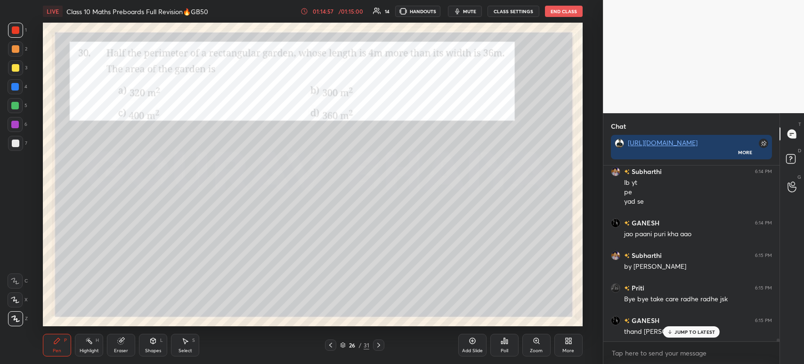
click at [673, 333] on div "JUMP TO LATEST" at bounding box center [691, 331] width 57 height 11
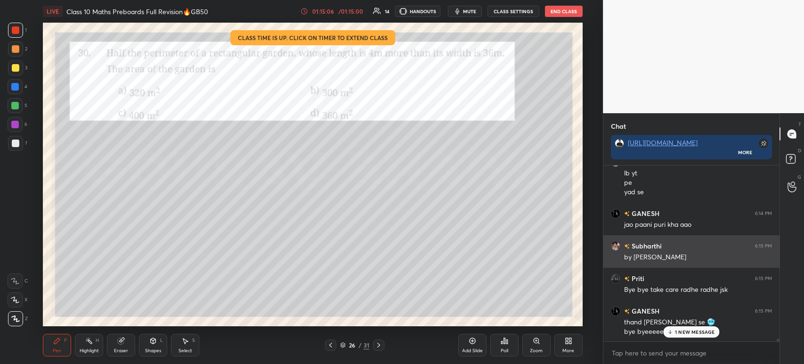
scroll to position [10990, 0]
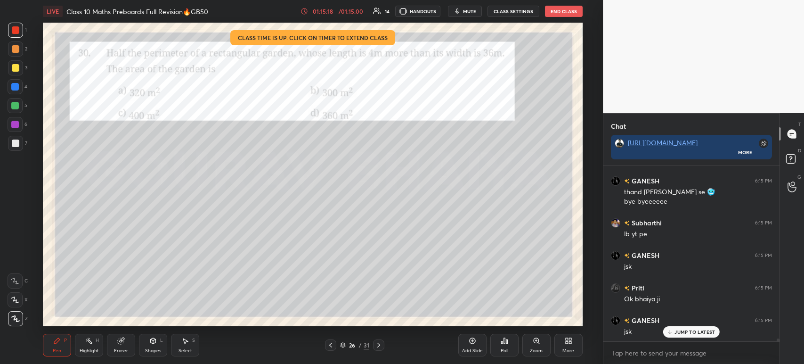
click at [563, 11] on button "End Class" at bounding box center [564, 11] width 38 height 11
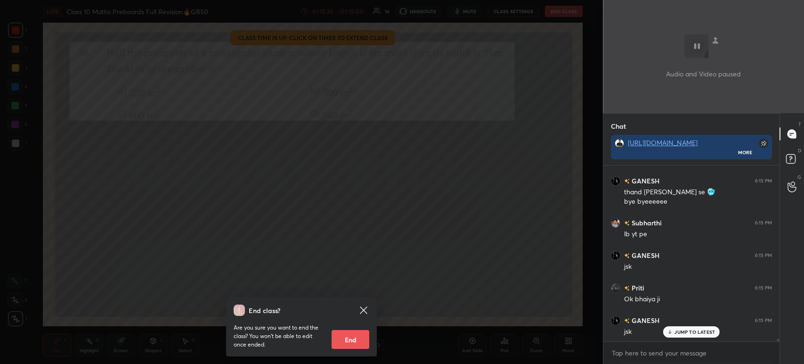
click at [354, 342] on button "End" at bounding box center [351, 339] width 38 height 19
type textarea "x"
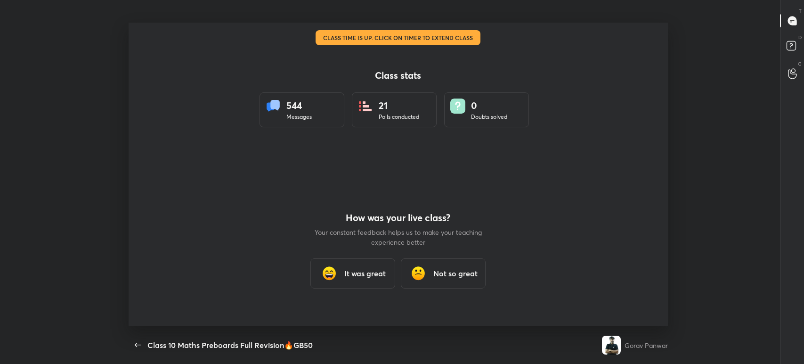
scroll to position [46793, 46312]
click at [361, 279] on div "It was great" at bounding box center [352, 273] width 85 height 30
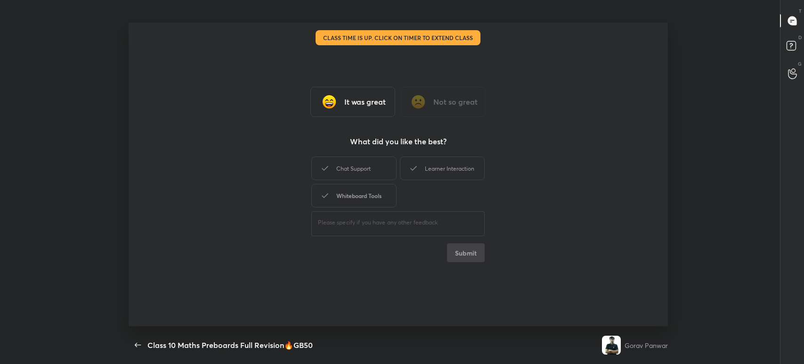
click at [357, 191] on div "Whiteboard Tools" at bounding box center [353, 196] width 85 height 24
click at [355, 172] on div "Chat Support" at bounding box center [353, 168] width 85 height 24
click at [447, 178] on div "Learner Interaction" at bounding box center [442, 168] width 85 height 24
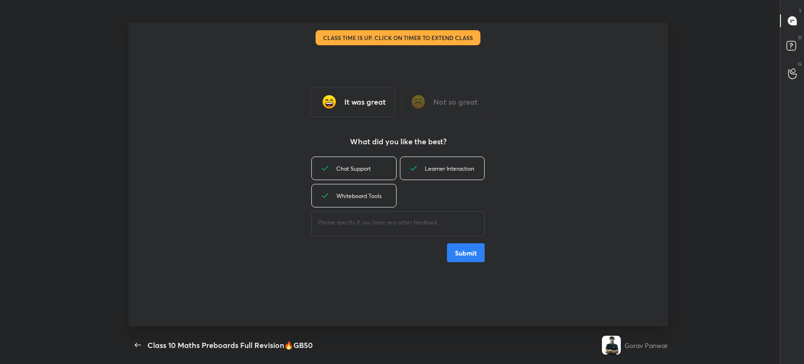
click at [463, 251] on button "Submit" at bounding box center [466, 252] width 38 height 19
